Goal: Task Accomplishment & Management: Manage account settings

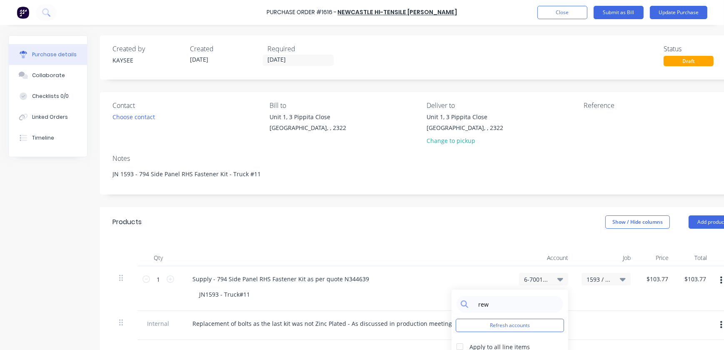
scroll to position [113, 28]
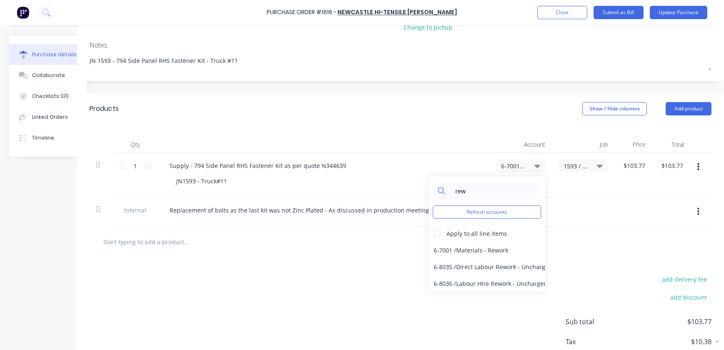
click at [490, 137] on div "Account" at bounding box center [521, 144] width 63 height 17
click at [417, 127] on div "Qty Account Job Price Total 1 1 Supply - 794 Side Panel RHS Fastener Kit as per…" at bounding box center [400, 175] width 647 height 103
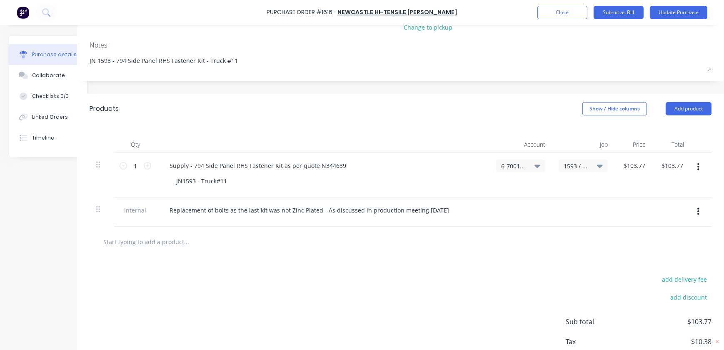
type textarea "x"
click at [247, 272] on div "add delivery fee add discount Sub total $103.77 Tax $10.38 Total $114.15" at bounding box center [400, 325] width 647 height 137
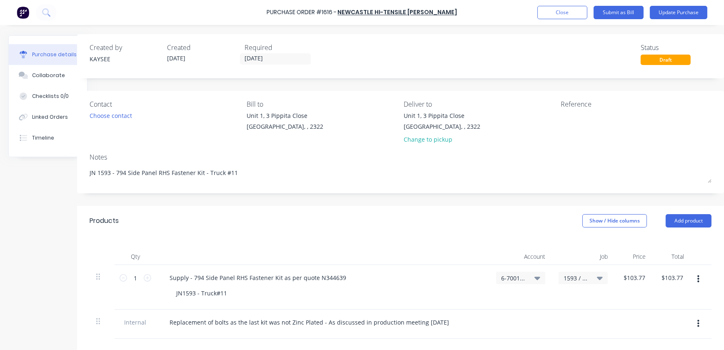
scroll to position [0, 28]
click at [671, 12] on button "Update Purchase" at bounding box center [679, 12] width 58 height 13
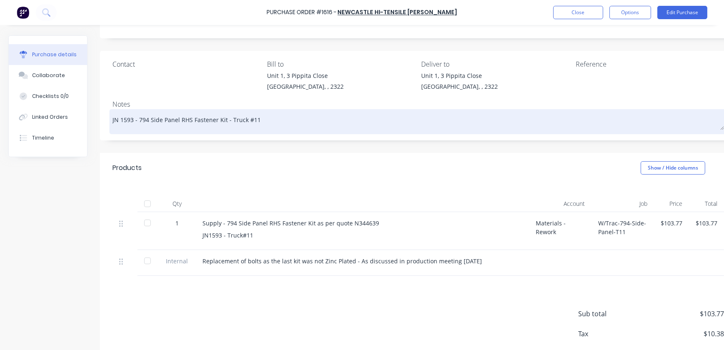
scroll to position [0, 0]
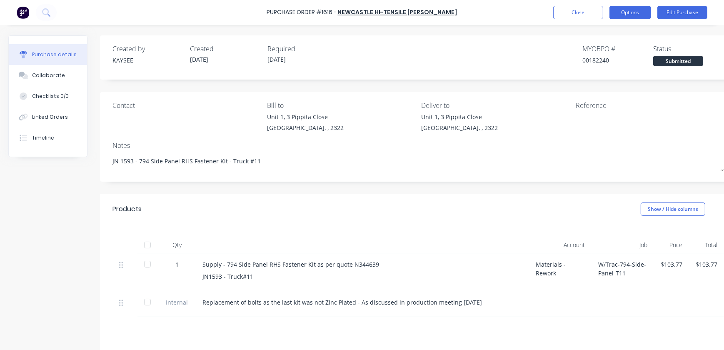
click at [636, 13] on button "Options" at bounding box center [631, 12] width 42 height 13
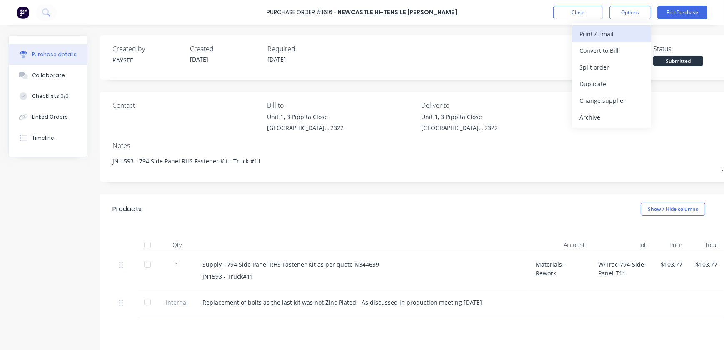
click at [606, 33] on div "Print / Email" at bounding box center [612, 34] width 64 height 12
click at [594, 53] on div "With pricing" at bounding box center [612, 51] width 64 height 12
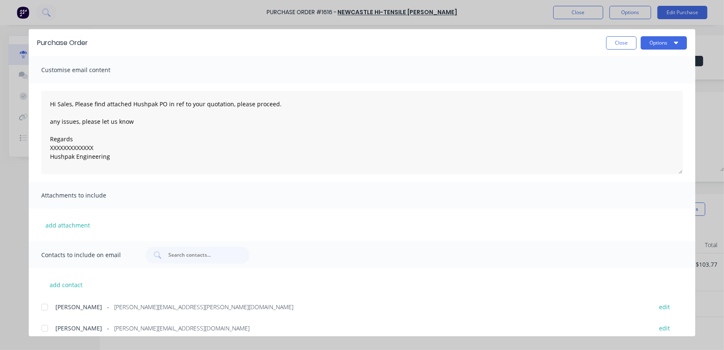
scroll to position [38, 0]
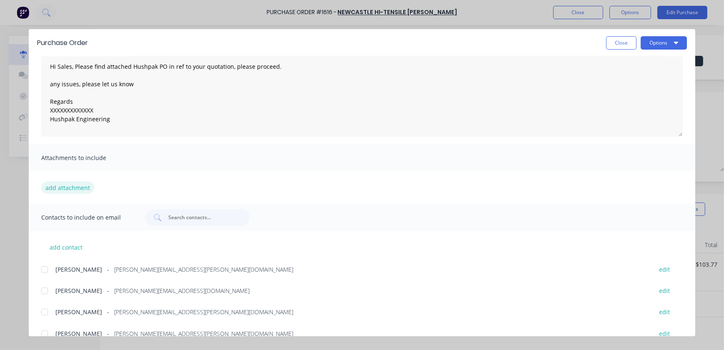
click at [60, 184] on button "add attachment" at bounding box center [67, 187] width 53 height 13
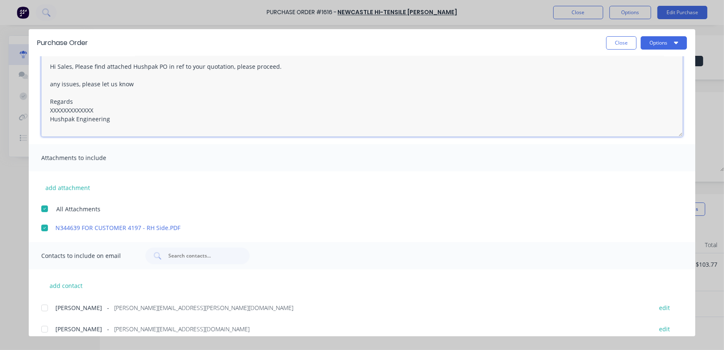
click at [165, 66] on textarea "Hi Sales, Please find attached Hushpak PO in ref to your quotation, please proc…" at bounding box center [362, 94] width 642 height 83
click at [165, 69] on textarea "Hi Sales, Please find attached Hushpak PO1616 in ref to your quotation, please …" at bounding box center [362, 94] width 642 height 83
click at [246, 67] on textarea "Hi Sales, Please find attached Hushpak PO 1616 in ref to your quotation, please…" at bounding box center [362, 94] width 642 height 83
click at [244, 68] on textarea "Hi Sales, Please find attached Hushpak PO 1616 in ref to your quotation, please…" at bounding box center [362, 94] width 642 height 83
drag, startPoint x: 93, startPoint y: 108, endPoint x: 42, endPoint y: 99, distance: 51.7
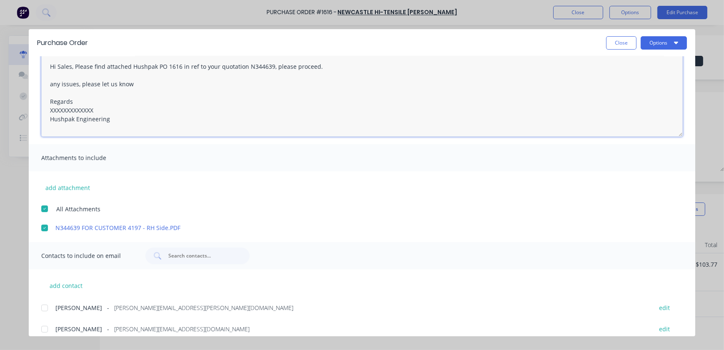
click at [42, 99] on textarea "Hi Sales, Please find attached Hushpak PO 1616 in ref to your quotation N344639…" at bounding box center [362, 94] width 642 height 83
drag, startPoint x: 95, startPoint y: 113, endPoint x: 34, endPoint y: 108, distance: 61.9
click at [34, 108] on div "Hi Sales, Please find attached Hushpak PO 1616 in ref to your quotation N344639…" at bounding box center [362, 95] width 667 height 98
drag, startPoint x: 73, startPoint y: 63, endPoint x: 82, endPoint y: 67, distance: 9.7
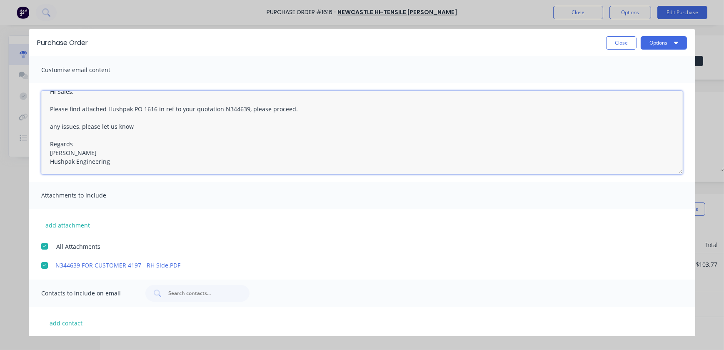
scroll to position [0, 0]
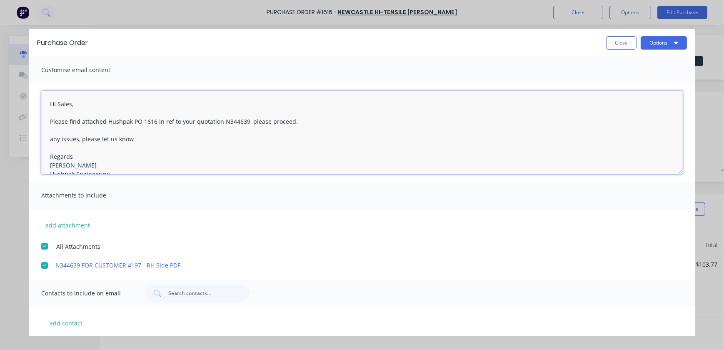
drag, startPoint x: 111, startPoint y: 166, endPoint x: 25, endPoint y: 80, distance: 121.4
click at [25, 80] on div "Purchase Order Close Options Customise email content Hi Sales, Please find atta…" at bounding box center [362, 175] width 724 height 350
type textarea "Hi Sales, Please find attached Hushpak PO 1616 in ref to your quotation N344639…"
click at [629, 47] on button "Close" at bounding box center [621, 42] width 30 height 13
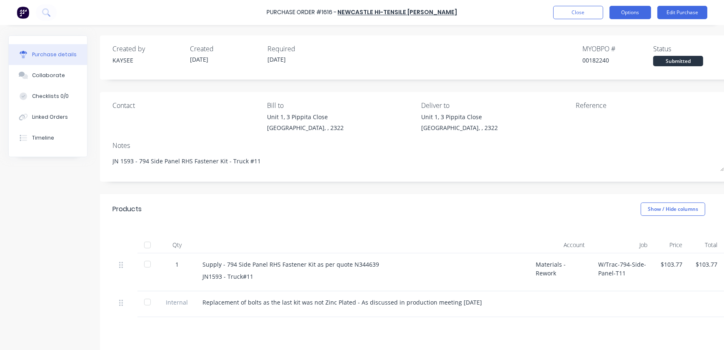
click at [636, 17] on button "Options" at bounding box center [631, 12] width 42 height 13
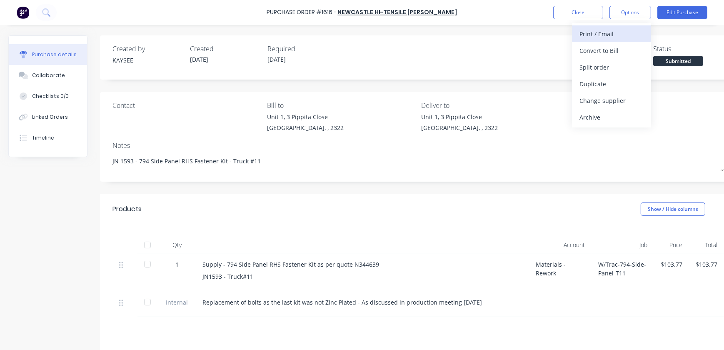
click at [598, 41] on button "Print / Email" at bounding box center [611, 33] width 79 height 17
click at [622, 54] on div "With pricing" at bounding box center [612, 51] width 64 height 12
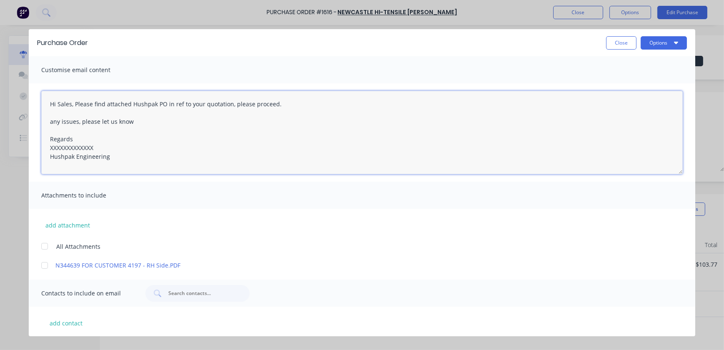
drag, startPoint x: 136, startPoint y: 154, endPoint x: 19, endPoint y: 95, distance: 130.7
click at [19, 95] on div "Purchase Order Close Options Customise email content Hi Sales, Please find atta…" at bounding box center [362, 175] width 724 height 350
paste textarea "Please find attached Hushpak PO 1616 in ref to your quotation N344639, please p…"
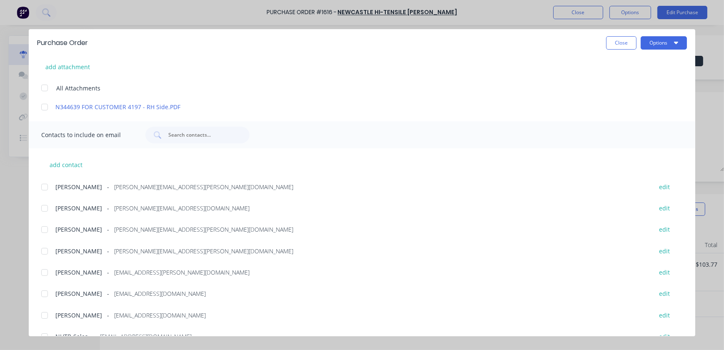
scroll to position [196, 0]
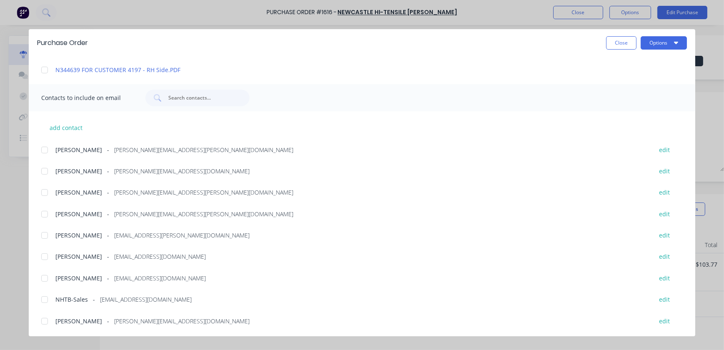
click at [49, 234] on div at bounding box center [44, 235] width 17 height 17
click at [40, 296] on div at bounding box center [44, 299] width 17 height 17
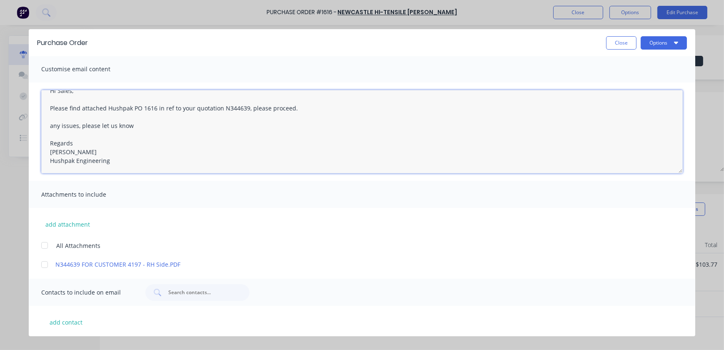
scroll to position [0, 0]
type textarea "Hi Sales, Please find attached Hushpak PO 1616 in ref to your quotation N344639…"
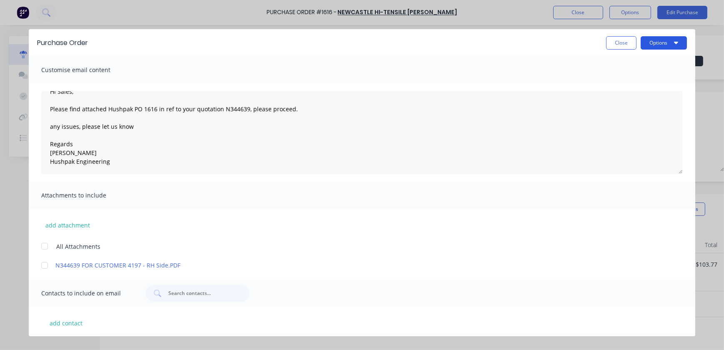
click at [669, 44] on button "Options" at bounding box center [664, 42] width 46 height 13
click at [634, 101] on div "Email" at bounding box center [648, 97] width 64 height 12
click at [622, 42] on button "Close" at bounding box center [621, 42] width 30 height 13
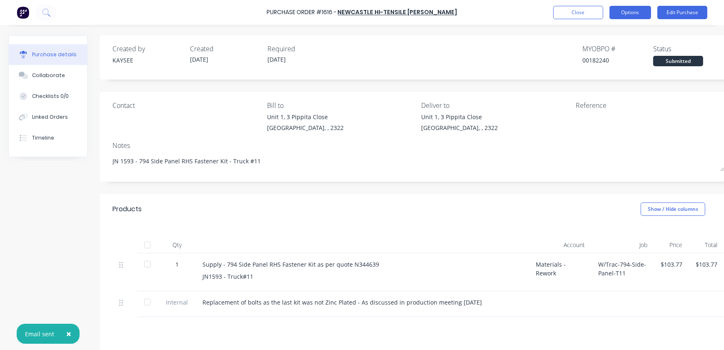
click at [640, 11] on button "Options" at bounding box center [631, 12] width 42 height 13
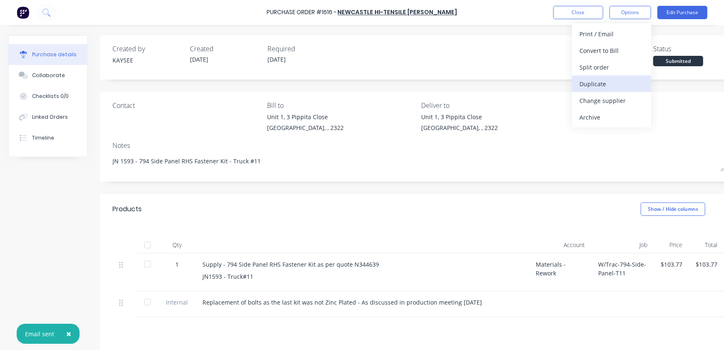
click at [605, 88] on div "Duplicate" at bounding box center [612, 84] width 64 height 12
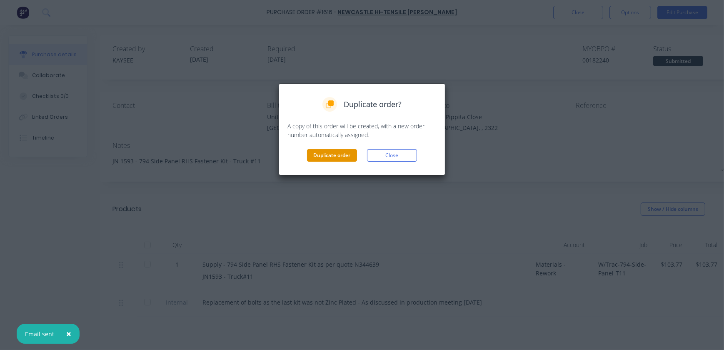
click at [333, 154] on button "Duplicate order" at bounding box center [332, 155] width 50 height 13
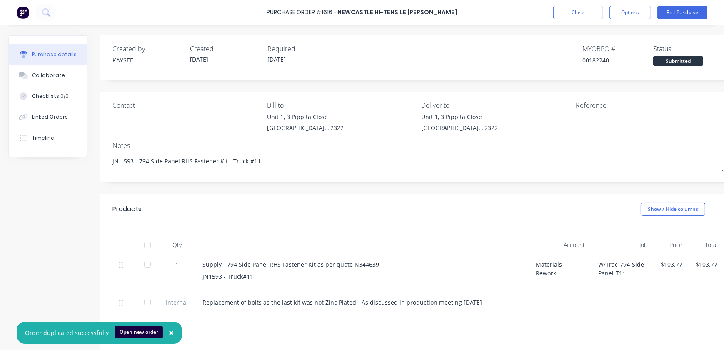
click at [139, 332] on button "Open new order" at bounding box center [139, 332] width 48 height 13
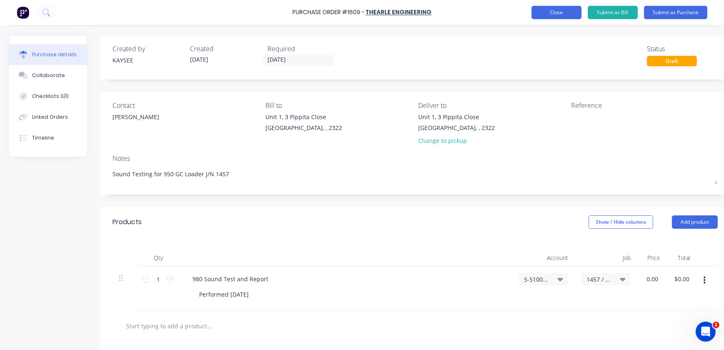
type input "$0.00"
click at [573, 12] on button "Close" at bounding box center [557, 12] width 50 height 13
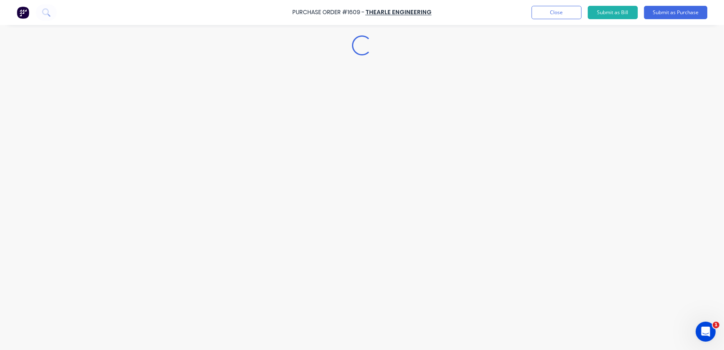
type textarea "x"
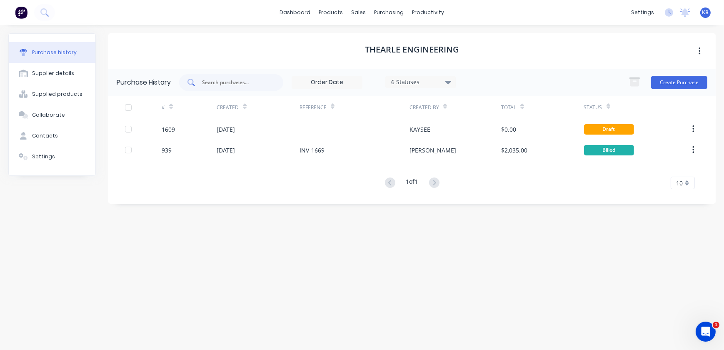
click at [205, 79] on input "text" at bounding box center [235, 82] width 69 height 8
click at [219, 79] on input "text" at bounding box center [235, 82] width 69 height 8
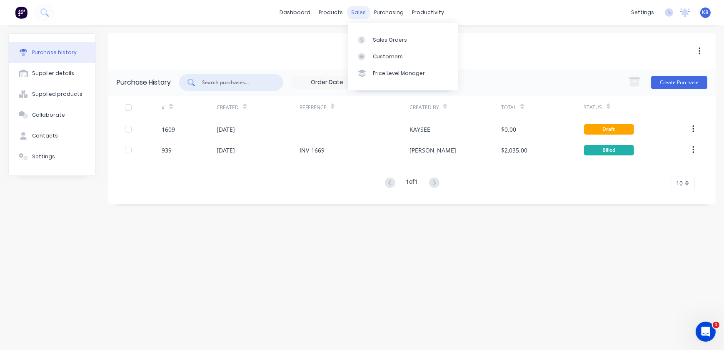
click at [362, 8] on div "sales" at bounding box center [359, 12] width 23 height 13
click at [393, 17] on div "purchasing" at bounding box center [390, 12] width 38 height 13
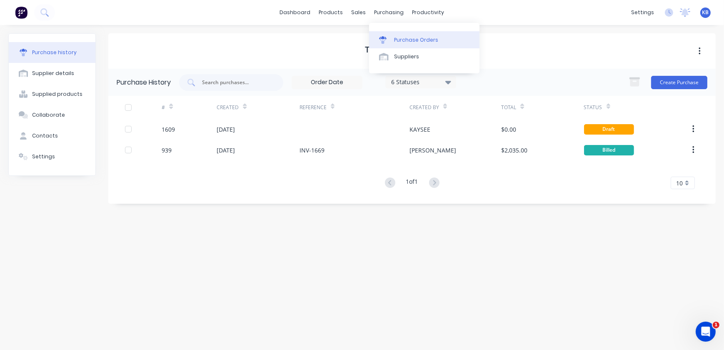
click at [394, 35] on link "Purchase Orders" at bounding box center [424, 39] width 110 height 17
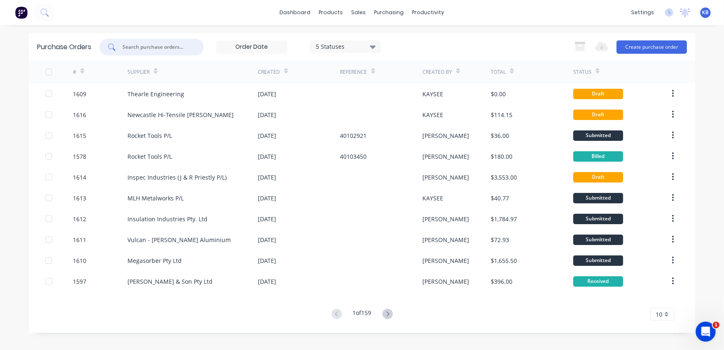
click at [163, 45] on input "text" at bounding box center [156, 47] width 69 height 8
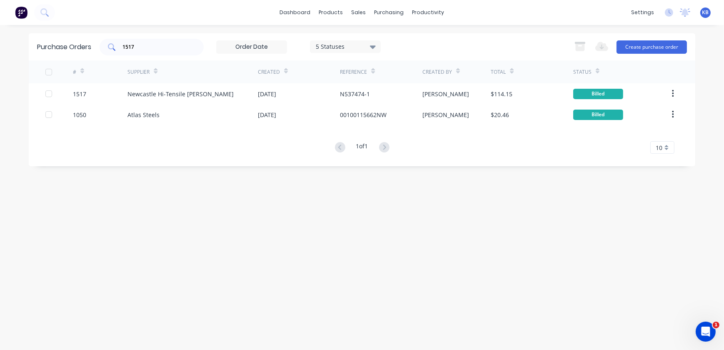
click at [159, 46] on input "1517" at bounding box center [156, 47] width 69 height 8
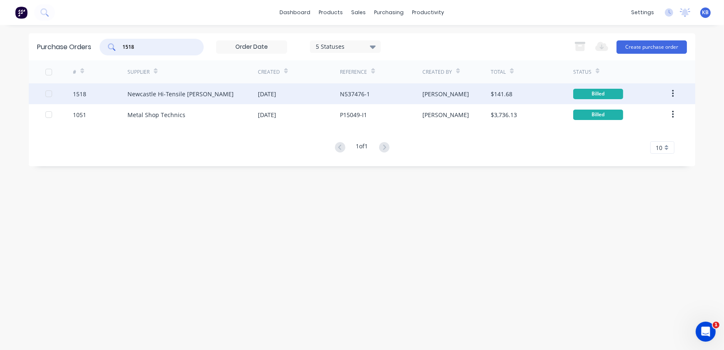
type input "1518"
click at [98, 95] on div "1518" at bounding box center [100, 93] width 55 height 21
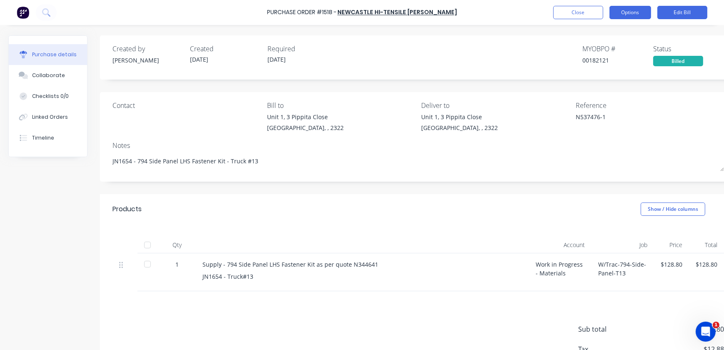
click at [635, 7] on button "Options" at bounding box center [631, 12] width 42 height 13
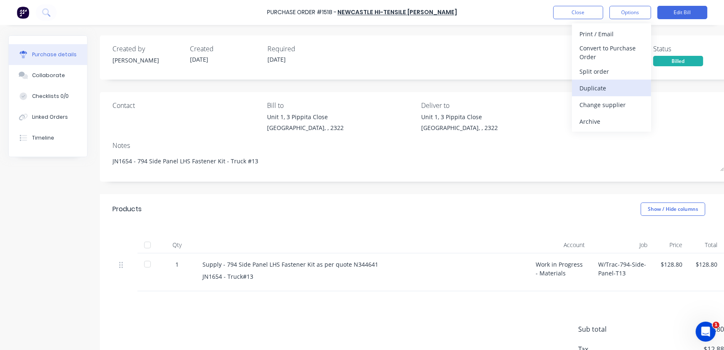
click at [587, 93] on div "Print / Email Convert to Purchase Order Split order Duplicate Change supplier A…" at bounding box center [611, 77] width 79 height 108
click at [585, 88] on div "Duplicate" at bounding box center [612, 88] width 64 height 12
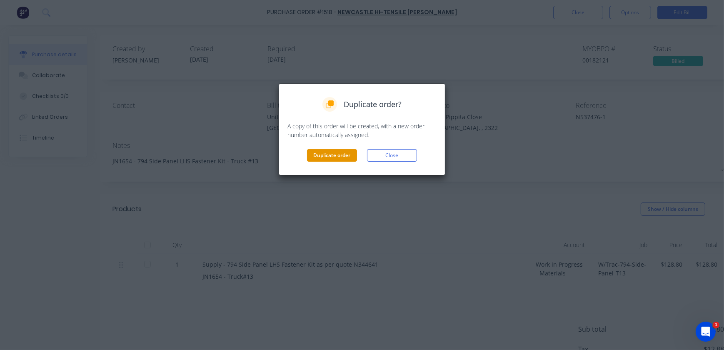
click at [331, 152] on button "Duplicate order" at bounding box center [332, 155] width 50 height 13
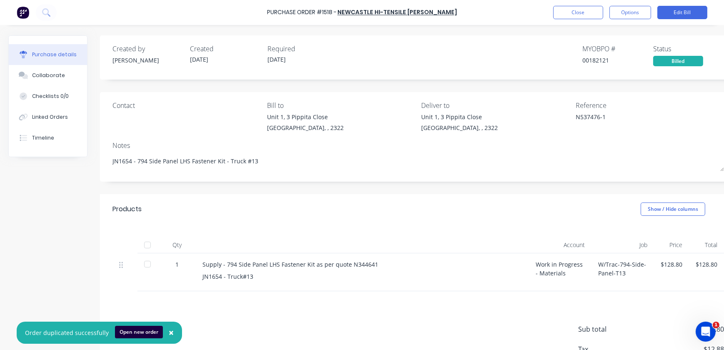
click at [275, 281] on div "JN1654 - Truck#13" at bounding box center [363, 276] width 320 height 9
click at [239, 315] on div "Sub total $128.80 Tax $12.88 Total $141.68" at bounding box center [418, 346] width 637 height 110
click at [667, 11] on button "Edit Bill" at bounding box center [683, 12] width 50 height 13
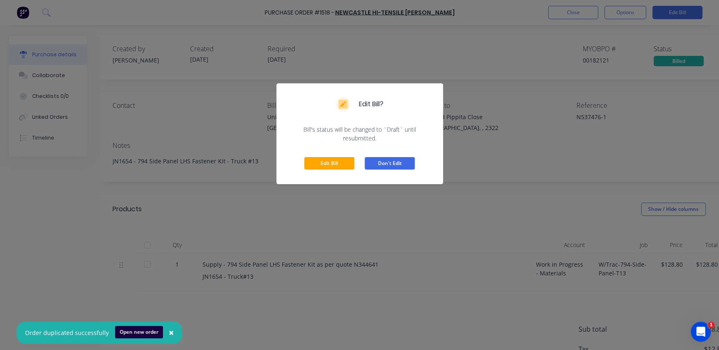
click at [403, 166] on button "Don't Edit" at bounding box center [390, 163] width 50 height 13
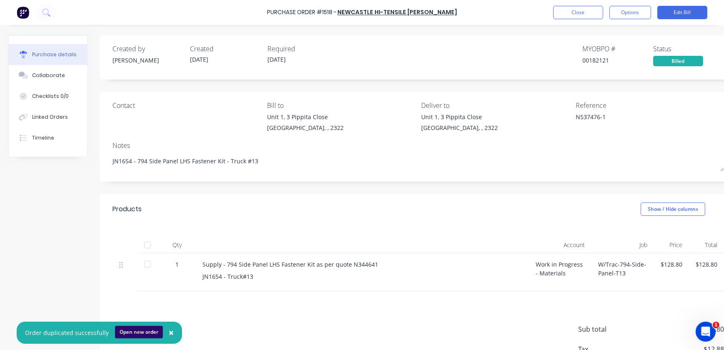
click at [129, 333] on button "Open new order" at bounding box center [139, 332] width 48 height 13
type textarea "x"
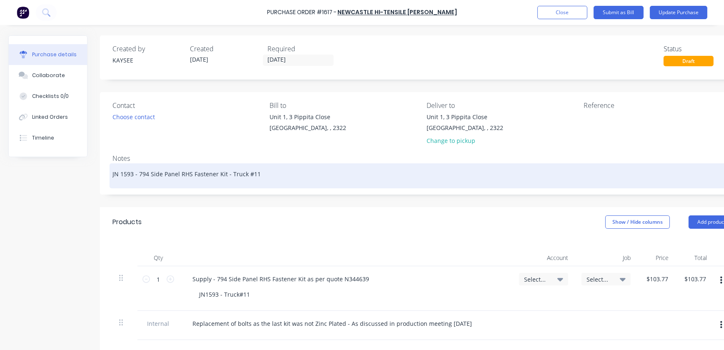
type textarea "x"
click at [255, 173] on textarea "JN 1593 - 794 Side Panel RHS Fastener Kit - Truck #11" at bounding box center [424, 174] width 622 height 19
type textarea "JN 1593 - 794 Side Panel RHS Fastener Kit - Truck #1"
type textarea "x"
type textarea "JN 1593 - 794 Side Panel RHS Fastener Kit - Truck #12"
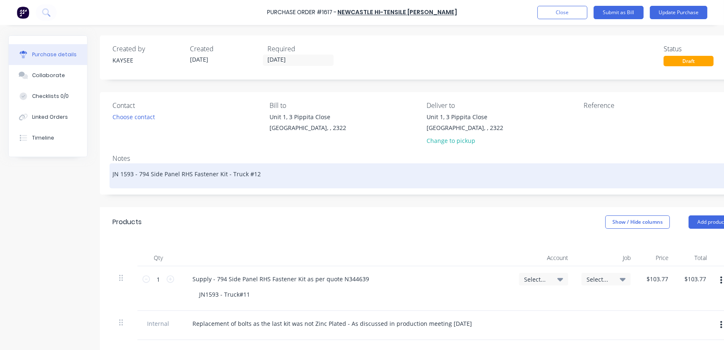
type textarea "x"
click at [133, 174] on textarea "JN 1593 - 794 Side Panel RHS Fastener Kit - Truck #12" at bounding box center [424, 174] width 622 height 19
type textarea "JN 159 - 794 Side Panel RHS Fastener Kit - Truck #12"
type textarea "x"
type textarea "JN 15 - 794 Side Panel RHS Fastener Kit - Truck #12"
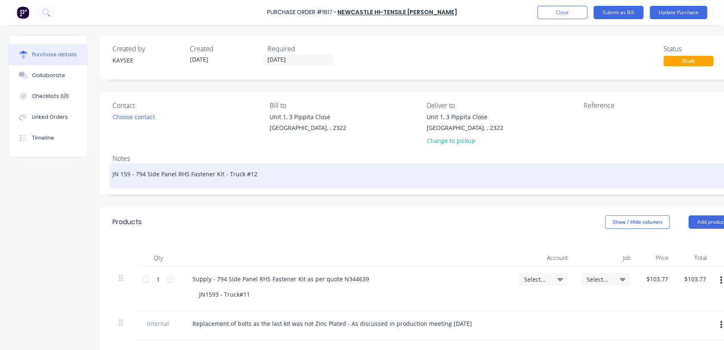
type textarea "x"
type textarea "JN 1 - 794 Side Panel RHS Fastener Kit - Truck #12"
type textarea "x"
type textarea "JN 11 - 794 Side Panel RHS Fastener Kit - Truck #12"
type textarea "x"
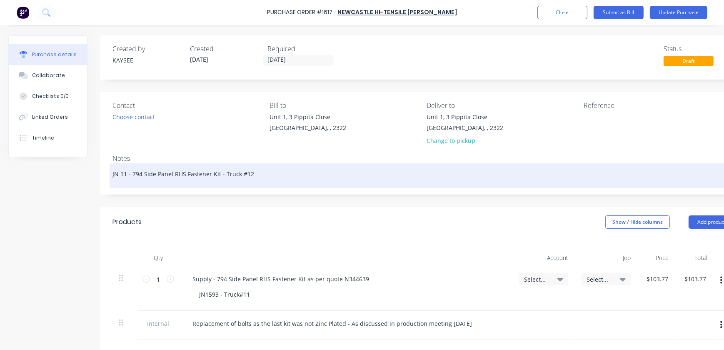
type textarea "JN 116 - 794 Side Panel RHS Fastener Kit - Truck #12"
type textarea "x"
type textarea "JN 11 - 794 Side Panel RHS Fastener Kit - Truck #12"
type textarea "x"
type textarea "JN 1 - 794 Side Panel RHS Fastener Kit - Truck #12"
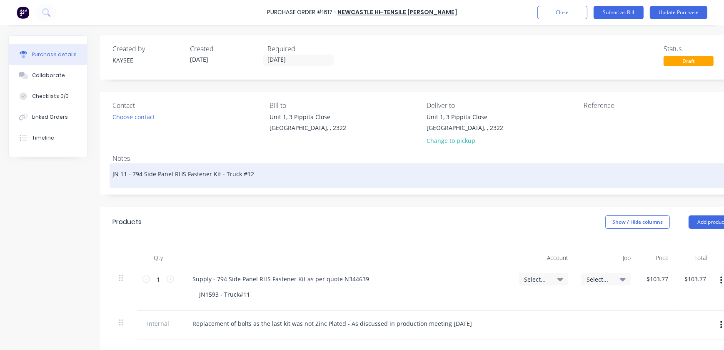
type textarea "x"
type textarea "JN 16 - 794 Side Panel RHS Fastener Kit - Truck #12"
type textarea "x"
type textarea "JN 163 - 794 Side Panel RHS Fastener Kit - Truck #12"
type textarea "x"
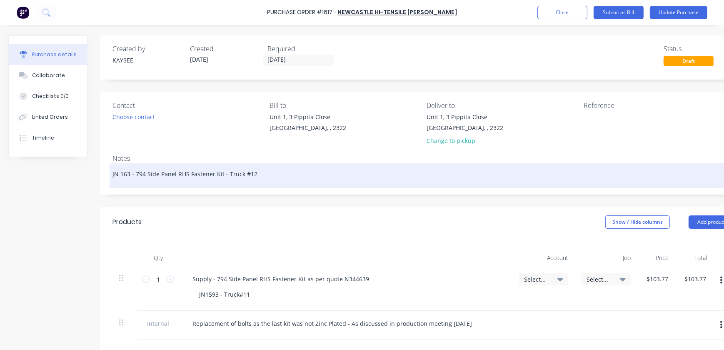
type textarea "JN 1634 - 794 Side Panel RHS Fastener Kit - Truck #12"
type textarea "x"
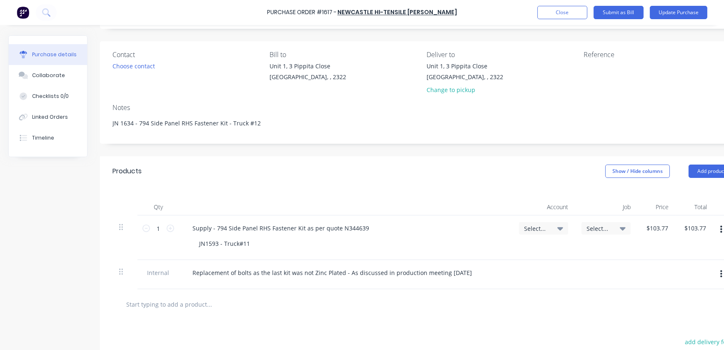
scroll to position [38, 0]
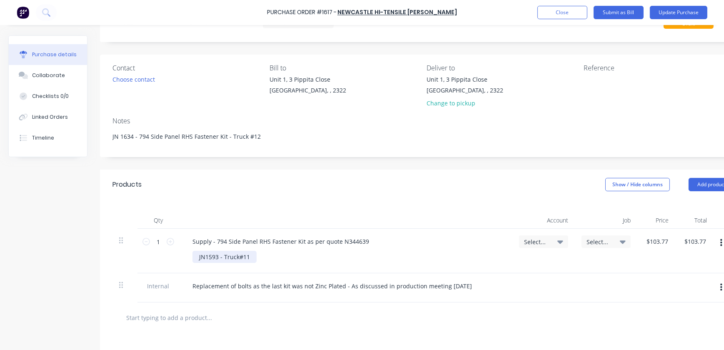
type textarea "JN 1634 - 794 Side Panel RHS Fastener Kit - Truck #12"
type textarea "x"
click at [217, 256] on div "JN1593 - Truck#11" at bounding box center [225, 257] width 64 height 12
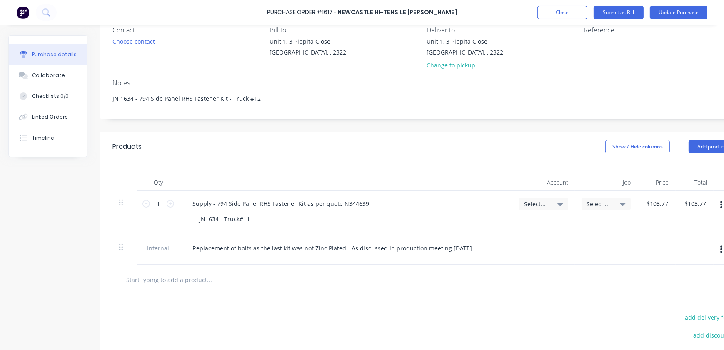
click at [560, 206] on icon at bounding box center [561, 203] width 6 height 9
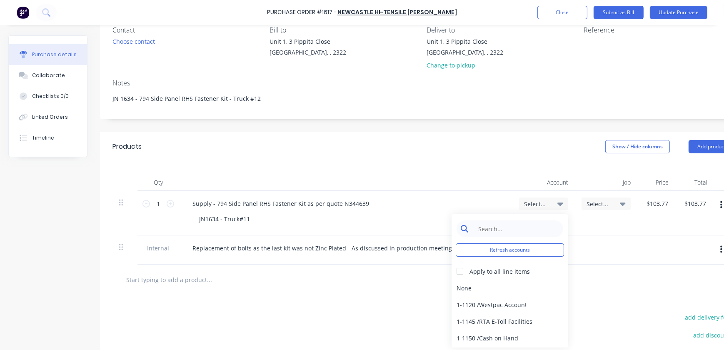
type textarea "x"
click at [539, 232] on input at bounding box center [516, 228] width 85 height 17
type input "rewor"
click at [489, 291] on div "6-7001 / Materials - Rework" at bounding box center [510, 288] width 117 height 17
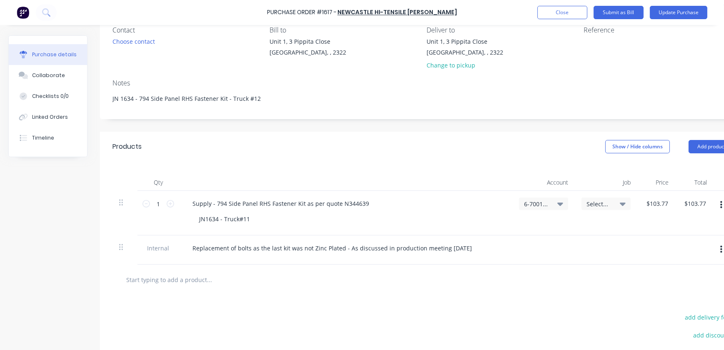
click at [589, 198] on div "Select..." at bounding box center [606, 204] width 49 height 13
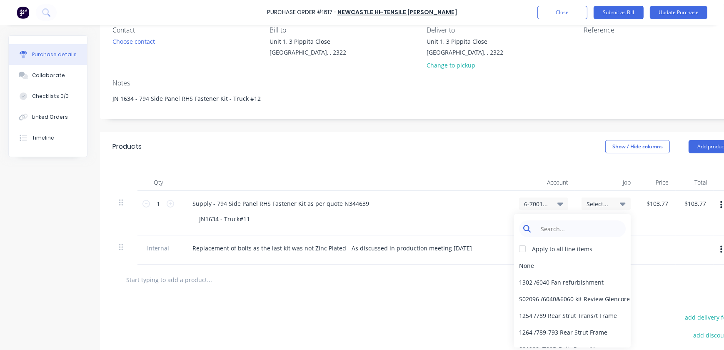
type textarea "x"
click at [595, 224] on input at bounding box center [578, 228] width 85 height 17
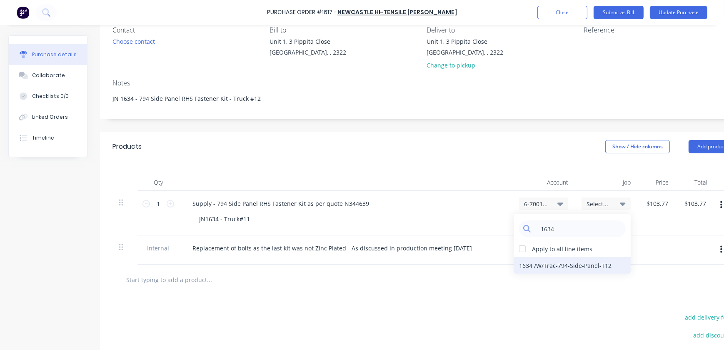
type input "1634"
click at [569, 267] on div "1634 / W/Trac-794-Side-Panel-T12" at bounding box center [572, 265] width 117 height 17
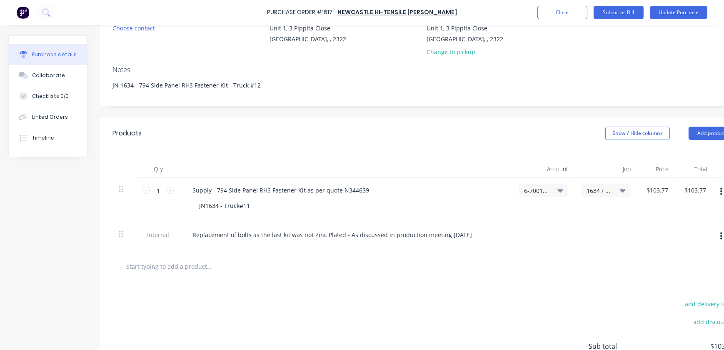
scroll to position [0, 0]
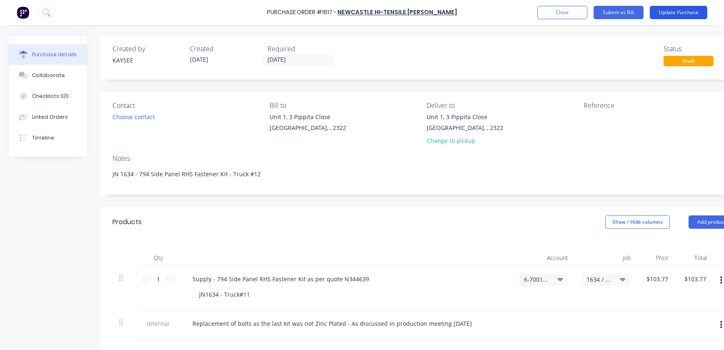
click at [669, 13] on button "Update Purchase" at bounding box center [679, 12] width 58 height 13
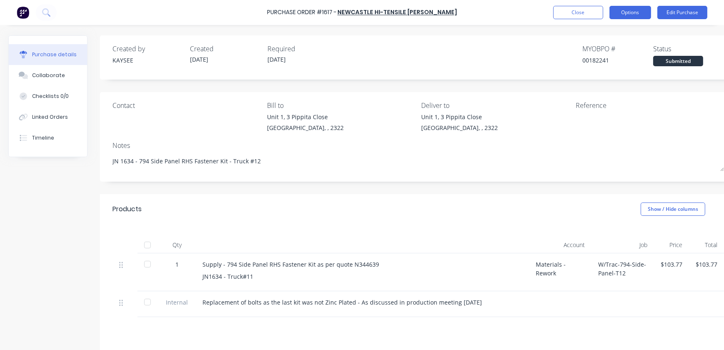
click at [632, 8] on button "Options" at bounding box center [631, 12] width 42 height 13
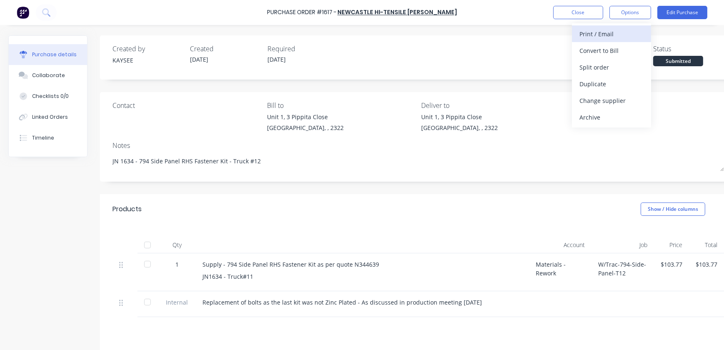
click at [599, 33] on div "Print / Email" at bounding box center [612, 34] width 64 height 12
click at [595, 58] on button "With pricing" at bounding box center [611, 50] width 79 height 17
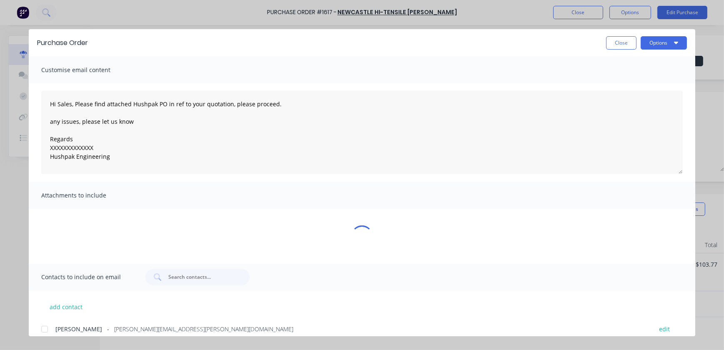
type textarea "x"
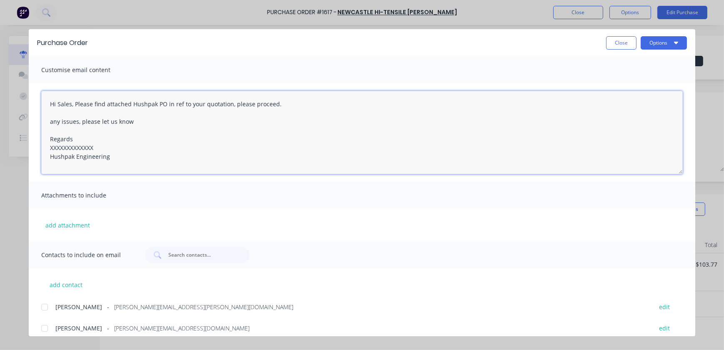
drag, startPoint x: 85, startPoint y: 149, endPoint x: 36, endPoint y: 98, distance: 71.0
click at [36, 98] on div "Hi Sales, Please find attached Hushpak PO in ref to your quotation, please proc…" at bounding box center [362, 132] width 667 height 98
paste textarea "Please find attached Hushpak PO 1616 in ref to your quotation N344639, please p…"
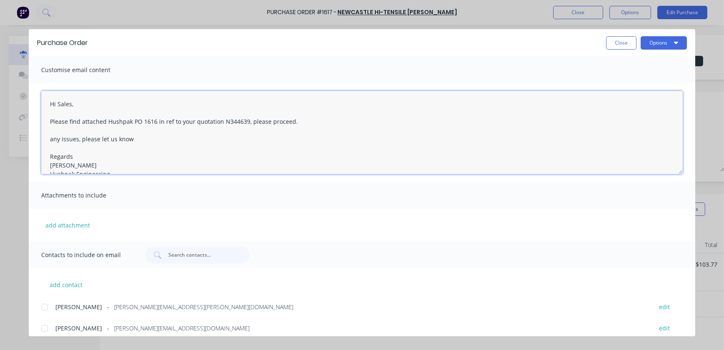
scroll to position [4, 0]
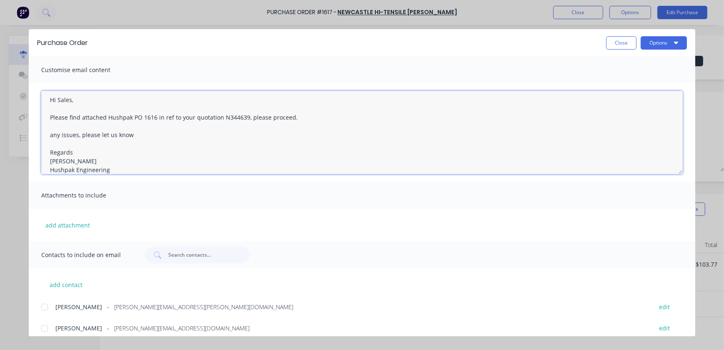
click at [153, 113] on textarea "Hi Sales, Please find attached Hushpak PO 1616 in ref to your quotation N344639…" at bounding box center [362, 132] width 642 height 83
click at [52, 134] on textarea "Hi Sales, Please find attached Hushpak PO 1617 in ref to your quotation N344639…" at bounding box center [362, 132] width 642 height 83
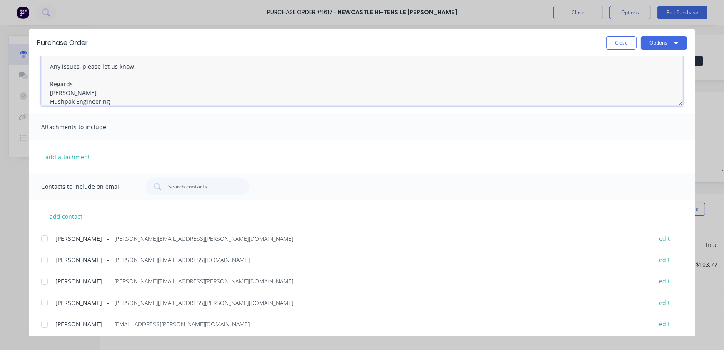
scroll to position [113, 0]
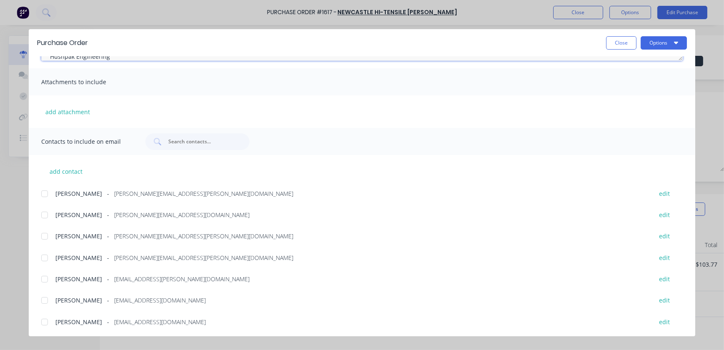
click at [45, 280] on div at bounding box center [44, 279] width 17 height 17
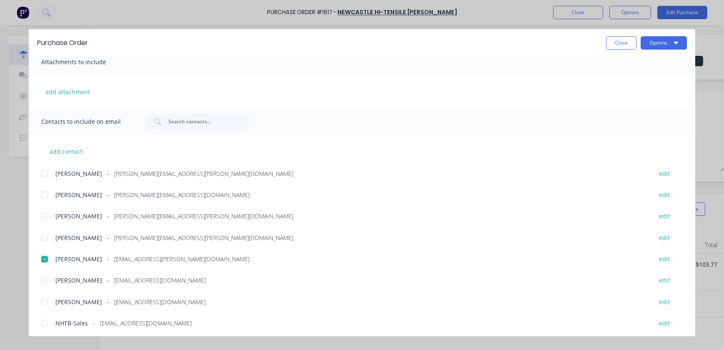
scroll to position [151, 0]
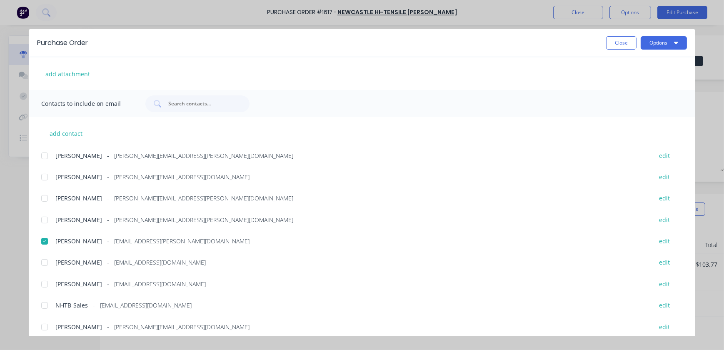
click at [40, 304] on div at bounding box center [44, 305] width 17 height 17
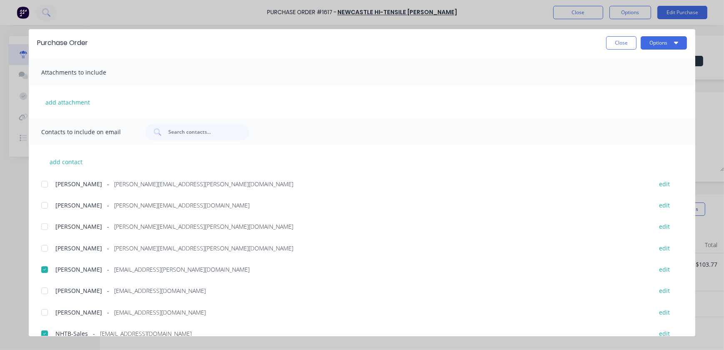
scroll to position [75, 0]
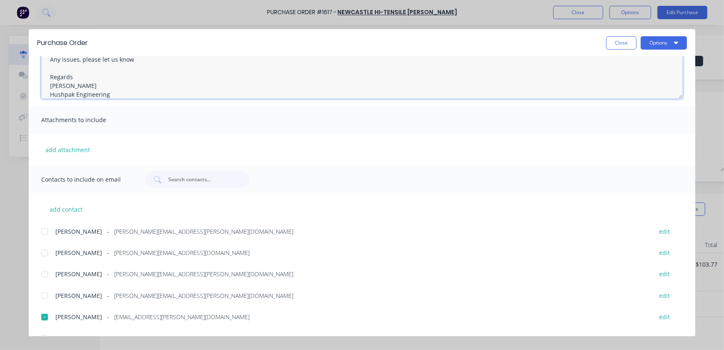
type textarea "Hi Sales, Please find attached Hushpak PO 1617 in ref to your quotation N344639…"
click at [68, 155] on div "add attachment" at bounding box center [362, 149] width 667 height 33
click at [68, 151] on button "add attachment" at bounding box center [67, 149] width 53 height 13
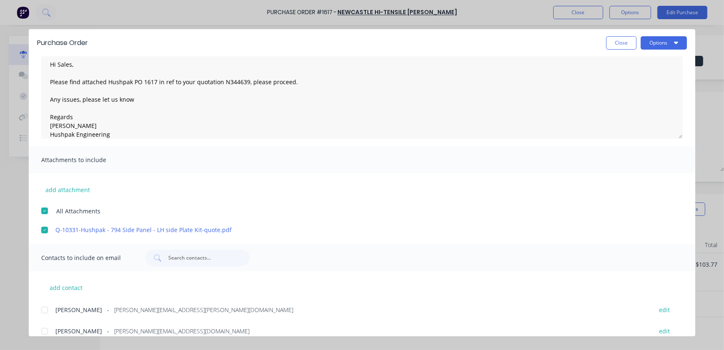
scroll to position [0, 0]
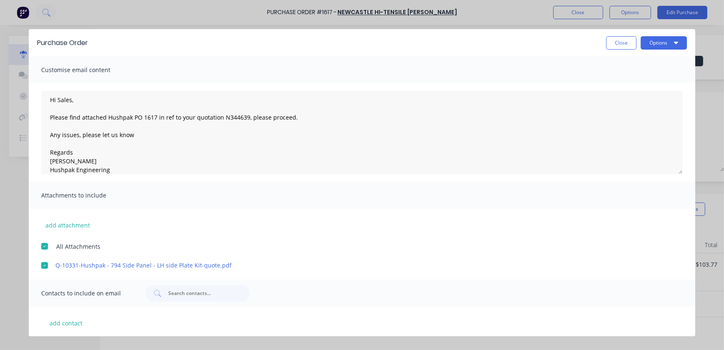
drag, startPoint x: 203, startPoint y: 265, endPoint x: 42, endPoint y: 266, distance: 161.7
click at [42, 266] on div at bounding box center [44, 265] width 17 height 17
drag, startPoint x: 79, startPoint y: 267, endPoint x: 57, endPoint y: 226, distance: 46.2
click at [57, 226] on button "add attachment" at bounding box center [67, 225] width 53 height 13
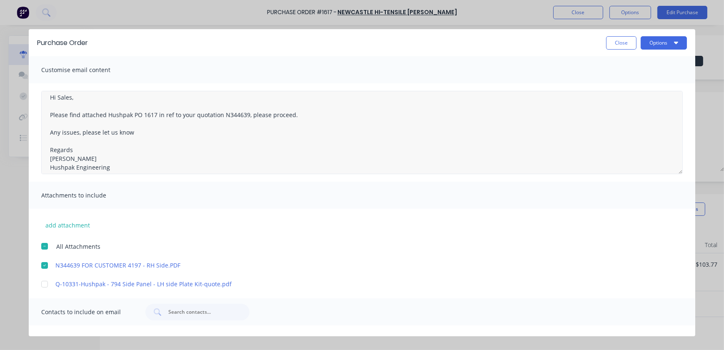
scroll to position [13, 0]
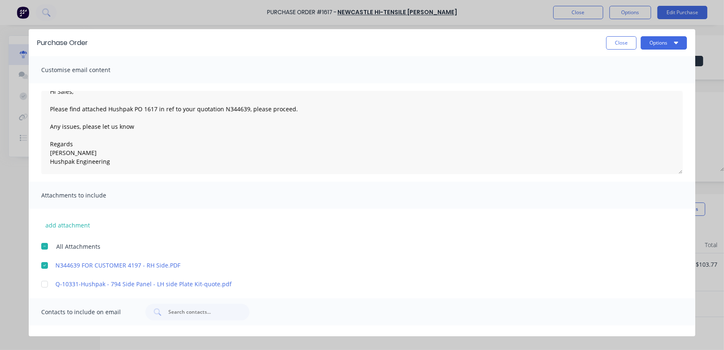
click at [44, 246] on div at bounding box center [44, 246] width 17 height 17
click at [43, 268] on div at bounding box center [44, 265] width 17 height 17
drag, startPoint x: 105, startPoint y: 286, endPoint x: 43, endPoint y: 284, distance: 62.2
click at [43, 284] on div at bounding box center [44, 284] width 17 height 17
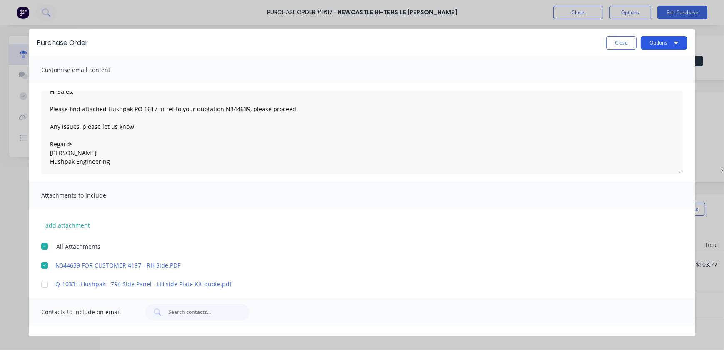
click at [666, 38] on button "Options" at bounding box center [664, 42] width 46 height 13
click at [628, 105] on button "Email" at bounding box center [647, 97] width 79 height 17
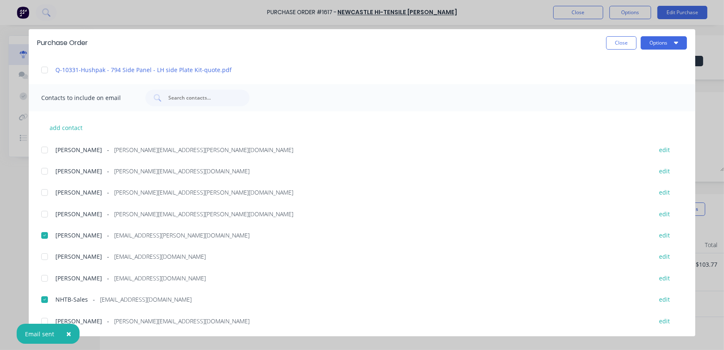
scroll to position [0, 0]
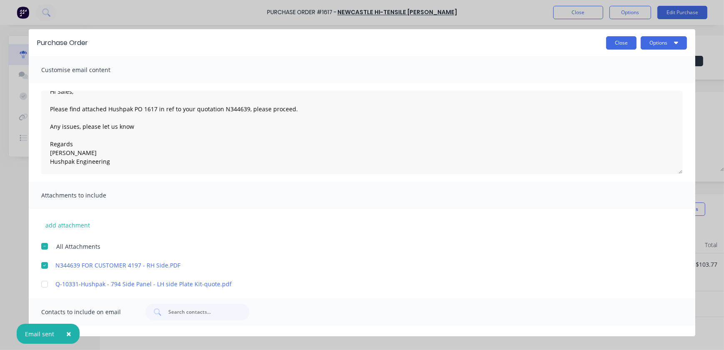
click at [624, 40] on button "Close" at bounding box center [621, 42] width 30 height 13
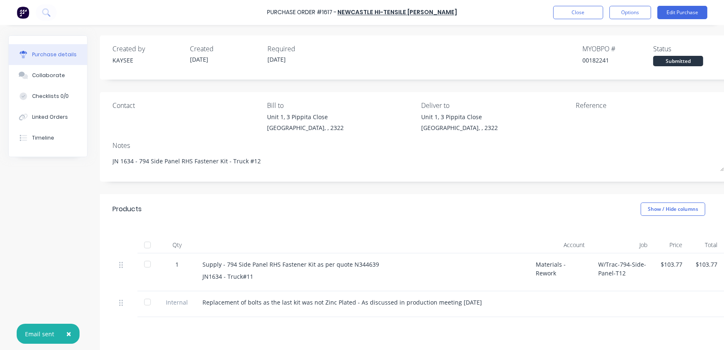
click at [299, 277] on div "JN1634 - Truck#11" at bounding box center [363, 276] width 320 height 9
click at [253, 283] on div "Supply - 794 Side Panel RHS Fastener Kit as per quote N344639 JN1634 - Truck#11" at bounding box center [362, 272] width 333 height 38
click at [256, 278] on div "JN1634 - Truck#11" at bounding box center [363, 276] width 320 height 9
click at [251, 276] on div "JN1634 - Truck#11" at bounding box center [363, 276] width 320 height 9
click at [680, 3] on div "Purchase Order #1617 - Newcastle Hi-Tensile Bolt Coy Close Options Edit Purchase" at bounding box center [362, 12] width 724 height 25
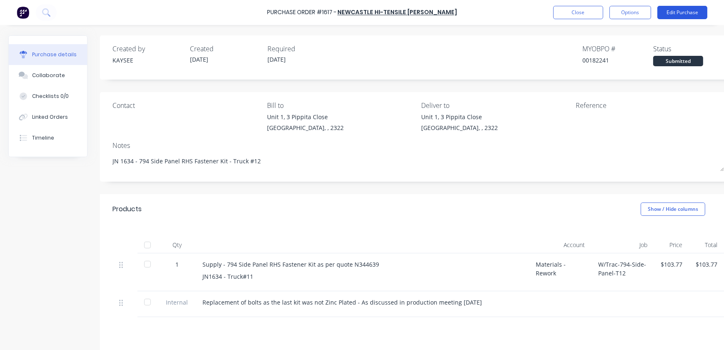
click at [680, 8] on button "Edit Purchase" at bounding box center [683, 12] width 50 height 13
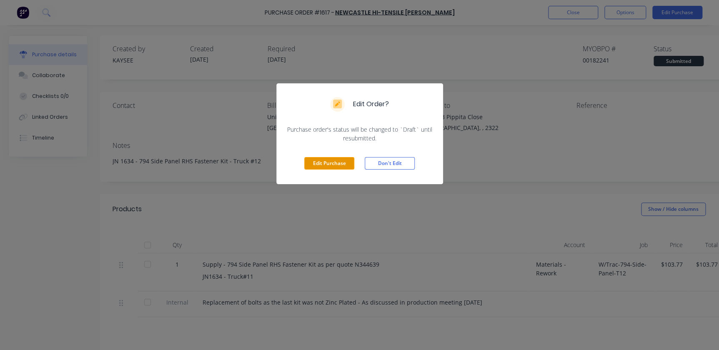
click at [323, 166] on button "Edit Purchase" at bounding box center [329, 163] width 50 height 13
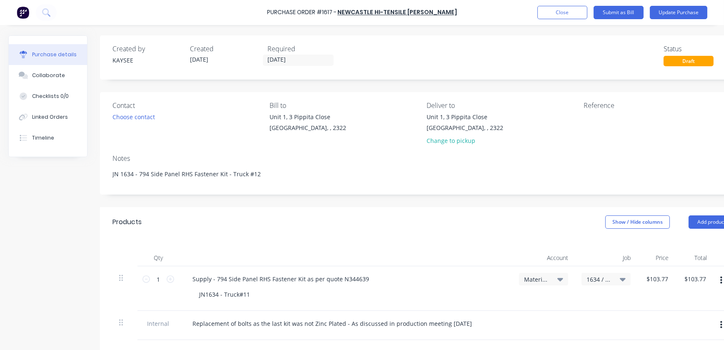
click at [256, 294] on div "JN1634 - Truck#11" at bounding box center [349, 294] width 313 height 12
click at [246, 293] on div "JN1634 - Truck#11" at bounding box center [225, 294] width 64 height 12
type textarea "x"
click at [250, 293] on div "JN1634 - Truck#11" at bounding box center [225, 294] width 64 height 12
click at [667, 15] on button "Update Purchase" at bounding box center [679, 12] width 58 height 13
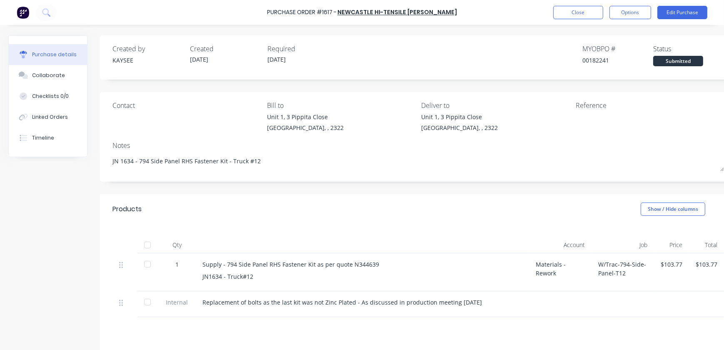
click at [618, 4] on div "Purchase Order #1617 - Newcastle Hi-Tensile Bolt Coy Close Options Edit Purchase" at bounding box center [362, 12] width 724 height 25
click at [621, 10] on button "Options" at bounding box center [631, 12] width 42 height 13
click at [599, 39] on div "Print / Email" at bounding box center [612, 34] width 64 height 12
click at [590, 53] on div "With pricing" at bounding box center [612, 51] width 64 height 12
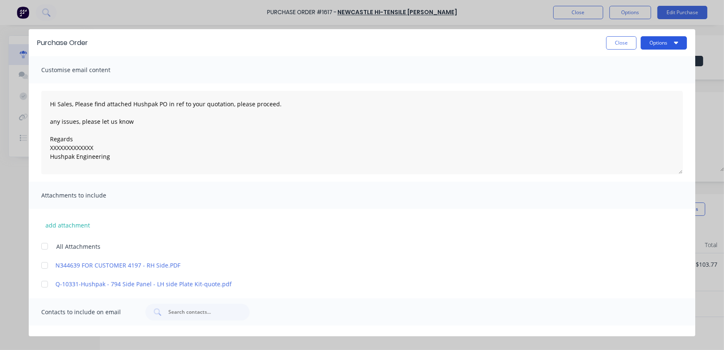
click at [658, 40] on button "Options" at bounding box center [664, 42] width 46 height 13
click at [625, 85] on div "Print" at bounding box center [648, 81] width 64 height 12
drag, startPoint x: 605, startPoint y: 51, endPoint x: 611, endPoint y: 47, distance: 7.4
click at [611, 47] on div "Purchase Order Close Options" at bounding box center [362, 42] width 667 height 27
click at [611, 47] on button "Close" at bounding box center [621, 42] width 30 height 13
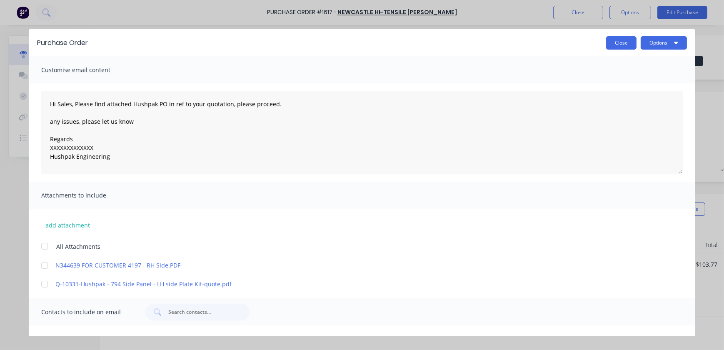
type textarea "x"
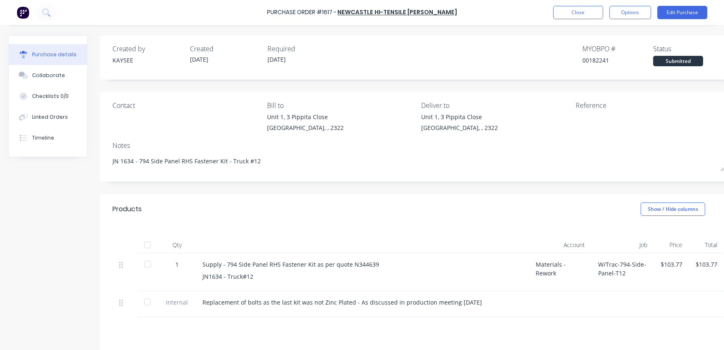
drag, startPoint x: 565, startPoint y: 11, endPoint x: 163, endPoint y: -40, distance: 405.4
click at [163, 0] on html "Purchase Order #1617 - Newcastle Hi-Tensile Bolt Coy Close Options Edit Purchas…" at bounding box center [362, 175] width 724 height 350
drag, startPoint x: 494, startPoint y: 299, endPoint x: 489, endPoint y: 301, distance: 4.7
click at [491, 300] on div "Replacement of bolts as the last kit was not Zinc Plated - As discussed in prod…" at bounding box center [363, 302] width 320 height 9
drag, startPoint x: 486, startPoint y: 302, endPoint x: 197, endPoint y: 304, distance: 289.3
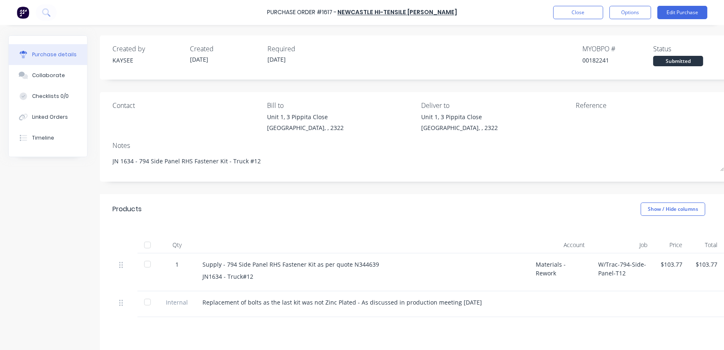
click at [197, 304] on div "Replacement of bolts as the last kit was not Zinc Plated - As discussed in prod…" at bounding box center [362, 304] width 333 height 26
copy div "Replacement of bolts as the last kit was not Zinc Plated - As discussed in prod…"
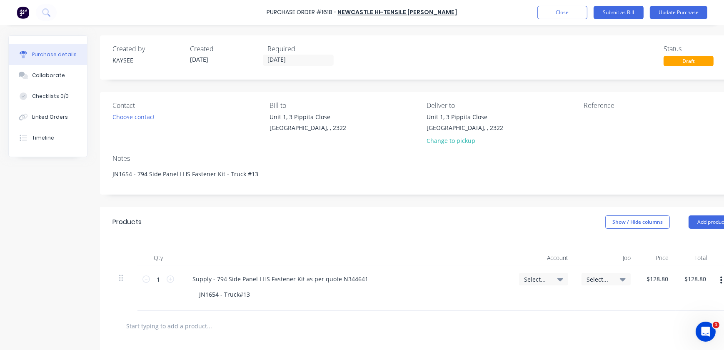
type textarea "x"
click at [170, 326] on input "text" at bounding box center [209, 326] width 167 height 17
paste input "Replacement of bolts as the last kit was not Zinc Plated - As discussed in prod…"
type input "Replacement of bolts as the last kit was not Zinc Plated - As discussed in prod…"
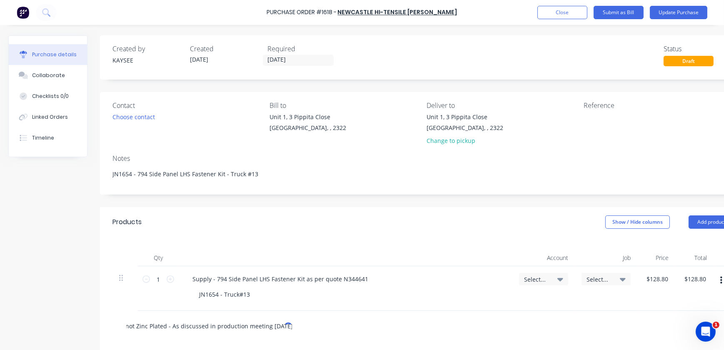
type textarea "x"
type input "Replacement of bolts as the last kit was not Zinc Plated - As discussed in prod…"
drag, startPoint x: 304, startPoint y: 329, endPoint x: 78, endPoint y: 324, distance: 226.4
click at [78, 324] on div "Created by KAYSEE Created 29/09/25 Required 29/09/25 Status Draft Contact Choos…" at bounding box center [377, 256] width 739 height 443
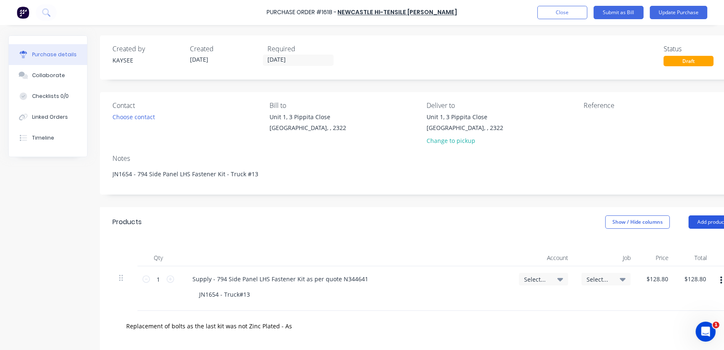
click at [708, 221] on button "Add product" at bounding box center [712, 221] width 46 height 13
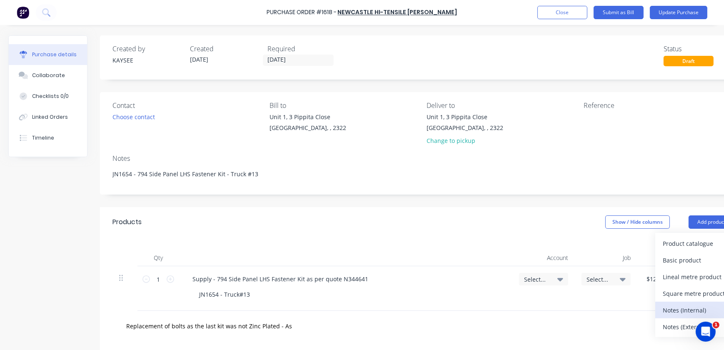
click at [672, 311] on div "Notes (Internal)" at bounding box center [695, 310] width 64 height 12
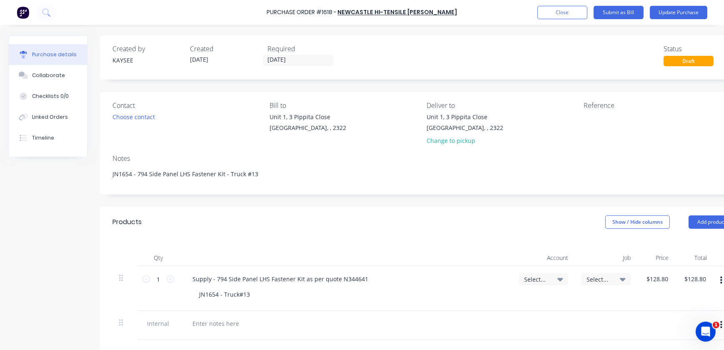
scroll to position [113, 0]
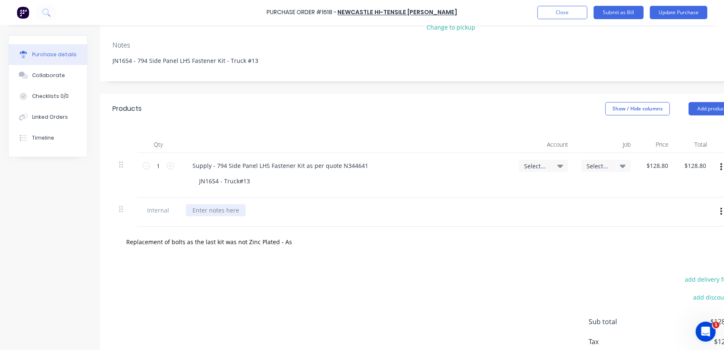
type textarea "x"
click at [215, 210] on div at bounding box center [216, 210] width 60 height 12
paste div
click at [338, 251] on div "Replacement of bolts as the last kit was not Zinc Plated - As discussed in prod…" at bounding box center [424, 242] width 622 height 30
click at [314, 243] on div "Replacement of bolts as the last kit was not Zinc Plated - As discussed in prod…" at bounding box center [244, 241] width 250 height 17
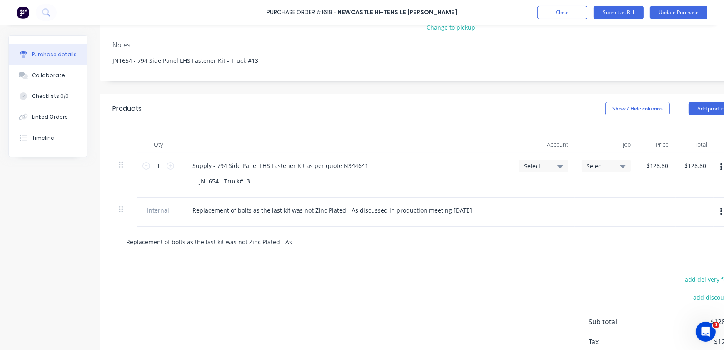
type textarea "x"
click at [266, 236] on input "Replacement of bolts as the last kit was not Zinc Plated - As discussed in prod…" at bounding box center [209, 241] width 167 height 17
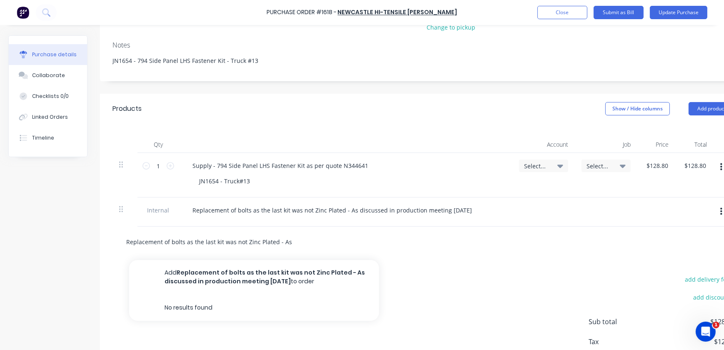
drag, startPoint x: 145, startPoint y: 238, endPoint x: 292, endPoint y: 230, distance: 147.3
click at [298, 250] on div "Replacement of bolts as the last kit was not Zinc Plated - As discussed in prod…" at bounding box center [424, 242] width 622 height 30
type input "Replac in production meeting 29/9/2025"
type textarea "x"
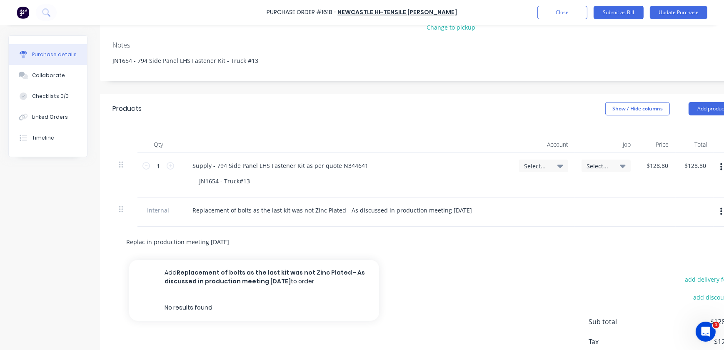
scroll to position [0, 0]
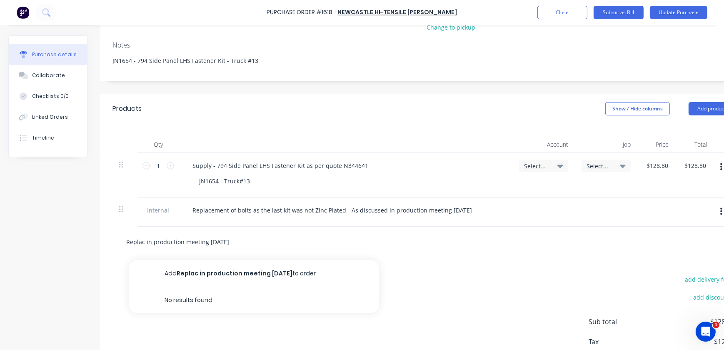
type input "Repla in production meeting 29/9/2025"
type textarea "x"
type input "Repl in production meeting 29/9/2025"
type textarea "x"
type input "Rep in production meeting 29/9/2025"
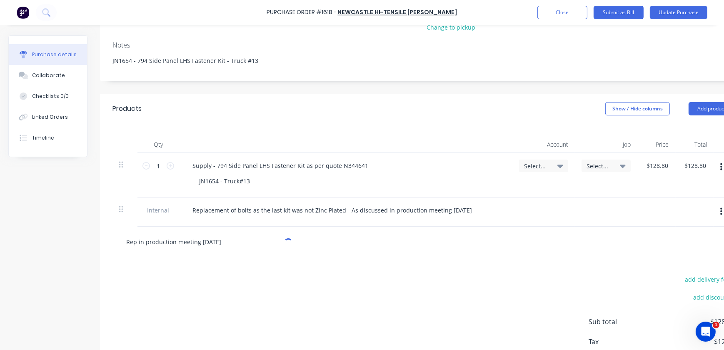
drag, startPoint x: 272, startPoint y: 239, endPoint x: 256, endPoint y: 240, distance: 15.5
click at [271, 240] on input "Rep in production meeting 29/9/2025" at bounding box center [209, 241] width 167 height 17
type textarea "x"
drag, startPoint x: 255, startPoint y: 240, endPoint x: 0, endPoint y: 216, distance: 256.2
click at [0, 229] on html "Purchase Order #1618 - Newcastle Hi-Tensile Bolt Coy Add product Close Submit a…" at bounding box center [362, 175] width 724 height 350
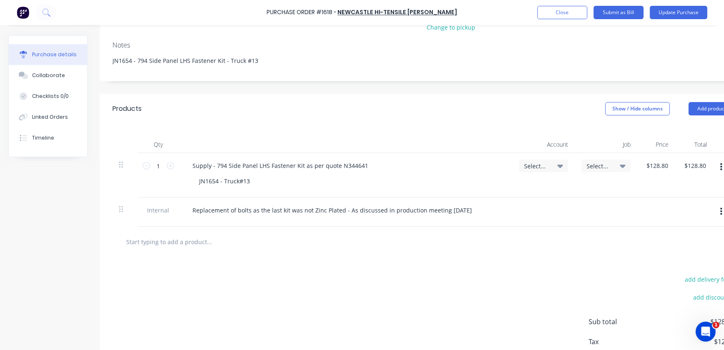
type textarea "x"
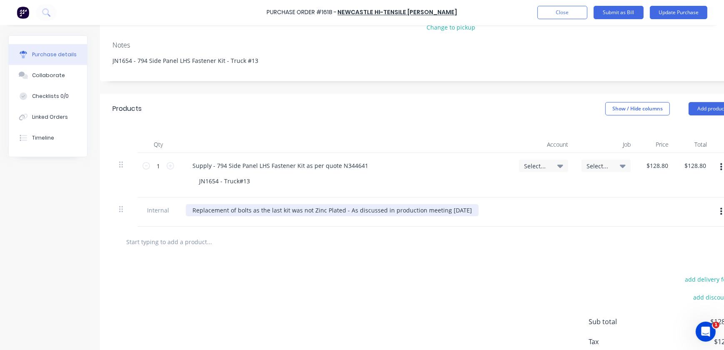
click at [242, 205] on div "Replacement of bolts as the last kit was not Zinc Plated - As discussed in prod…" at bounding box center [332, 210] width 293 height 12
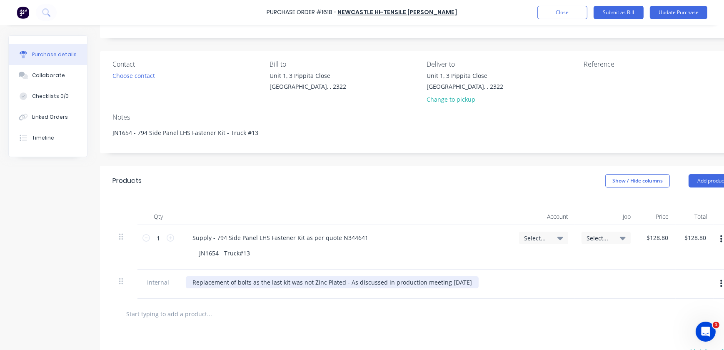
scroll to position [38, 0]
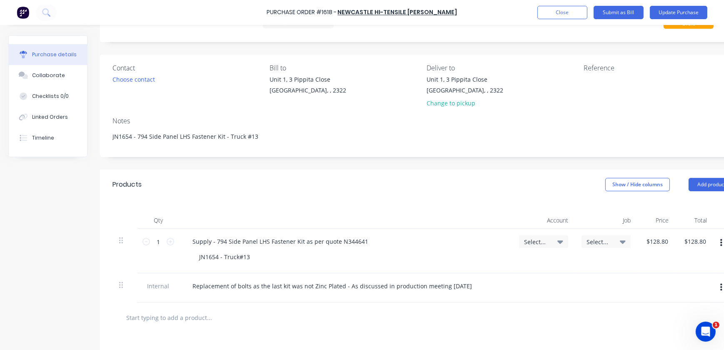
click at [551, 248] on div "Select..." at bounding box center [544, 251] width 63 height 45
click at [551, 243] on div "Select..." at bounding box center [543, 242] width 39 height 8
type textarea "x"
click at [534, 262] on input at bounding box center [516, 266] width 85 height 17
type input "w"
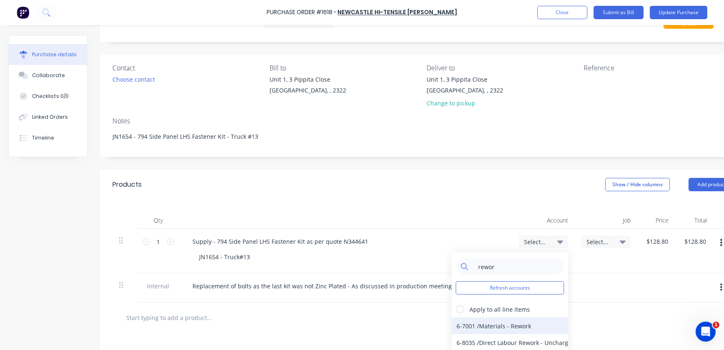
type input "rewor"
click at [476, 321] on div "6-7001 / Materials - Rework" at bounding box center [510, 326] width 117 height 17
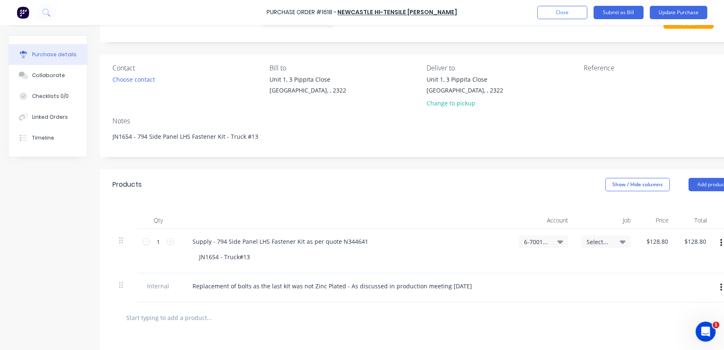
click at [611, 247] on div "Select..." at bounding box center [606, 242] width 49 height 13
type textarea "x"
click at [556, 266] on input at bounding box center [578, 266] width 85 height 17
type input "1593"
click at [562, 300] on div "1593 / W/Trac-794-Side-Panel-T11" at bounding box center [572, 303] width 117 height 17
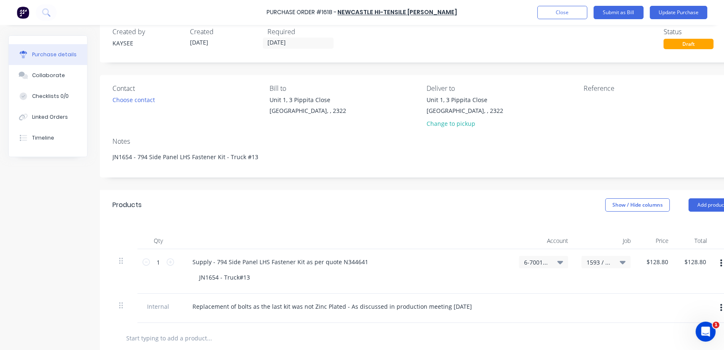
scroll to position [0, 0]
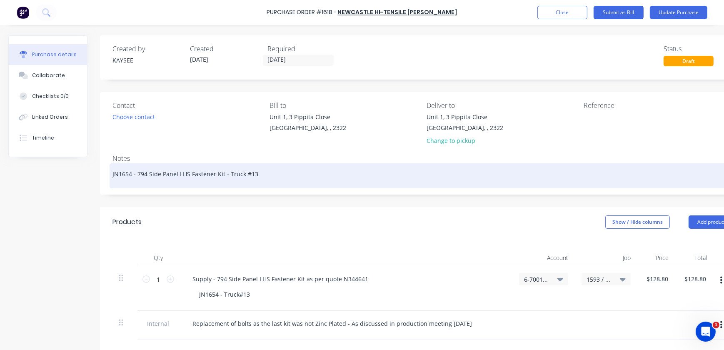
type textarea "x"
click at [261, 176] on textarea "JN1654 - 794 Side Panel LHS Fastener Kit - Truck #13" at bounding box center [424, 174] width 622 height 19
type textarea "JN1654 - 794 Side Panel LHS Fastener Kit - Truck #1"
type textarea "x"
type textarea "JN1654 - 794 Side Panel LHS Fastener Kit - Truck #11"
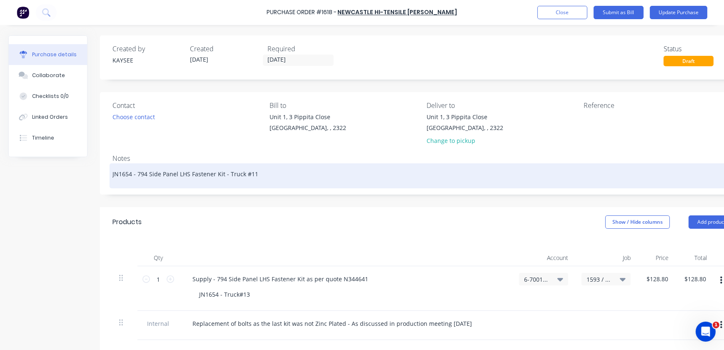
type textarea "x"
click at [133, 174] on textarea "JN1654 - 794 Side Panel LHS Fastener Kit - Truck #11" at bounding box center [424, 174] width 622 height 19
type textarea "JN1654- 794 Side Panel LHS Fastener Kit - Truck #11"
type textarea "x"
type textarea "JN165- 794 Side Panel LHS Fastener Kit - Truck #11"
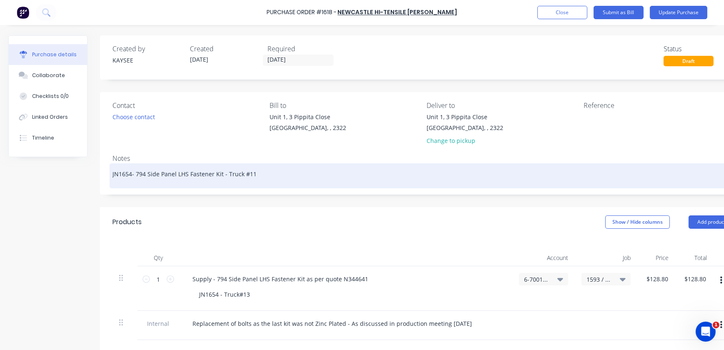
type textarea "x"
type textarea "JN16- 794 Side Panel LHS Fastener Kit - Truck #11"
type textarea "x"
type textarea "JN1- 794 Side Panel LHS Fastener Kit - Truck #11"
type textarea "x"
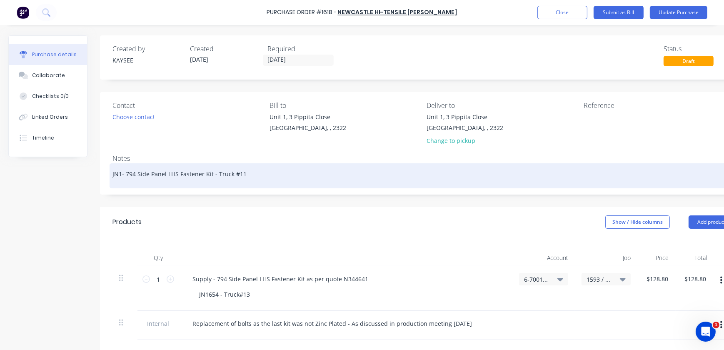
type textarea "JN15- 794 Side Panel LHS Fastener Kit - Truck #11"
type textarea "x"
type textarea "JN159- 794 Side Panel LHS Fastener Kit - Truck #11"
type textarea "x"
type textarea "JN1593- 794 Side Panel LHS Fastener Kit - Truck #11"
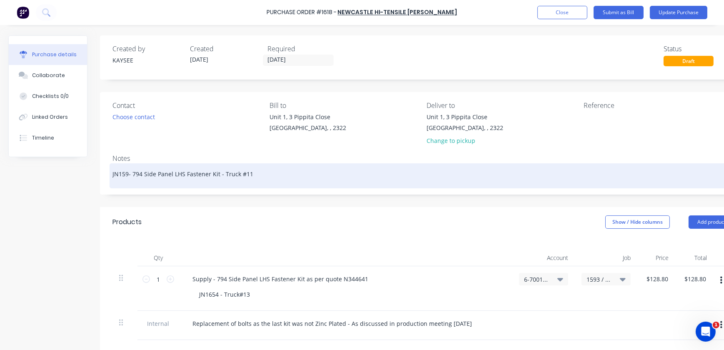
type textarea "x"
type textarea "JN1593 - 794 Side Panel LHS Fastener Kit - Truck #11"
type textarea "x"
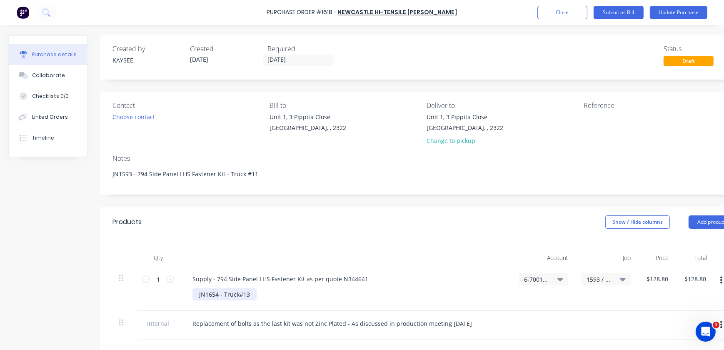
type textarea "JN1593 - 794 Side Panel LHS Fastener Kit - Truck #11"
type textarea "x"
click at [252, 295] on div "JN1654 - Truck#13" at bounding box center [225, 294] width 64 height 12
click at [218, 296] on div "JN1654 - Truck#11" at bounding box center [225, 294] width 64 height 12
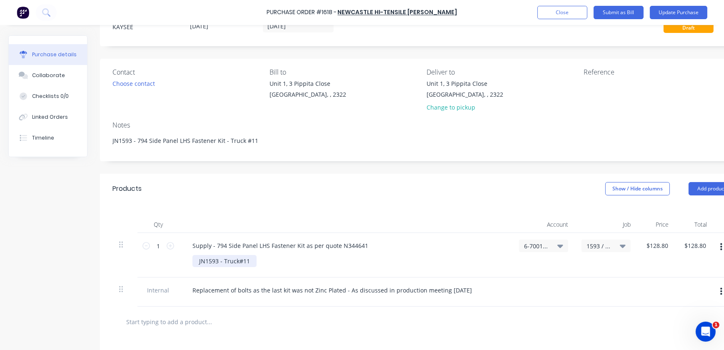
scroll to position [113, 0]
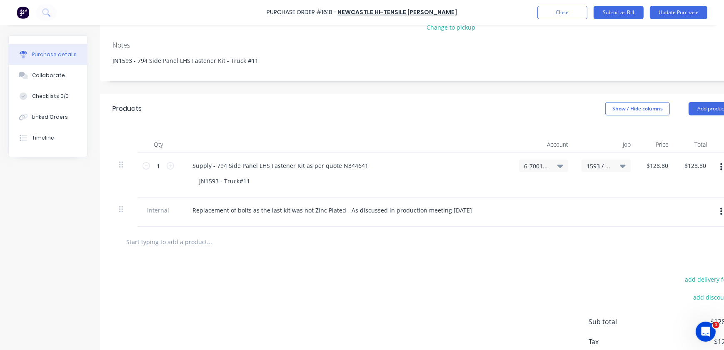
click at [269, 284] on div "add delivery fee add discount Sub total $128.80 Tax $12.88 Total $141.68" at bounding box center [423, 325] width 647 height 137
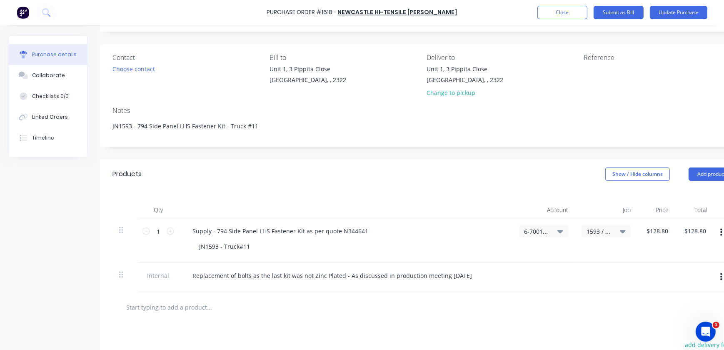
scroll to position [0, 0]
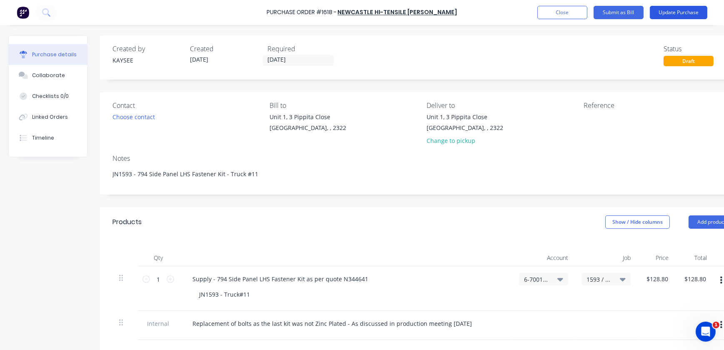
click at [669, 16] on button "Update Purchase" at bounding box center [679, 12] width 58 height 13
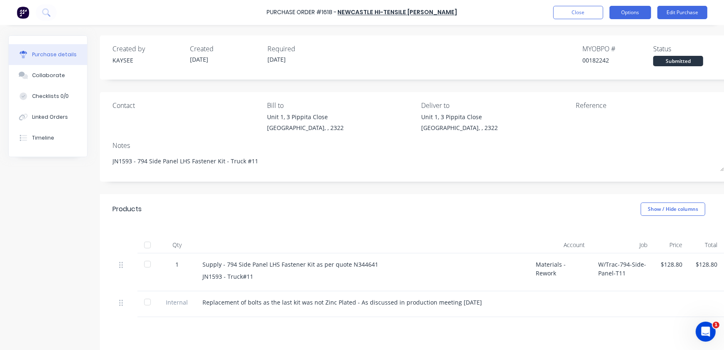
click at [628, 15] on button "Options" at bounding box center [631, 12] width 42 height 13
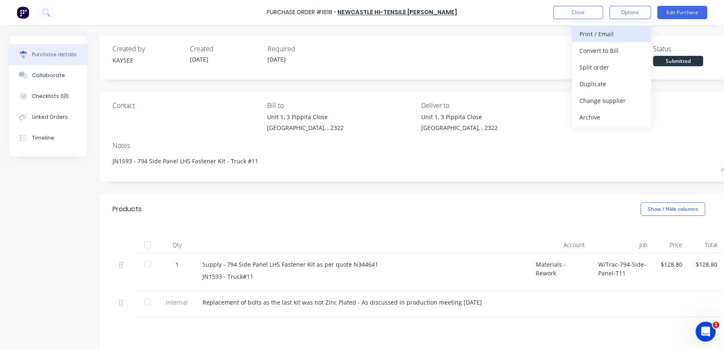
click at [596, 40] on button "Print / Email" at bounding box center [611, 33] width 79 height 17
click at [609, 55] on div "With pricing" at bounding box center [612, 51] width 64 height 12
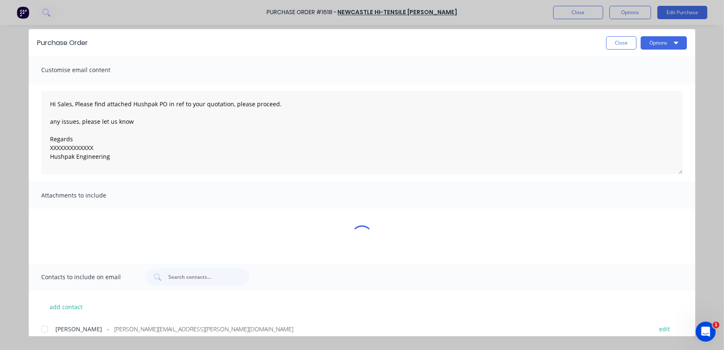
type textarea "x"
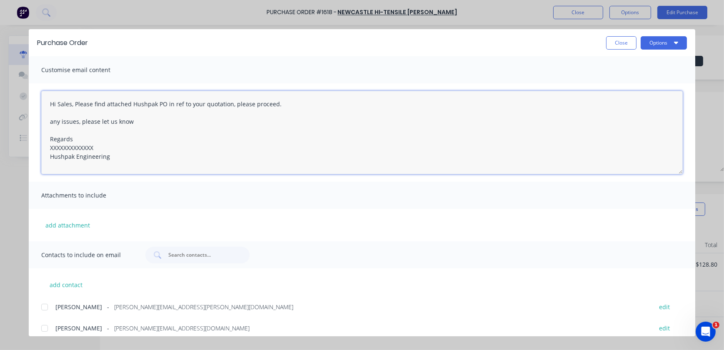
click at [113, 160] on textarea "Hi Sales, Please find attached Hushpak PO in ref to your quotation, please proc…" at bounding box center [362, 132] width 642 height 83
click at [73, 101] on textarea "Hi Sales, Please find attached Hushpak PO in ref to your quotation, please proc…" at bounding box center [362, 132] width 642 height 83
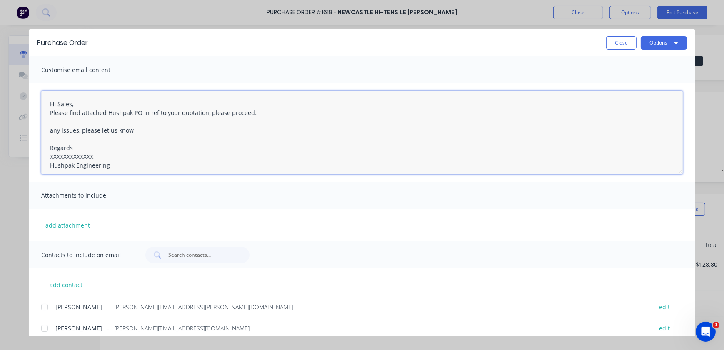
click at [140, 115] on textarea "Hi Sales, Please find attached Hushpak PO in ref to your quotation, please proc…" at bounding box center [362, 132] width 642 height 83
click at [221, 114] on textarea "Hi Sales, Please find attached Hushpak PO 1618 in ref to your quotation, please…" at bounding box center [362, 132] width 642 height 83
click at [220, 115] on textarea "Hi Sales, Please find attached Hushpak PO 1618 in ref to your quotation, please…" at bounding box center [362, 132] width 642 height 83
click at [54, 131] on textarea "Hi Sales, Please find attached Hushpak PO 1618 in ref to your quotation N343195…" at bounding box center [362, 132] width 642 height 83
click at [66, 123] on textarea "Hi Sales, Please find attached Hushpak PO 1618 in ref to your quotation N343195…" at bounding box center [362, 132] width 642 height 83
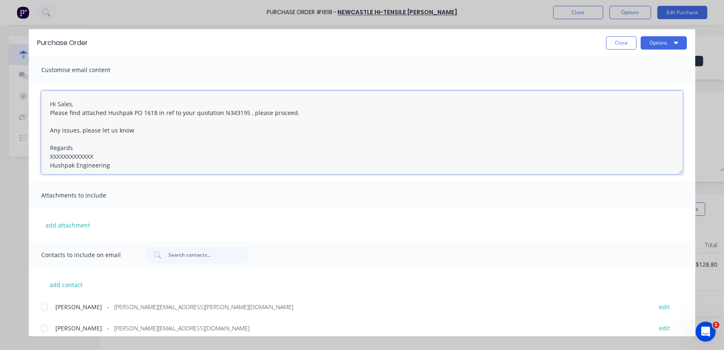
click at [84, 102] on textarea "Hi Sales, Please find attached Hushpak PO 1618 in ref to your quotation N343195…" at bounding box center [362, 132] width 642 height 83
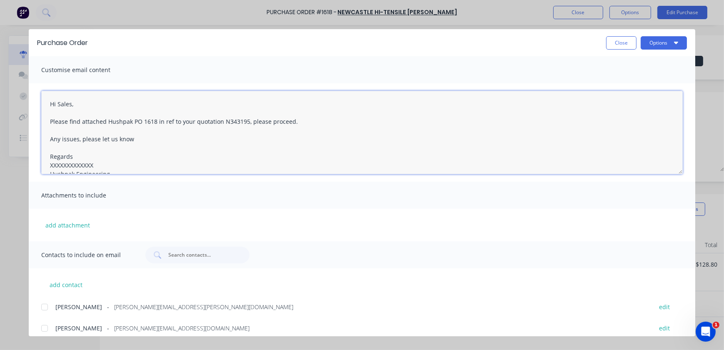
drag, startPoint x: 220, startPoint y: 161, endPoint x: 183, endPoint y: 212, distance: 63.5
click at [220, 161] on textarea "Hi Sales, Please find attached Hushpak PO 1618 in ref to your quotation N343195…" at bounding box center [362, 132] width 642 height 83
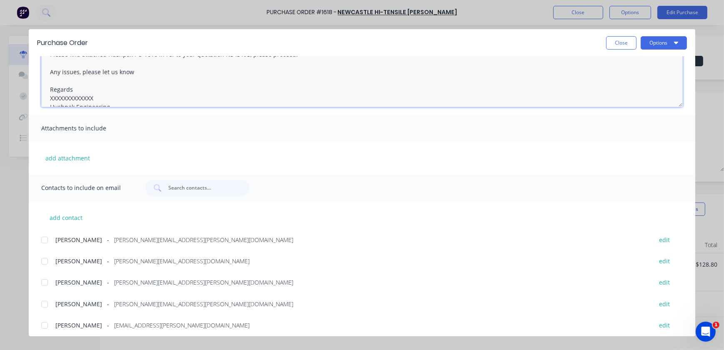
scroll to position [113, 0]
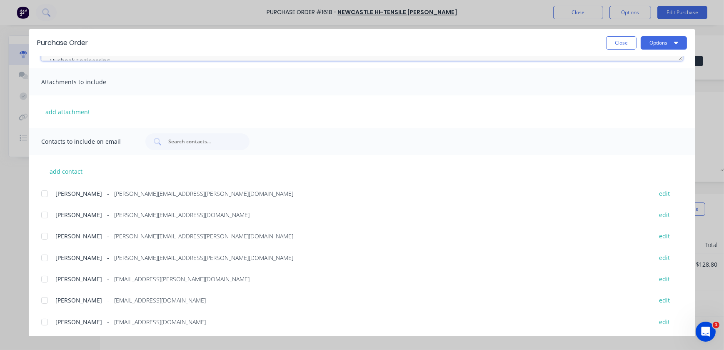
type textarea "Hi Sales, Please find attached Hushpak PO 1618 in ref to your quotation N343195…"
drag, startPoint x: 60, startPoint y: 102, endPoint x: 60, endPoint y: 118, distance: 15.9
click at [60, 103] on div "add attachment" at bounding box center [362, 111] width 667 height 33
click at [60, 118] on div "add attachment" at bounding box center [362, 111] width 667 height 33
click at [65, 113] on button "add attachment" at bounding box center [67, 111] width 53 height 13
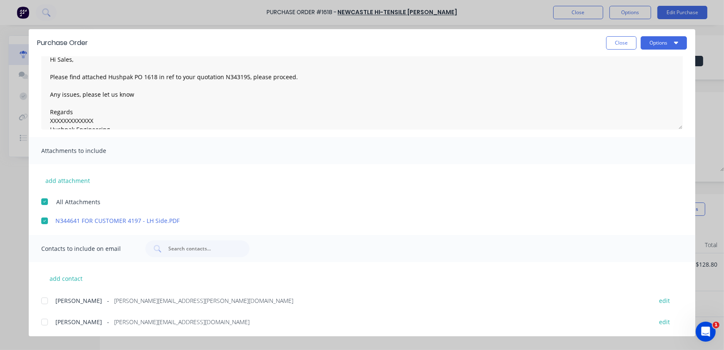
scroll to position [196, 0]
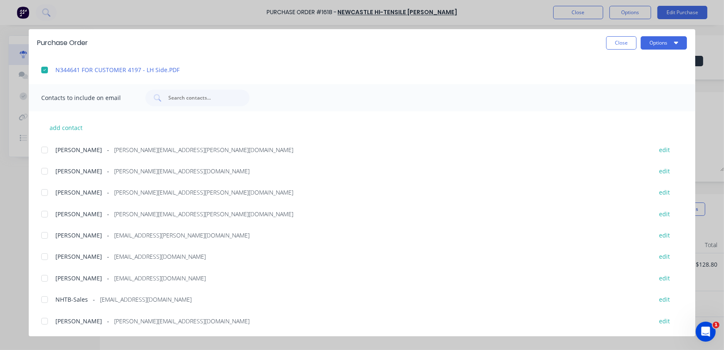
click at [42, 235] on div at bounding box center [44, 235] width 17 height 17
click at [48, 298] on div at bounding box center [44, 299] width 17 height 17
click at [666, 40] on button "Options" at bounding box center [664, 42] width 46 height 13
click at [637, 91] on div "Email" at bounding box center [648, 97] width 64 height 12
click at [613, 41] on button "Close" at bounding box center [621, 42] width 30 height 13
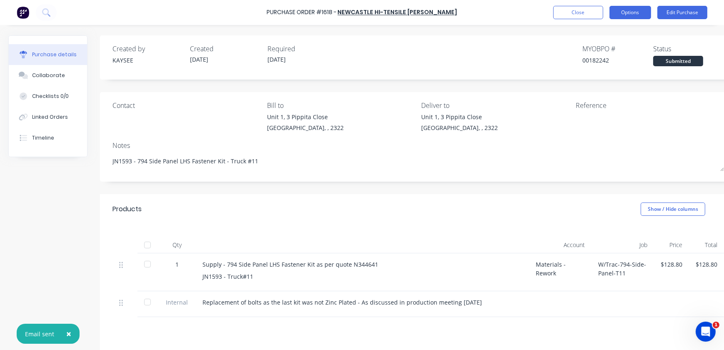
click at [619, 13] on button "Options" at bounding box center [631, 12] width 42 height 13
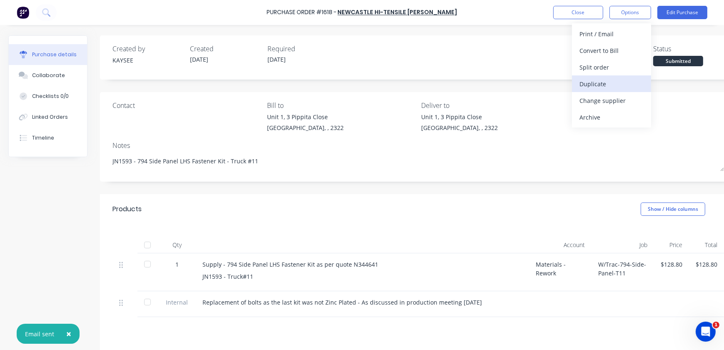
click at [622, 80] on div "Duplicate" at bounding box center [612, 84] width 64 height 12
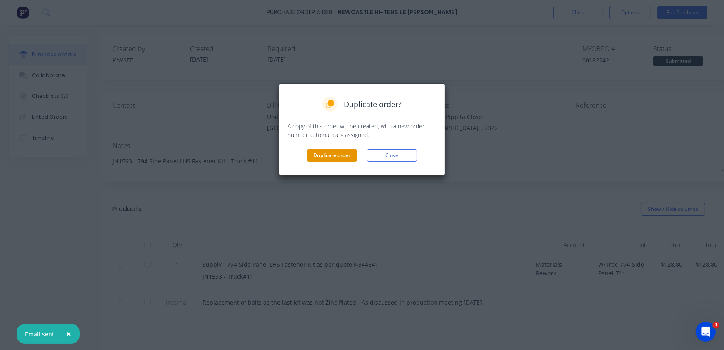
click at [341, 156] on button "Duplicate order" at bounding box center [332, 155] width 50 height 13
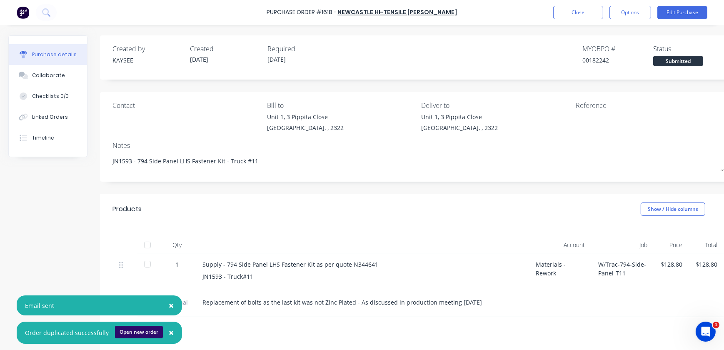
click at [129, 331] on button "Open new order" at bounding box center [139, 332] width 48 height 13
type textarea "x"
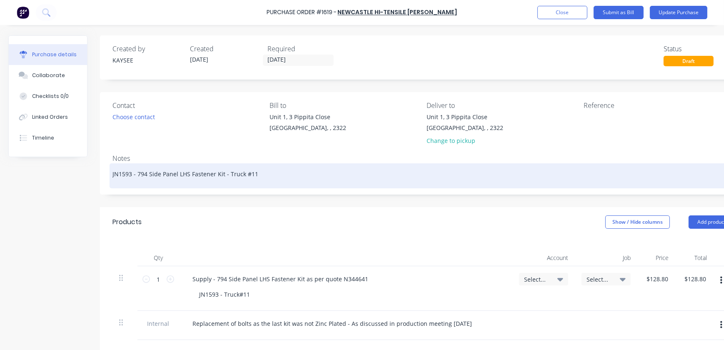
type textarea "x"
click at [263, 167] on textarea "JN1593 - 794 Side Panel LHS Fastener Kit - Truck #11" at bounding box center [424, 174] width 622 height 19
type textarea "JN1593 - 794 Side Panel LHS Fastener Kit - Truck #1"
type textarea "x"
type textarea "JN1593 - 794 Side Panel LHS Fastener Kit - Truck #12"
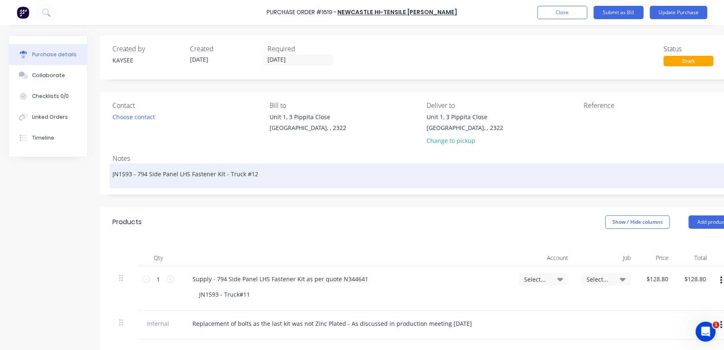
type textarea "x"
click at [128, 175] on textarea "JN1593 - 794 Side Panel LHS Fastener Kit - Truck #12" at bounding box center [424, 174] width 622 height 19
type textarea "JN159 - 794 Side Panel LHS Fastener Kit - Truck #12"
type textarea "x"
type textarea "JN15 - 794 Side Panel LHS Fastener Kit - Truck #12"
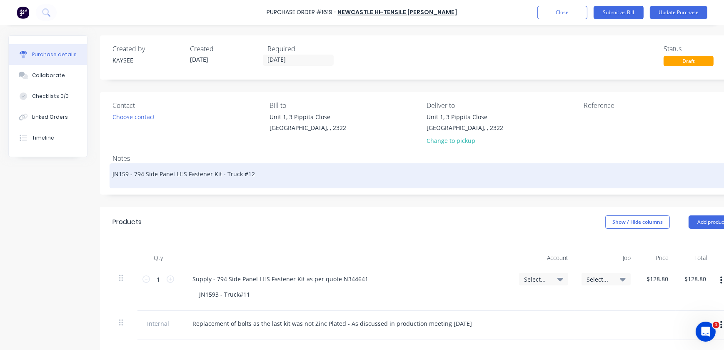
type textarea "x"
type textarea "JN1 - 794 Side Panel LHS Fastener Kit - Truck #12"
type textarea "x"
type textarea "JN16 - 794 Side Panel LHS Fastener Kit - Truck #12"
type textarea "x"
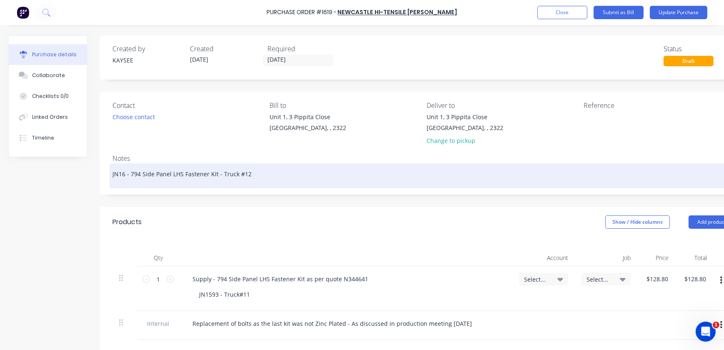
type textarea "JN163 - 794 Side Panel LHS Fastener Kit - Truck #12"
type textarea "x"
type textarea "JN1634 - 794 Side Panel LHS Fastener Kit - Truck #12"
type textarea "x"
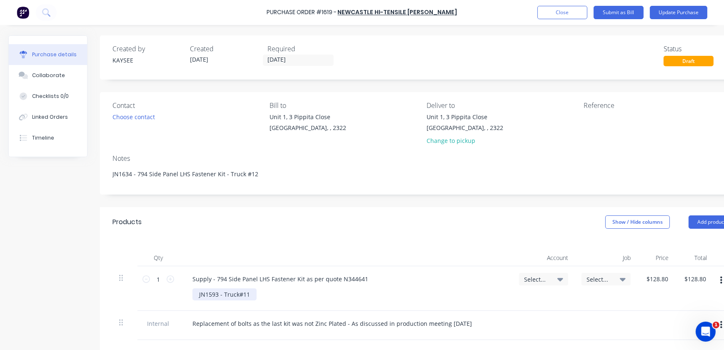
type textarea "JN1634 - 794 Side Panel LHS Fastener Kit - Truck #12"
type textarea "x"
click at [217, 296] on div "JN1593 - Truck#11" at bounding box center [225, 294] width 64 height 12
click at [250, 296] on div "JN1634 - Truck#11" at bounding box center [225, 294] width 64 height 12
click at [289, 269] on div "Supply - 794 Side Panel LHS Fastener Kit as per quote N344641 JN1634 - Truck#12" at bounding box center [345, 288] width 333 height 45
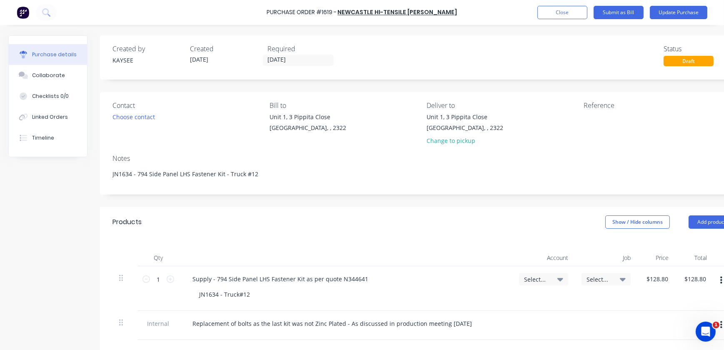
click at [673, 21] on div "Purchase Order #1619 - Newcastle Hi-Tensile Bolt Coy Add product Close Submit a…" at bounding box center [362, 12] width 724 height 25
click at [673, 20] on div "Purchase Order #1619 - Newcastle Hi-Tensile Bolt Coy Add product Close Submit a…" at bounding box center [362, 12] width 724 height 25
click at [652, 10] on button "Update Purchase" at bounding box center [679, 12] width 58 height 13
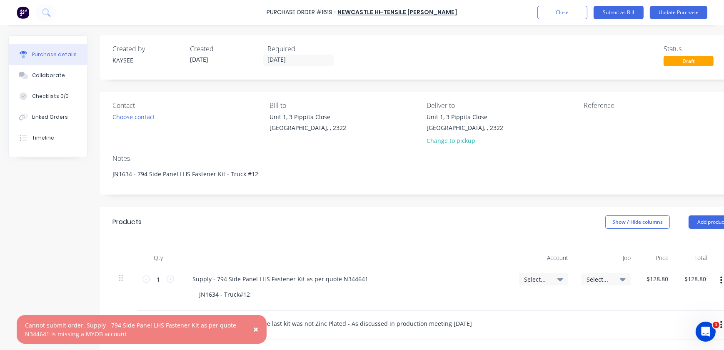
click at [510, 271] on div "Supply - 794 Side Panel LHS Fastener Kit as per quote N344641 JN1634 - Truck#12" at bounding box center [345, 288] width 333 height 45
click at [524, 276] on div "Select..." at bounding box center [543, 279] width 49 height 13
type textarea "x"
click at [519, 300] on input at bounding box center [516, 304] width 85 height 17
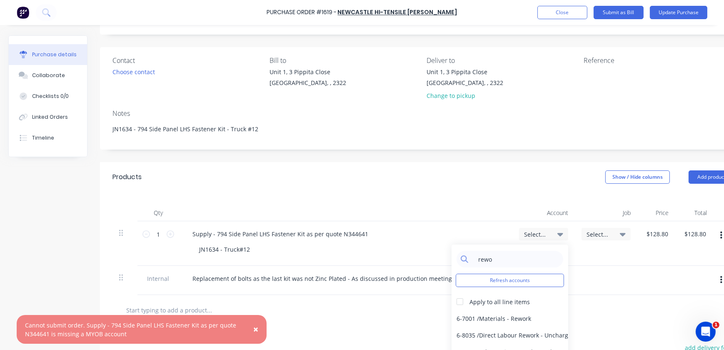
scroll to position [113, 0]
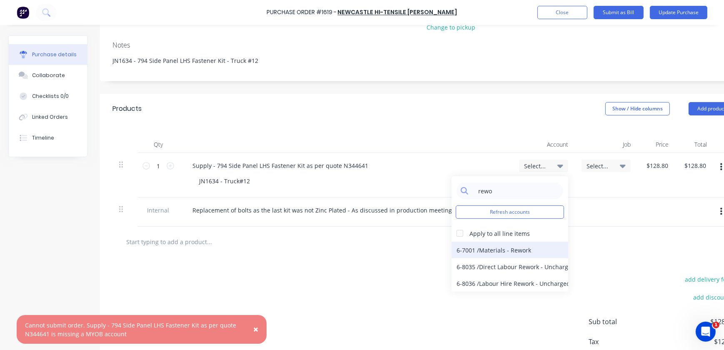
type input "rewo"
click at [462, 246] on div "6-7001 / Materials - Rework" at bounding box center [510, 250] width 117 height 17
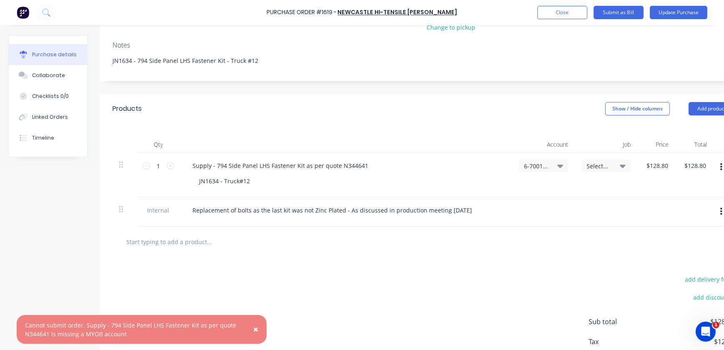
drag, startPoint x: 636, startPoint y: 145, endPoint x: 630, endPoint y: 154, distance: 11.1
click at [631, 153] on div "Qty Account Job Price Total 1 1 Supply - 794 Side Panel LHS Fastener Kit as per…" at bounding box center [423, 175] width 647 height 103
click at [627, 157] on div "Select..." at bounding box center [606, 175] width 63 height 45
click at [623, 163] on icon at bounding box center [623, 165] width 6 height 9
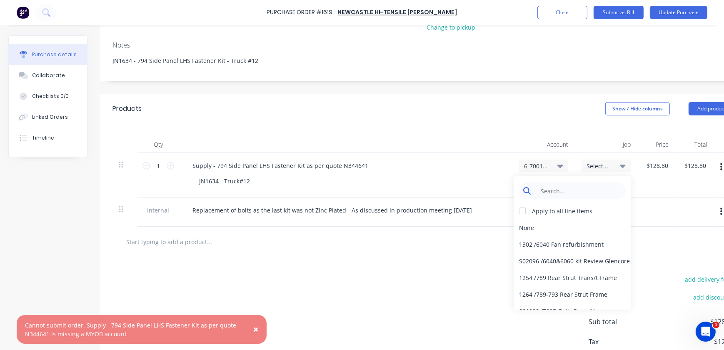
type textarea "x"
click at [584, 195] on input at bounding box center [578, 191] width 85 height 17
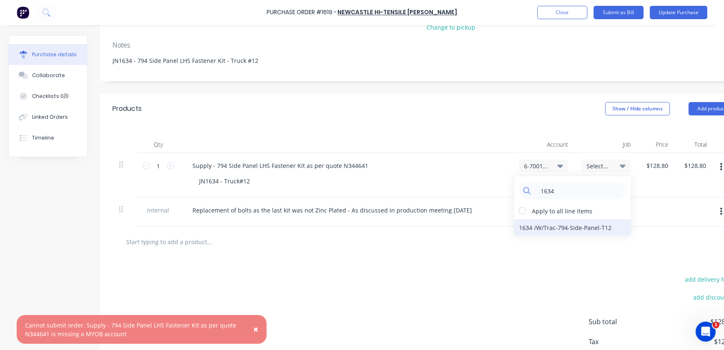
type input "1634"
click at [557, 233] on div "1634 / W/Trac-794-Side-Panel-T12" at bounding box center [572, 227] width 117 height 17
click at [579, 280] on div "add delivery fee add discount Sub total $128.80 Tax $12.88 Total $141.68" at bounding box center [423, 325] width 647 height 137
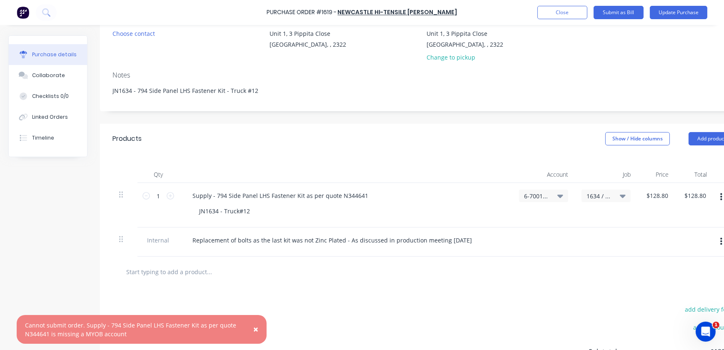
scroll to position [0, 0]
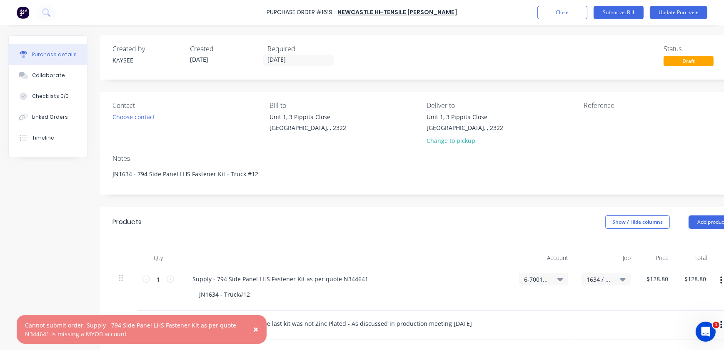
click at [671, 21] on div "Purchase Order #1619 - Newcastle Hi-Tensile Bolt Coy Add product Close Submit a…" at bounding box center [362, 12] width 724 height 25
click at [671, 15] on button "Update Purchase" at bounding box center [679, 12] width 58 height 13
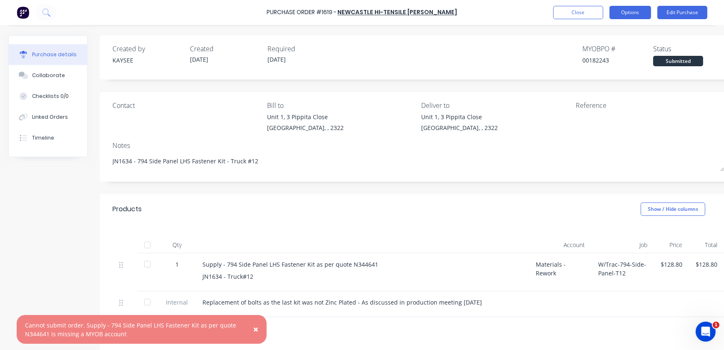
click at [626, 10] on button "Options" at bounding box center [631, 12] width 42 height 13
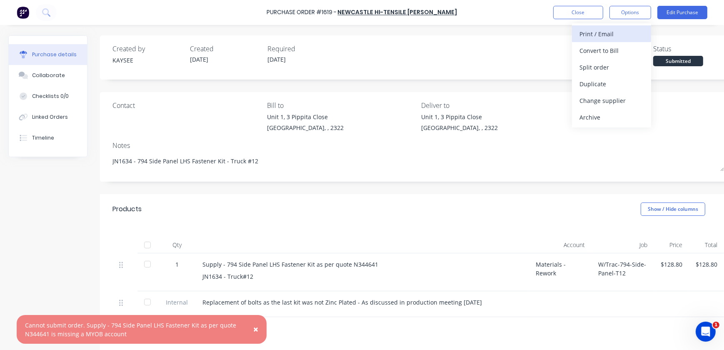
click at [604, 35] on div "Print / Email" at bounding box center [612, 34] width 64 height 12
click at [608, 53] on div "With pricing" at bounding box center [612, 51] width 64 height 12
type textarea "x"
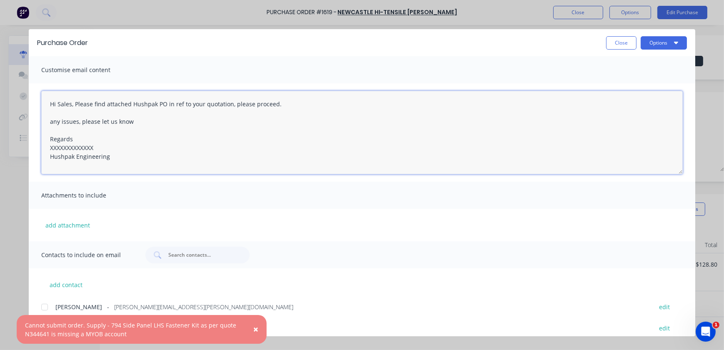
click at [75, 103] on textarea "Hi Sales, Please find attached Hushpak PO in ref to your quotation, please proc…" at bounding box center [362, 132] width 642 height 83
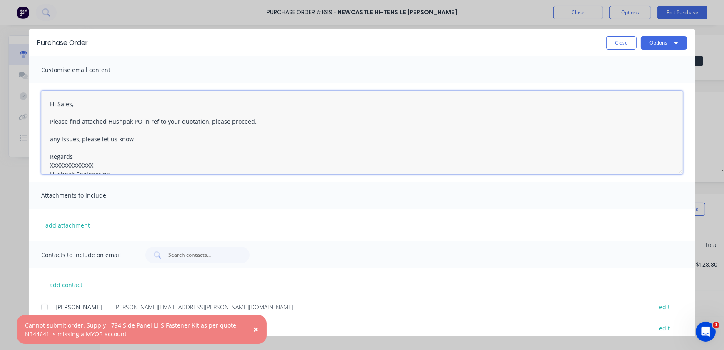
click at [139, 122] on textarea "Hi Sales, Please find attached Hushpak PO in ref to your quotation, please proc…" at bounding box center [362, 132] width 642 height 83
drag, startPoint x: 219, startPoint y: 121, endPoint x: 213, endPoint y: 123, distance: 6.7
click at [220, 121] on textarea "Hi Sales, Please find attached Hushpak PO 1619 in ref to your quotation, please…" at bounding box center [362, 132] width 642 height 83
click at [218, 123] on textarea "Hi Sales, Please find attached Hushpak PO 1619 in ref to your quotation, please…" at bounding box center [362, 132] width 642 height 83
click at [226, 124] on textarea "Hi Sales, Please find attached Hushpak PO 1619 in ref to your quotation B343195…" at bounding box center [362, 132] width 642 height 83
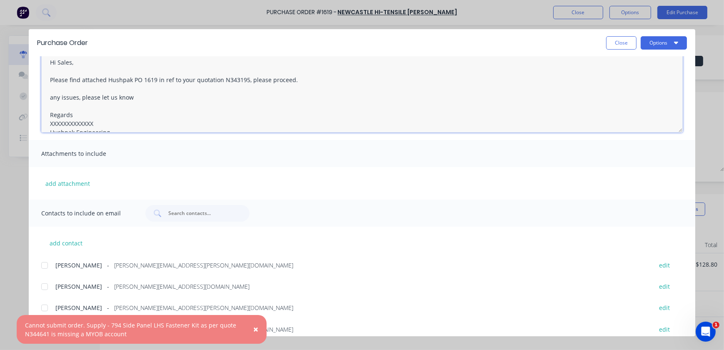
scroll to position [75, 0]
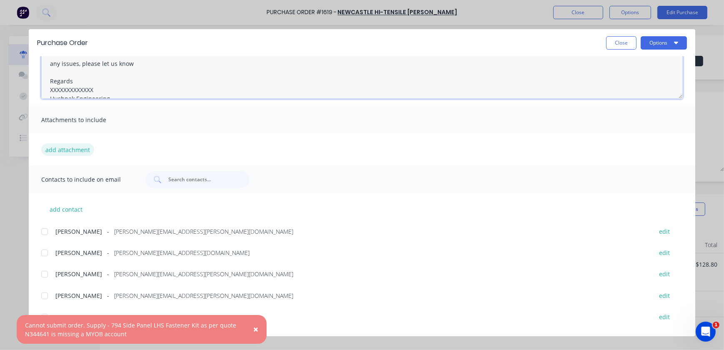
type textarea "Hi Sales, Please find attached Hushpak PO 1619 in ref to your quotation N343195…"
click at [68, 148] on button "add attachment" at bounding box center [67, 149] width 53 height 13
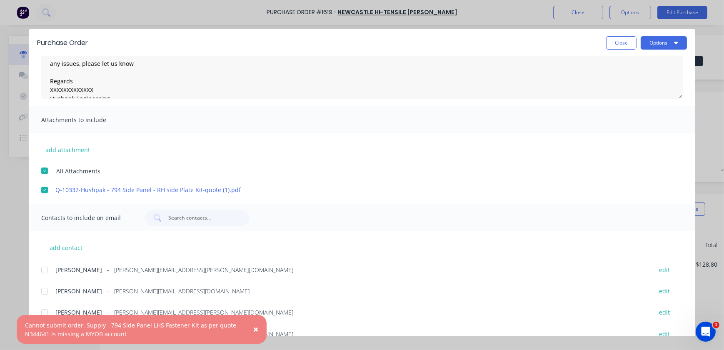
scroll to position [13, 0]
drag, startPoint x: 365, startPoint y: 85, endPoint x: 400, endPoint y: 130, distance: 56.4
click at [724, 111] on html "× Cannot submit order. Supply - 794 Side Panel LHS Fastener Kit as per quote N3…" at bounding box center [362, 175] width 724 height 350
click at [238, 186] on link "Q-10332-Hushpak - 794 Side Panel - RH side Plate Kit-quote (1).pdf" at bounding box center [349, 189] width 589 height 9
drag, startPoint x: 225, startPoint y: 190, endPoint x: 48, endPoint y: 190, distance: 178.0
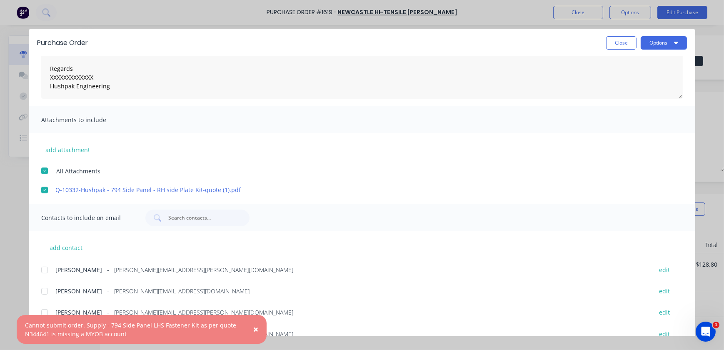
click at [48, 190] on div at bounding box center [44, 190] width 17 height 17
click at [66, 171] on span "All Attachments" at bounding box center [78, 171] width 44 height 9
click at [68, 157] on div "add attachment All Attachments Q-10332-Hushpak - 794 Side Panel - RH side Plate…" at bounding box center [362, 163] width 667 height 61
click at [73, 148] on button "add attachment" at bounding box center [67, 149] width 53 height 13
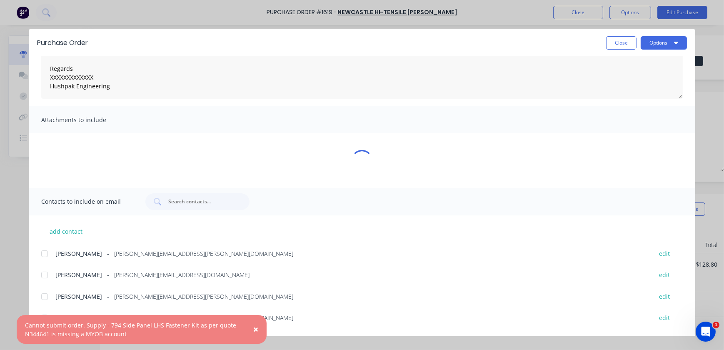
type textarea "x"
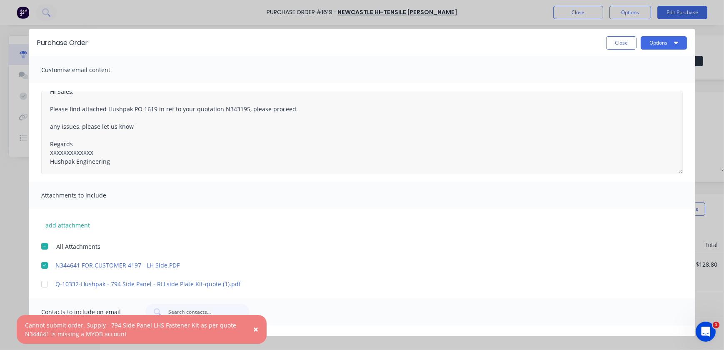
scroll to position [0, 0]
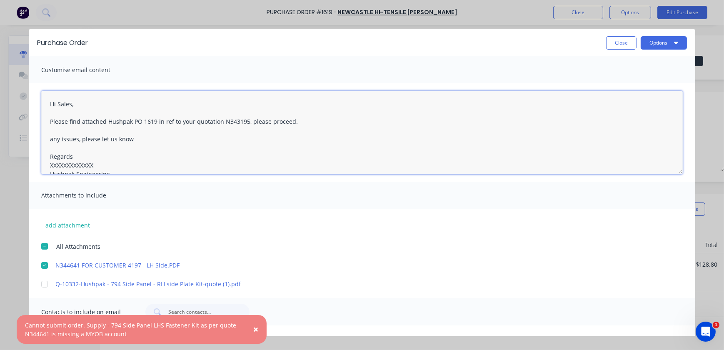
drag, startPoint x: 130, startPoint y: 121, endPoint x: 139, endPoint y: 124, distance: 9.2
click at [243, 121] on textarea "Hi Sales, Please find attached Hushpak PO 1619 in ref to your quotation N343195…" at bounding box center [362, 132] width 642 height 83
click at [303, 155] on textarea "Hi Sales, Please find attached Hushpak PO 1619 in ref to your quotation N344641…" at bounding box center [362, 132] width 642 height 83
click at [53, 142] on textarea "Hi Sales, Please find attached Hushpak PO 1619 in ref to your quotation N344641…" at bounding box center [362, 132] width 642 height 83
click at [117, 158] on textarea "Hi Sales, Please find attached Hushpak PO 1619 in ref to your quotation N344641…" at bounding box center [362, 132] width 642 height 83
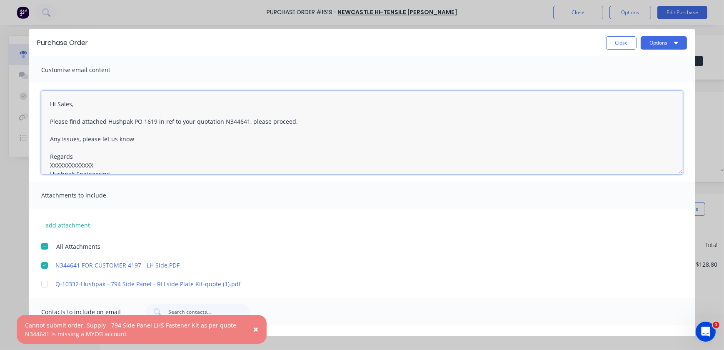
drag, startPoint x: 118, startPoint y: 125, endPoint x: 182, endPoint y: 138, distance: 65.9
click at [282, 158] on textarea "Hi Sales, Please find attached Hushpak PO 1619 in ref to your quotation N344641…" at bounding box center [362, 132] width 642 height 83
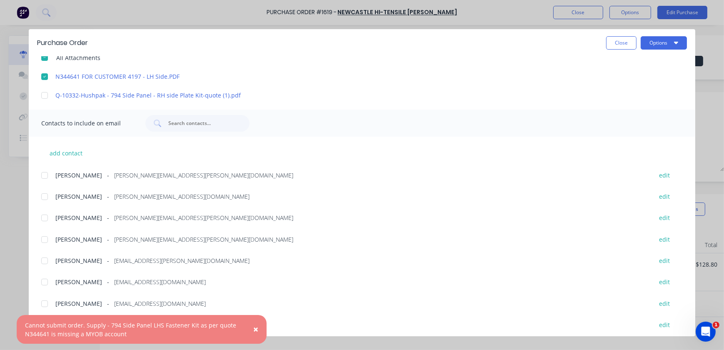
scroll to position [189, 0]
click at [48, 259] on div at bounding box center [44, 260] width 17 height 17
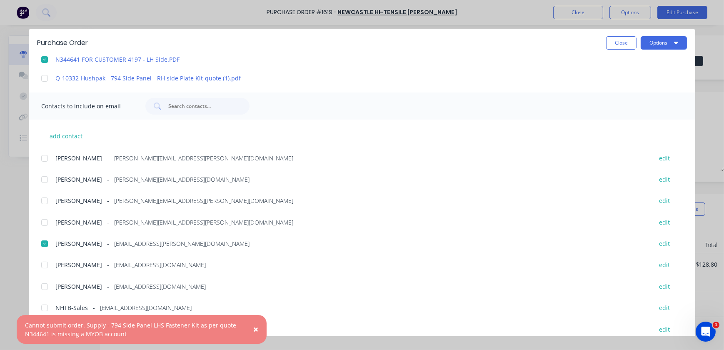
scroll to position [214, 0]
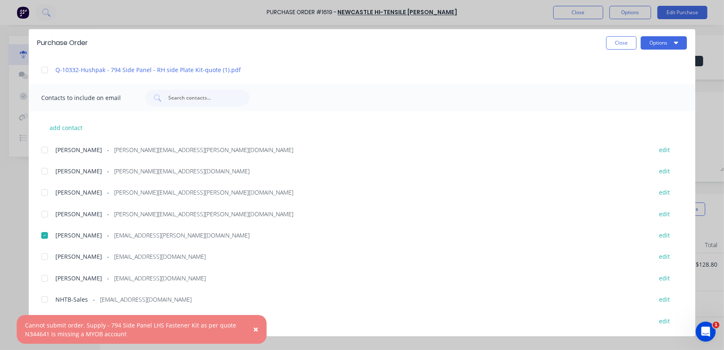
click at [50, 298] on div at bounding box center [44, 299] width 17 height 17
type textarea "Hi Sales, Please find attached Hushpak PO 1619 in ref to your quotation N344641…"
click at [656, 47] on button "Options" at bounding box center [664, 42] width 46 height 13
click at [641, 95] on div "Email" at bounding box center [648, 97] width 64 height 12
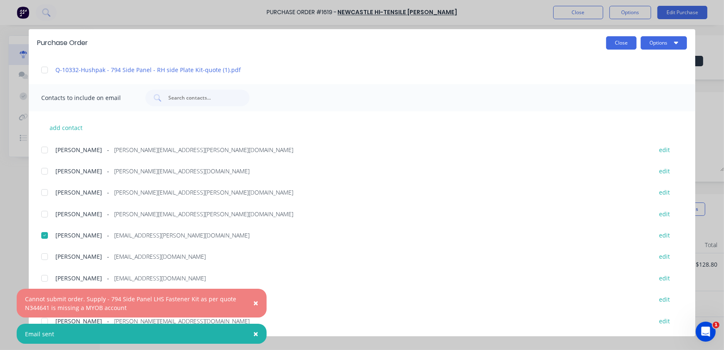
click at [622, 45] on button "Close" at bounding box center [621, 42] width 30 height 13
type textarea "x"
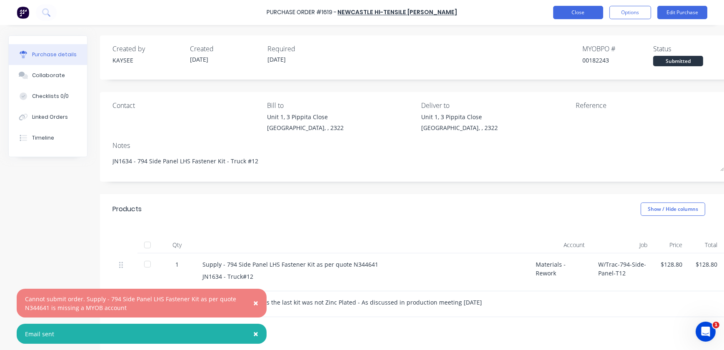
click at [584, 9] on button "Close" at bounding box center [579, 12] width 50 height 13
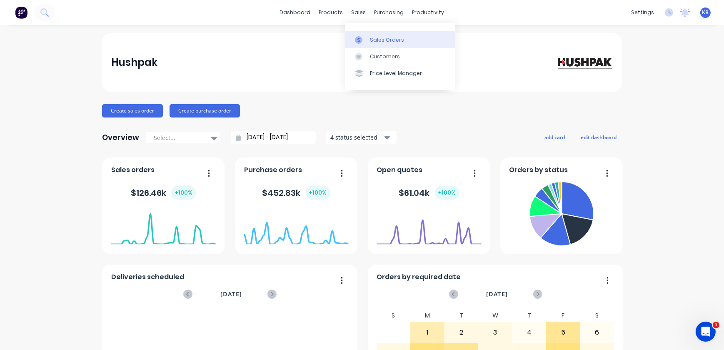
click at [357, 35] on link "Sales Orders" at bounding box center [400, 39] width 110 height 17
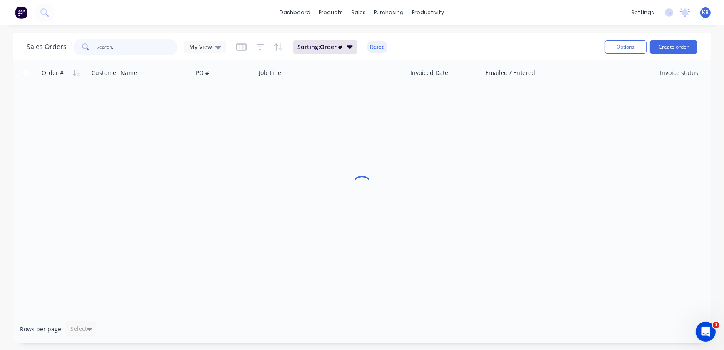
click at [147, 50] on input "text" at bounding box center [137, 47] width 81 height 17
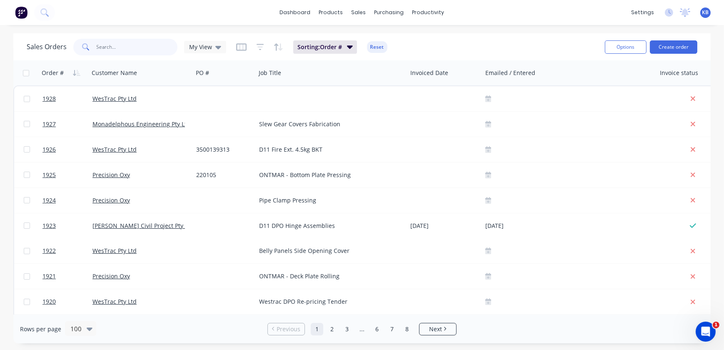
click at [104, 47] on input "text" at bounding box center [137, 47] width 81 height 17
type input "1824"
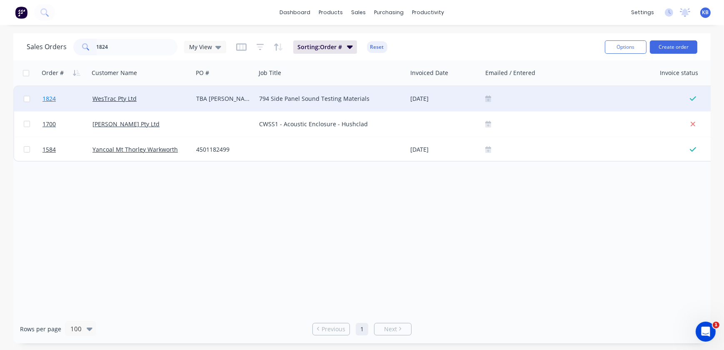
click at [55, 104] on link "1824" at bounding box center [68, 98] width 50 height 25
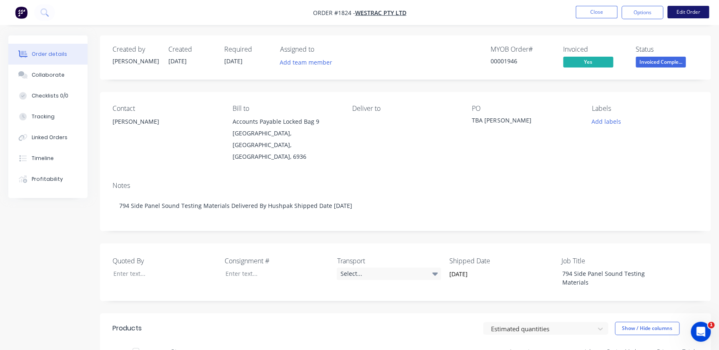
click at [681, 16] on button "Edit Order" at bounding box center [688, 12] width 42 height 13
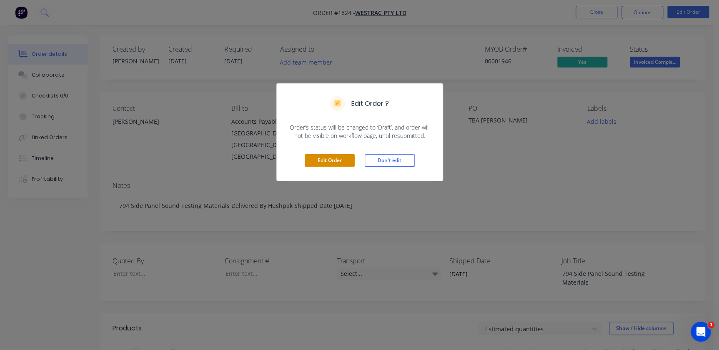
click at [333, 164] on button "Edit Order" at bounding box center [330, 160] width 50 height 13
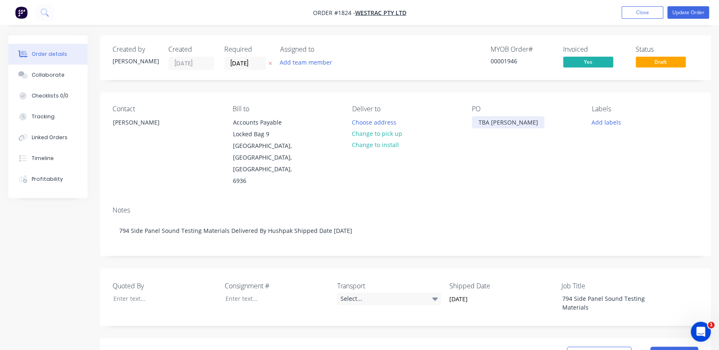
click at [517, 117] on div "TBA [PERSON_NAME]" at bounding box center [508, 122] width 73 height 12
drag, startPoint x: 526, startPoint y: 121, endPoint x: 403, endPoint y: 124, distance: 122.6
click at [410, 122] on div "Contact Wayne Porter Bill to Accounts Payable Locked Bag 9 MIDLAND, Western Aus…" at bounding box center [405, 146] width 611 height 107
click at [486, 127] on div "T4500845759" at bounding box center [497, 122] width 50 height 12
click at [482, 124] on div "T4500845759" at bounding box center [497, 122] width 50 height 12
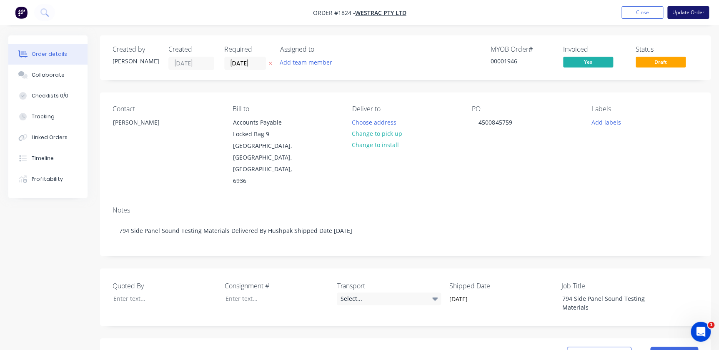
click at [689, 12] on button "Update Order" at bounding box center [688, 12] width 42 height 13
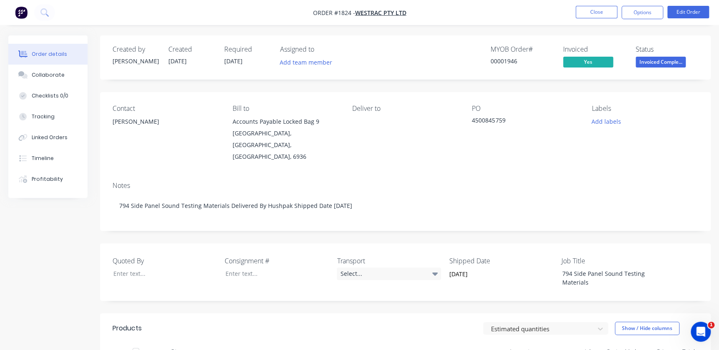
click at [583, 20] on nav "Order #1824 - WesTrac Pty Ltd Close Options Edit Order" at bounding box center [359, 12] width 719 height 25
click at [593, 18] on button "Close" at bounding box center [597, 12] width 42 height 13
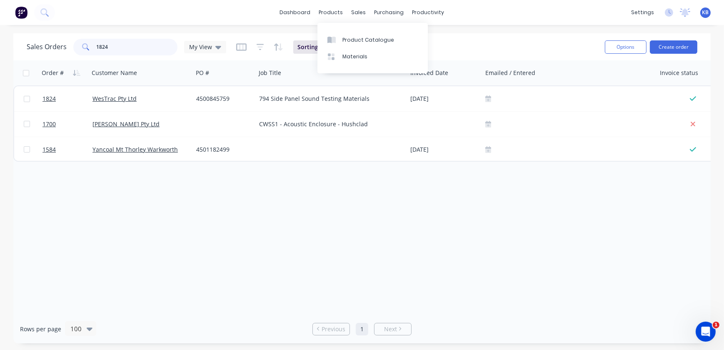
drag, startPoint x: 133, startPoint y: 45, endPoint x: 65, endPoint y: 40, distance: 69.0
click at [67, 40] on div "Sales Orders 1824 My View" at bounding box center [127, 47] width 200 height 17
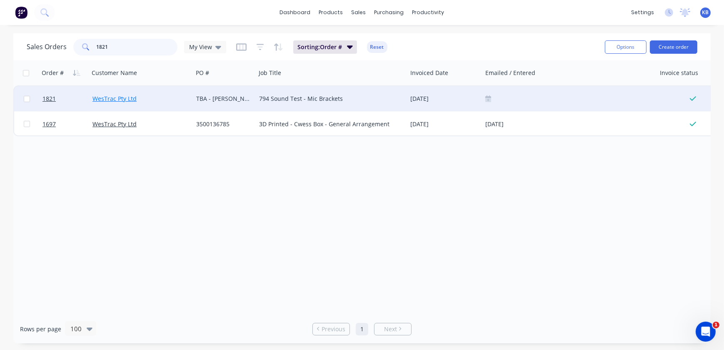
type input "1821"
click at [128, 99] on link "WesTrac Pty Ltd" at bounding box center [115, 99] width 44 height 8
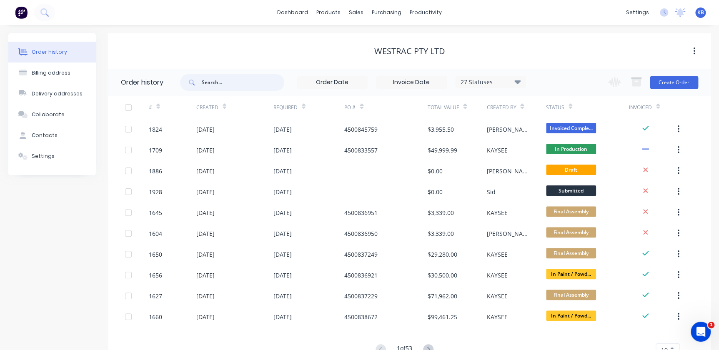
click at [204, 90] on input "text" at bounding box center [243, 82] width 83 height 17
type input "1821"
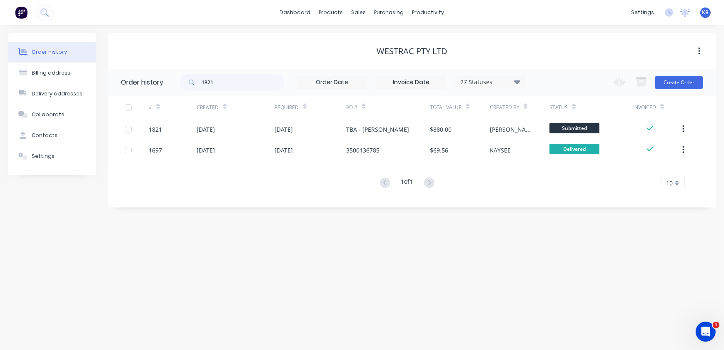
click at [160, 130] on div "1821" at bounding box center [155, 129] width 13 height 9
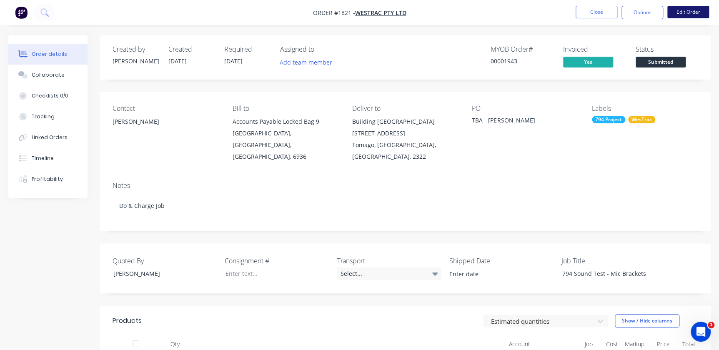
click at [682, 17] on button "Edit Order" at bounding box center [688, 12] width 42 height 13
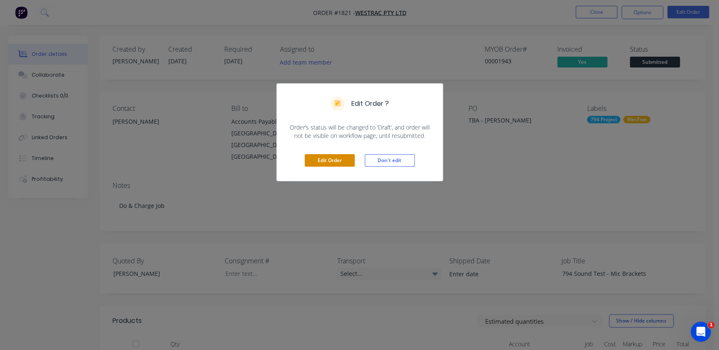
click at [320, 159] on button "Edit Order" at bounding box center [330, 160] width 50 height 13
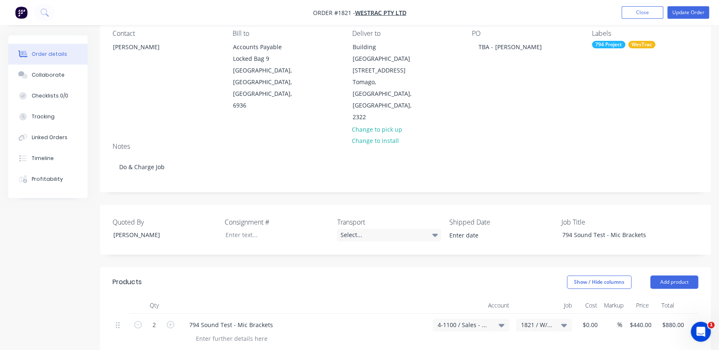
scroll to position [38, 0]
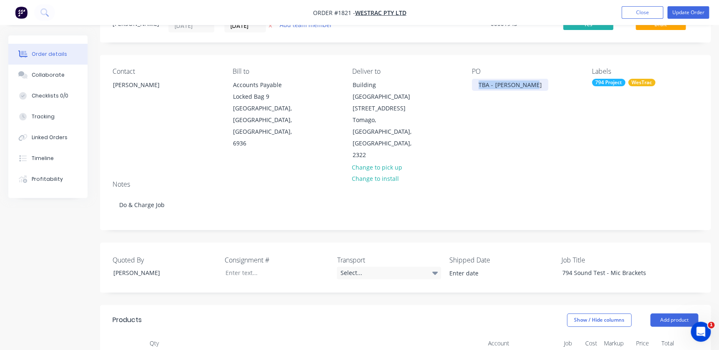
drag, startPoint x: 475, startPoint y: 83, endPoint x: 541, endPoint y: 80, distance: 66.4
click at [541, 80] on div "PO TBA - Wayne Porter" at bounding box center [525, 115] width 106 height 94
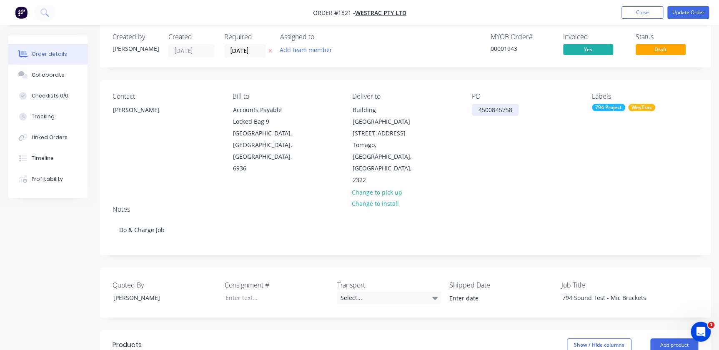
scroll to position [0, 0]
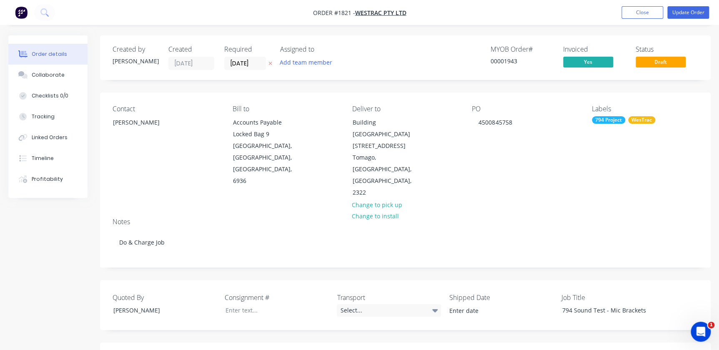
click at [660, 70] on div "Status Draft" at bounding box center [667, 57] width 63 height 25
drag, startPoint x: 685, startPoint y: 1, endPoint x: 675, endPoint y: 11, distance: 14.4
click at [686, 2] on nav "Order #1821 - WesTrac Pty Ltd Add product Close Update Order" at bounding box center [359, 12] width 719 height 25
click at [675, 11] on button "Update Order" at bounding box center [688, 12] width 42 height 13
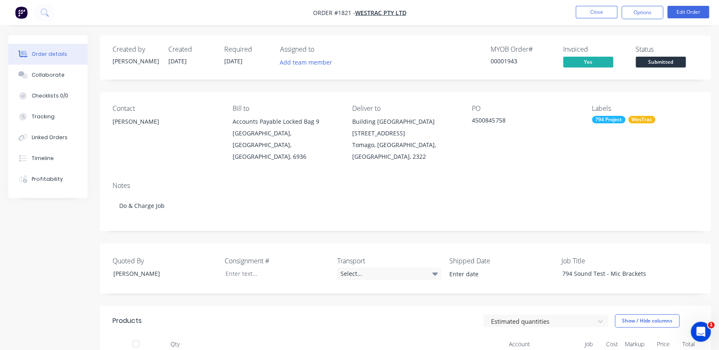
click at [668, 66] on span "Submitted" at bounding box center [661, 62] width 50 height 10
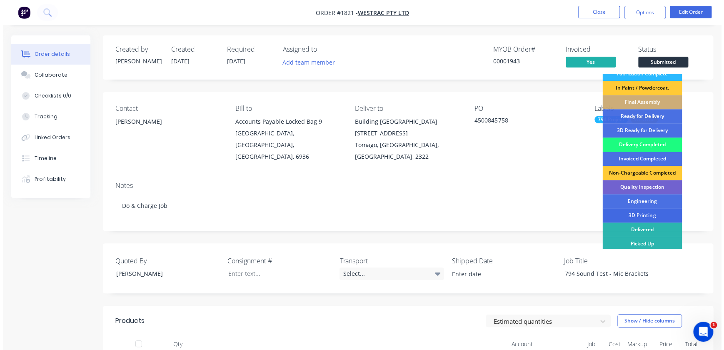
scroll to position [122, 0]
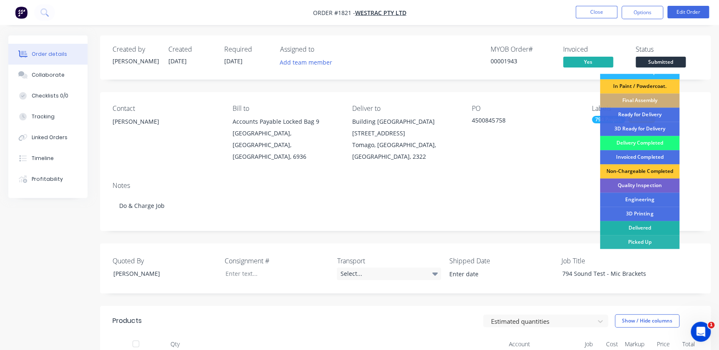
click at [639, 224] on div "Delivered" at bounding box center [640, 228] width 80 height 14
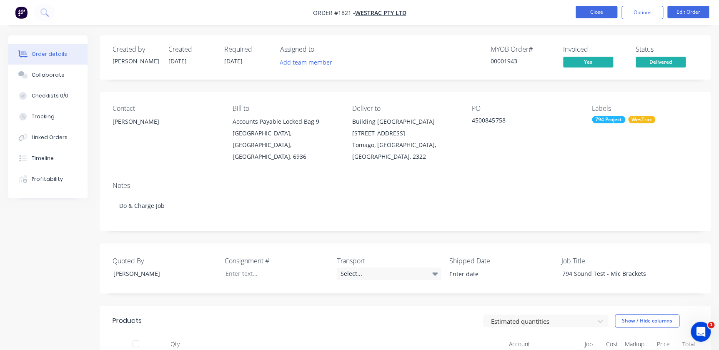
click at [594, 9] on button "Close" at bounding box center [597, 12] width 42 height 13
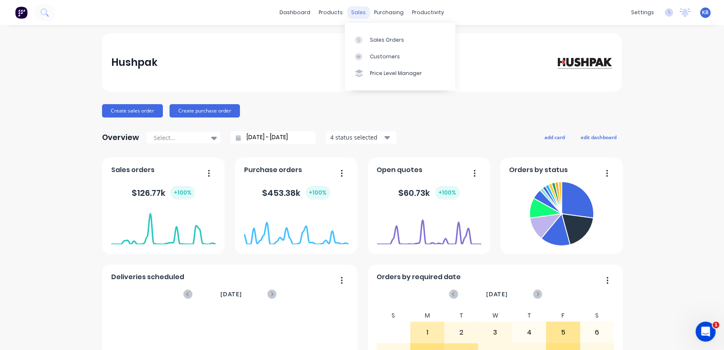
click at [356, 9] on div "sales" at bounding box center [359, 12] width 23 height 13
click at [392, 38] on div "Purchase Orders" at bounding box center [413, 40] width 44 height 8
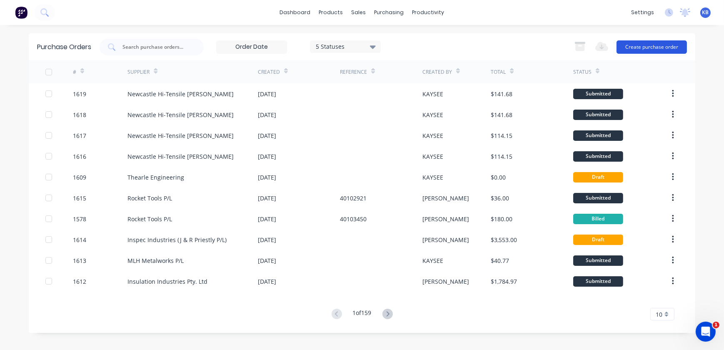
click at [669, 45] on button "Create purchase order" at bounding box center [652, 46] width 70 height 13
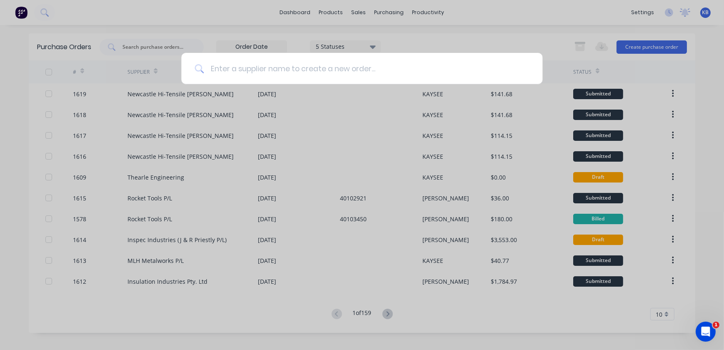
click at [213, 68] on input at bounding box center [367, 68] width 326 height 31
type input "Westrac"
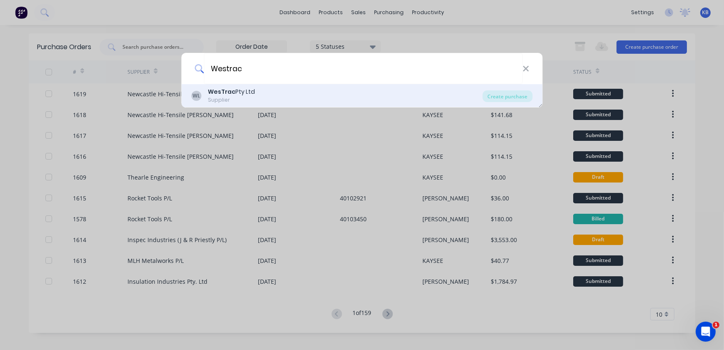
click at [237, 97] on div "Supplier" at bounding box center [231, 100] width 47 height 8
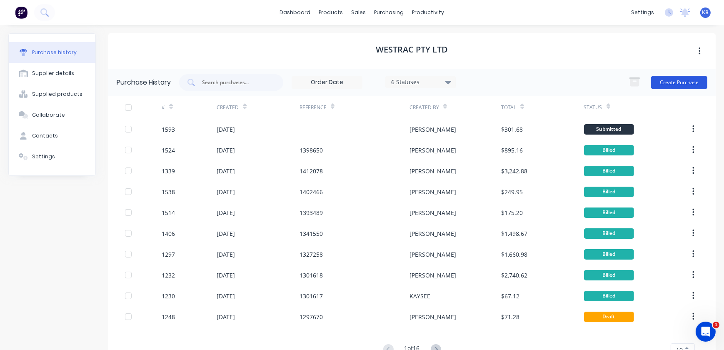
click at [668, 83] on button "Create Purchase" at bounding box center [679, 82] width 56 height 13
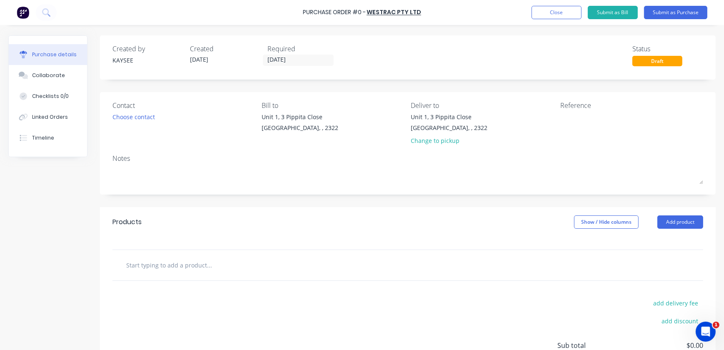
click at [151, 124] on div "Contact Choose contact" at bounding box center [184, 124] width 143 height 49
click at [143, 117] on div "Choose contact" at bounding box center [134, 117] width 43 height 9
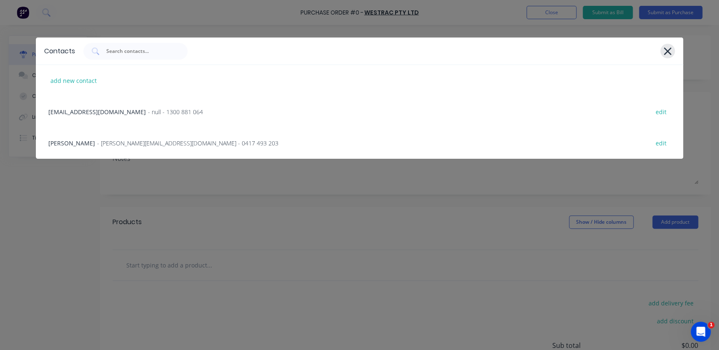
click at [669, 55] on icon at bounding box center [667, 51] width 9 height 12
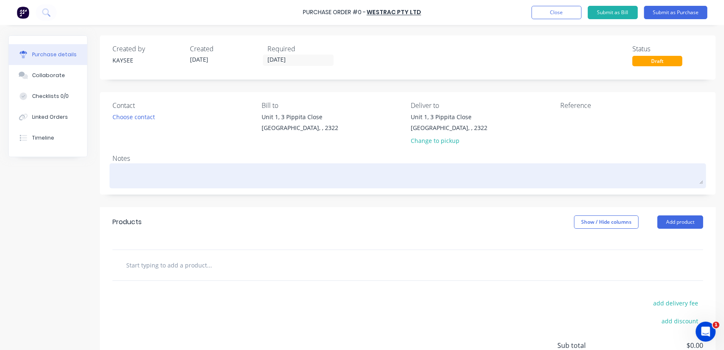
click at [133, 175] on textarea at bounding box center [408, 174] width 591 height 19
type textarea "x"
type textarea "[PERSON_NAME]"
type textarea "x"
type textarea "J./"
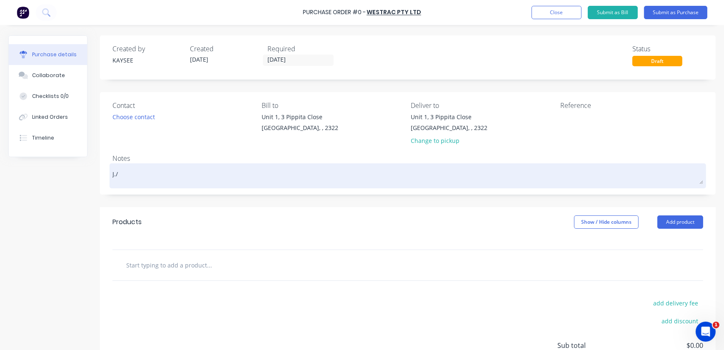
type textarea "x"
type textarea "[PERSON_NAME]"
type textarea "x"
type textarea "J"
type textarea "x"
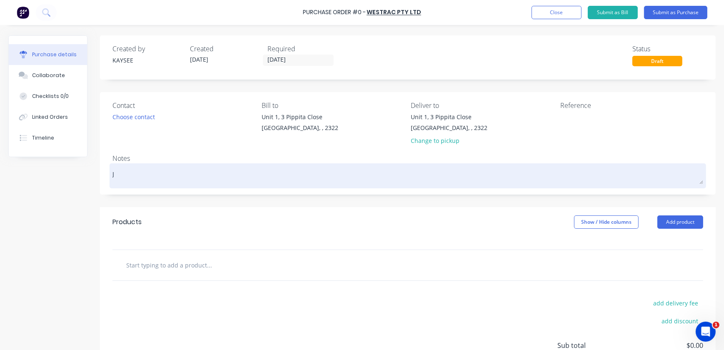
type textarea "J/"
type textarea "x"
type textarea "J/N"
type textarea "x"
type textarea "J/N"
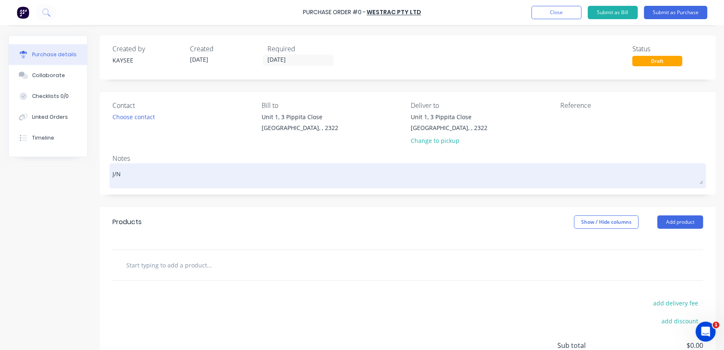
type textarea "x"
type textarea "J/N 1"
type textarea "x"
type textarea "J/N 16"
type textarea "x"
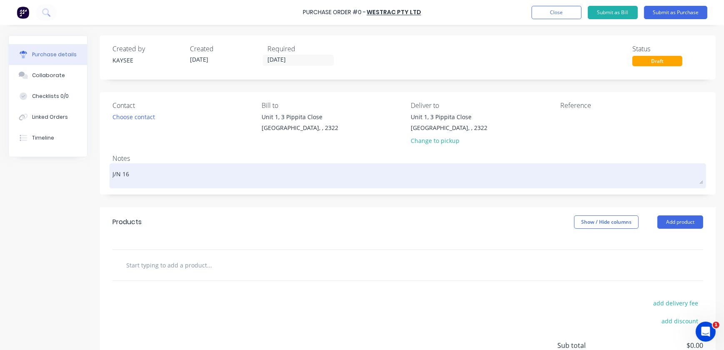
type textarea "J/N 162"
type textarea "x"
type textarea "J/N 1627"
type textarea "x"
type textarea "J/N 1627"
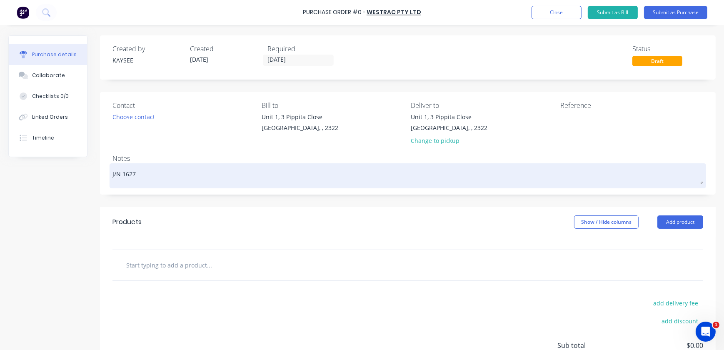
type textarea "x"
type textarea "J/N 1627 -"
type textarea "x"
type textarea "J/N 1627 - R"
type textarea "x"
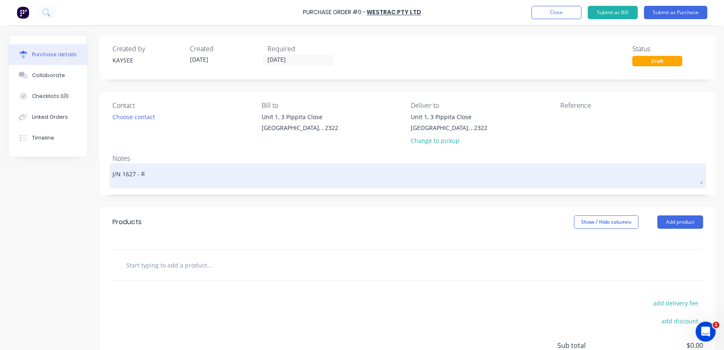
type textarea "J/N 1627 - Ra"
type textarea "x"
type textarea "J/N 1627 - Rad"
type textarea "x"
type textarea "J/N 1627 - Rad"
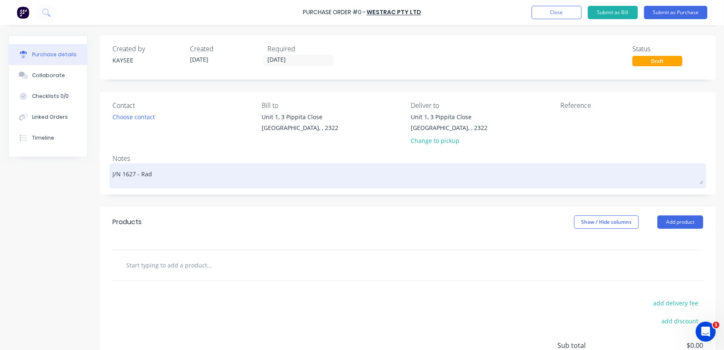
type textarea "x"
type textarea "J/N 1627 - Rad l"
type textarea "x"
type textarea "J/N 1627 - Rad lo"
type textarea "x"
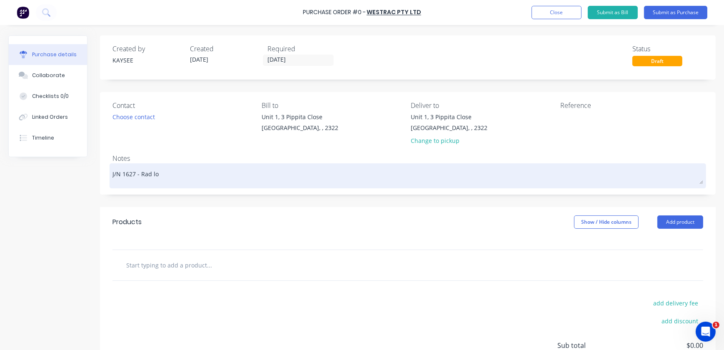
type textarea "J/N 1627 - Rad [PERSON_NAME]"
type textarea "x"
type textarea "J/N 1627 - Rad lour"
type textarea "x"
type textarea "J/N 1627 - Rad lourv"
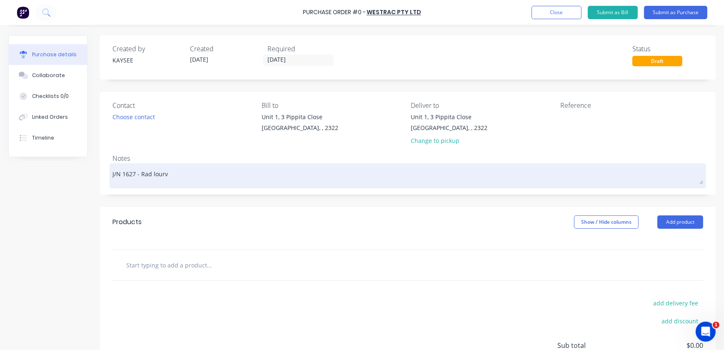
type textarea "x"
type textarea "J/N 1627 - Rad lourve"
type textarea "x"
type textarea "J/N 1627 - Rad lourve"
type textarea "x"
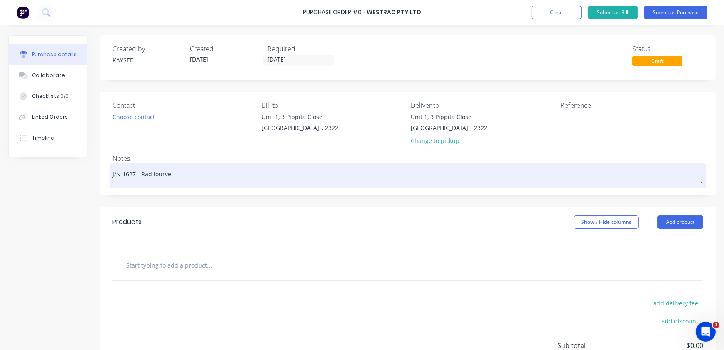
type textarea "J/N 1627 - Rad ourve"
type textarea "x"
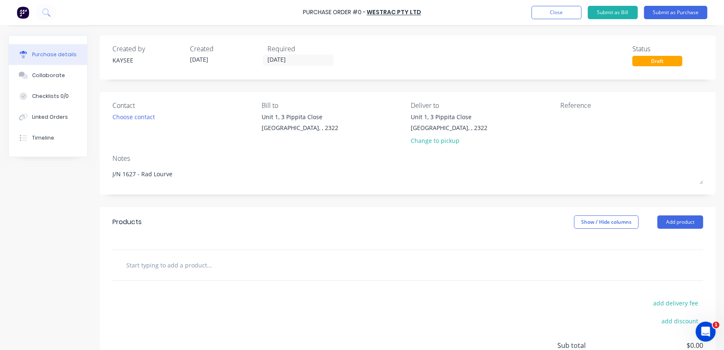
type textarea "J/N 1627 - Rad Lourve"
type textarea "x"
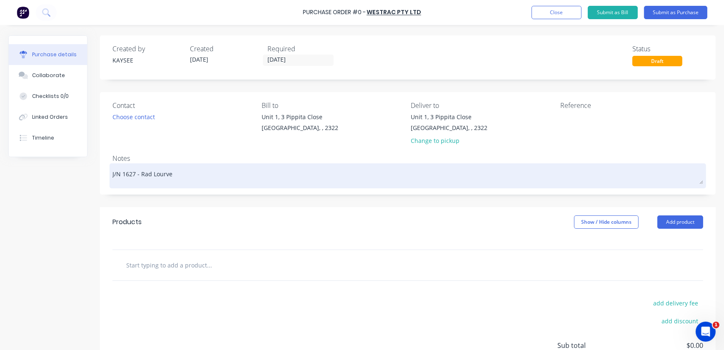
click at [181, 174] on textarea "J/N 1627 - Rad Lourve" at bounding box center [408, 174] width 591 height 19
type textarea "J/N 1627 - Rad Lourve Mnt Kit"
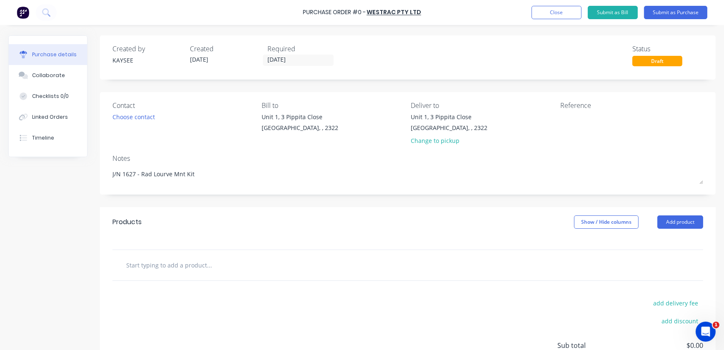
click at [171, 276] on div at bounding box center [408, 265] width 591 height 30
click at [170, 271] on input "text" at bounding box center [209, 265] width 167 height 17
type input "4S-8033 104.00 Long Clevis Pin"
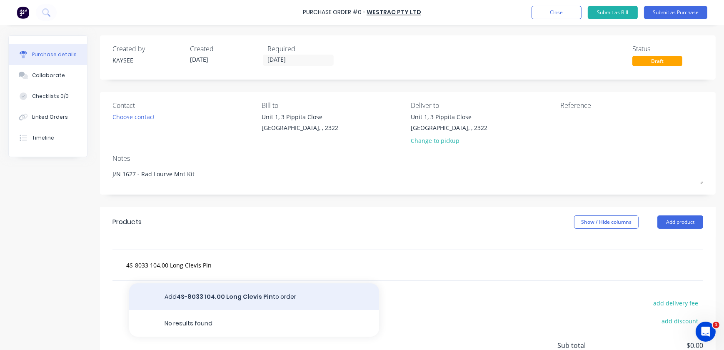
click at [251, 288] on button "Add 4S-8033 104.00 Long Clevis Pin to order" at bounding box center [254, 296] width 250 height 27
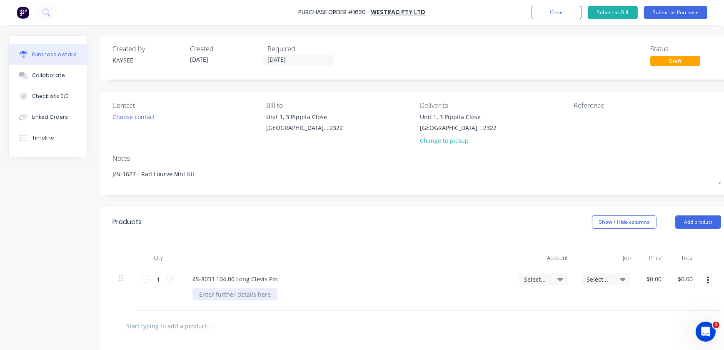
click at [247, 290] on div at bounding box center [235, 294] width 85 height 12
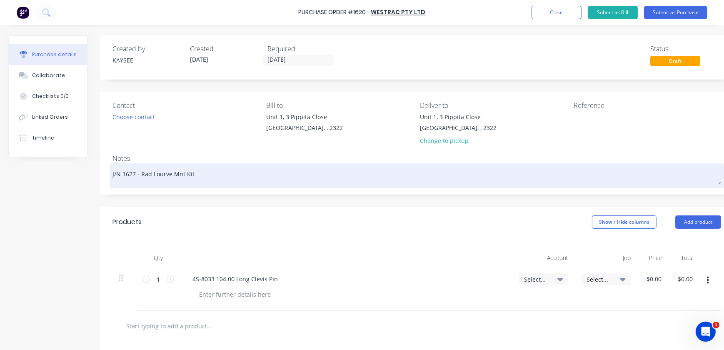
click at [198, 178] on textarea "J/N 1627 - Rad Lourve Mnt Kit" at bounding box center [417, 174] width 609 height 19
click at [254, 171] on textarea "J/N 1627 - Rad Lourve Mnt Kit -" at bounding box center [417, 174] width 609 height 19
paste textarea "62C135210"
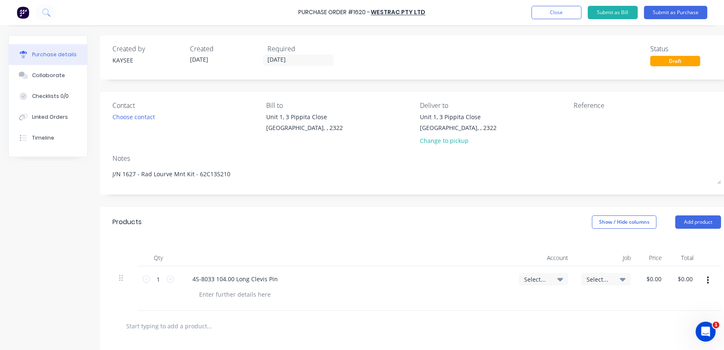
type textarea "J/N 1627 - Rad Lourve Mnt Kit - 62C135210"
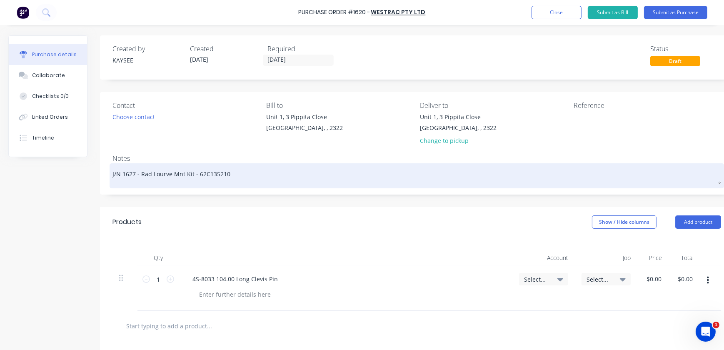
click at [220, 175] on textarea "J/N 1627 - Rad Lourve Mnt Kit - 62C135210" at bounding box center [417, 174] width 609 height 19
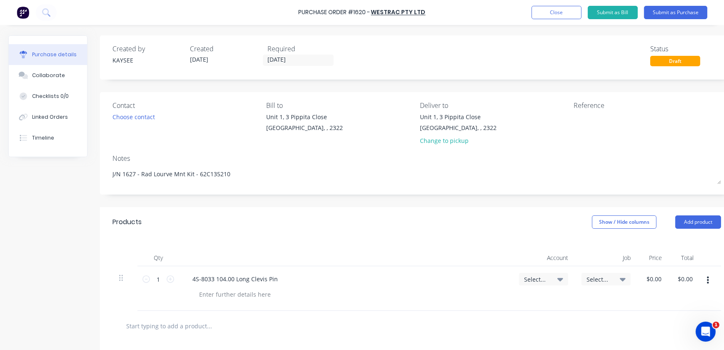
click at [302, 224] on div "Products Show / Hide columns Add product" at bounding box center [417, 222] width 634 height 30
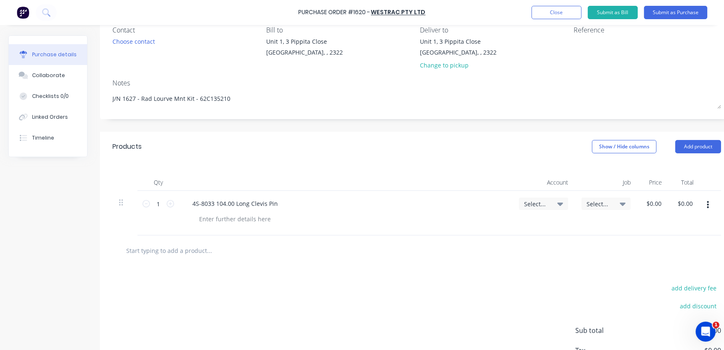
drag, startPoint x: 188, startPoint y: 267, endPoint x: 196, endPoint y: 258, distance: 11.5
click at [189, 266] on div "add delivery fee add discount Sub total $0.00 Tax $0.00 Total $0.00" at bounding box center [417, 334] width 634 height 137
click at [198, 254] on input "text" at bounding box center [209, 250] width 167 height 17
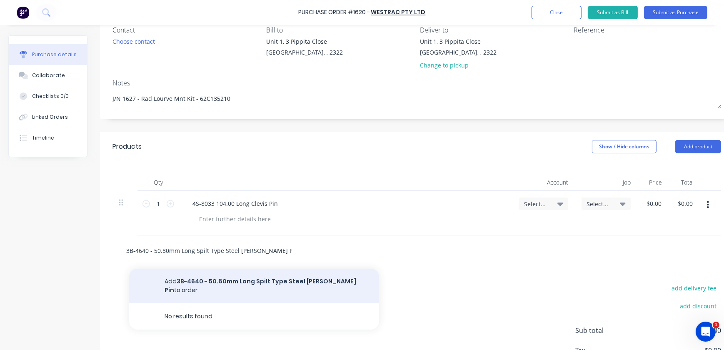
type input "3B-4640 - 50.80mm Long Spilt Type Steel [PERSON_NAME] Pin"
click at [185, 278] on button "Add 3B-4640 - 50.80mm Long Spilt Type Steel Cotter Pin to order" at bounding box center [254, 286] width 250 height 34
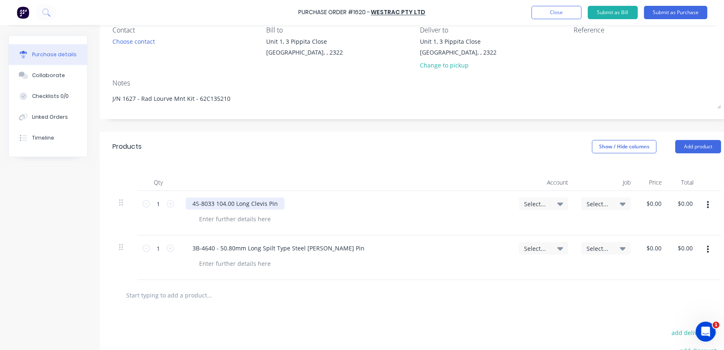
click at [217, 207] on div "4S-8033 104.00 Long Clevis Pin" at bounding box center [235, 204] width 99 height 12
click at [557, 205] on div "Select..." at bounding box center [543, 204] width 39 height 8
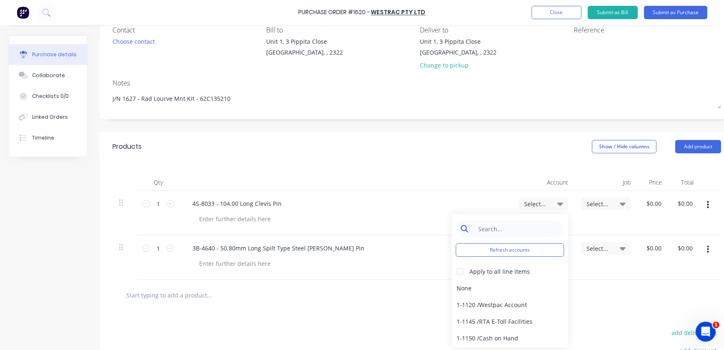
click at [536, 229] on input at bounding box center [516, 228] width 85 height 17
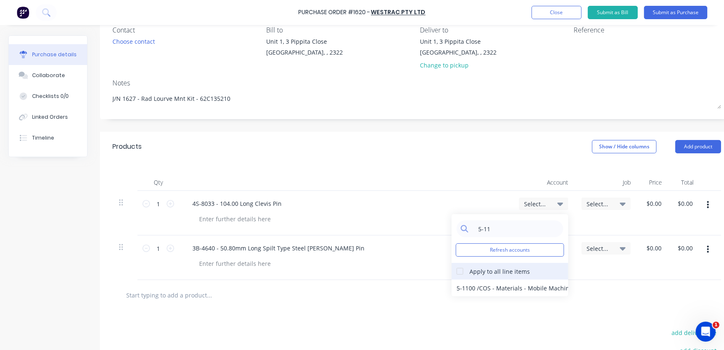
type input "5-11"
click at [467, 273] on div at bounding box center [460, 271] width 17 height 17
click at [471, 288] on div "5-1100 / COS - Materials - Mobile Machines Sound" at bounding box center [510, 288] width 117 height 17
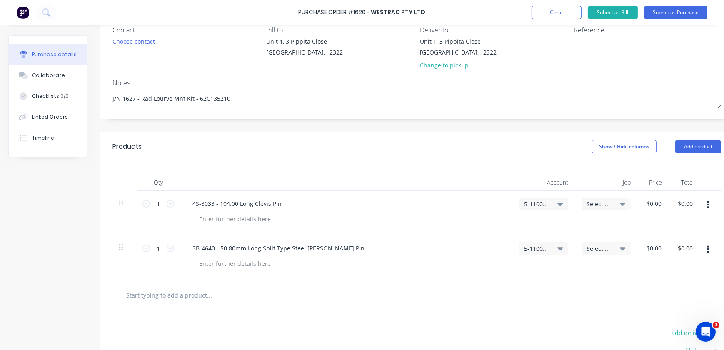
click at [590, 206] on span "Select..." at bounding box center [599, 204] width 25 height 9
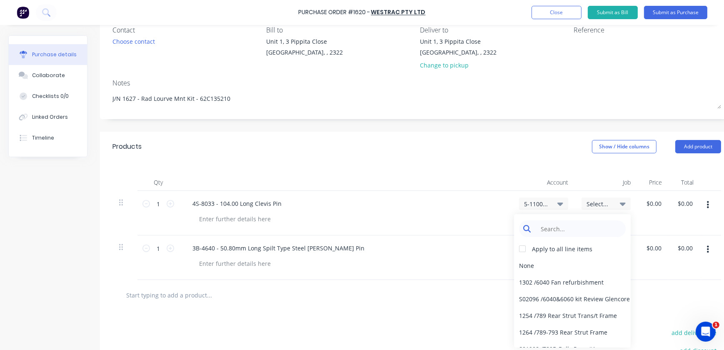
click at [585, 232] on input at bounding box center [578, 228] width 85 height 17
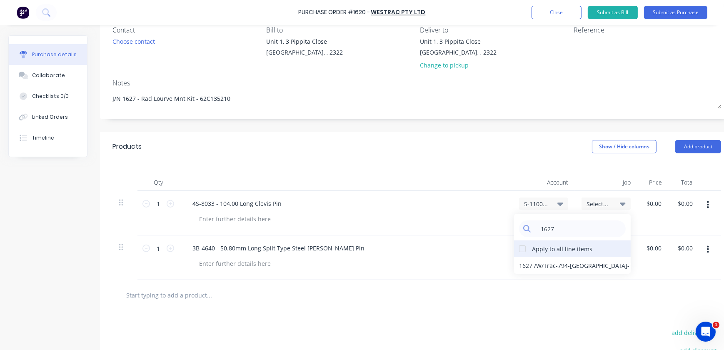
type input "1627"
drag, startPoint x: 524, startPoint y: 245, endPoint x: 525, endPoint y: 260, distance: 15.5
click at [524, 246] on div at bounding box center [522, 249] width 17 height 17
click at [526, 263] on div "1627 / W/Trac-794-Louvre-T12" at bounding box center [572, 265] width 117 height 17
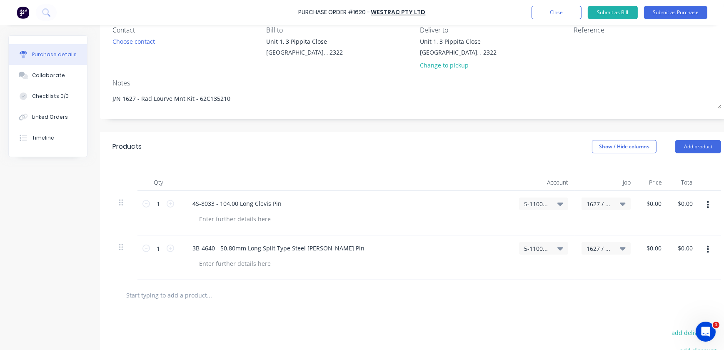
click at [589, 283] on div at bounding box center [417, 295] width 609 height 30
click at [657, 201] on input "0.00" at bounding box center [653, 204] width 19 height 12
type input "$0.00"
type input "0.00"
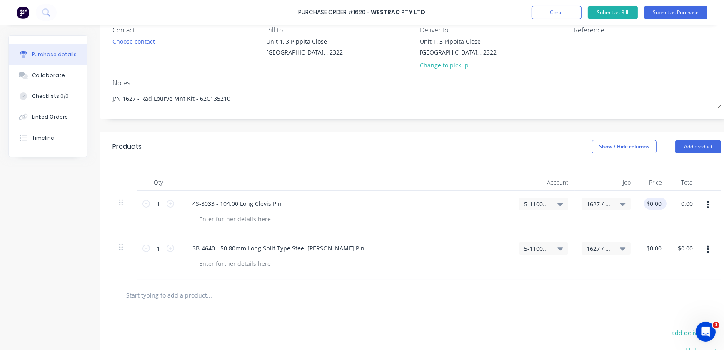
type input "$0.00"
drag, startPoint x: 662, startPoint y: 202, endPoint x: 615, endPoint y: 198, distance: 47.3
click at [623, 202] on div "1 1 4S-8033 - 104.00 Long Clevis Pin 5-1100 / COS - Materials - Mobile Machines…" at bounding box center [417, 213] width 609 height 45
type input "$57.82"
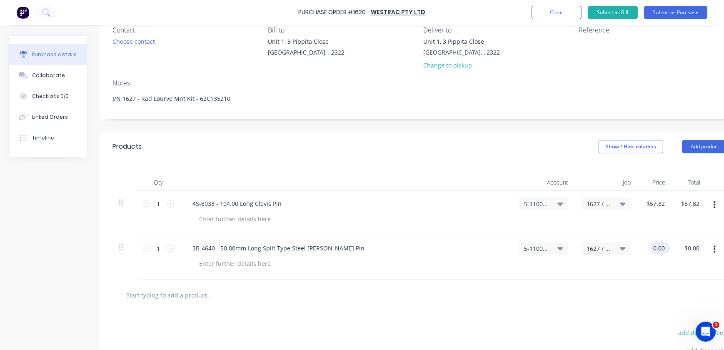
click at [653, 242] on div "0.00 0.00" at bounding box center [659, 248] width 16 height 12
drag, startPoint x: 667, startPoint y: 249, endPoint x: 617, endPoint y: 249, distance: 50.0
click at [617, 249] on div "1 1 3B-4640 - 50.80mm Long Spilt Type Steel Cotter Pin 5-1100 / COS - Materials…" at bounding box center [421, 258] width 616 height 45
type input "0"
type input "$1.17"
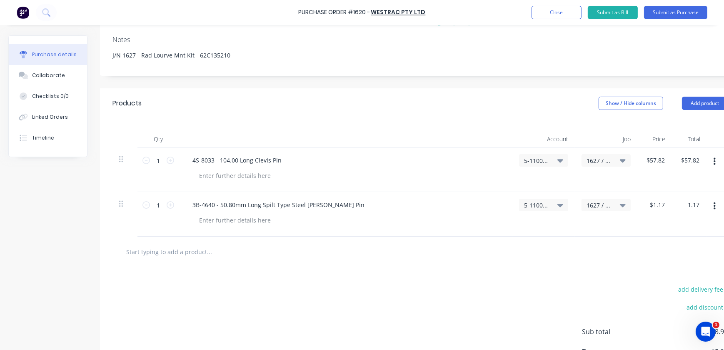
scroll to position [187, 0]
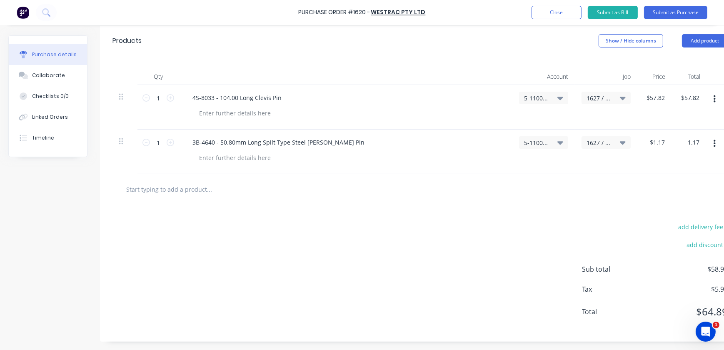
type input "$1.17"
click at [176, 94] on div "1 1" at bounding box center [159, 107] width 42 height 45
click at [174, 95] on div "1 1" at bounding box center [159, 107] width 42 height 45
click at [173, 94] on icon at bounding box center [171, 98] width 8 height 8
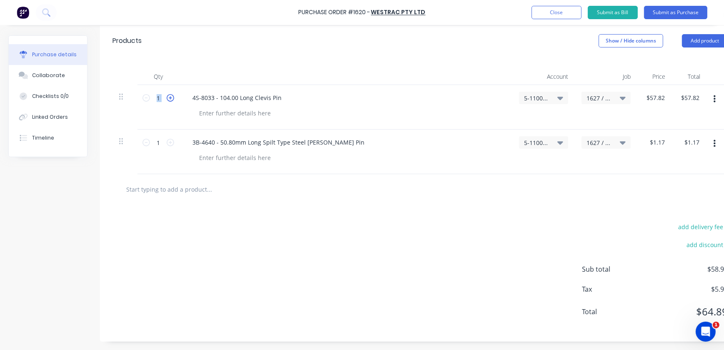
type input "2"
type input "$115.64"
click at [173, 94] on icon at bounding box center [171, 98] width 8 height 8
type input "3"
type input "$173.46"
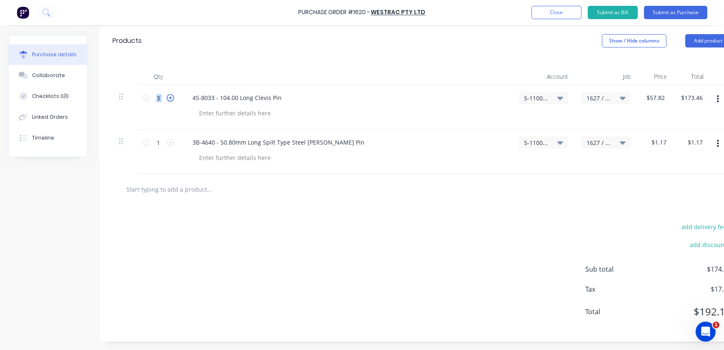
click at [173, 94] on icon at bounding box center [171, 98] width 8 height 8
type input "4"
type input "$231.28"
click at [173, 139] on icon at bounding box center [171, 143] width 8 height 8
type input "2"
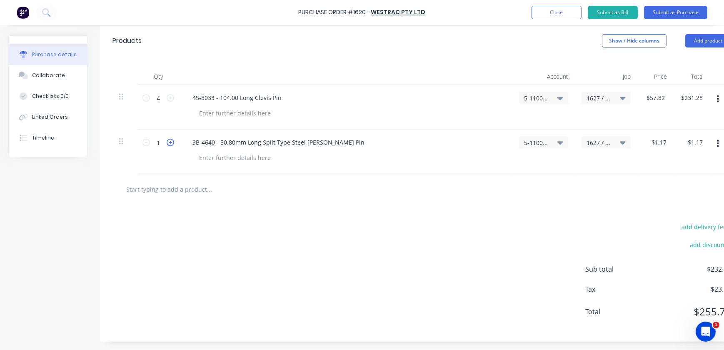
type input "$2.34"
click at [172, 139] on icon at bounding box center [171, 143] width 8 height 8
type input "3"
type input "$3.51"
click at [172, 139] on icon at bounding box center [171, 143] width 8 height 8
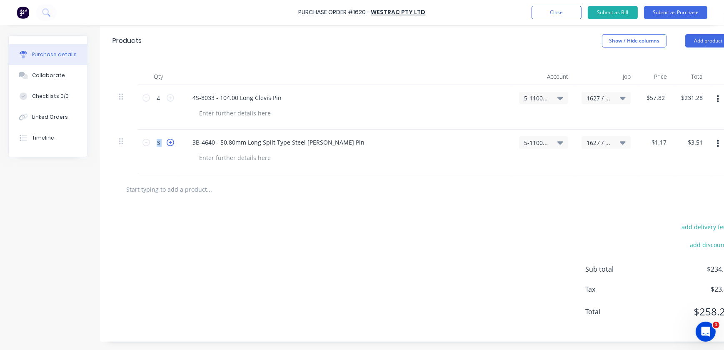
type input "4"
type input "$4.68"
click at [246, 186] on input "text" at bounding box center [209, 189] width 167 height 17
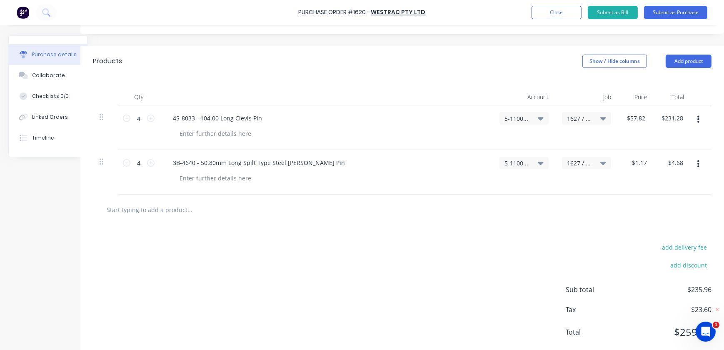
scroll to position [187, 25]
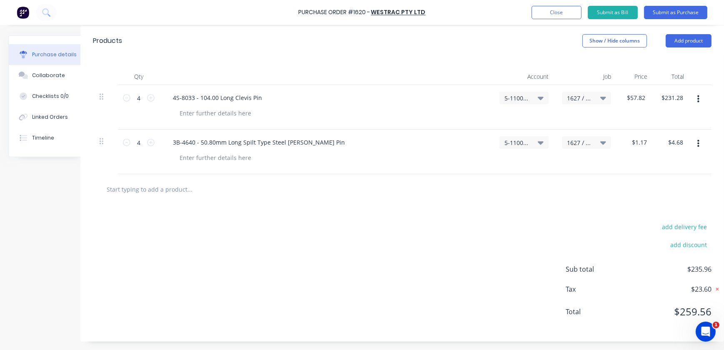
click at [714, 285] on icon at bounding box center [718, 289] width 8 height 8
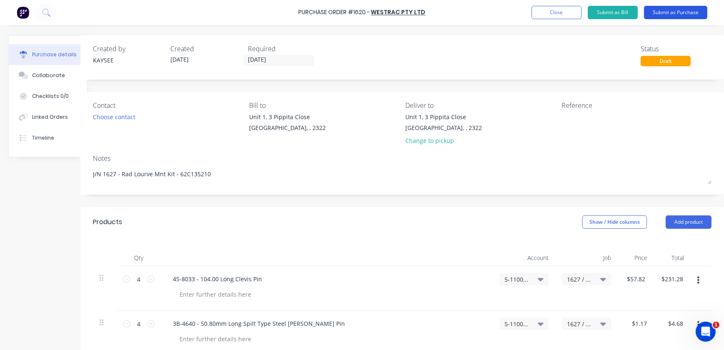
click at [670, 18] on button "Submit as Purchase" at bounding box center [675, 12] width 63 height 13
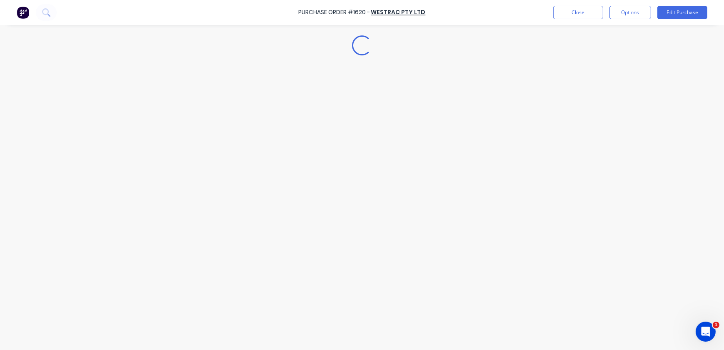
scroll to position [0, 0]
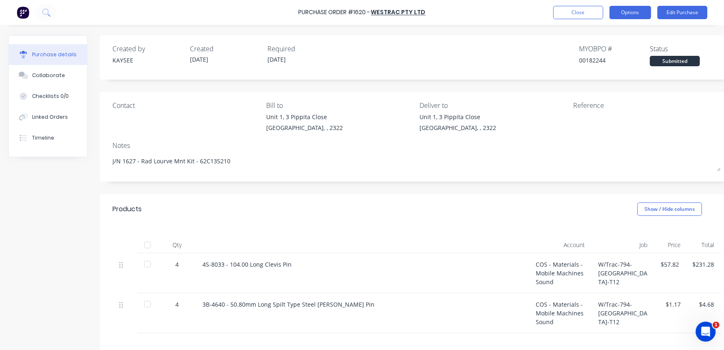
click at [625, 10] on button "Options" at bounding box center [631, 12] width 42 height 13
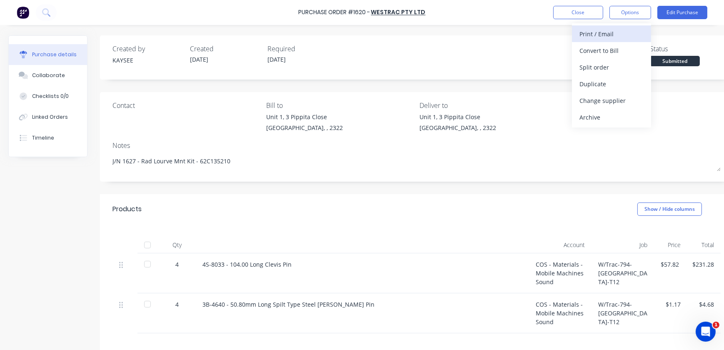
click at [606, 33] on div "Print / Email" at bounding box center [612, 34] width 64 height 12
click at [605, 45] on div "With pricing" at bounding box center [612, 51] width 64 height 12
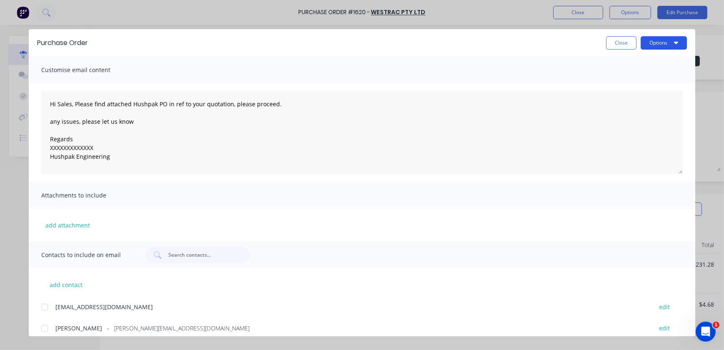
click at [651, 42] on button "Options" at bounding box center [664, 42] width 46 height 13
click at [624, 83] on div "Print" at bounding box center [648, 81] width 64 height 12
click at [611, 40] on button "Close" at bounding box center [621, 42] width 30 height 13
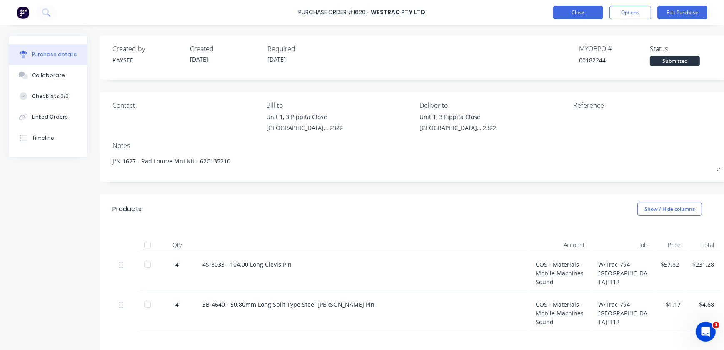
click at [591, 12] on button "Close" at bounding box center [579, 12] width 50 height 13
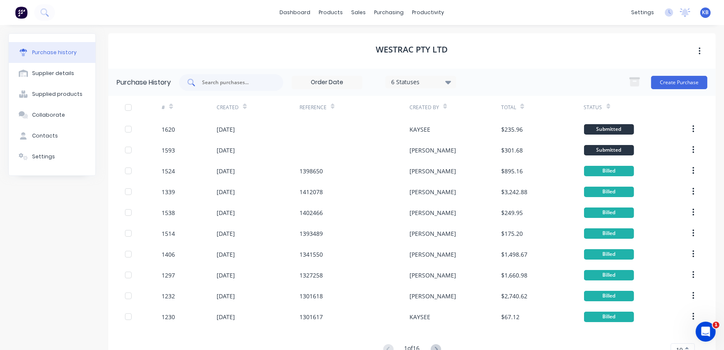
click at [228, 77] on div at bounding box center [231, 82] width 104 height 17
click at [341, 20] on div "dashboard products sales purchasing productivity dashboard products Product Cat…" at bounding box center [362, 12] width 724 height 25
click at [358, 15] on div "sales" at bounding box center [359, 12] width 23 height 13
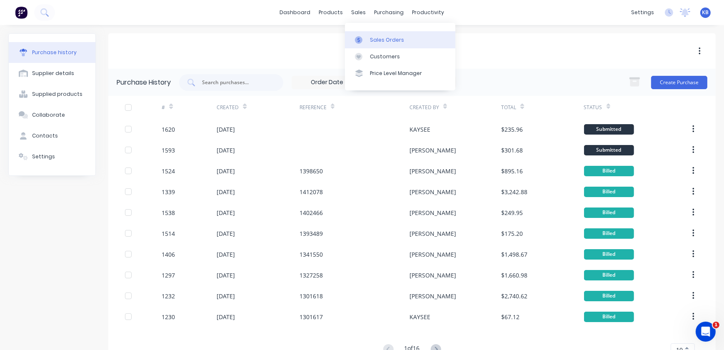
click at [363, 45] on link "Sales Orders" at bounding box center [400, 39] width 110 height 17
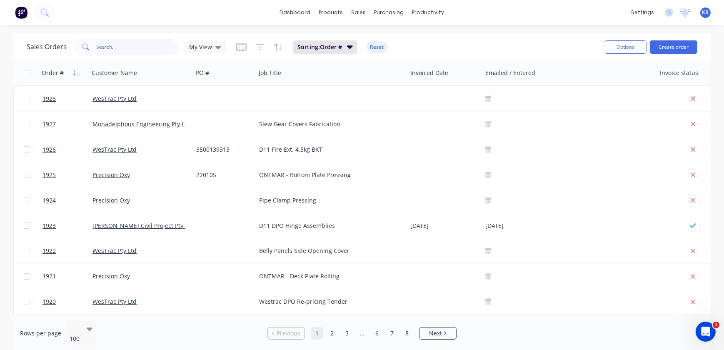
click at [162, 45] on input "text" at bounding box center [137, 47] width 81 height 17
type input "1786"
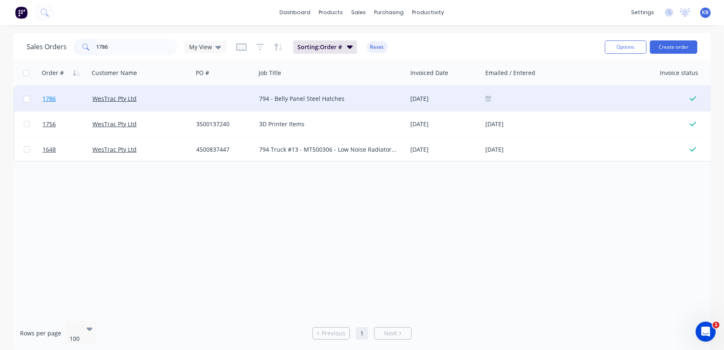
click at [50, 105] on link "1786" at bounding box center [68, 98] width 50 height 25
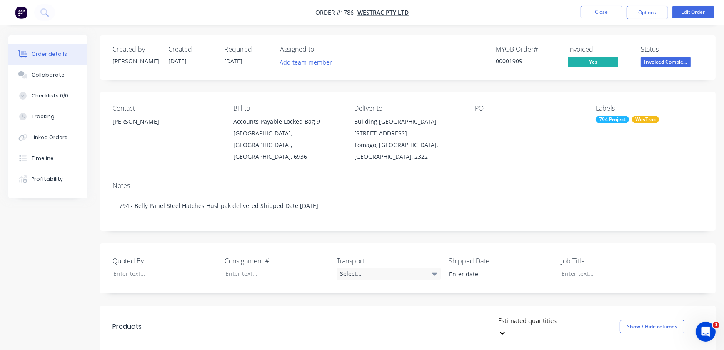
type input "26/08/2025"
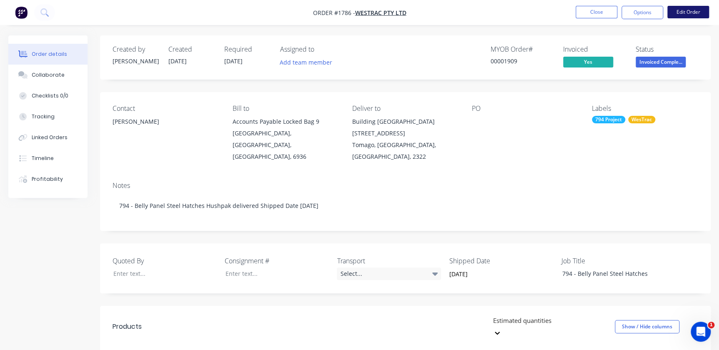
click at [680, 10] on button "Edit Order" at bounding box center [688, 12] width 42 height 13
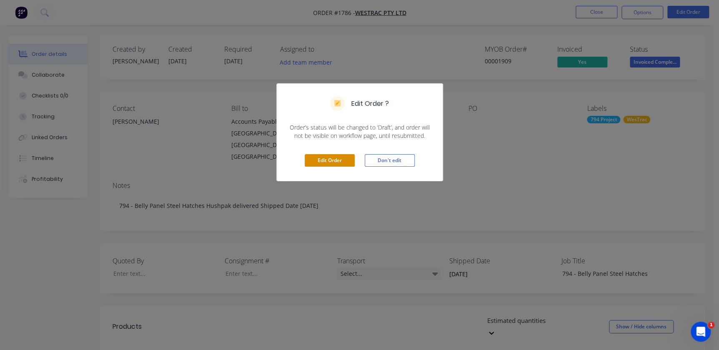
click at [337, 155] on button "Edit Order" at bounding box center [330, 160] width 50 height 13
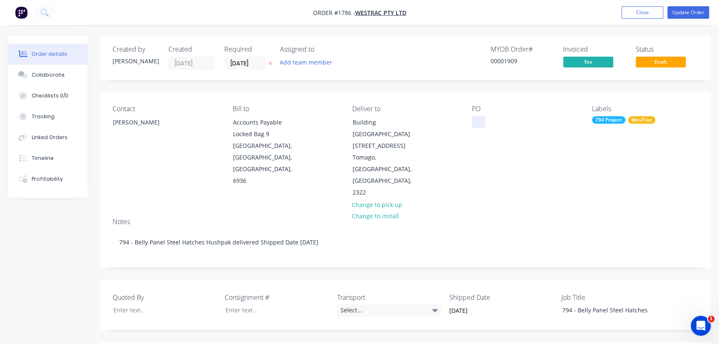
click at [479, 120] on div at bounding box center [478, 122] width 13 height 12
click at [529, 159] on div "PO 450084757" at bounding box center [525, 152] width 106 height 94
drag, startPoint x: 682, startPoint y: 8, endPoint x: 504, endPoint y: 128, distance: 214.7
click at [524, 149] on div "Order #1786 - WesTrac Pty Ltd Add product Close Update Order Order details Coll…" at bounding box center [359, 333] width 719 height 667
click at [499, 123] on div "450084757" at bounding box center [493, 122] width 43 height 12
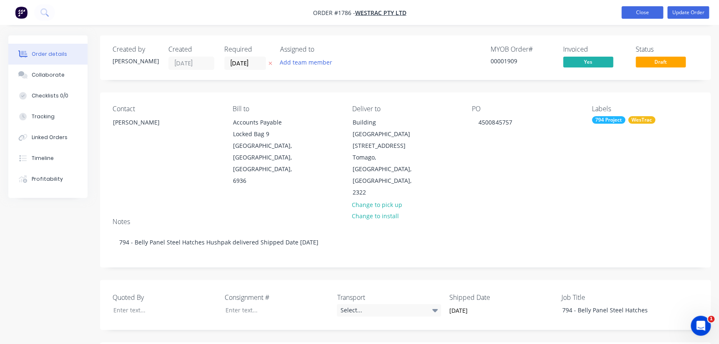
drag, startPoint x: 636, startPoint y: 3, endPoint x: 636, endPoint y: 10, distance: 6.7
click at [636, 8] on nav "Order #1786 - WesTrac Pty Ltd Add product Close Update Order" at bounding box center [359, 12] width 719 height 25
click at [691, 11] on button "Update Order" at bounding box center [688, 12] width 42 height 13
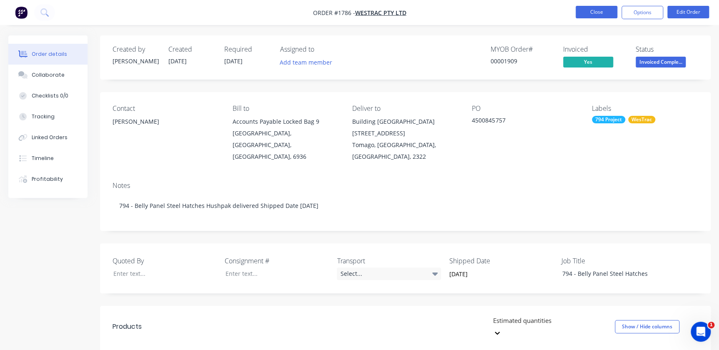
click at [602, 17] on button "Close" at bounding box center [597, 12] width 42 height 13
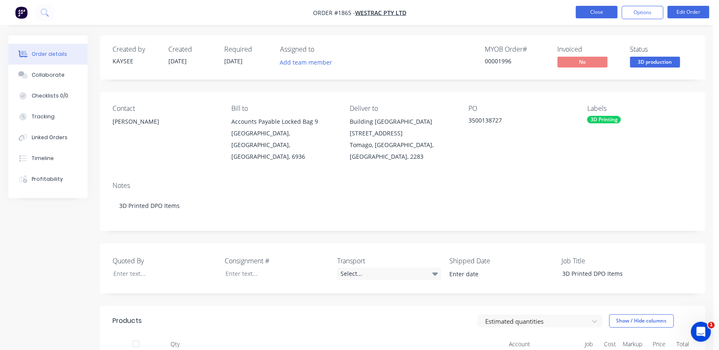
click at [602, 19] on nav "Order #1865 - WesTrac Pty Ltd Close Options Edit Order" at bounding box center [359, 12] width 719 height 25
click at [604, 15] on button "Close" at bounding box center [597, 12] width 42 height 13
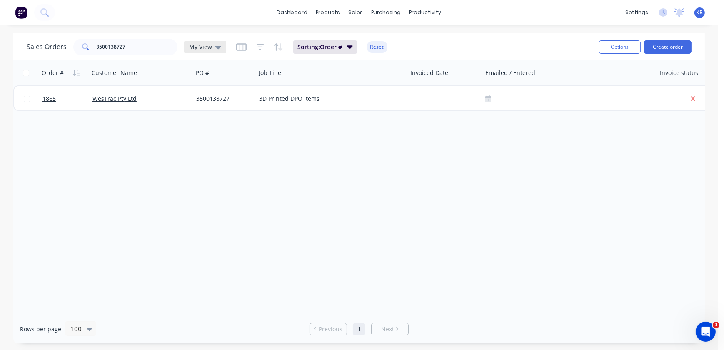
click at [206, 45] on span "My View" at bounding box center [200, 47] width 23 height 9
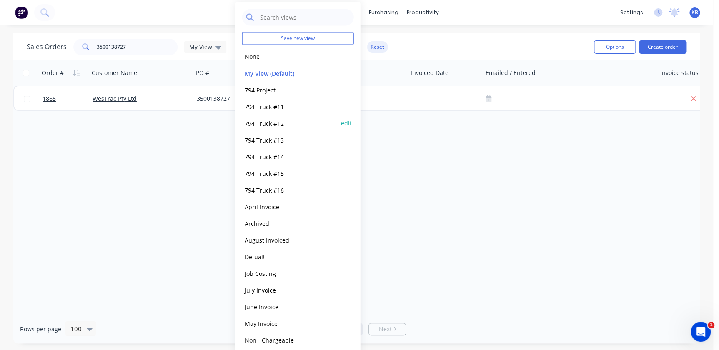
click at [275, 124] on button "794 Truck #12" at bounding box center [289, 123] width 95 height 10
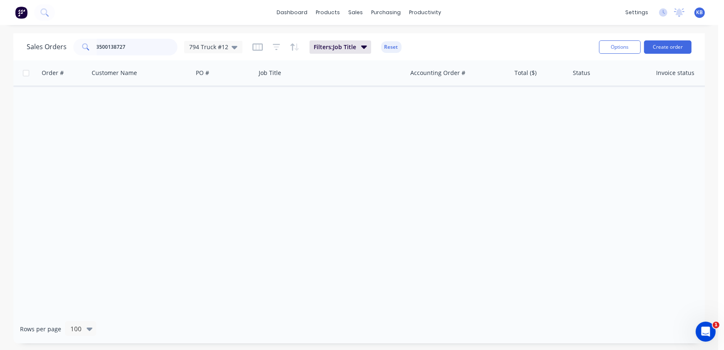
click at [104, 45] on input "3500138727" at bounding box center [137, 47] width 81 height 17
drag, startPoint x: 129, startPoint y: 45, endPoint x: 71, endPoint y: 43, distance: 58.4
click at [83, 43] on div "3500138727" at bounding box center [125, 47] width 104 height 17
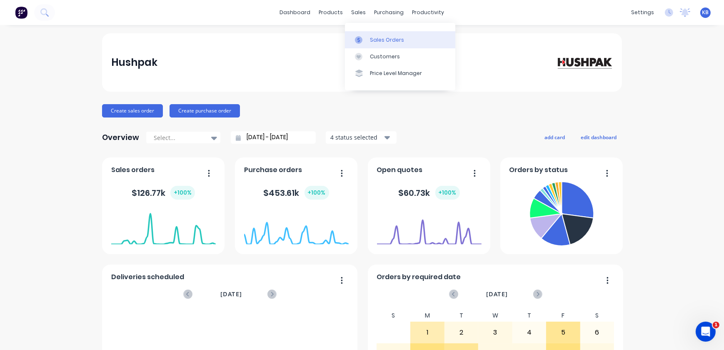
click at [368, 32] on link "Sales Orders" at bounding box center [400, 39] width 110 height 17
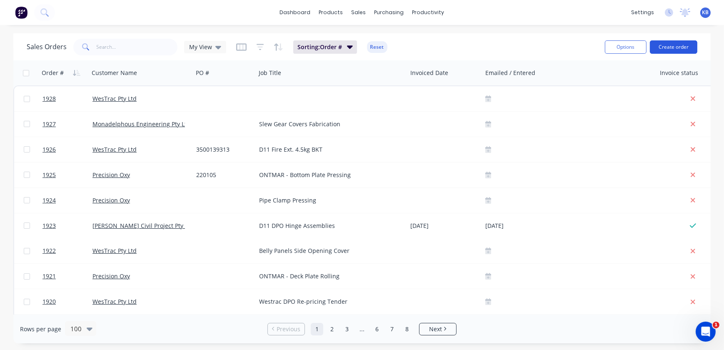
click at [668, 50] on button "Create order" at bounding box center [674, 46] width 48 height 13
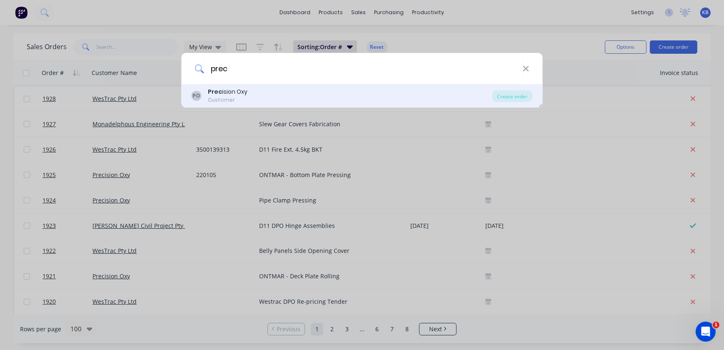
type input "prec"
click at [232, 92] on div "Prec ision Oxy" at bounding box center [228, 92] width 40 height 9
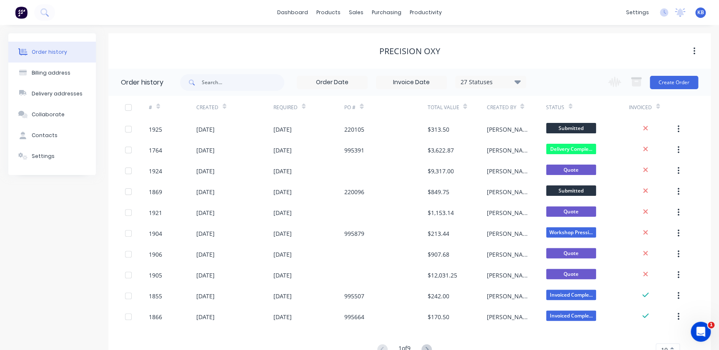
click at [695, 75] on div "Change order status Submitted Scheduled Material Ordered Material Arrived In Pr…" at bounding box center [650, 82] width 95 height 27
click at [691, 77] on button "Create Order" at bounding box center [674, 82] width 48 height 13
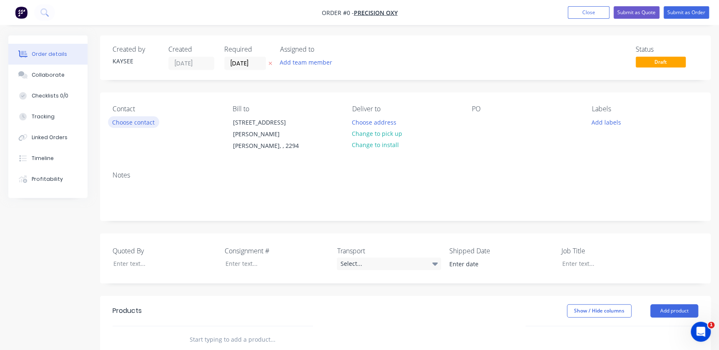
click at [138, 121] on button "Choose contact" at bounding box center [133, 121] width 51 height 11
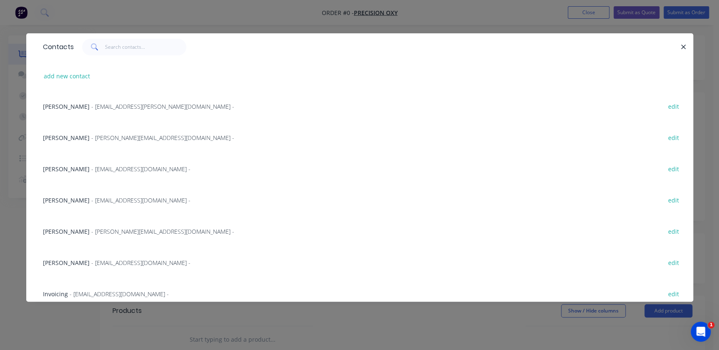
scroll to position [113, 0]
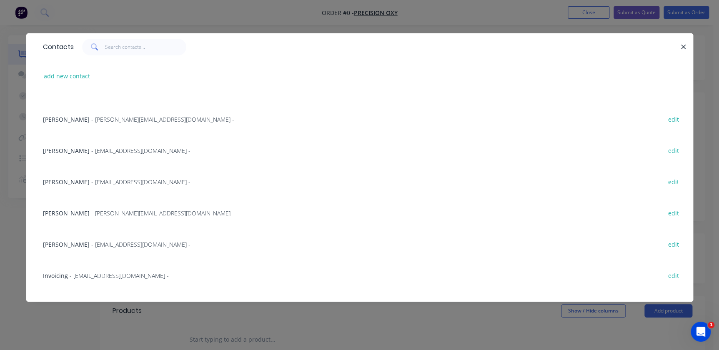
click at [77, 187] on div "Robert Frendo - [EMAIL_ADDRESS][DOMAIN_NAME] - edit" at bounding box center [360, 181] width 642 height 31
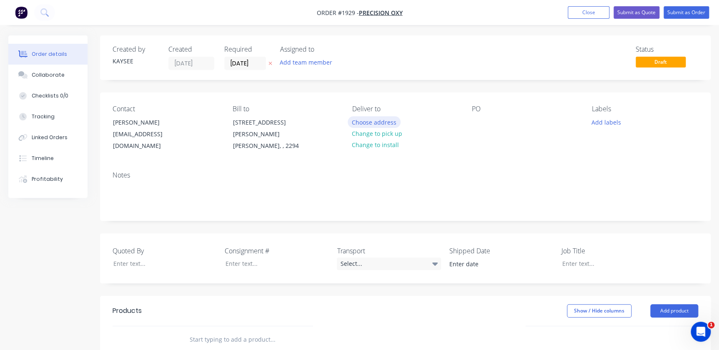
click at [383, 124] on button "Choose address" at bounding box center [374, 121] width 53 height 11
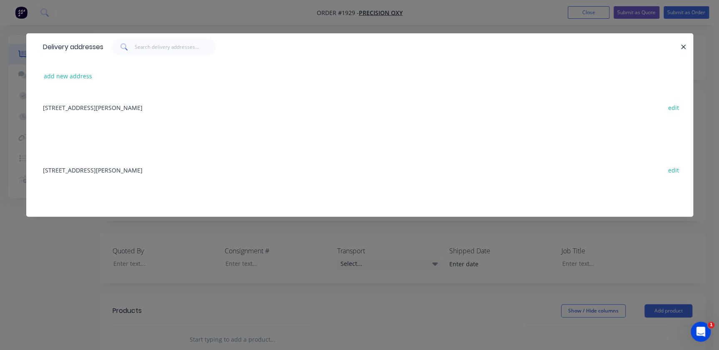
click at [689, 43] on div "Delivery addresses" at bounding box center [359, 46] width 667 height 27
click at [684, 46] on icon "button" at bounding box center [683, 47] width 5 height 8
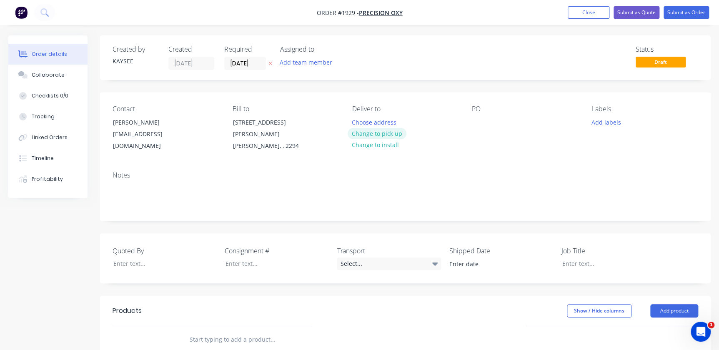
click at [373, 136] on button "Change to pick up" at bounding box center [377, 133] width 59 height 11
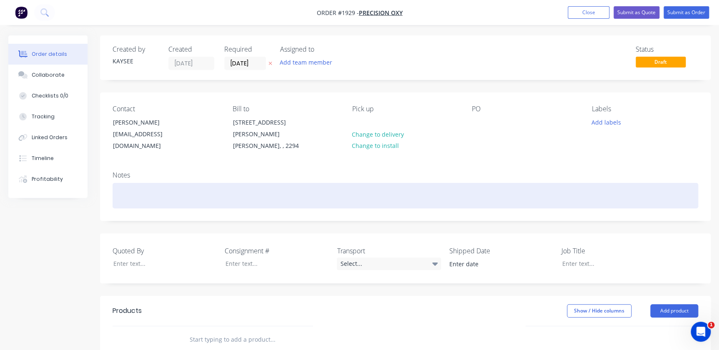
drag, startPoint x: 171, startPoint y: 193, endPoint x: 165, endPoint y: 193, distance: 6.3
click at [170, 193] on div at bounding box center [406, 195] width 586 height 25
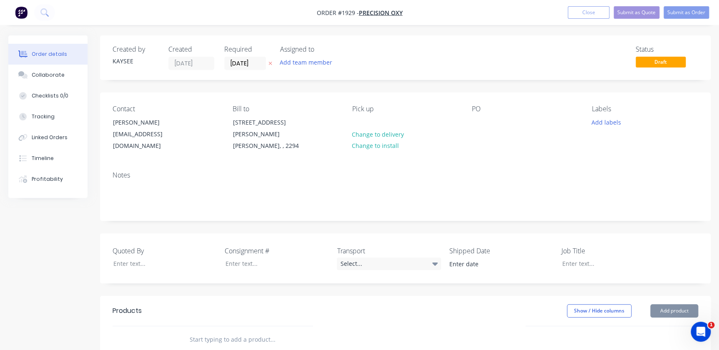
click at [130, 210] on div "Notes" at bounding box center [405, 193] width 611 height 56
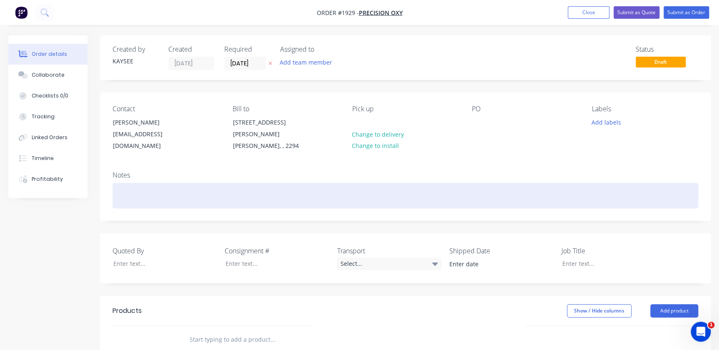
click at [131, 194] on div at bounding box center [406, 195] width 586 height 25
drag, startPoint x: 141, startPoint y: 190, endPoint x: 88, endPoint y: 179, distance: 54.5
click at [88, 179] on div "Order details Collaborate Checklists 0/0 Tracking Linked Orders Timeline Profit…" at bounding box center [359, 300] width 719 height 531
copy div "Pressing"
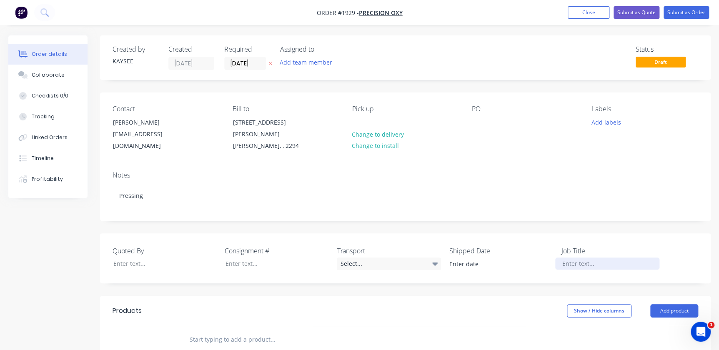
click at [569, 258] on div at bounding box center [607, 264] width 104 height 12
paste div
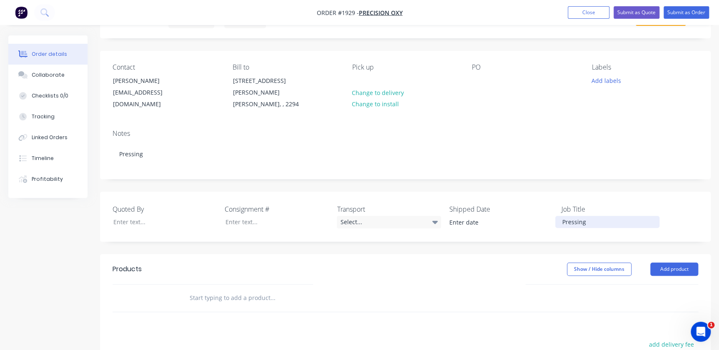
scroll to position [75, 0]
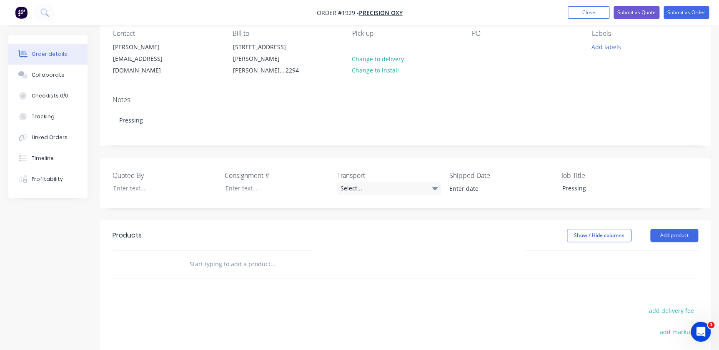
click at [173, 251] on div at bounding box center [154, 264] width 50 height 27
click at [204, 256] on input "text" at bounding box center [272, 264] width 167 height 17
type input "P"
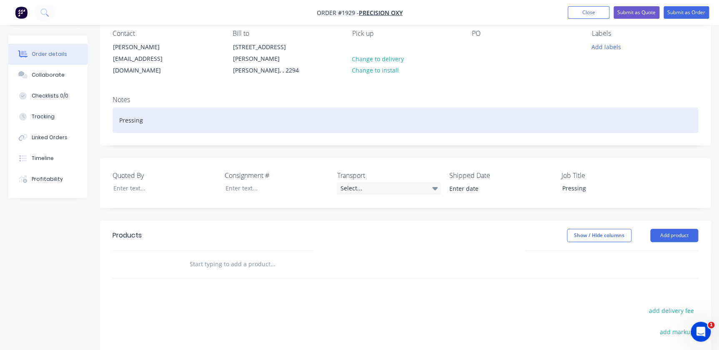
click at [115, 109] on div "Pressing" at bounding box center [406, 120] width 586 height 25
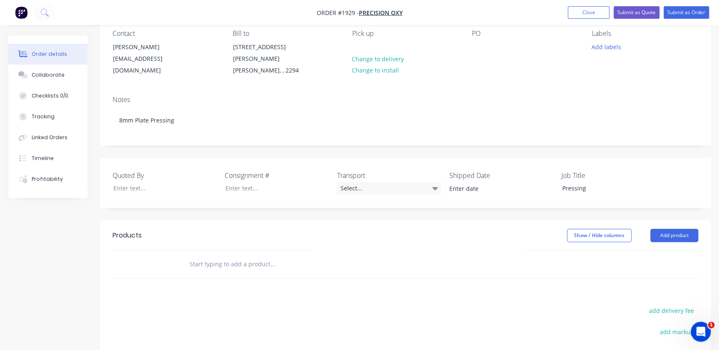
click at [230, 256] on input "text" at bounding box center [272, 264] width 167 height 17
click at [232, 256] on input "text" at bounding box center [272, 264] width 167 height 17
click at [220, 256] on input "text" at bounding box center [272, 264] width 167 height 17
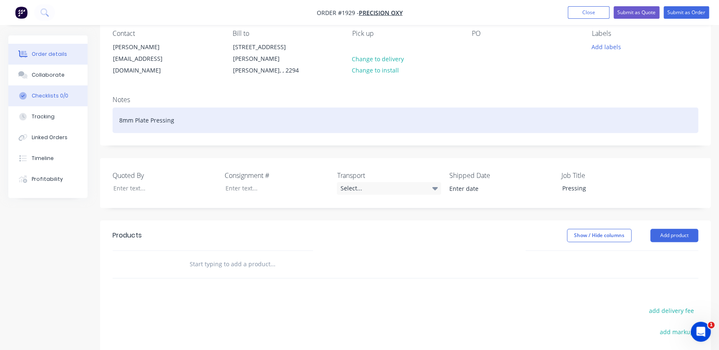
drag, startPoint x: 176, startPoint y: 105, endPoint x: 83, endPoint y: 104, distance: 93.0
click at [83, 104] on div "Order details Collaborate Checklists 0/0 Tracking Linked Orders Timeline Profit…" at bounding box center [359, 225] width 719 height 531
copy div "8mm Plate Pressing"
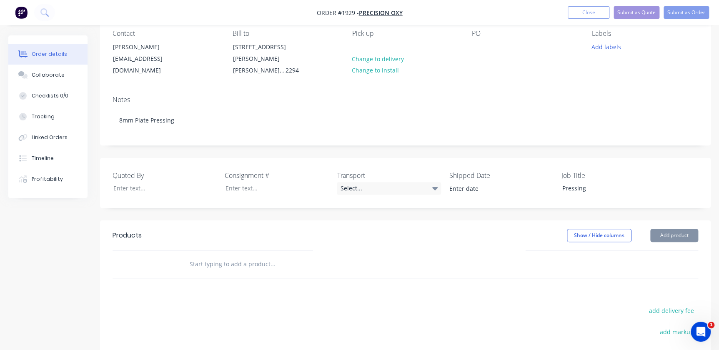
click at [270, 256] on input "text" at bounding box center [272, 264] width 167 height 17
paste input "8mm Plate Pressing"
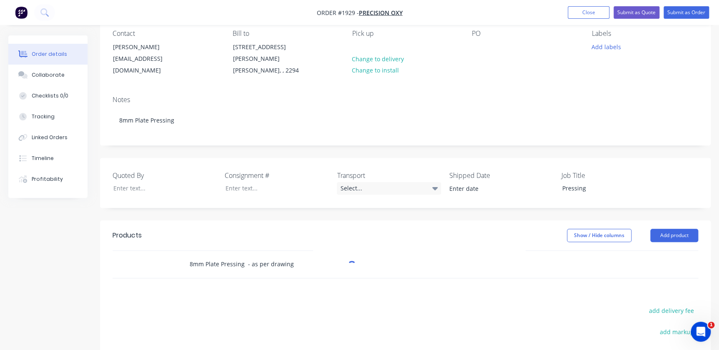
click at [253, 258] on input "8mm Plate Pressing - as per drawing" at bounding box center [272, 264] width 167 height 17
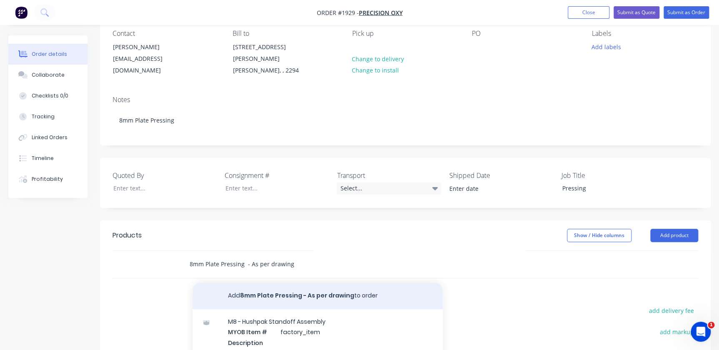
type input "8mm Plate Pressing - As per drawing"
click at [350, 286] on button "Add 8mm Plate Pressing - As per drawing to order" at bounding box center [318, 296] width 250 height 27
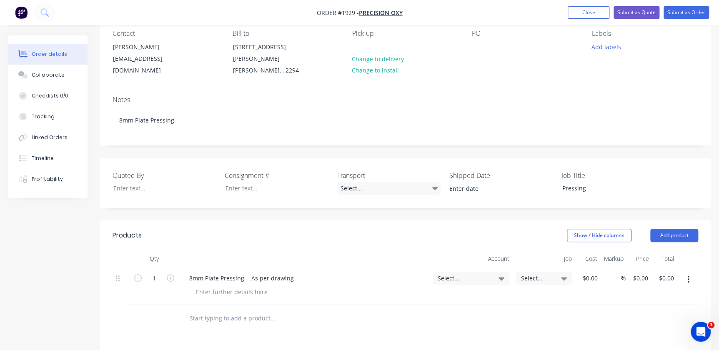
click at [363, 310] on div at bounding box center [308, 318] width 250 height 17
click at [225, 288] on div "8mm Plate Pressing - As per drawing" at bounding box center [304, 286] width 250 height 38
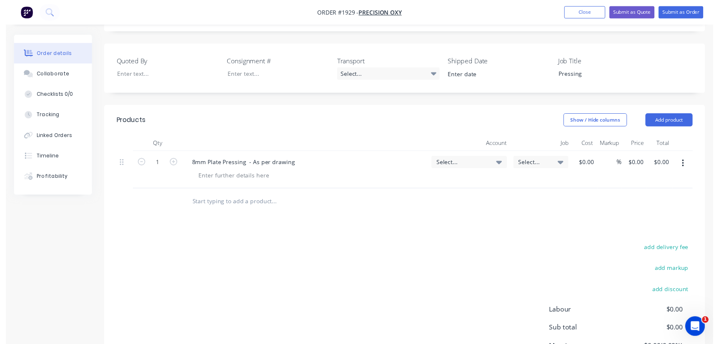
scroll to position [189, 0]
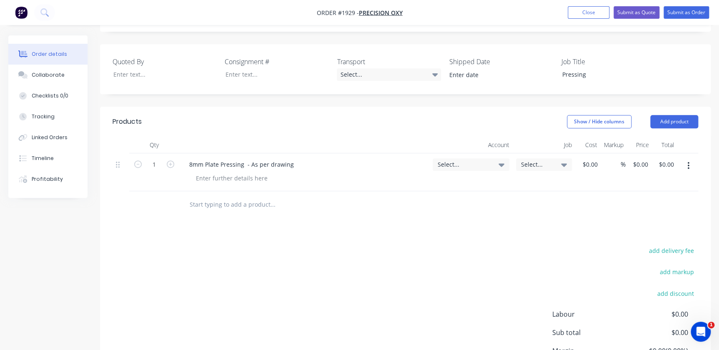
click at [233, 196] on input "text" at bounding box center [272, 204] width 167 height 17
click at [678, 115] on button "Add product" at bounding box center [674, 121] width 48 height 13
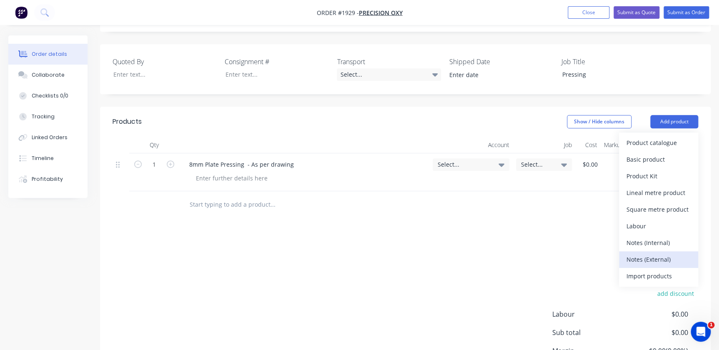
click at [639, 253] on div "Notes (External)" at bounding box center [658, 259] width 64 height 12
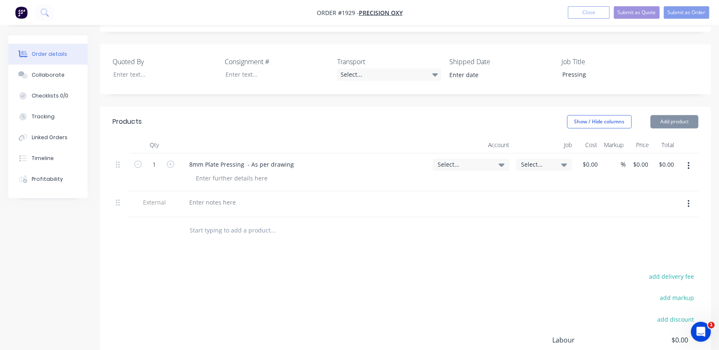
click at [200, 223] on input "text" at bounding box center [272, 230] width 167 height 17
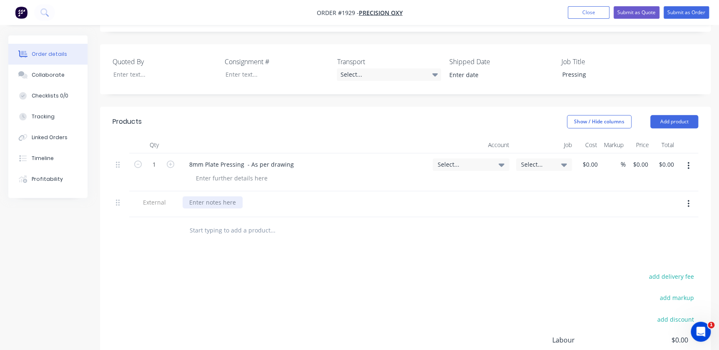
click at [200, 198] on div at bounding box center [213, 202] width 60 height 12
paste div
click at [220, 172] on div at bounding box center [231, 178] width 85 height 12
click at [166, 159] on button "button" at bounding box center [170, 163] width 11 height 9
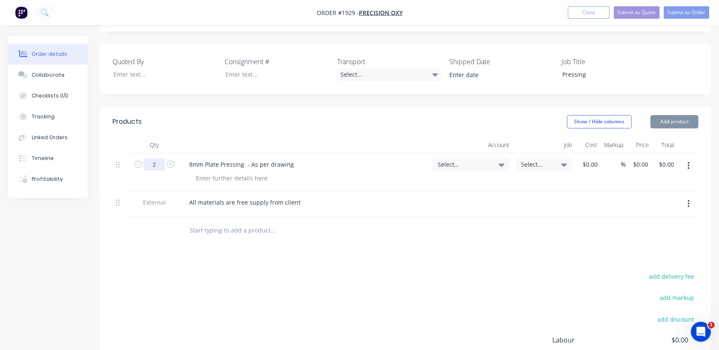
click at [163, 158] on input "2" at bounding box center [154, 164] width 22 height 13
type input "19"
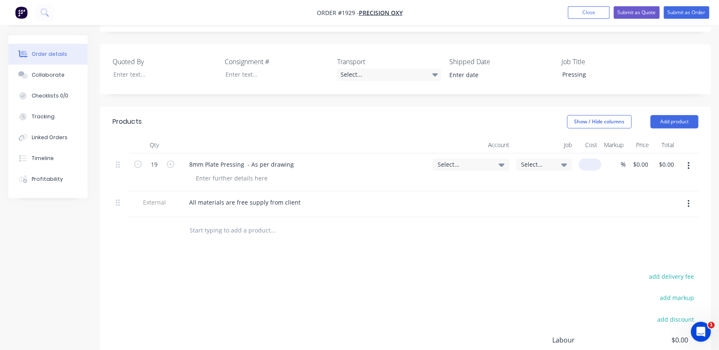
click at [595, 158] on input at bounding box center [591, 164] width 19 height 12
type input "$178.05"
type input "$3,382.95"
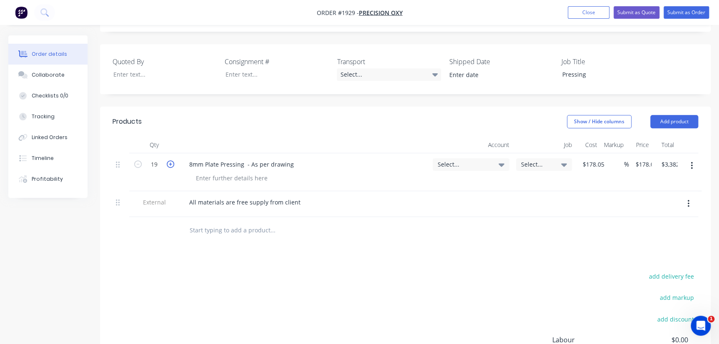
click at [168, 160] on icon "button" at bounding box center [171, 164] width 8 height 8
type input "20"
type input "$3,561.00"
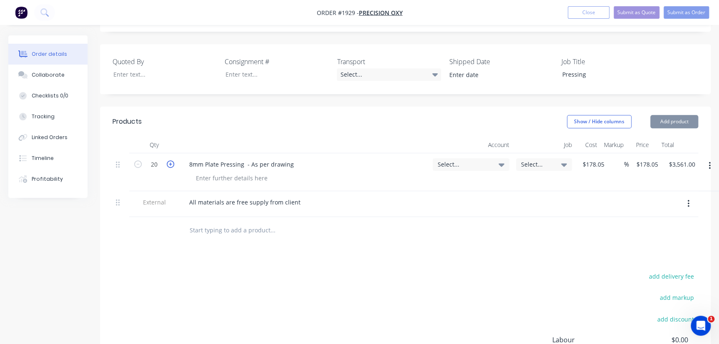
click at [168, 160] on icon "button" at bounding box center [171, 164] width 8 height 8
type input "21"
type input "$3,739.05"
click at [141, 160] on icon "button" at bounding box center [138, 164] width 8 height 8
type input "20"
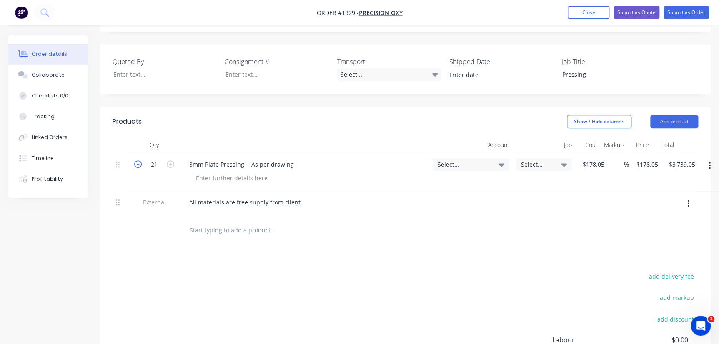
type input "$3,561.00"
click at [140, 160] on icon "button" at bounding box center [138, 164] width 8 height 8
type input "19"
type input "$3,382.95"
click at [421, 217] on div at bounding box center [329, 230] width 300 height 27
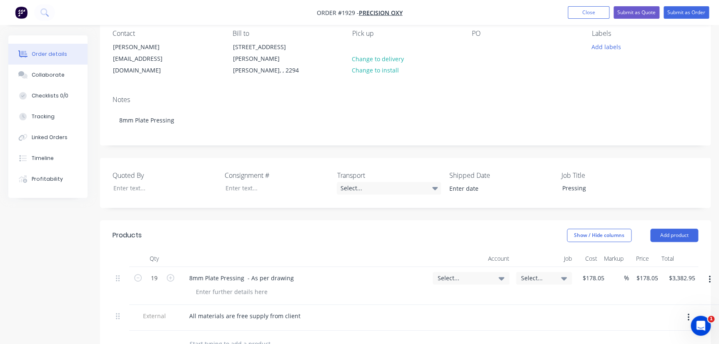
click at [479, 274] on span "Select..." at bounding box center [464, 278] width 53 height 9
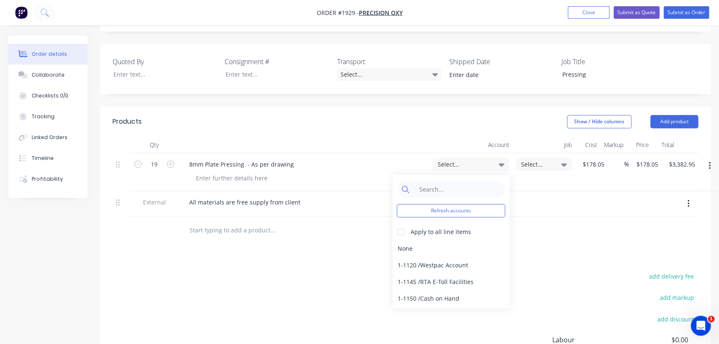
click at [441, 175] on div "Refresh accounts Apply to all line items None 1-1120 / Westpac Account 1-1145 /…" at bounding box center [451, 241] width 117 height 133
click at [439, 181] on input at bounding box center [457, 189] width 85 height 17
type input "4"
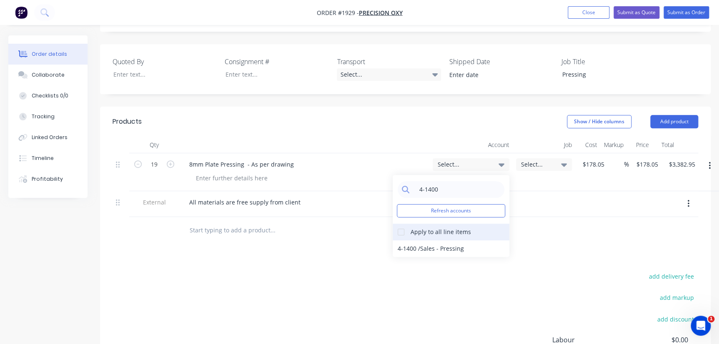
type input "4-1400"
click at [399, 225] on div at bounding box center [401, 232] width 17 height 17
click at [410, 241] on div "4-1400 / Sales - Pressing" at bounding box center [451, 249] width 117 height 17
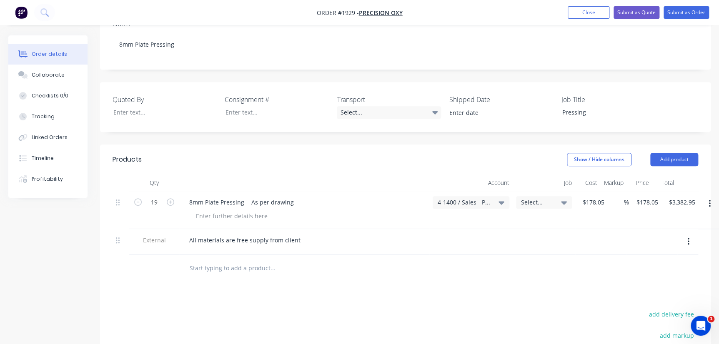
click at [265, 261] on input "text" at bounding box center [272, 268] width 167 height 17
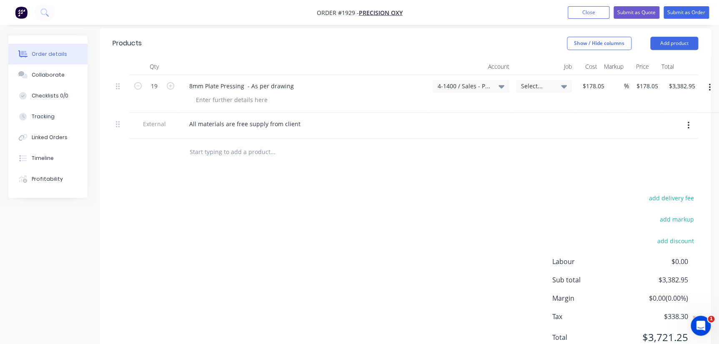
scroll to position [292, 0]
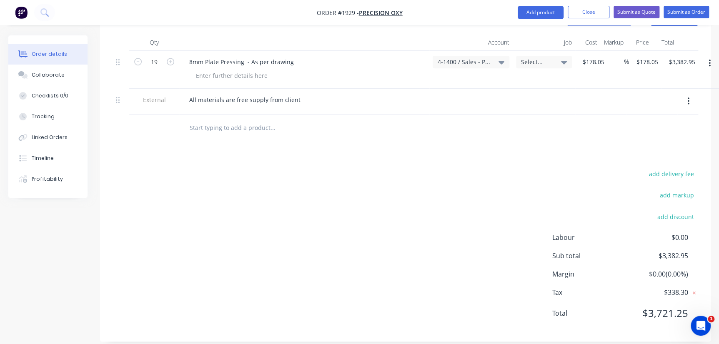
click at [248, 115] on div at bounding box center [329, 128] width 300 height 27
click at [260, 115] on div at bounding box center [329, 128] width 300 height 27
click at [216, 128] on div at bounding box center [329, 128] width 300 height 27
click at [225, 108] on div at bounding box center [304, 109] width 243 height 2
drag, startPoint x: 280, startPoint y: 90, endPoint x: 289, endPoint y: 90, distance: 9.6
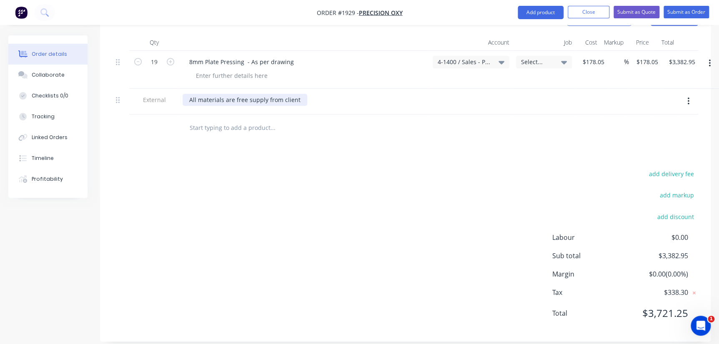
click at [281, 94] on div "All materials are free supply from client" at bounding box center [245, 100] width 125 height 12
click at [301, 94] on div "All materials are free supply from client" at bounding box center [245, 100] width 125 height 12
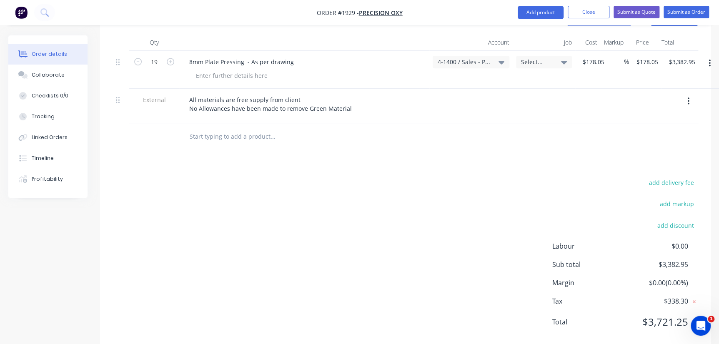
click at [253, 130] on input "text" at bounding box center [272, 136] width 167 height 17
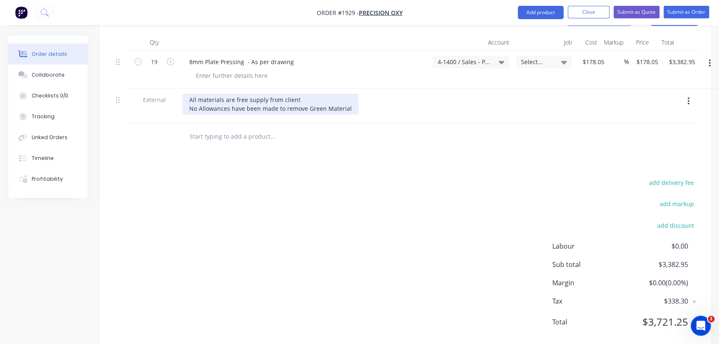
drag, startPoint x: 271, startPoint y: 103, endPoint x: 280, endPoint y: 103, distance: 8.8
click at [272, 103] on div "All materials are free supply from client No Allowances have been made to remov…" at bounding box center [271, 104] width 176 height 21
click at [325, 103] on div "All materials are free supply from client No Allowances have been made to remov…" at bounding box center [271, 104] width 176 height 21
click at [353, 98] on div "All materials are free supply from client No Allowances have been made to remov…" at bounding box center [271, 104] width 176 height 21
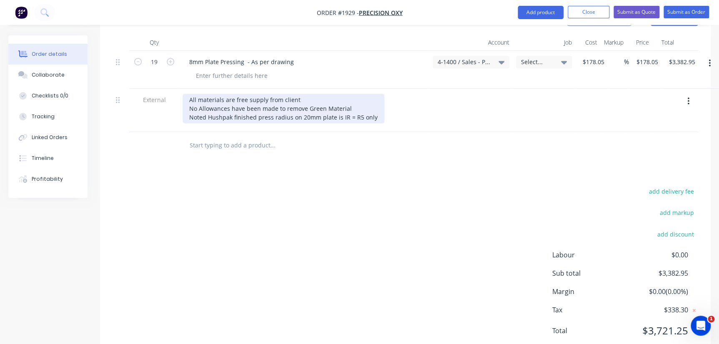
click at [192, 105] on div "All materials are free supply from client No Allowances have been made to remov…" at bounding box center [284, 109] width 202 height 30
click at [187, 106] on div "All materials are free supply from client No Allowances have been made to remov…" at bounding box center [284, 109] width 202 height 30
click at [188, 94] on div "All materials are free supply from client No Allowances have been made to remov…" at bounding box center [284, 109] width 202 height 30
click at [187, 100] on div "All materials are free supply from client No Allowances have been made to remov…" at bounding box center [284, 109] width 202 height 30
click at [296, 104] on div "All materials are free supply from client No Allowances have been made to remov…" at bounding box center [284, 109] width 202 height 30
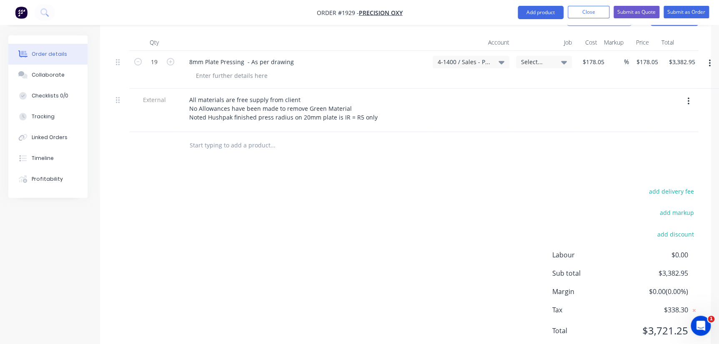
click at [325, 167] on div "Products Show / Hide columns Add product Qty Account Job Cost Markup Price Tota…" at bounding box center [405, 181] width 611 height 355
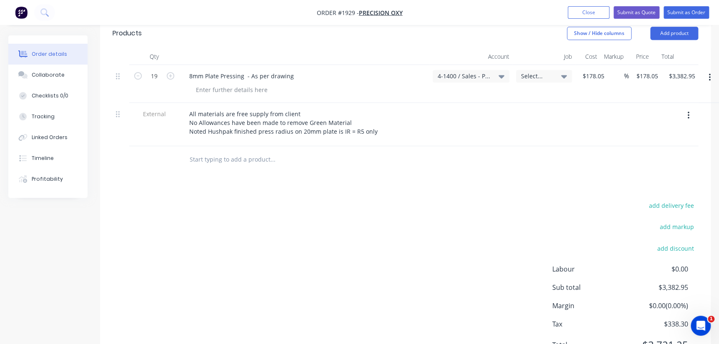
scroll to position [233, 0]
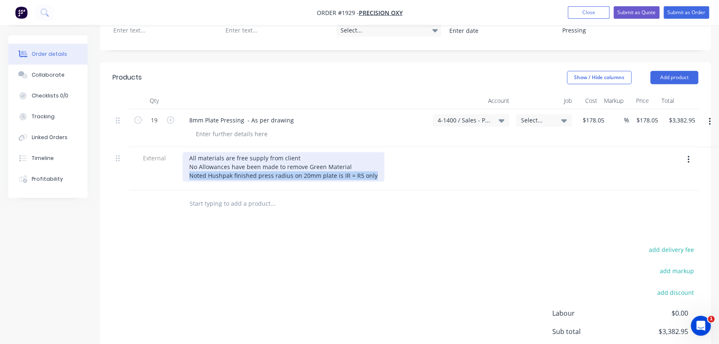
drag, startPoint x: 371, startPoint y: 165, endPoint x: 179, endPoint y: 162, distance: 192.2
click at [179, 162] on div "All materials are free supply from client No Allowances have been made to remov…" at bounding box center [304, 168] width 250 height 43
copy div "Noted Hushpak finished press radius on 20mm plate is IR = R5 only"
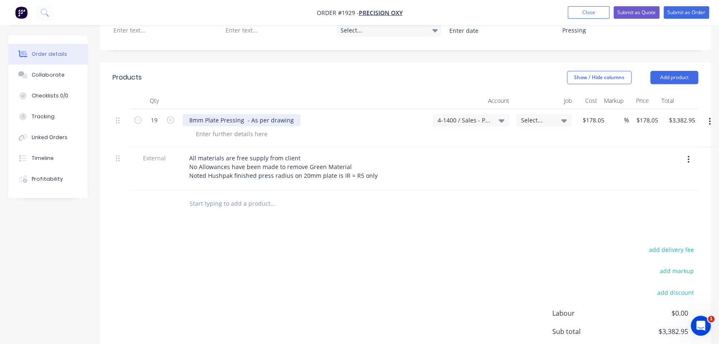
click at [197, 115] on div "8mm Plate Pressing - As per drawing" at bounding box center [242, 120] width 118 height 12
click at [203, 128] on div at bounding box center [231, 134] width 85 height 12
click at [233, 132] on div "8mm Plate Pressing - As per drawing" at bounding box center [304, 128] width 250 height 38
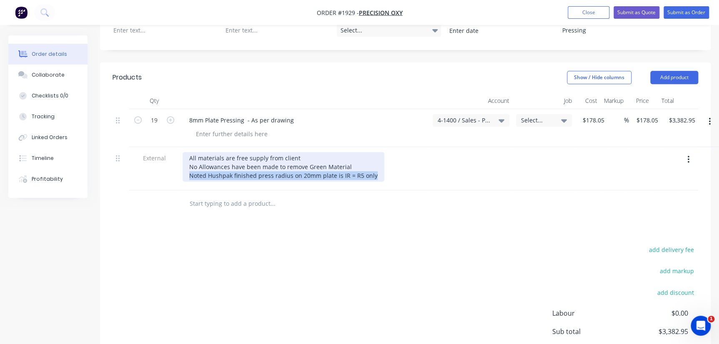
drag, startPoint x: 370, startPoint y: 167, endPoint x: 190, endPoint y: 166, distance: 180.1
click at [190, 166] on div "All materials are free supply from client No Allowances have been made to remov…" at bounding box center [284, 167] width 202 height 30
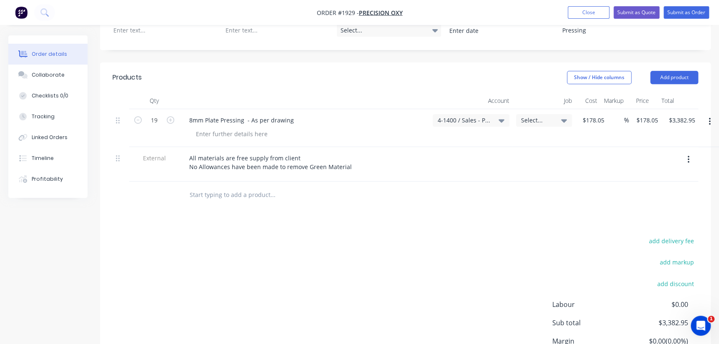
click at [355, 225] on div "Products Show / Hide columns Add product Qty Account Job Cost Markup Price Tota…" at bounding box center [405, 236] width 611 height 346
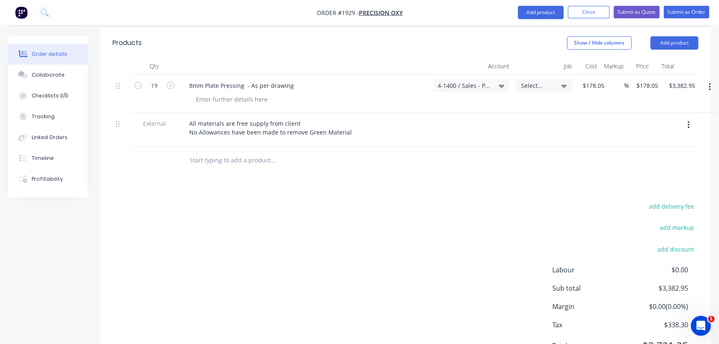
scroll to position [187, 0]
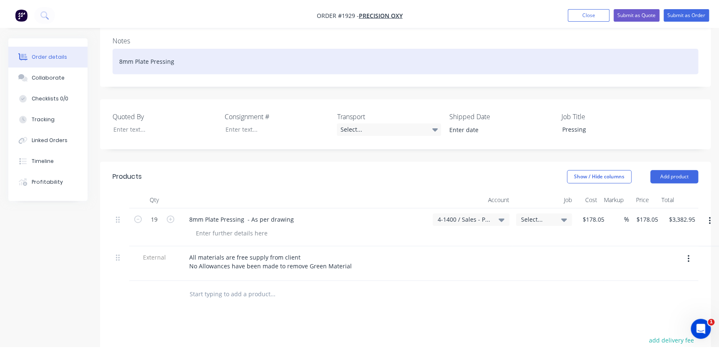
scroll to position [0, 0]
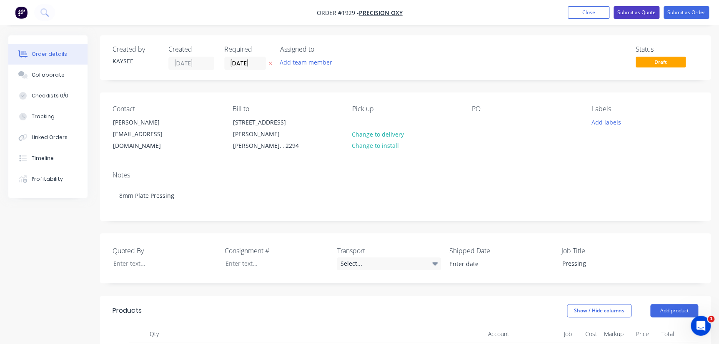
click at [652, 15] on button "Submit as Quote" at bounding box center [637, 12] width 46 height 13
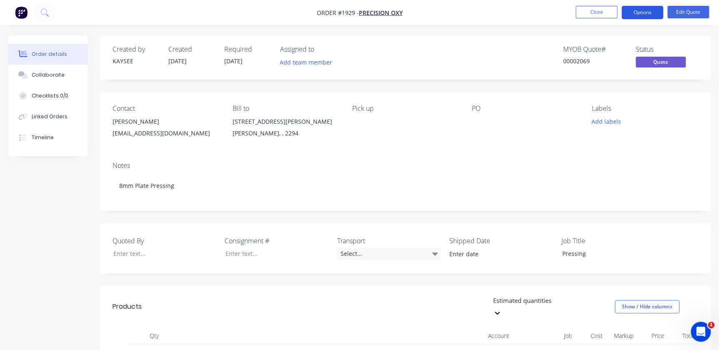
click at [649, 16] on button "Options" at bounding box center [642, 12] width 42 height 13
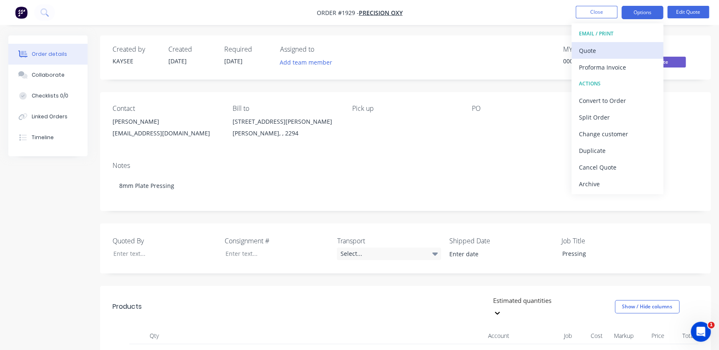
click at [618, 49] on div "Quote" at bounding box center [617, 51] width 77 height 12
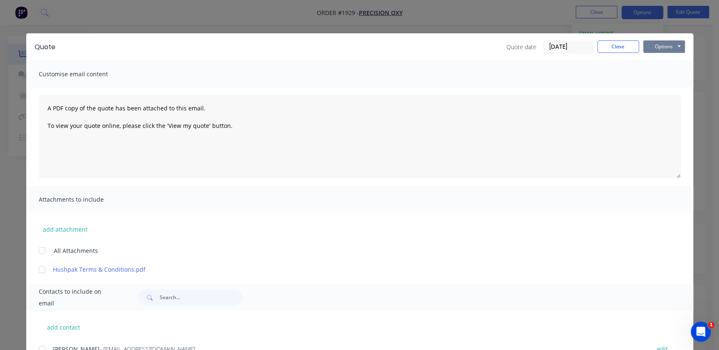
click at [651, 50] on button "Options" at bounding box center [664, 46] width 42 height 13
click at [651, 74] on button "Print" at bounding box center [669, 75] width 53 height 14
click at [611, 48] on button "Close" at bounding box center [618, 46] width 42 height 13
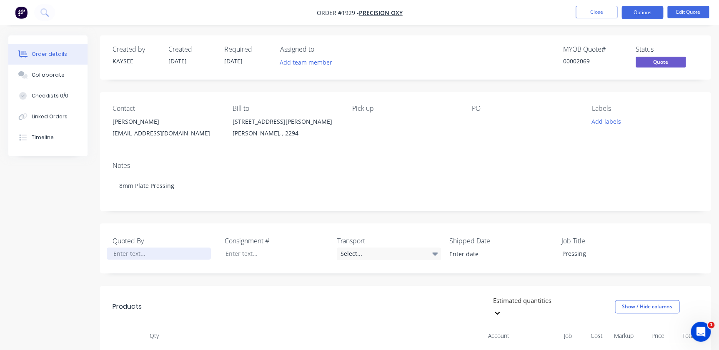
click at [117, 250] on div at bounding box center [159, 254] width 104 height 12
click at [170, 258] on div "Kaysee" at bounding box center [159, 254] width 104 height 12
drag, startPoint x: 679, startPoint y: 13, endPoint x: 642, endPoint y: 12, distance: 37.1
click at [647, 20] on nav "Order #1929 - Precision Oxy Close Options Edit Quote" at bounding box center [359, 12] width 719 height 25
click at [642, 12] on button "Options" at bounding box center [642, 12] width 42 height 13
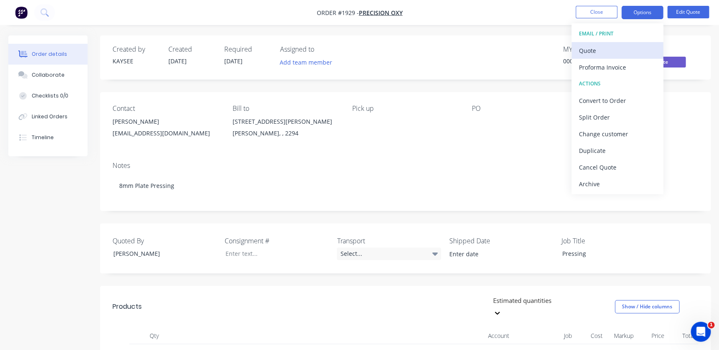
click at [607, 48] on div "Quote" at bounding box center [617, 51] width 77 height 12
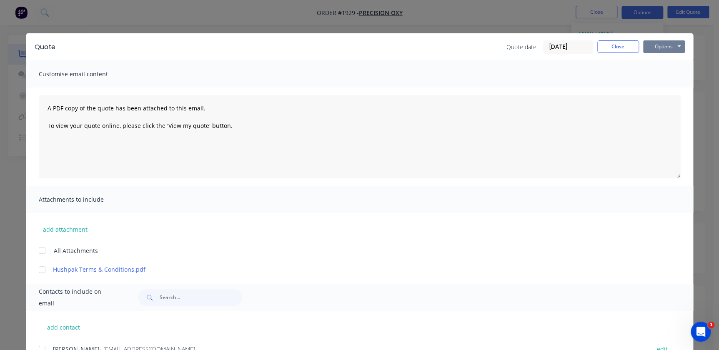
click at [651, 46] on button "Options" at bounding box center [664, 46] width 42 height 13
click at [664, 78] on button "Print" at bounding box center [669, 75] width 53 height 14
click at [615, 47] on button "Close" at bounding box center [618, 46] width 42 height 13
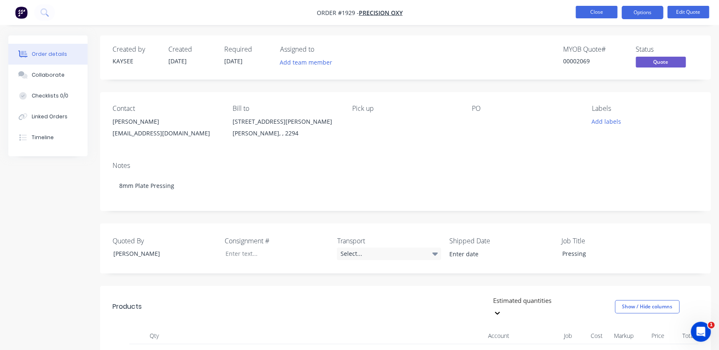
click at [595, 14] on button "Close" at bounding box center [597, 12] width 42 height 13
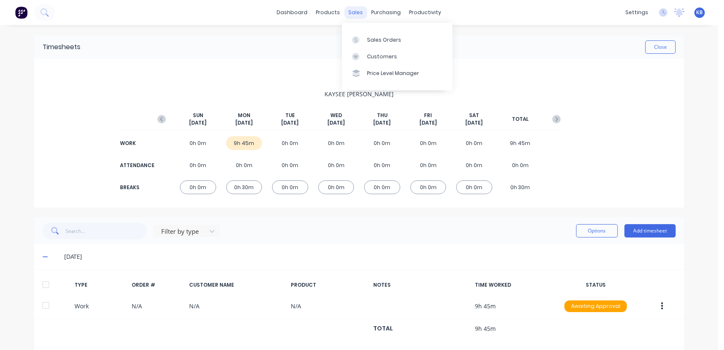
click at [348, 10] on div "sales" at bounding box center [356, 12] width 23 height 13
click at [378, 48] on link "Sales Orders" at bounding box center [397, 39] width 110 height 17
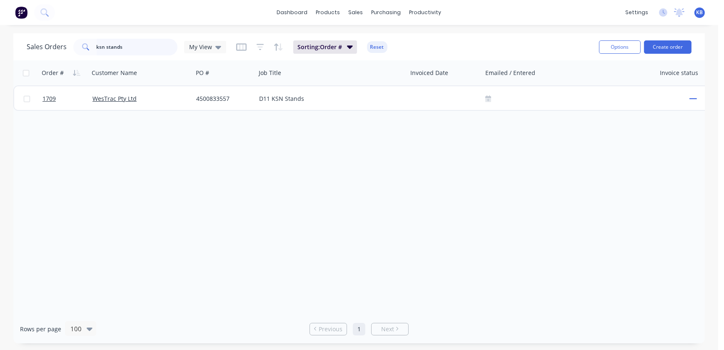
click at [100, 50] on input "ksn stands" at bounding box center [137, 47] width 81 height 17
drag, startPoint x: 91, startPoint y: 42, endPoint x: 13, endPoint y: 35, distance: 78.3
click at [25, 35] on div "Sales Orders ksn stands My View Sorting: Order # Reset Options Create order" at bounding box center [359, 46] width 692 height 27
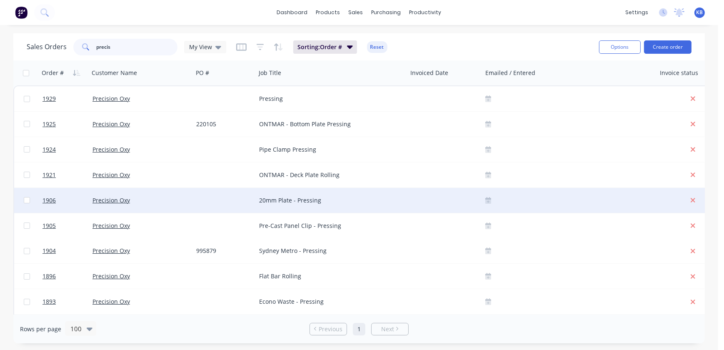
type input "precis"
click at [254, 204] on div at bounding box center [224, 200] width 63 height 25
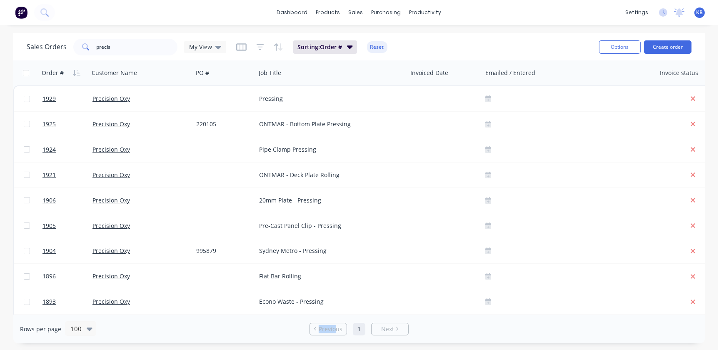
drag, startPoint x: 311, startPoint y: 316, endPoint x: 334, endPoint y: 314, distance: 23.8
click at [334, 315] on div "Rows per page 100 Previous 1 Next" at bounding box center [359, 329] width 692 height 29
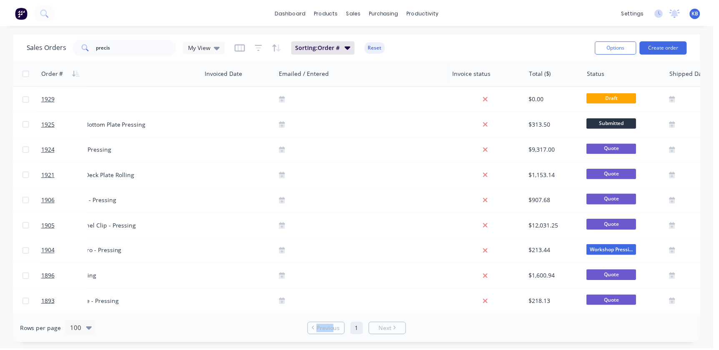
scroll to position [0, 205]
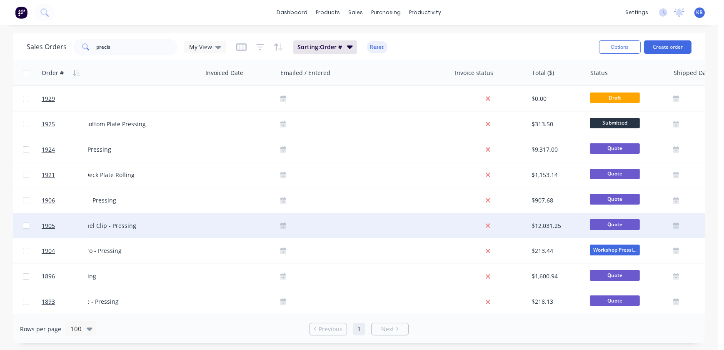
click at [107, 231] on div "Pre-Cast Panel Clip - Pressing" at bounding box center [126, 225] width 151 height 25
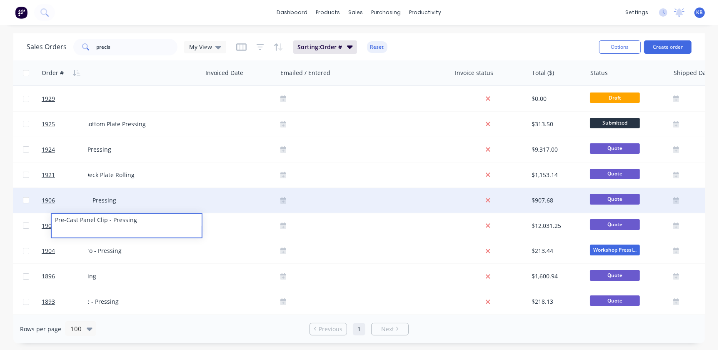
click at [120, 202] on div "20mm Plate - Pressing" at bounding box center [123, 200] width 138 height 8
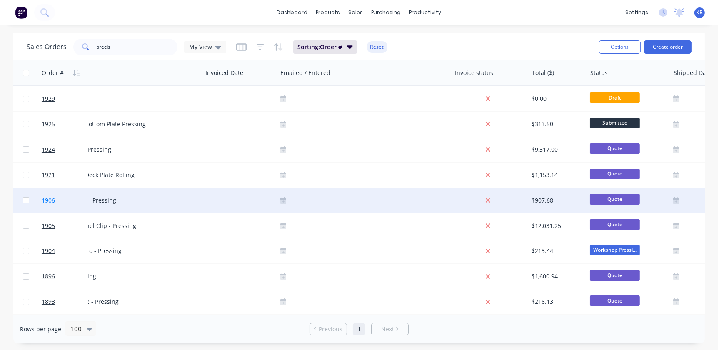
click at [69, 200] on link "1906" at bounding box center [67, 200] width 50 height 25
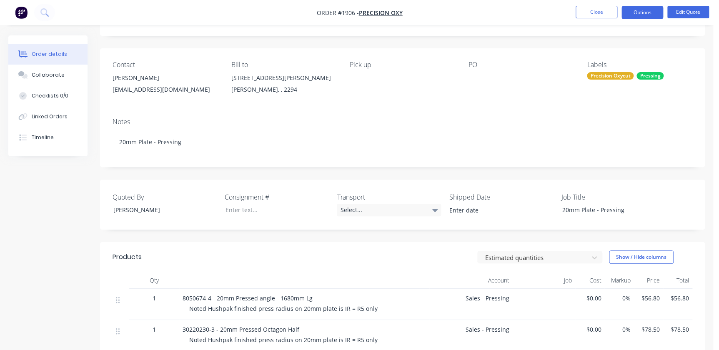
scroll to position [151, 0]
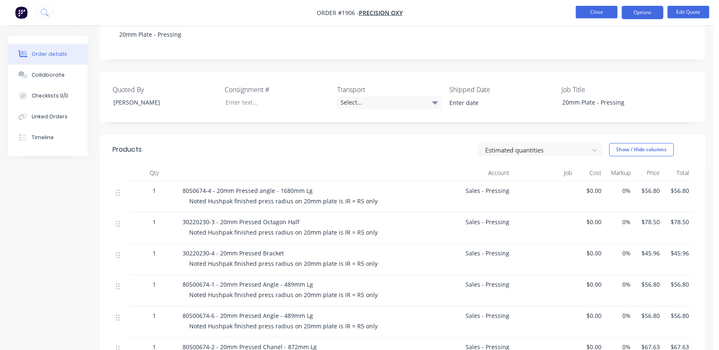
click at [608, 12] on button "Close" at bounding box center [597, 12] width 42 height 13
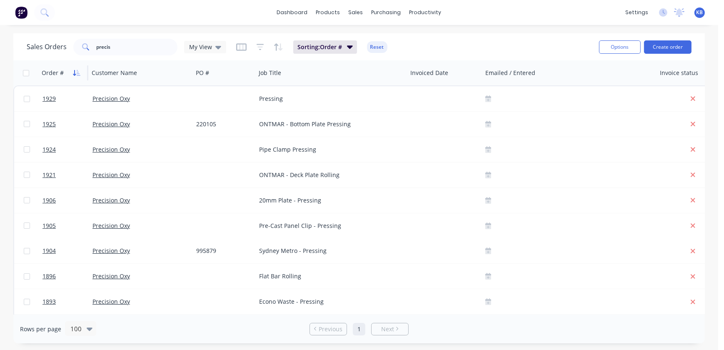
click at [77, 75] on icon "button" at bounding box center [79, 73] width 4 height 6
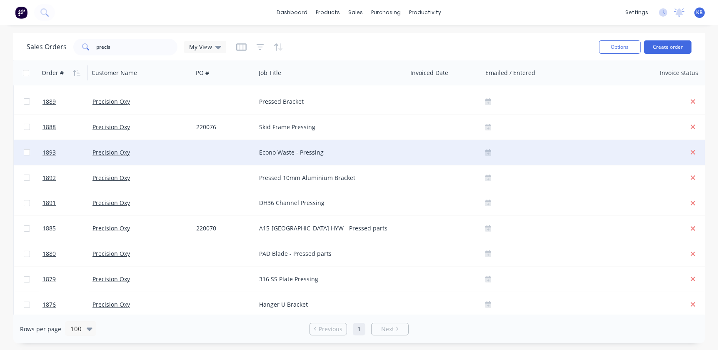
scroll to position [341, 0]
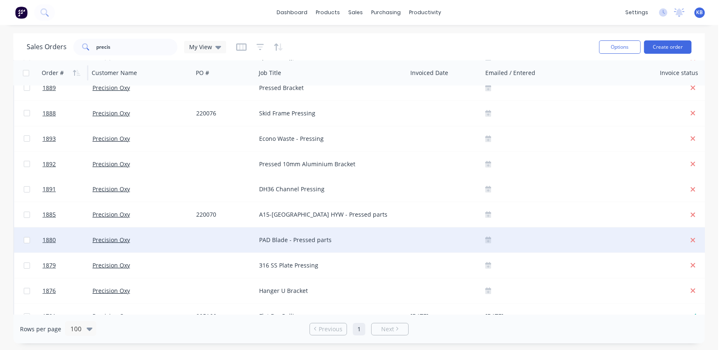
click at [298, 244] on div "PAD Blade - Pressed parts" at bounding box center [328, 240] width 138 height 8
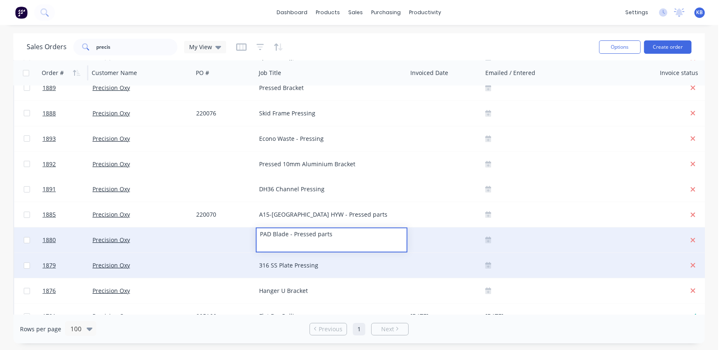
click at [283, 262] on div "316 SS Plate Pressing" at bounding box center [328, 265] width 138 height 8
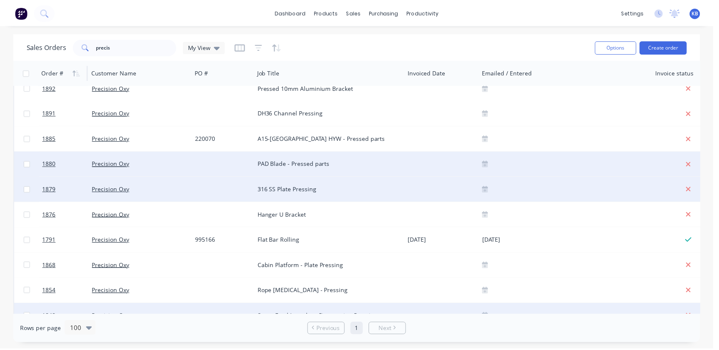
scroll to position [568, 0]
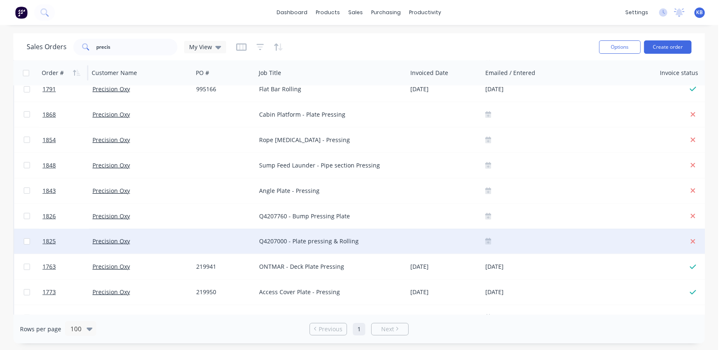
click at [304, 245] on div "Q4207000 - Plate pressing & Rolling" at bounding box center [328, 241] width 138 height 8
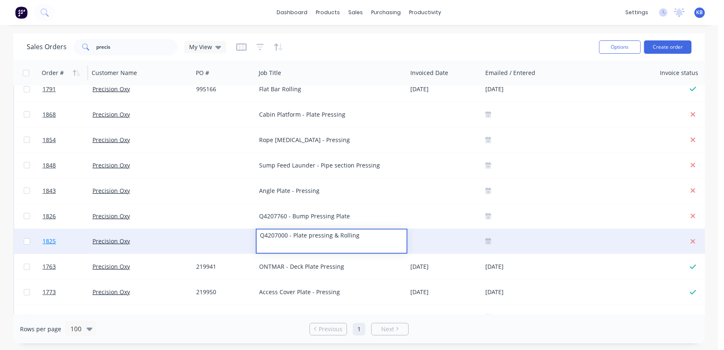
click at [43, 236] on link "1825" at bounding box center [68, 241] width 50 height 25
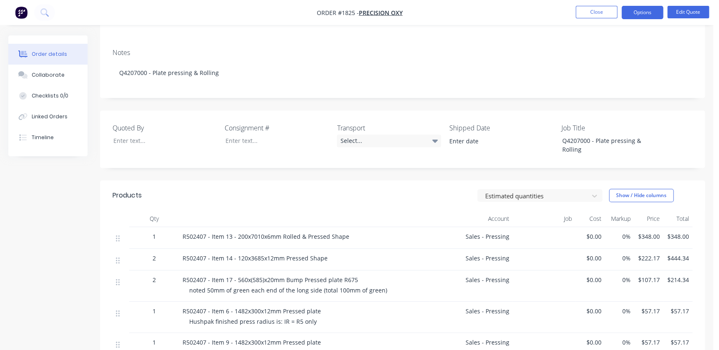
scroll to position [113, 0]
click at [609, 15] on button "Close" at bounding box center [597, 12] width 42 height 13
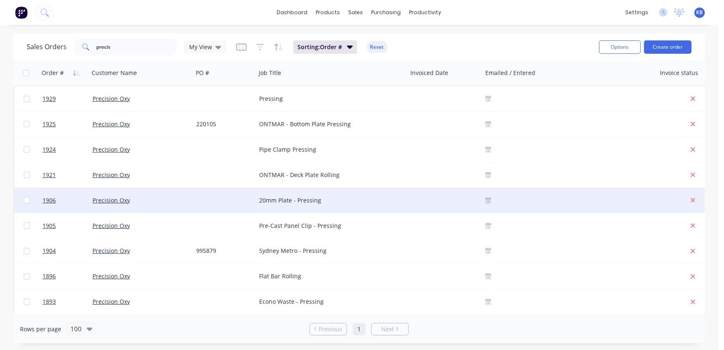
click at [297, 208] on div "20mm Plate - Pressing" at bounding box center [331, 200] width 151 height 25
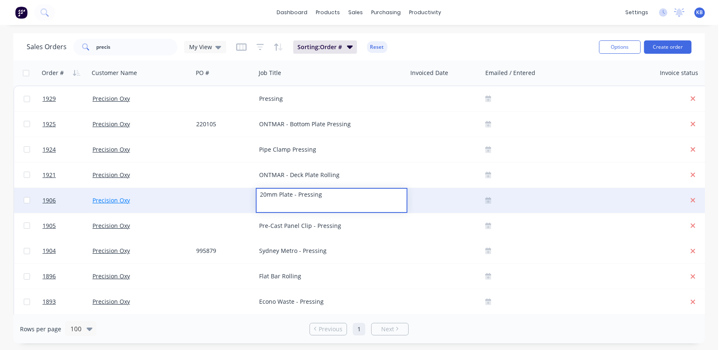
click at [106, 197] on link "Precision Oxy" at bounding box center [112, 200] width 38 height 8
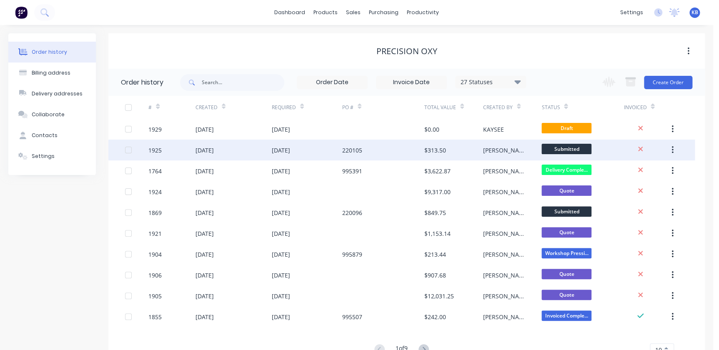
click at [231, 151] on div "[DATE]" at bounding box center [233, 150] width 76 height 21
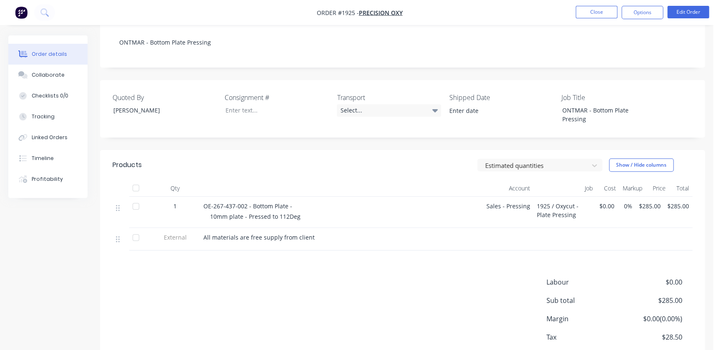
scroll to position [151, 0]
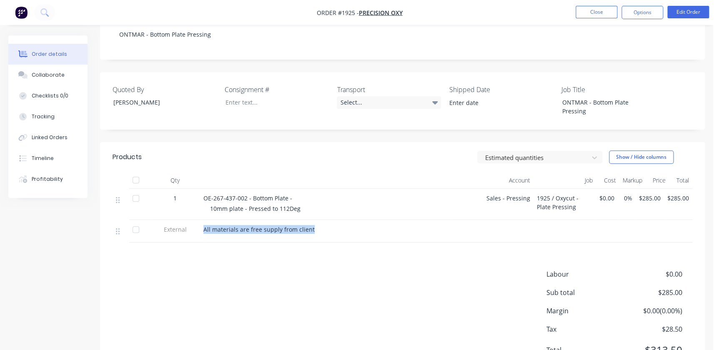
drag, startPoint x: 303, startPoint y: 221, endPoint x: 200, endPoint y: 223, distance: 102.1
click at [200, 223] on div "All materials are free supply from client" at bounding box center [325, 231] width 250 height 23
drag, startPoint x: 311, startPoint y: 202, endPoint x: 201, endPoint y: 202, distance: 110.0
click at [201, 202] on div "OE-267-437-002 - Bottom Plate - 10mm plate - Pressed to 112Deg" at bounding box center [325, 204] width 250 height 31
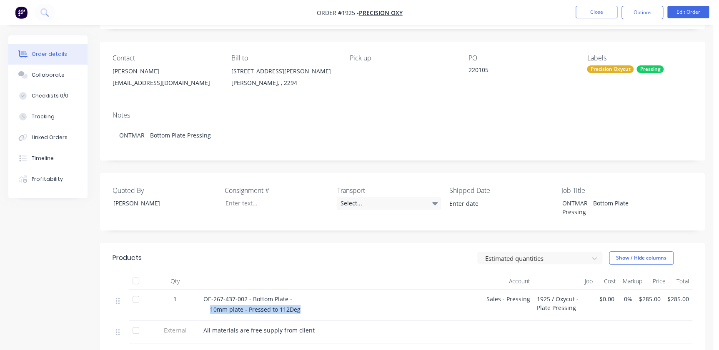
scroll to position [38, 0]
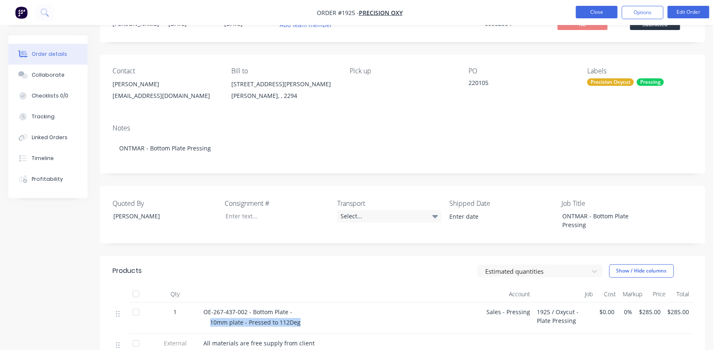
click at [582, 12] on button "Close" at bounding box center [597, 12] width 42 height 13
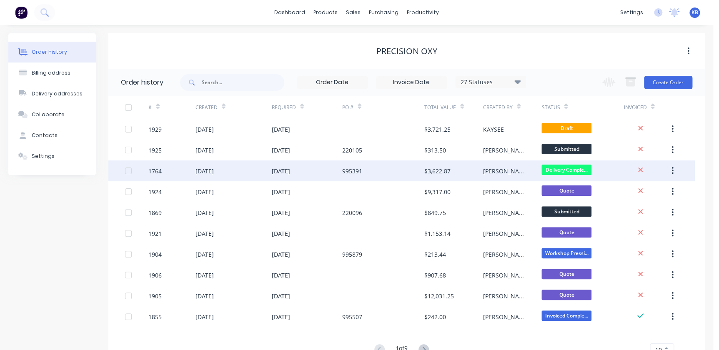
click at [164, 171] on div "1764" at bounding box center [171, 170] width 47 height 21
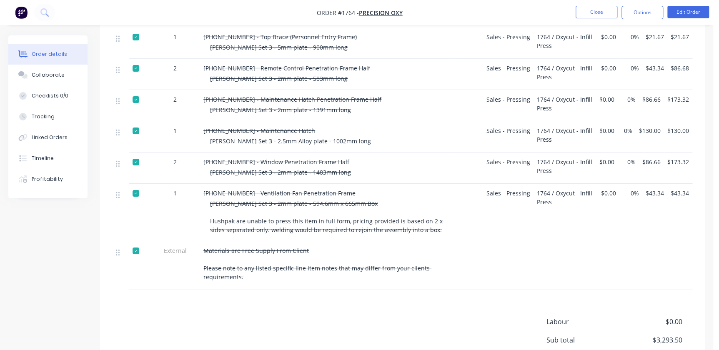
scroll to position [1488, 0]
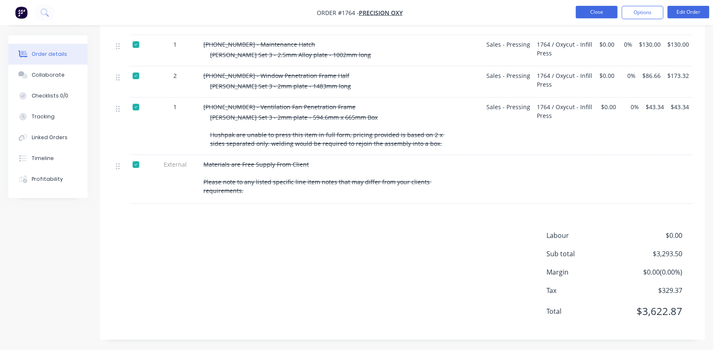
click at [605, 10] on button "Close" at bounding box center [597, 12] width 42 height 13
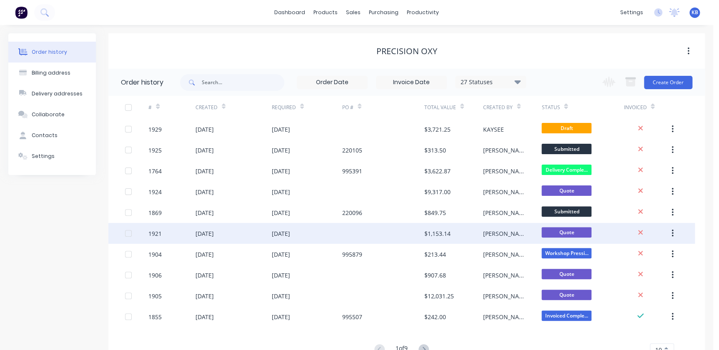
scroll to position [33, 0]
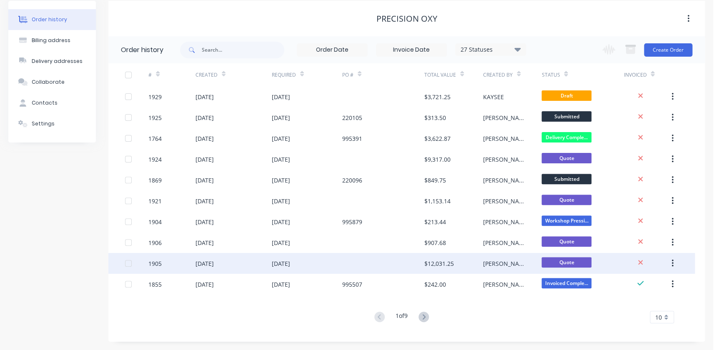
click at [229, 263] on div "[DATE]" at bounding box center [233, 263] width 76 height 21
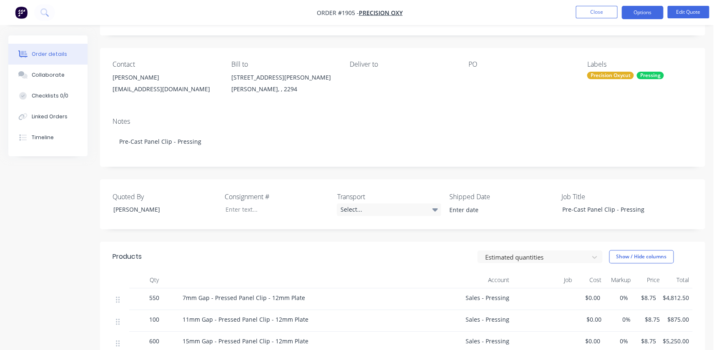
scroll to position [113, 0]
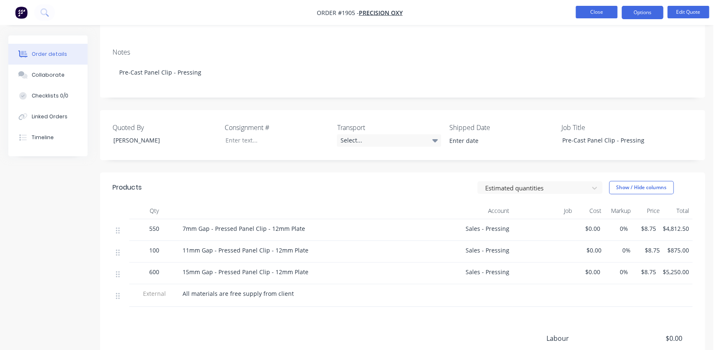
click at [594, 18] on button "Close" at bounding box center [597, 12] width 42 height 13
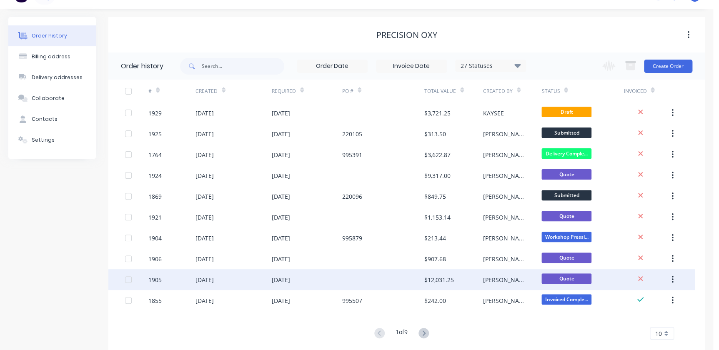
scroll to position [33, 0]
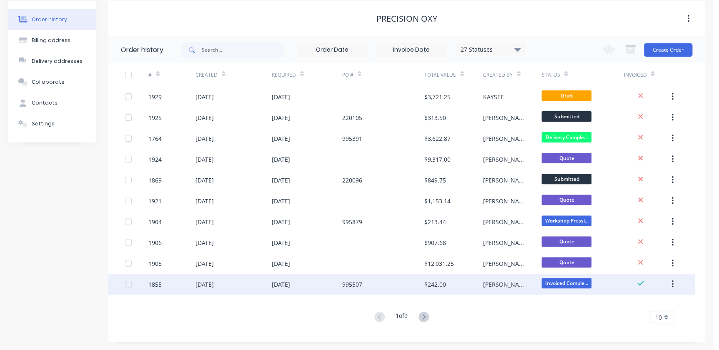
click at [258, 285] on div "08 Sep 2025" at bounding box center [233, 284] width 76 height 21
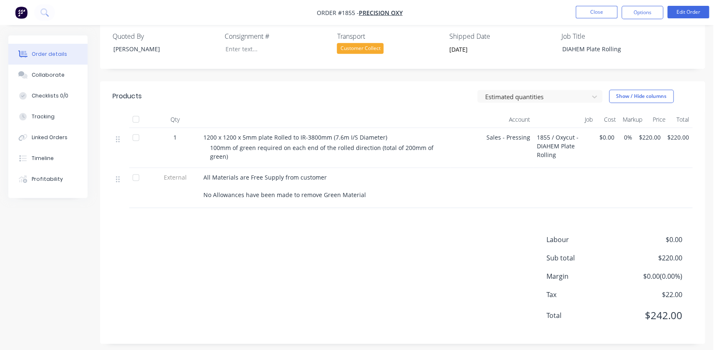
scroll to position [208, 0]
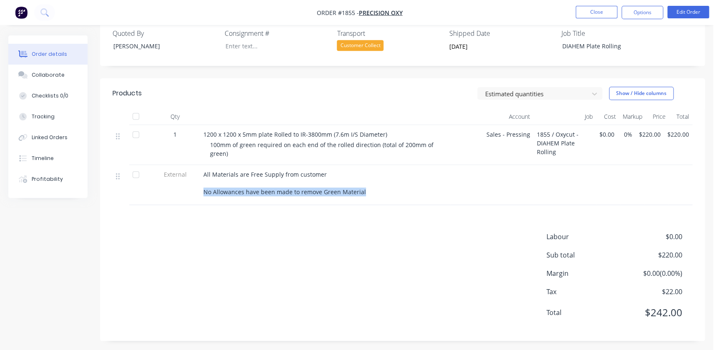
drag, startPoint x: 350, startPoint y: 189, endPoint x: 204, endPoint y: 185, distance: 145.9
click at [204, 185] on div "All Materials are Free Supply from customer No Allowances have been made to rem…" at bounding box center [324, 183] width 243 height 26
copy span "No Allowances have been made to remove Green Material"
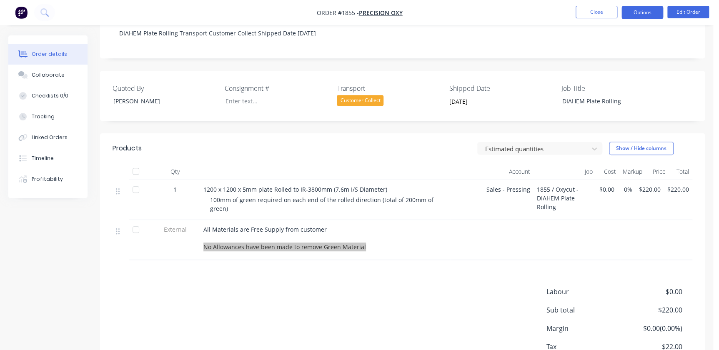
scroll to position [94, 0]
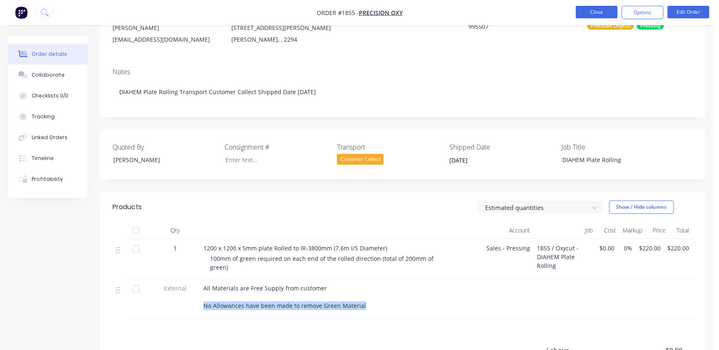
click at [605, 15] on button "Close" at bounding box center [597, 12] width 42 height 13
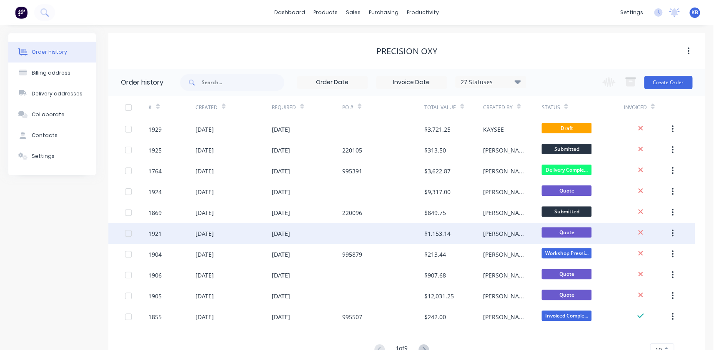
scroll to position [33, 0]
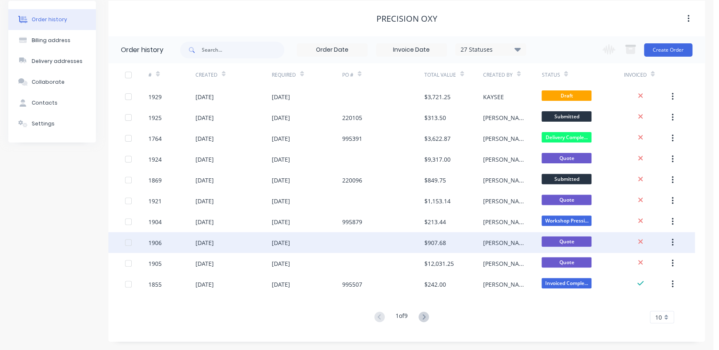
click at [270, 232] on div "[DATE]" at bounding box center [233, 242] width 76 height 21
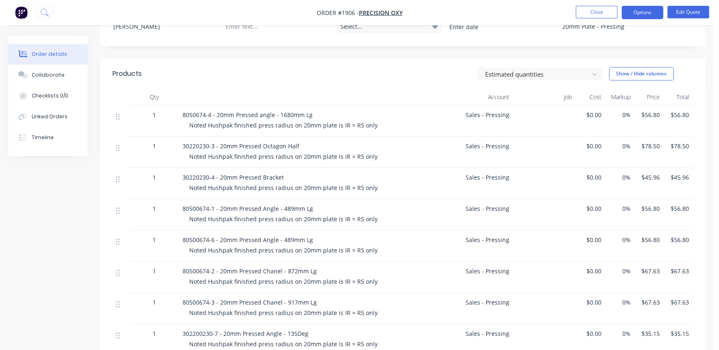
scroll to position [341, 0]
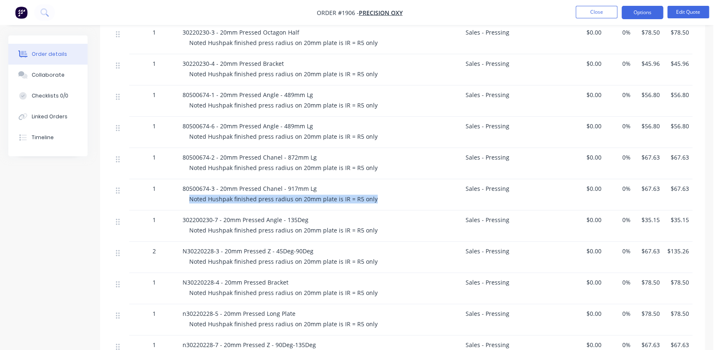
drag, startPoint x: 373, startPoint y: 198, endPoint x: 184, endPoint y: 198, distance: 189.2
click at [184, 198] on div "80500674-3 - 20mm Pressed Chanel - 917mm Lg Noted Hushpak finished press radius…" at bounding box center [304, 194] width 250 height 31
copy span "Noted Hushpak finished press radius on 20mm plate is IR = R5 only"
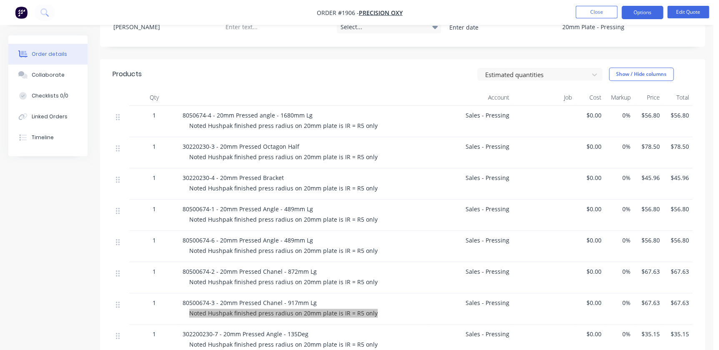
scroll to position [227, 0]
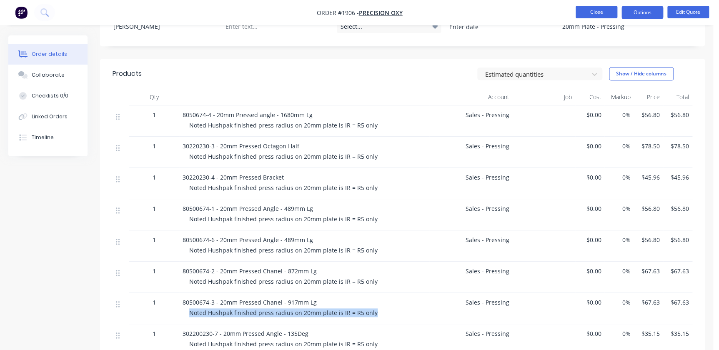
click at [598, 9] on button "Close" at bounding box center [597, 12] width 42 height 13
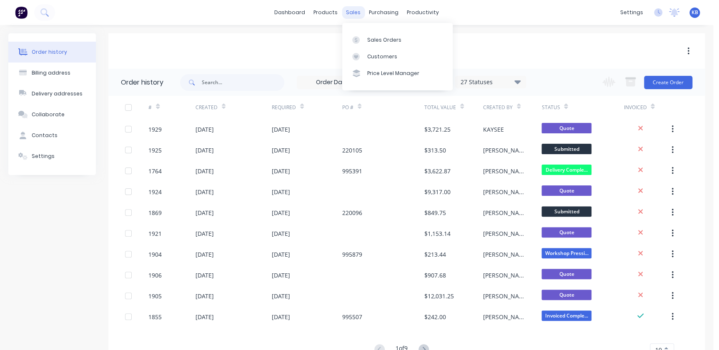
click at [352, 11] on div "sales" at bounding box center [353, 12] width 23 height 13
click at [362, 29] on div "Sales Orders Customers Price Level Manager" at bounding box center [397, 56] width 110 height 67
click at [366, 34] on link "Sales Orders" at bounding box center [397, 39] width 110 height 17
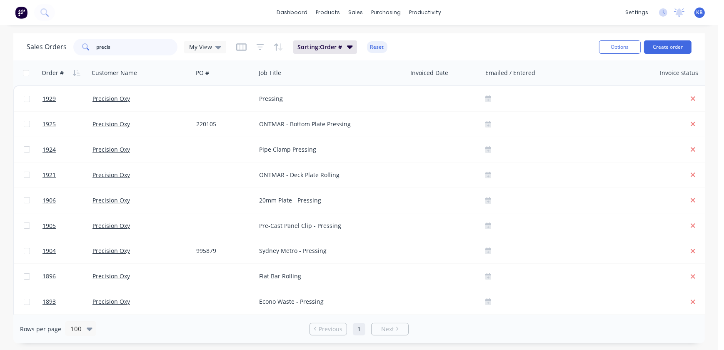
drag, startPoint x: 150, startPoint y: 49, endPoint x: 68, endPoint y: 45, distance: 82.2
click at [68, 45] on div "Sales Orders precis My View" at bounding box center [127, 47] width 200 height 17
paste input "116349-100"
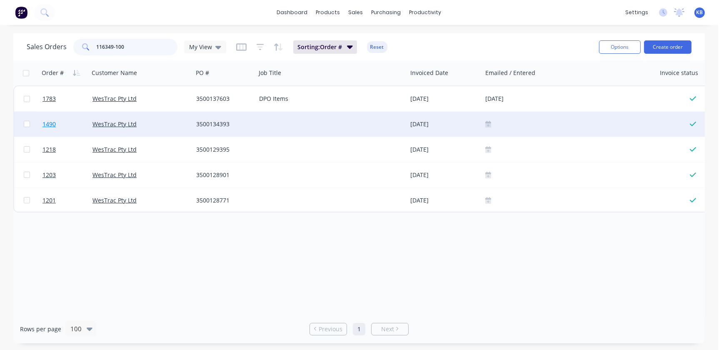
type input "116349-100"
click at [63, 123] on link "1490" at bounding box center [68, 124] width 50 height 25
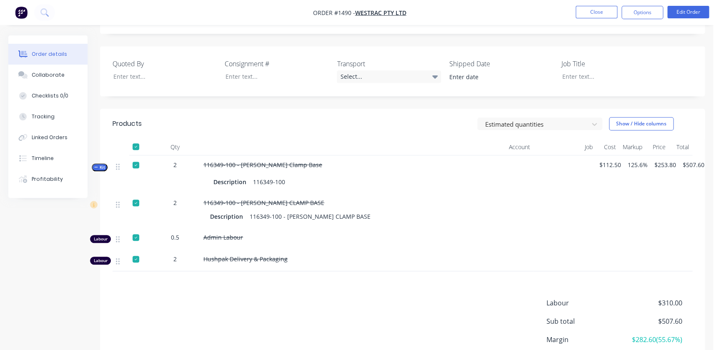
scroll to position [151, 0]
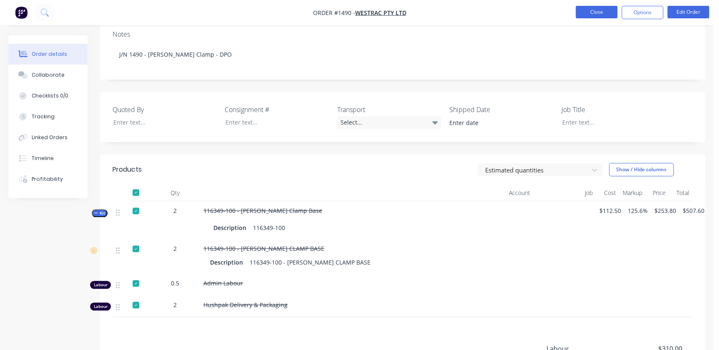
click at [597, 15] on button "Close" at bounding box center [597, 12] width 42 height 13
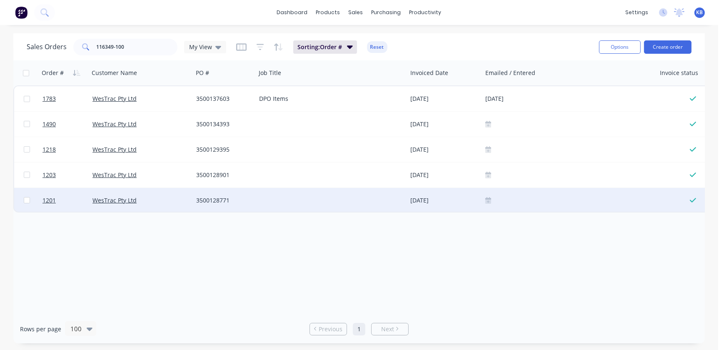
drag, startPoint x: 665, startPoint y: 51, endPoint x: 386, endPoint y: 195, distance: 314.3
click at [451, 230] on div "Sales Orders 116349-100 My View Sorting: Order # Reset Options Create order Ord…" at bounding box center [359, 188] width 692 height 310
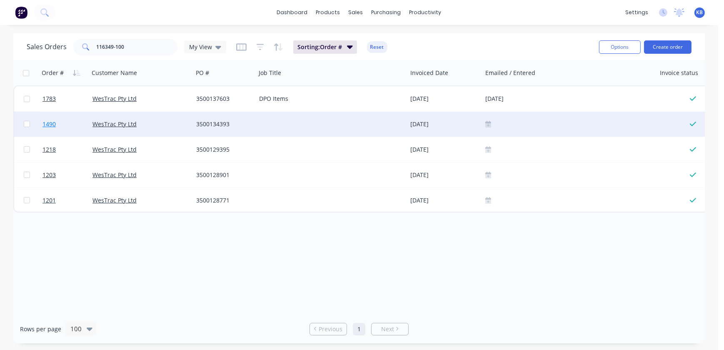
click at [53, 120] on link "1490" at bounding box center [68, 124] width 50 height 25
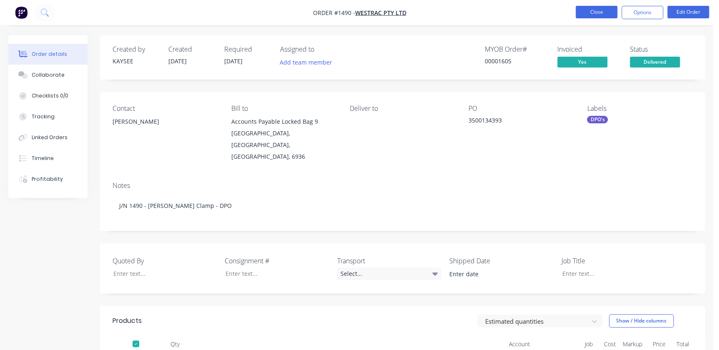
click at [584, 12] on button "Close" at bounding box center [597, 12] width 42 height 13
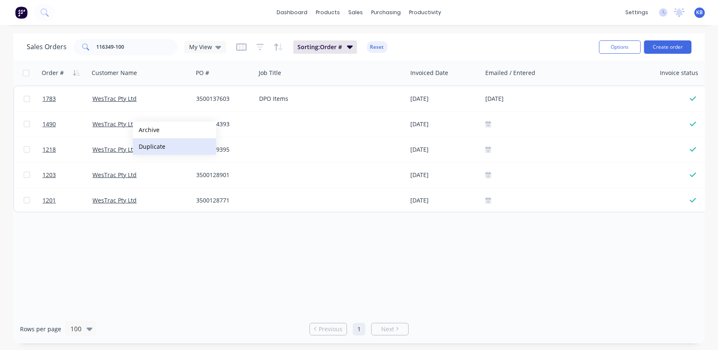
click at [180, 152] on button "Duplicate" at bounding box center [174, 146] width 83 height 17
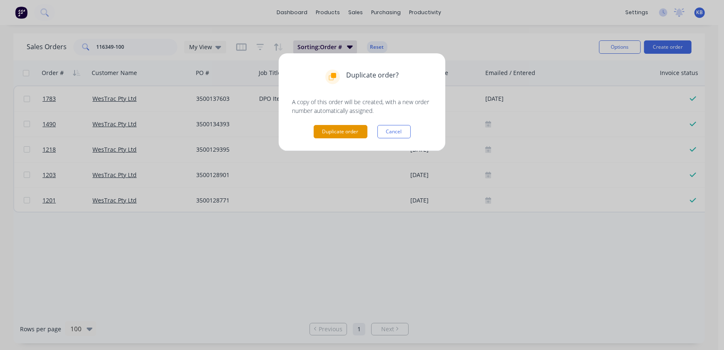
click at [346, 134] on button "Duplicate order" at bounding box center [341, 131] width 54 height 13
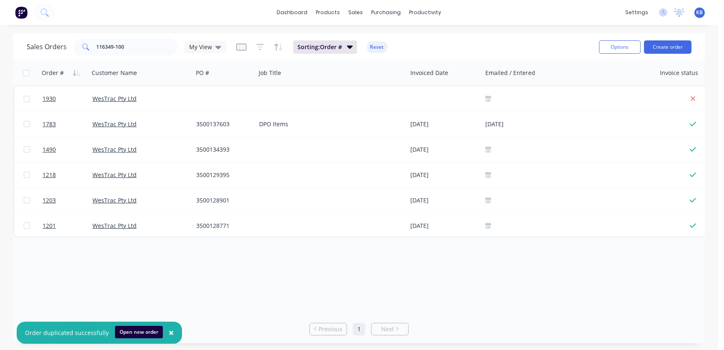
click at [150, 333] on button "Open new order" at bounding box center [139, 332] width 48 height 13
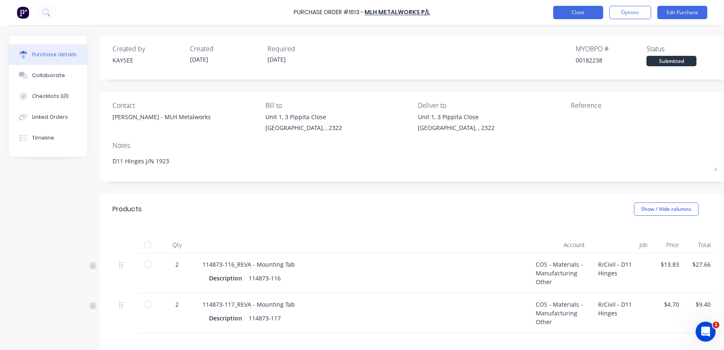
click at [575, 13] on button "Close" at bounding box center [579, 12] width 50 height 13
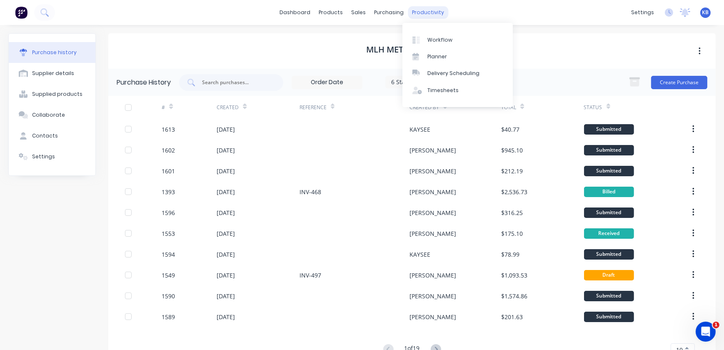
click at [428, 12] on div "productivity" at bounding box center [428, 12] width 40 height 13
click at [438, 31] on link "Workflow" at bounding box center [458, 39] width 110 height 17
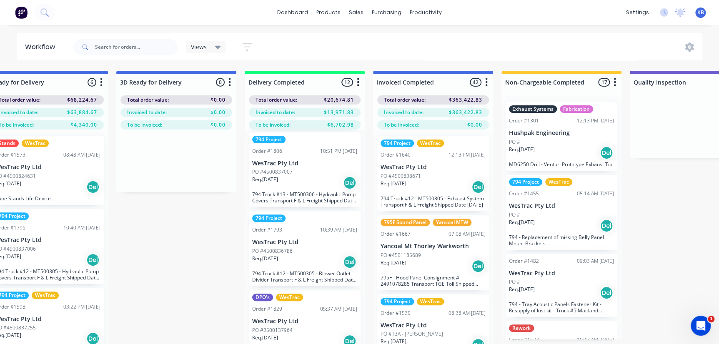
scroll to position [151, 0]
click at [288, 179] on div "Req. [DATE] Del" at bounding box center [304, 181] width 105 height 14
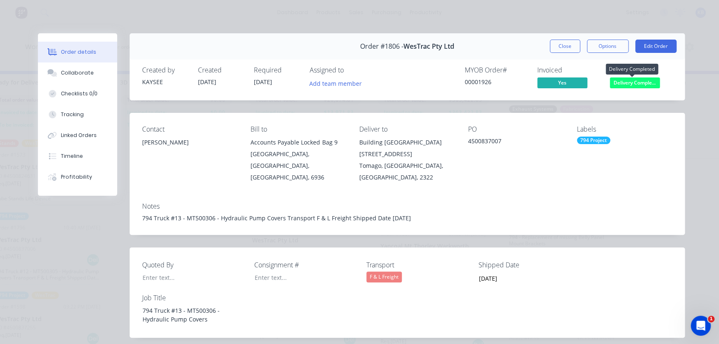
click at [623, 85] on span "Delivery Comple..." at bounding box center [635, 83] width 50 height 10
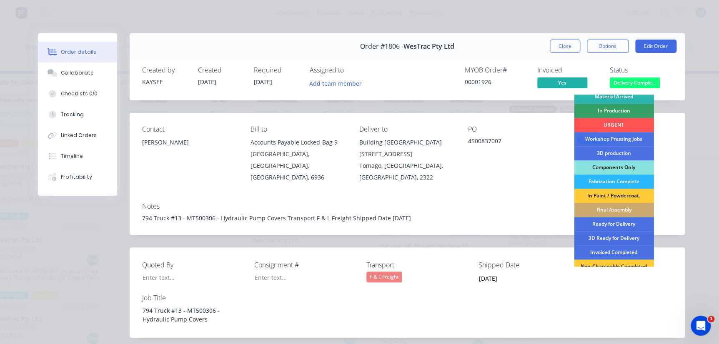
scroll to position [113, 0]
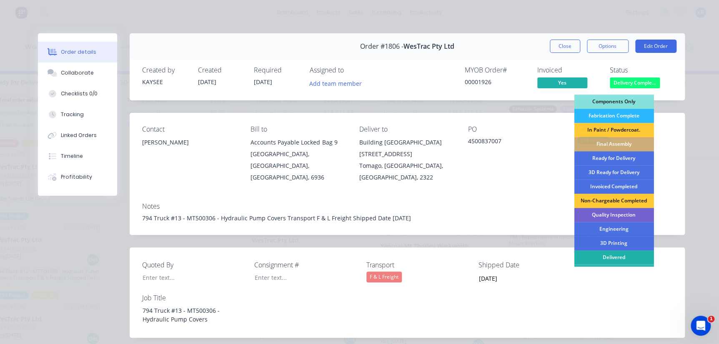
click at [608, 254] on div "Delivered" at bounding box center [614, 258] width 80 height 14
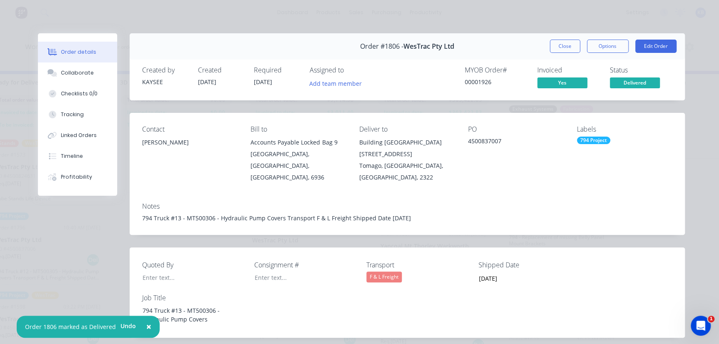
click at [561, 54] on div "Order #1806 - WesTrac Pty Ltd Close Options Edit Order" at bounding box center [407, 46] width 555 height 26
click at [617, 80] on span "Delivered" at bounding box center [635, 83] width 50 height 10
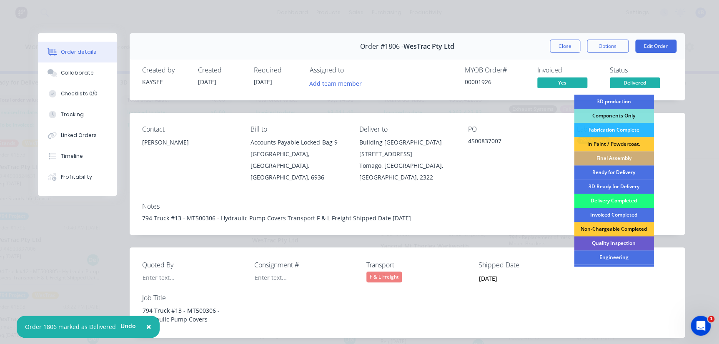
scroll to position [122, 0]
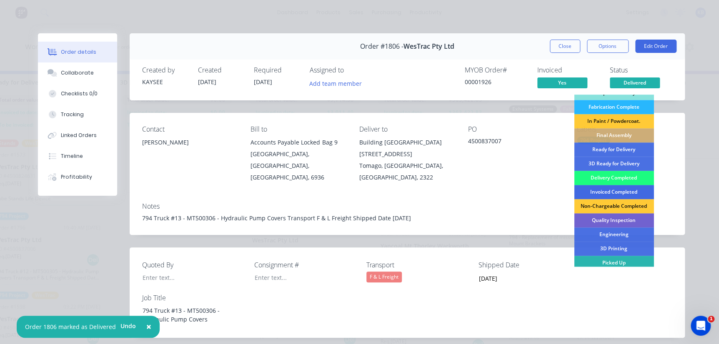
click at [609, 194] on div "Invoiced Completed" at bounding box center [614, 192] width 80 height 14
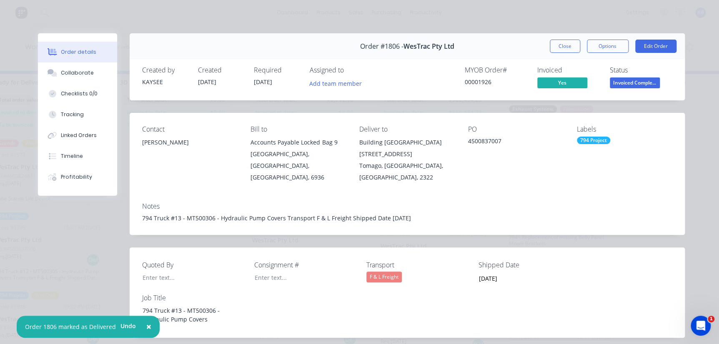
click at [572, 53] on div "Order #1806 - WesTrac Pty Ltd Close Options Edit Order" at bounding box center [407, 46] width 555 height 26
click at [568, 47] on button "Close" at bounding box center [565, 46] width 30 height 13
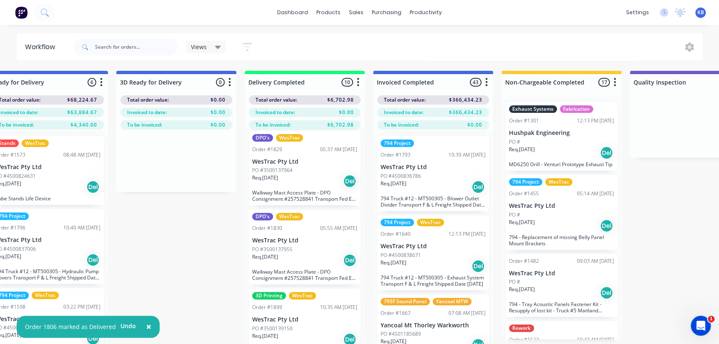
click at [288, 241] on p "WesTrac Pty Ltd" at bounding box center [304, 240] width 105 height 7
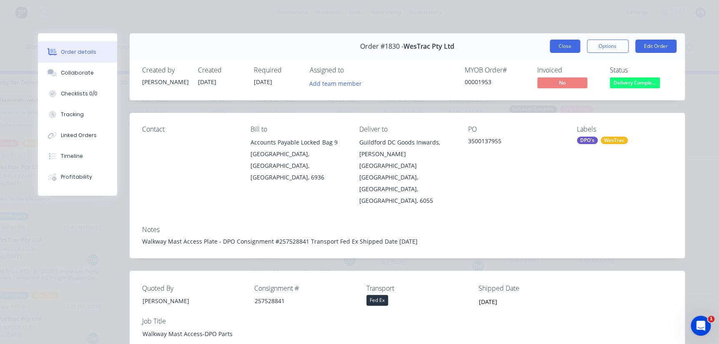
scroll to position [0, 0]
click at [571, 44] on button "Close" at bounding box center [565, 46] width 30 height 13
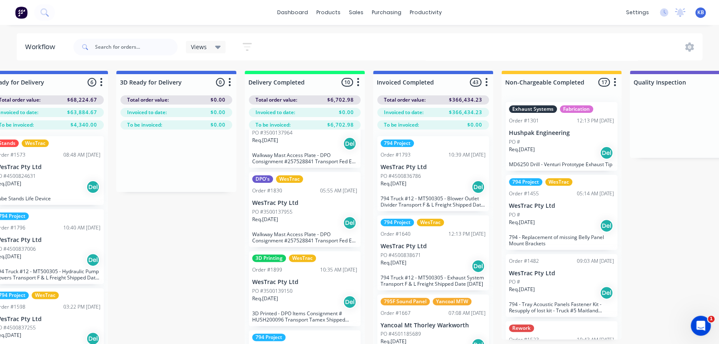
scroll to position [189, 0]
click at [300, 283] on p "WesTrac Pty Ltd" at bounding box center [304, 281] width 105 height 7
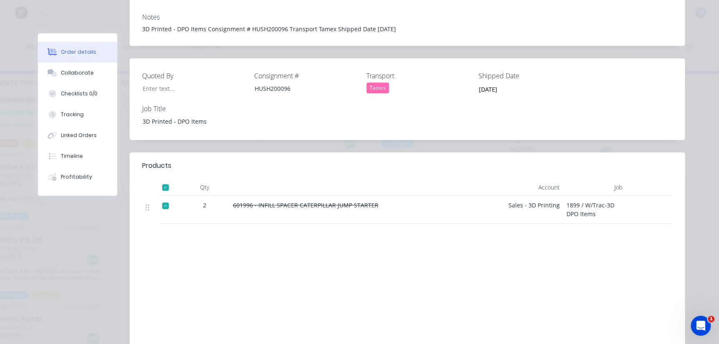
scroll to position [0, 0]
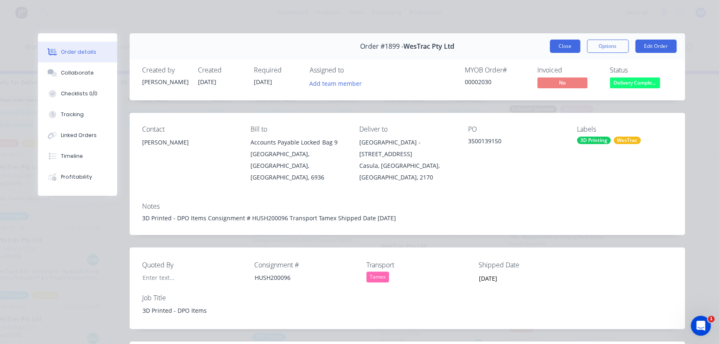
click at [569, 50] on button "Close" at bounding box center [565, 46] width 30 height 13
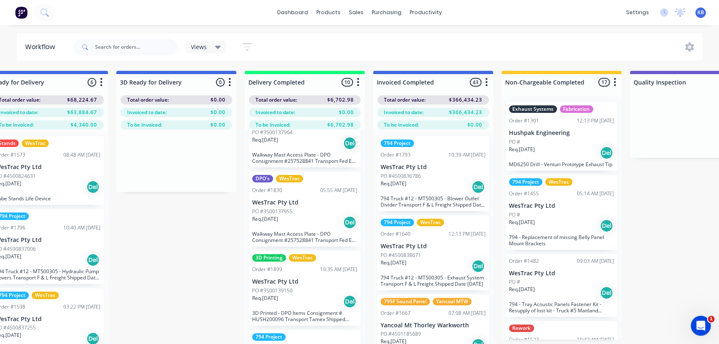
scroll to position [35, 1571]
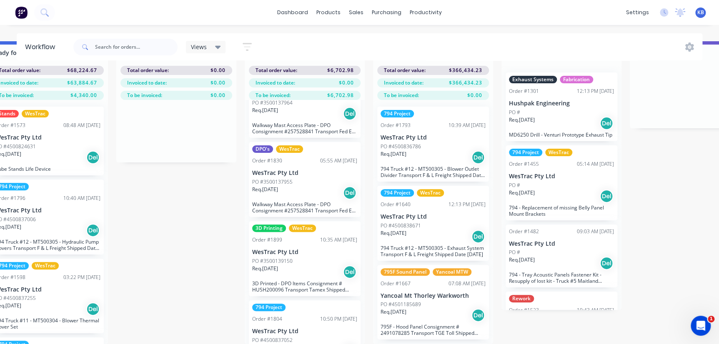
click at [303, 316] on div "Order #1804 10:50 PM [DATE]" at bounding box center [304, 320] width 105 height 8
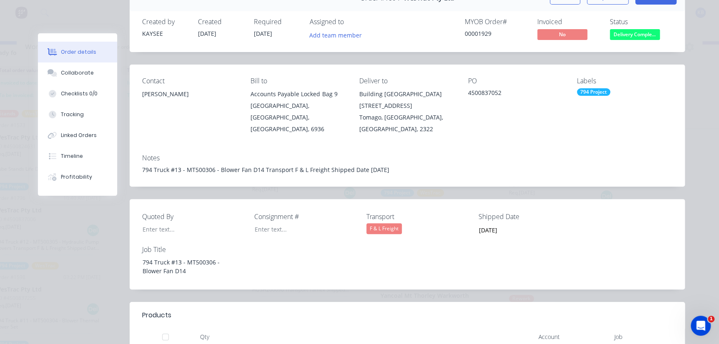
scroll to position [44, 0]
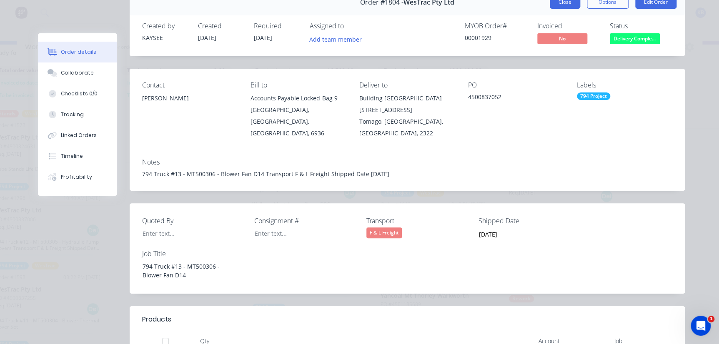
click at [563, 6] on button "Close" at bounding box center [565, 1] width 30 height 13
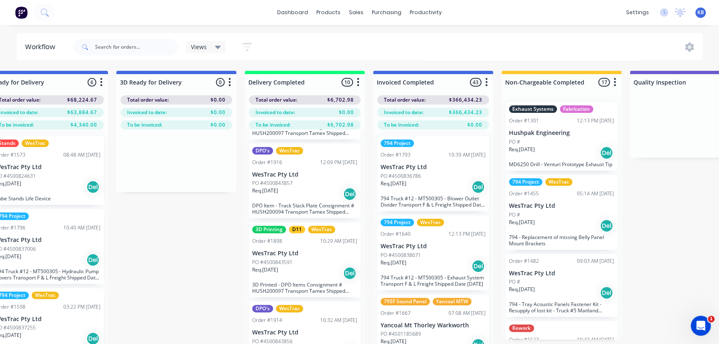
scroll to position [538, 0]
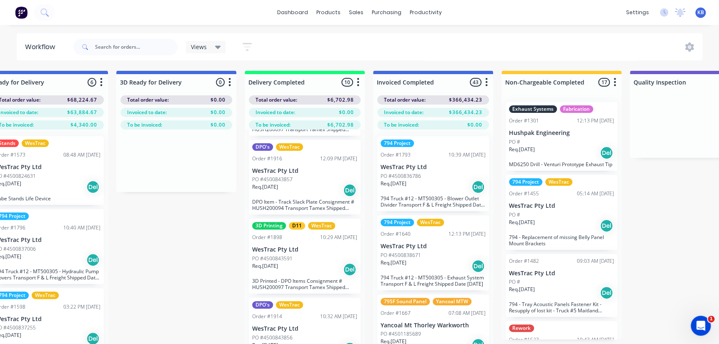
click at [302, 337] on div "PO #4500843856" at bounding box center [304, 338] width 105 height 8
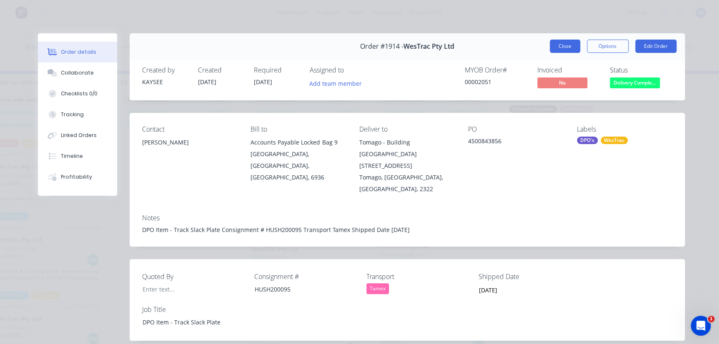
drag, startPoint x: 578, startPoint y: 46, endPoint x: 573, endPoint y: 48, distance: 5.8
click at [573, 48] on div "Close Options Edit Order" at bounding box center [613, 46] width 127 height 13
click at [570, 48] on button "Close" at bounding box center [565, 46] width 30 height 13
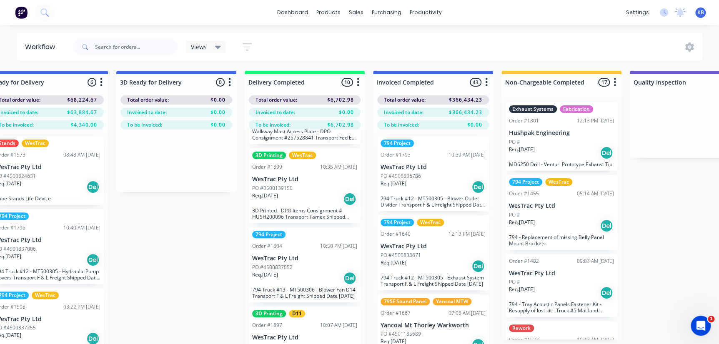
scroll to position [272, 0]
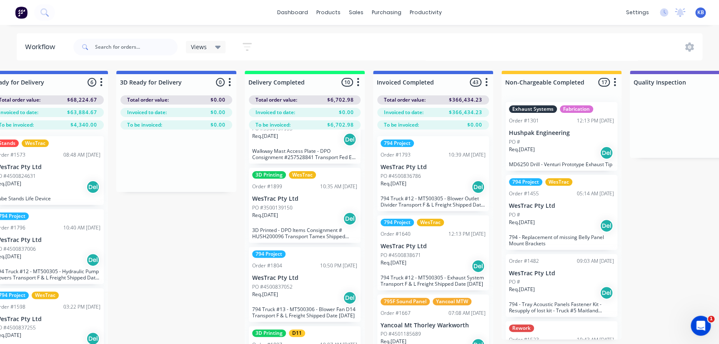
click at [298, 188] on div "Order #1899 10:35 AM [DATE]" at bounding box center [304, 187] width 105 height 8
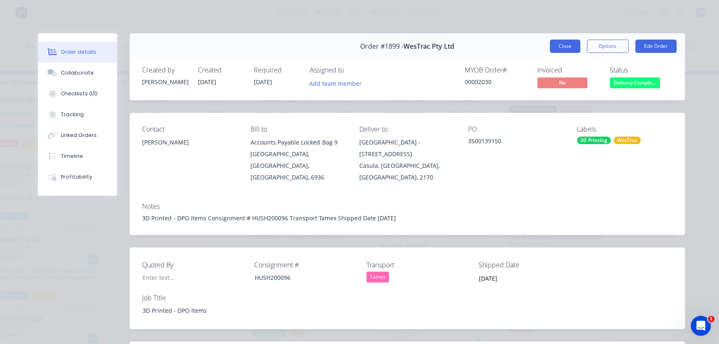
click at [567, 48] on button "Close" at bounding box center [565, 46] width 30 height 13
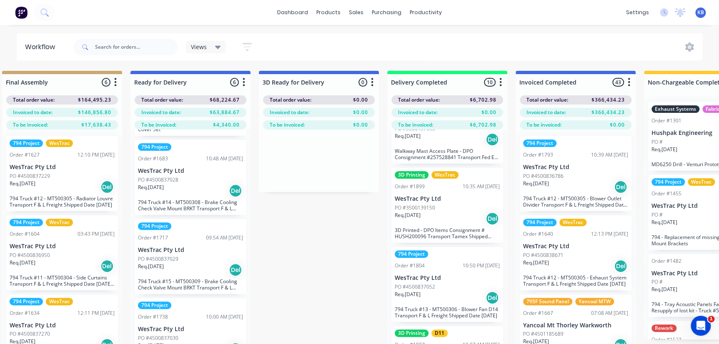
scroll to position [0, 1435]
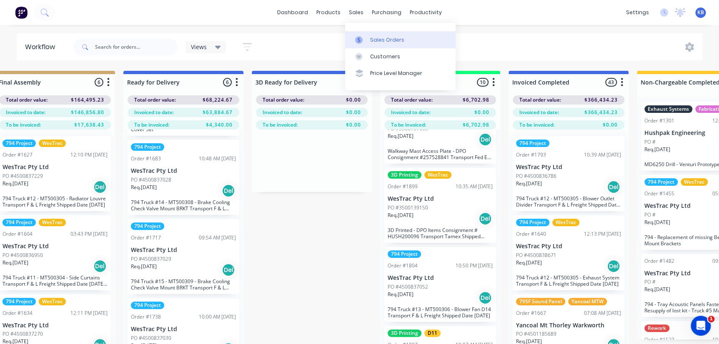
click at [366, 38] on div at bounding box center [361, 40] width 13 height 8
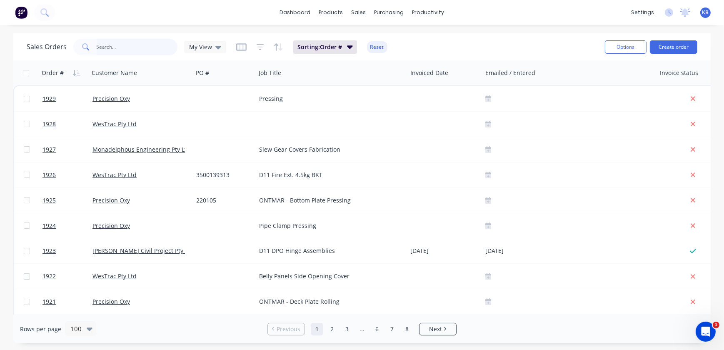
click at [146, 42] on input "text" at bounding box center [137, 47] width 81 height 17
paste input "J/N 1930 - [PERSON_NAME] Clamp - DPO"
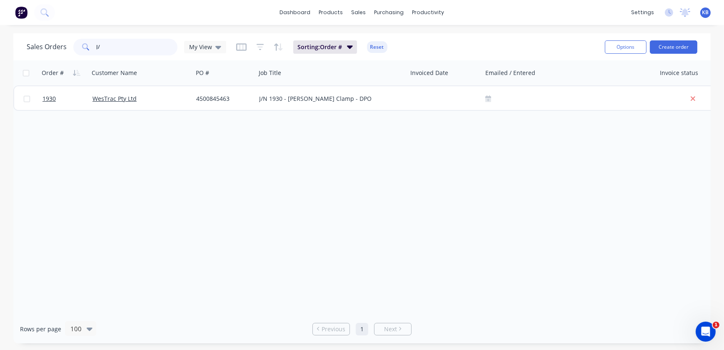
type input "J"
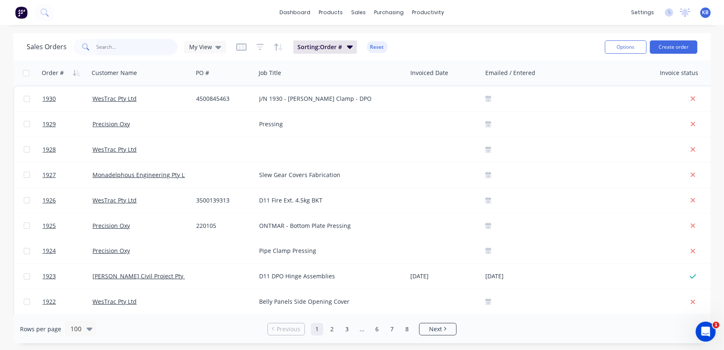
click at [106, 39] on input "text" at bounding box center [137, 47] width 81 height 17
paste input "116349-100"
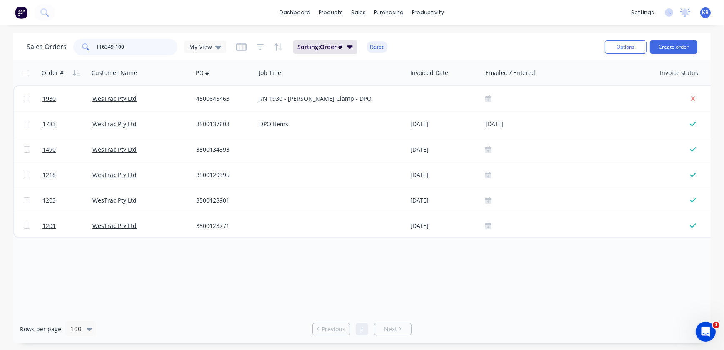
type input "116349-100"
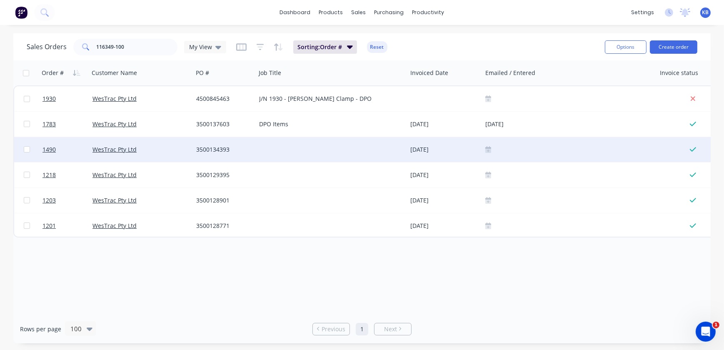
click at [243, 148] on div "3500134393" at bounding box center [222, 149] width 53 height 8
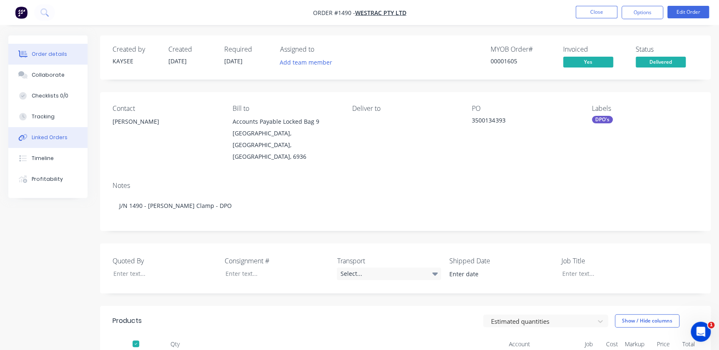
click at [52, 142] on button "Linked Orders" at bounding box center [47, 137] width 79 height 21
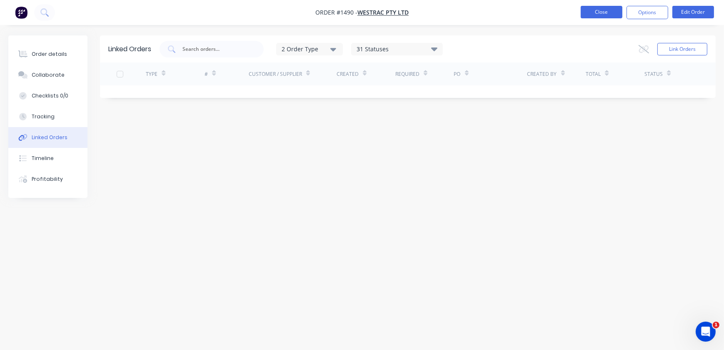
click at [590, 12] on button "Close" at bounding box center [602, 12] width 42 height 13
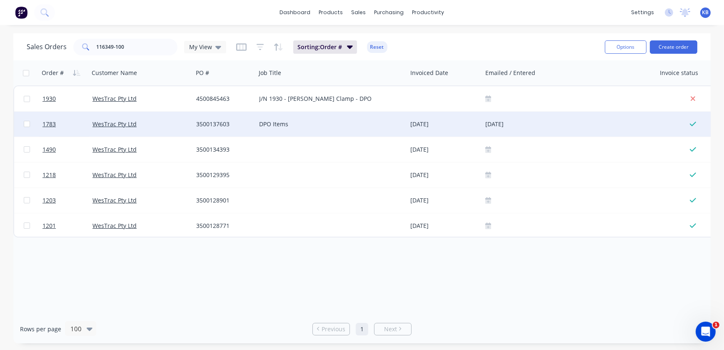
click at [38, 123] on div at bounding box center [26, 124] width 25 height 25
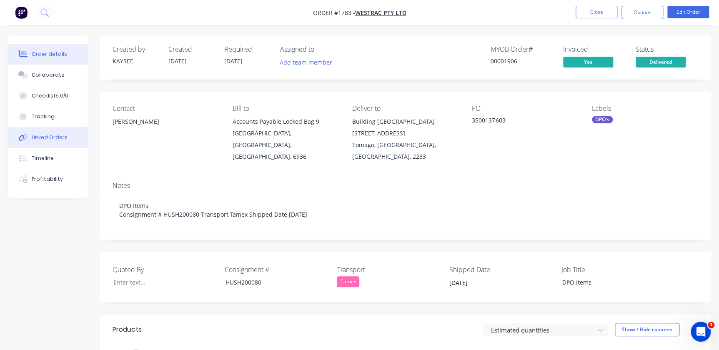
click at [38, 140] on div "Linked Orders" at bounding box center [50, 138] width 36 height 8
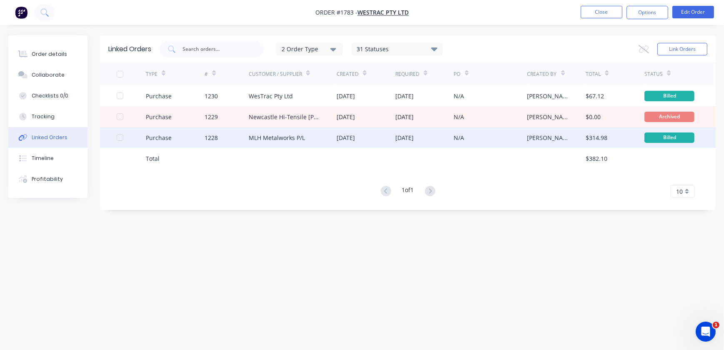
click at [381, 147] on div "[DATE]" at bounding box center [366, 137] width 59 height 21
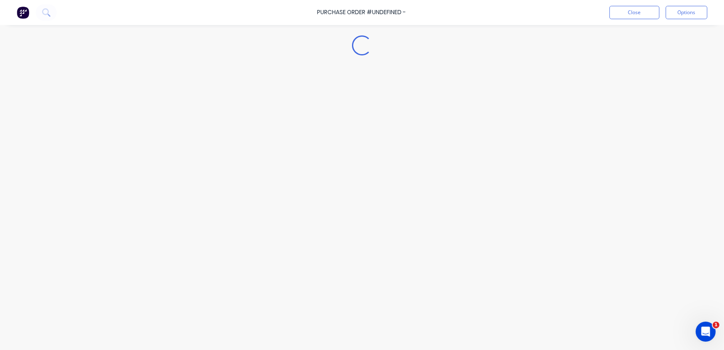
type textarea "x"
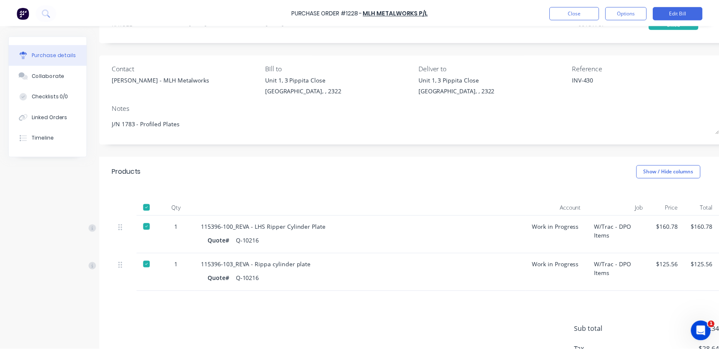
scroll to position [104, 0]
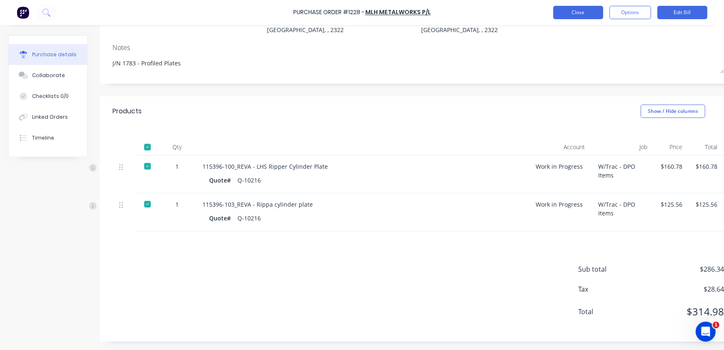
click at [581, 8] on button "Close" at bounding box center [579, 12] width 50 height 13
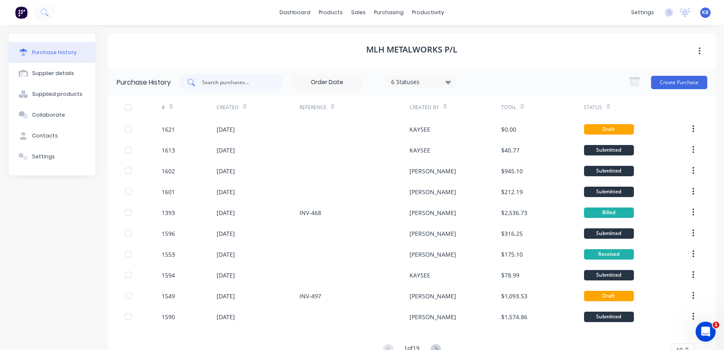
click at [218, 80] on input "text" at bounding box center [235, 82] width 69 height 8
paste input "116349-100"
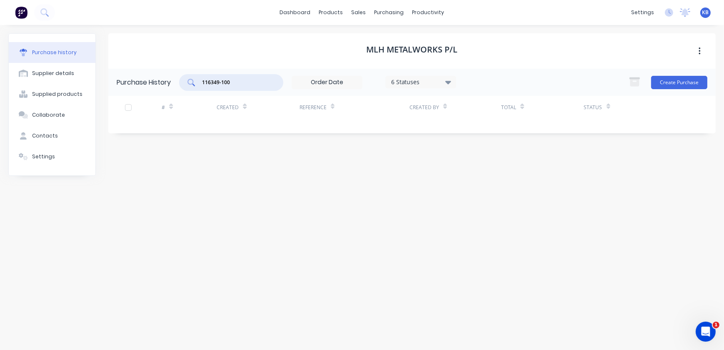
drag, startPoint x: 251, startPoint y: 80, endPoint x: 182, endPoint y: 77, distance: 69.3
click at [182, 77] on div "116349-100" at bounding box center [231, 82] width 104 height 17
type input "116349-100"
click at [274, 190] on div "MLH Metalworks P/L Purchase History 116349-100 6 Statuses 6 Statuses Create Pur…" at bounding box center [412, 183] width 608 height 300
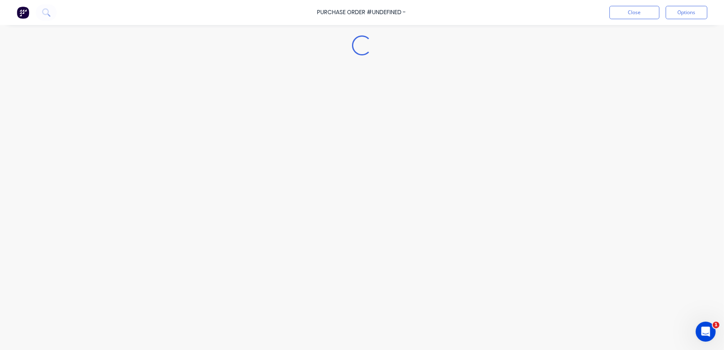
type textarea "x"
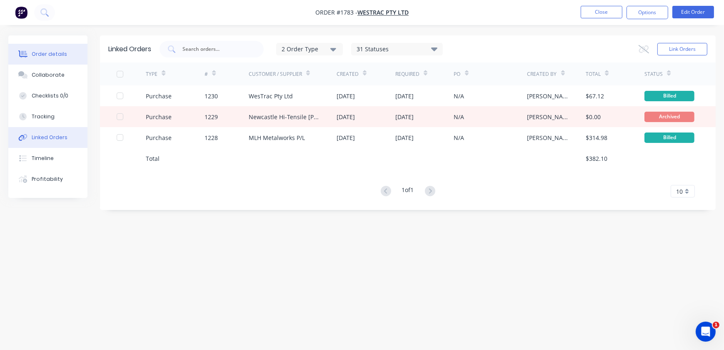
click at [56, 60] on button "Order details" at bounding box center [47, 54] width 79 height 21
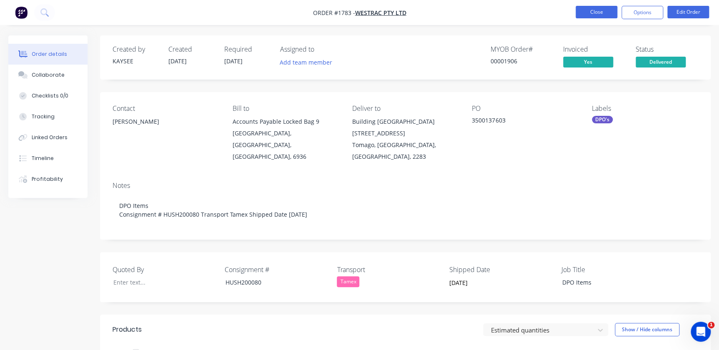
click at [579, 17] on button "Close" at bounding box center [597, 12] width 42 height 13
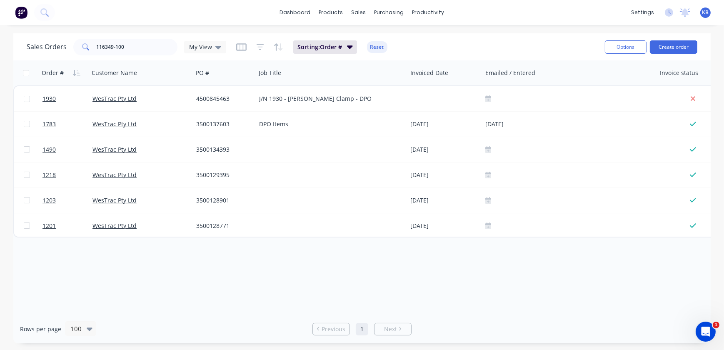
drag, startPoint x: 158, startPoint y: 38, endPoint x: 83, endPoint y: 45, distance: 75.8
click at [83, 45] on div "Sales Orders 116349-100 My View Sorting: Order # Reset" at bounding box center [313, 47] width 572 height 20
click at [117, 48] on input "116349-100" at bounding box center [137, 47] width 81 height 17
drag, startPoint x: 75, startPoint y: 44, endPoint x: -19, endPoint y: 37, distance: 94.5
click at [0, 37] on html "dashboard products sales purchasing productivity dashboard products Product Cat…" at bounding box center [362, 175] width 724 height 350
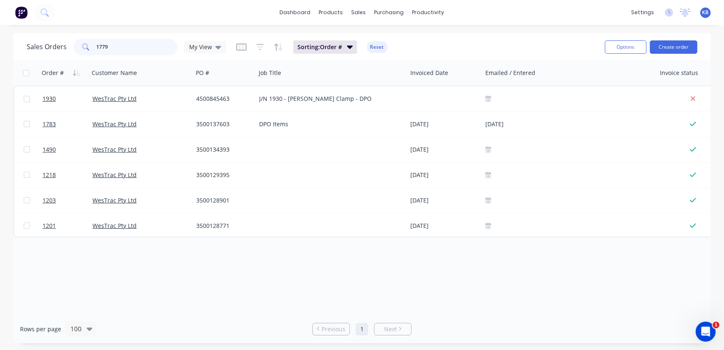
type input "1779"
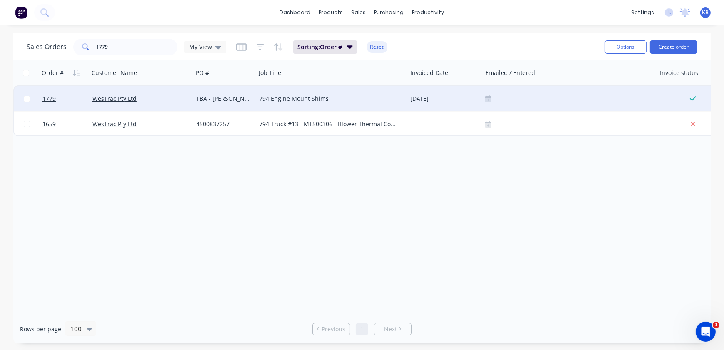
click at [35, 104] on div at bounding box center [26, 98] width 25 height 25
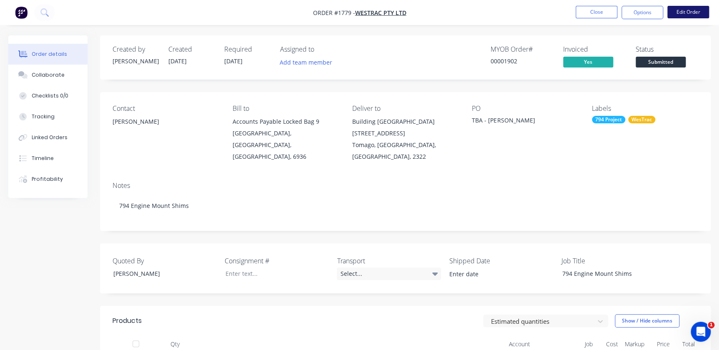
click at [699, 9] on button "Edit Order" at bounding box center [688, 12] width 42 height 13
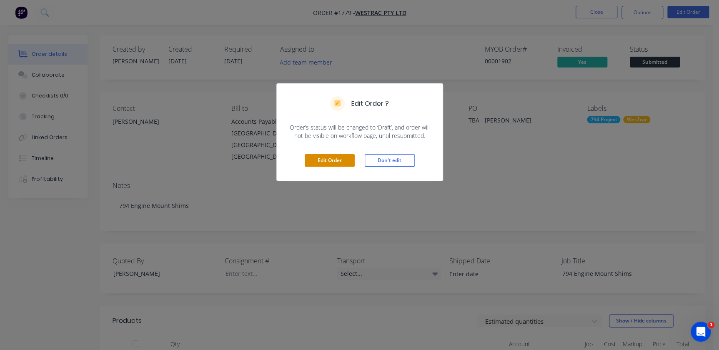
click at [314, 154] on button "Edit Order" at bounding box center [330, 160] width 50 height 13
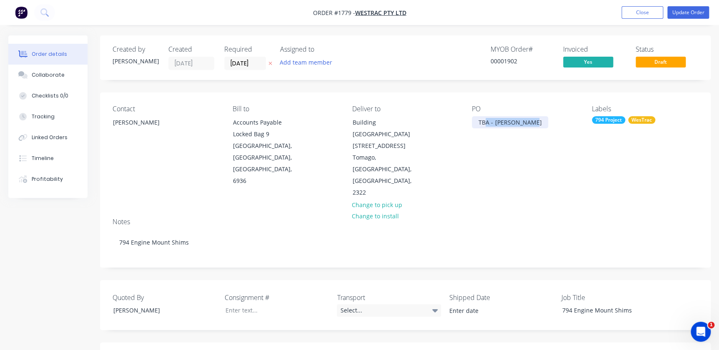
drag, startPoint x: 485, startPoint y: 123, endPoint x: 538, endPoint y: 123, distance: 53.4
click at [538, 123] on div "PO TBA - Wayne Porter" at bounding box center [525, 152] width 106 height 94
click at [536, 122] on div "TBA - Wayne Porter" at bounding box center [510, 122] width 76 height 12
drag, startPoint x: 536, startPoint y: 122, endPoint x: 412, endPoint y: 108, distance: 124.1
click at [412, 108] on div "Contact Wayne Porter Bill to Accounts Payable Locked Bag 9 MIDLAND, Western Aus…" at bounding box center [405, 152] width 611 height 119
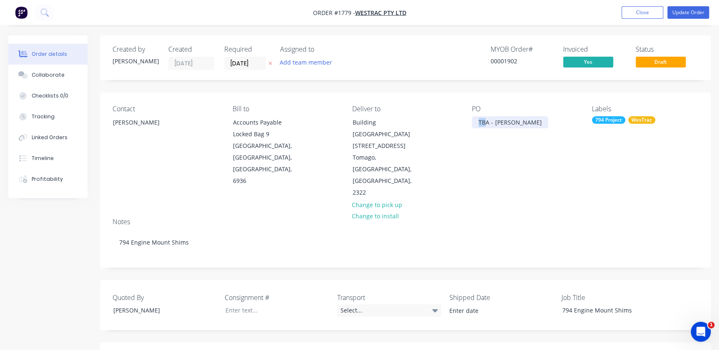
click at [479, 120] on div "TBA - Wayne Porter" at bounding box center [510, 122] width 76 height 12
drag, startPoint x: 479, startPoint y: 120, endPoint x: 554, endPoint y: 120, distance: 75.4
click at [556, 120] on div "PO TBA - Wayne Porter" at bounding box center [525, 152] width 106 height 94
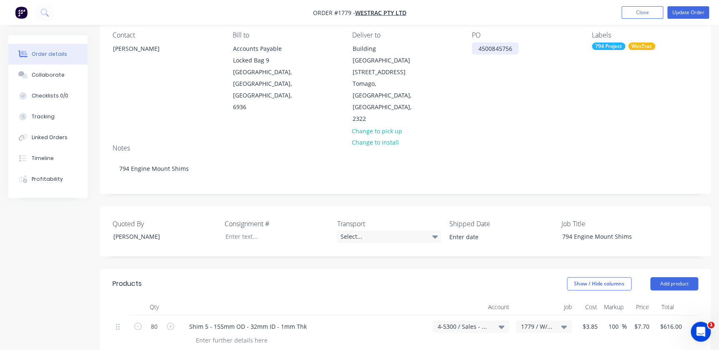
scroll to position [189, 0]
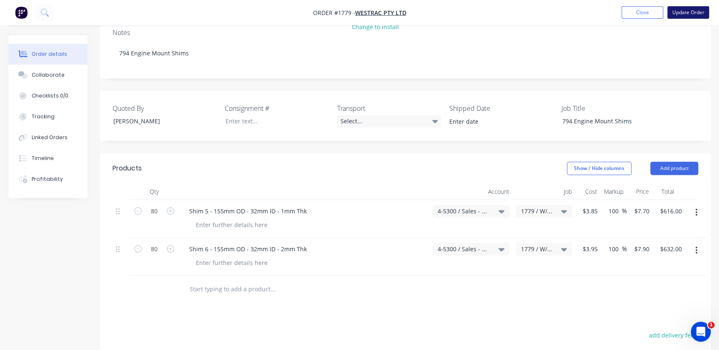
drag, startPoint x: 639, startPoint y: 16, endPoint x: 681, endPoint y: 12, distance: 41.9
click at [681, 12] on ul "Add product Close Update Order" at bounding box center [665, 12] width 108 height 13
click at [683, 11] on button "Update Order" at bounding box center [688, 12] width 42 height 13
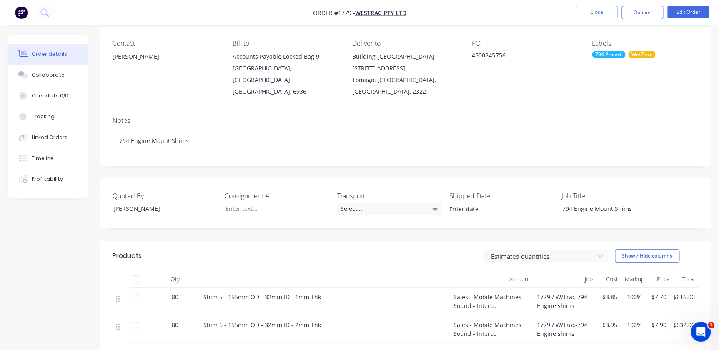
scroll to position [0, 0]
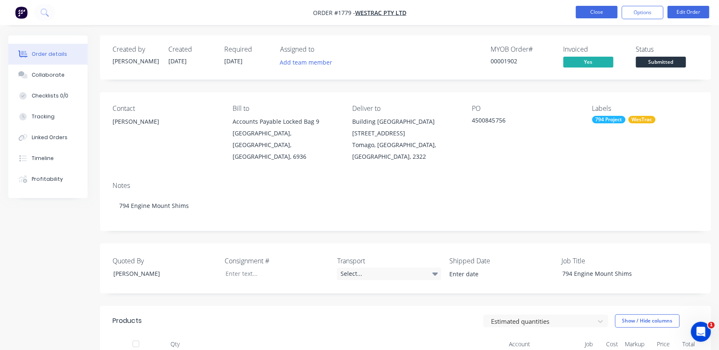
click at [602, 14] on button "Close" at bounding box center [597, 12] width 42 height 13
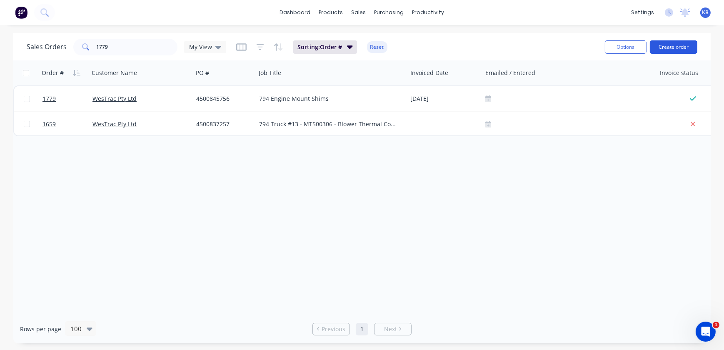
click at [669, 42] on button "Create order" at bounding box center [674, 46] width 48 height 13
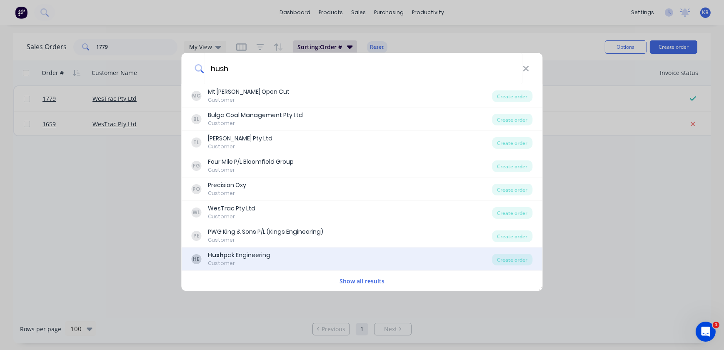
type input "hush"
click at [217, 269] on div "HE Hush pak Engineering Customer Create order" at bounding box center [362, 259] width 361 height 23
click at [229, 270] on div "HE Hush pak Engineering Customer Create order" at bounding box center [362, 259] width 361 height 23
click at [234, 261] on div "Customer" at bounding box center [239, 264] width 63 height 8
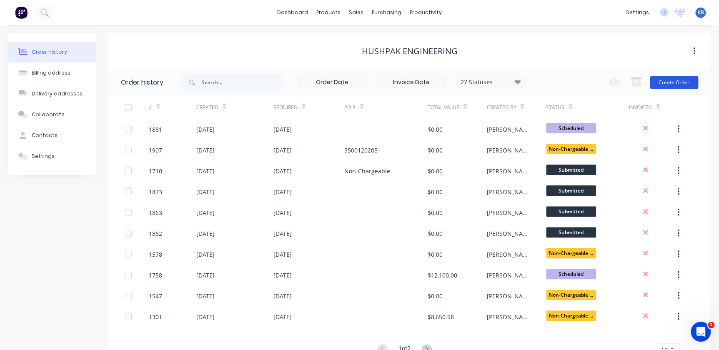
click at [675, 85] on button "Create Order" at bounding box center [674, 82] width 48 height 13
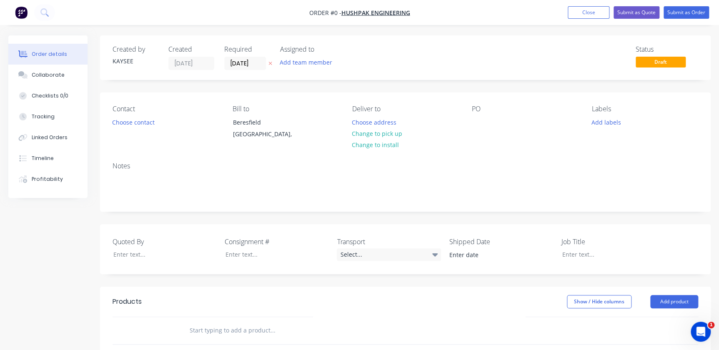
click at [142, 211] on div "Notes" at bounding box center [405, 183] width 611 height 56
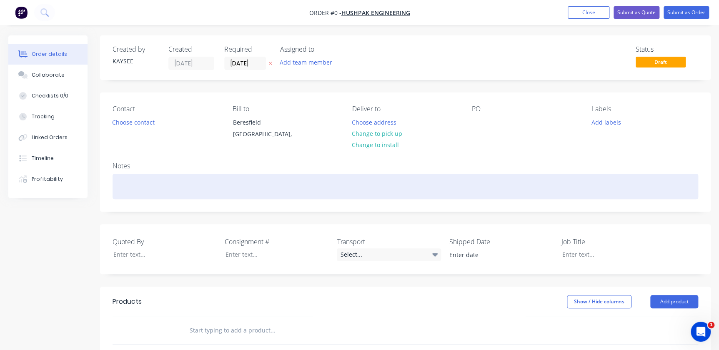
click at [143, 198] on div at bounding box center [406, 186] width 586 height 25
click at [170, 195] on div at bounding box center [406, 186] width 586 height 25
paste div
click at [118, 187] on div "6250 Exhaust fixes" at bounding box center [406, 186] width 586 height 25
click at [168, 195] on div "6250 Exhaust fixes" at bounding box center [406, 186] width 586 height 25
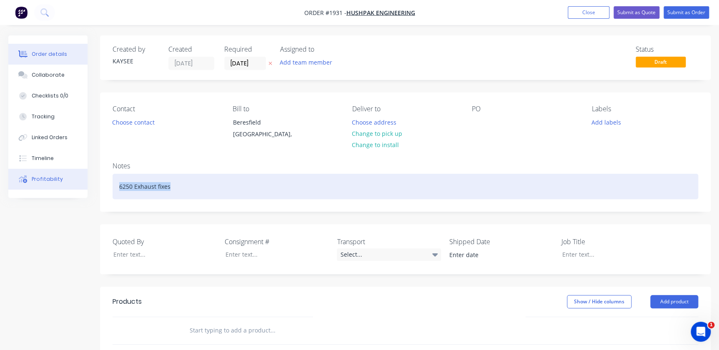
drag, startPoint x: 207, startPoint y: 180, endPoint x: 77, endPoint y: 169, distance: 130.6
click at [77, 169] on div "Order details Collaborate Checklists 0/0 Tracking Linked Orders Timeline Profit…" at bounding box center [359, 296] width 719 height 522
copy div "6250 Exhaust fixes"
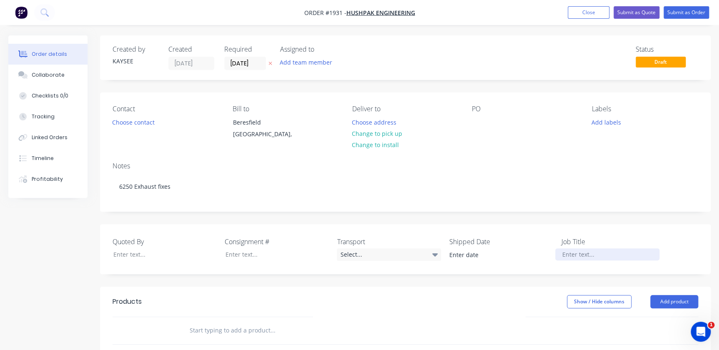
click at [627, 255] on div at bounding box center [607, 254] width 104 height 12
paste div
click at [134, 123] on button "Choose contact" at bounding box center [133, 121] width 51 height 11
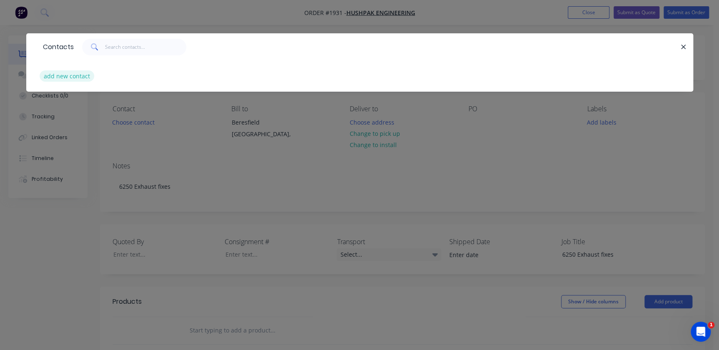
click at [90, 73] on button "add new contact" at bounding box center [67, 75] width 55 height 11
select select "AU"
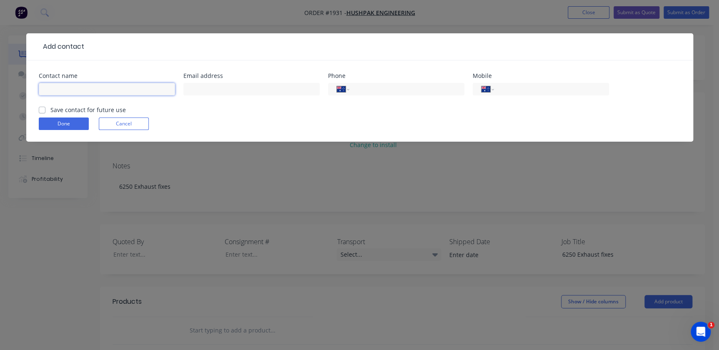
click at [83, 88] on input "text" at bounding box center [107, 89] width 136 height 13
type input "Matt Bailey - Westrac"
click at [50, 112] on label "Save contact for future use" at bounding box center [87, 109] width 75 height 9
click at [40, 112] on input "Save contact for future use" at bounding box center [42, 109] width 7 height 8
checkbox input "true"
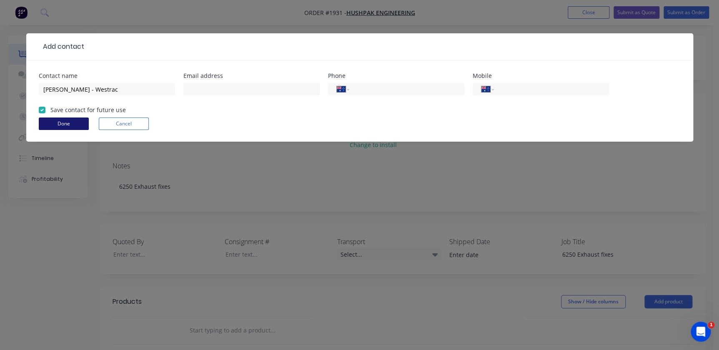
click at [49, 122] on button "Done" at bounding box center [64, 124] width 50 height 13
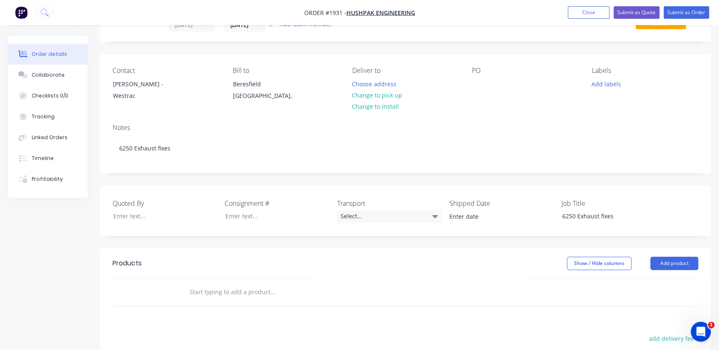
scroll to position [75, 0]
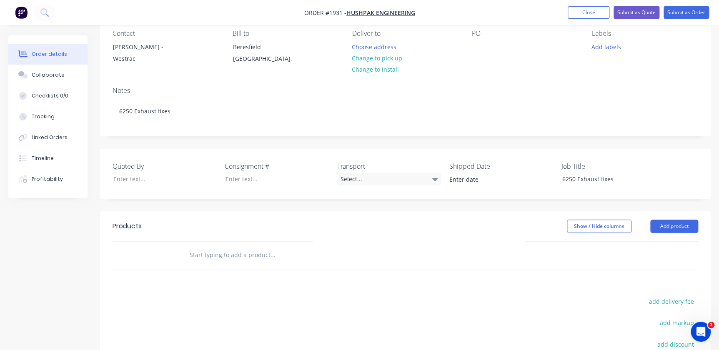
click at [214, 258] on input "text" at bounding box center [272, 255] width 167 height 17
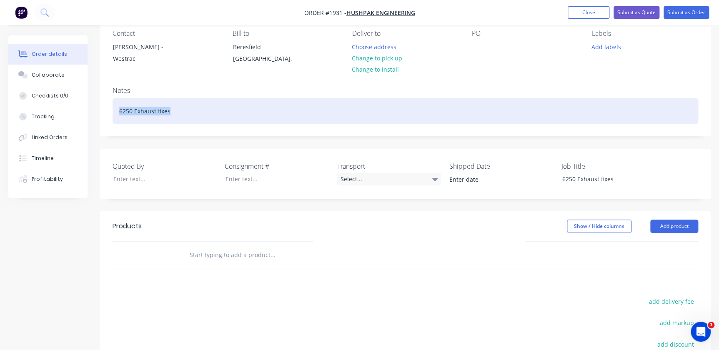
drag, startPoint x: 176, startPoint y: 105, endPoint x: 100, endPoint y: 106, distance: 75.9
click at [100, 106] on div "Notes 6250 Exhaust fixes" at bounding box center [405, 108] width 611 height 56
copy div "6250 Exhaust fixes"
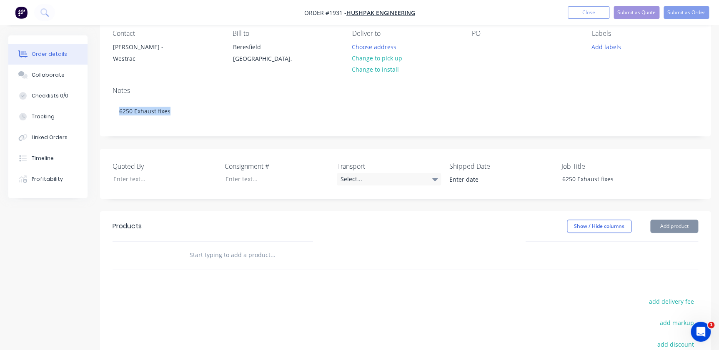
click at [237, 265] on div at bounding box center [329, 255] width 300 height 27
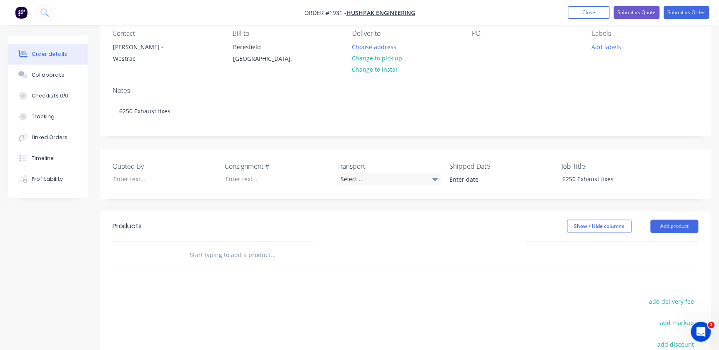
click at [238, 254] on input "text" at bounding box center [272, 255] width 167 height 17
paste input "6250 Exhaust fixes"
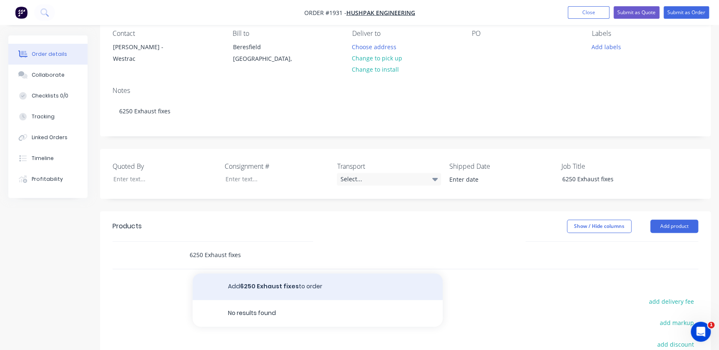
type input "6250 Exhaust fixes"
click at [267, 283] on button "Add 6250 Exhaust fixes to order" at bounding box center [318, 286] width 250 height 27
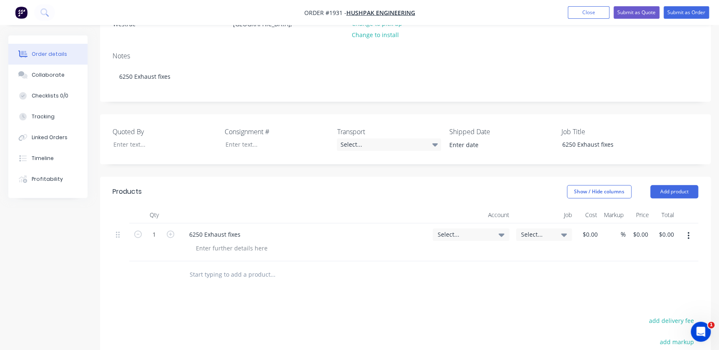
scroll to position [151, 0]
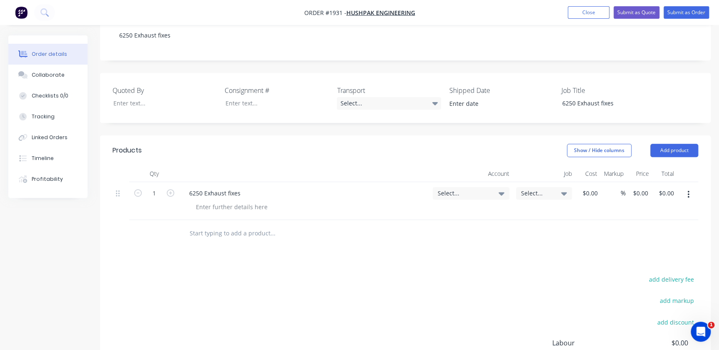
click at [221, 222] on div at bounding box center [329, 233] width 300 height 27
drag, startPoint x: 217, startPoint y: 236, endPoint x: 226, endPoint y: 228, distance: 12.1
click at [217, 236] on input "text" at bounding box center [272, 233] width 167 height 17
click at [677, 152] on button "Add product" at bounding box center [674, 150] width 48 height 13
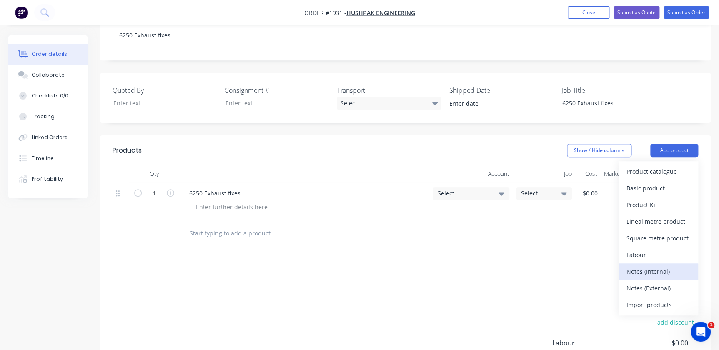
drag, startPoint x: 641, startPoint y: 286, endPoint x: 641, endPoint y: 272, distance: 14.6
click at [641, 272] on div "Product catalogue Basic product Product Kit Lineal metre product Square metre p…" at bounding box center [658, 238] width 79 height 154
click at [641, 272] on div "Notes (Internal)" at bounding box center [658, 272] width 64 height 12
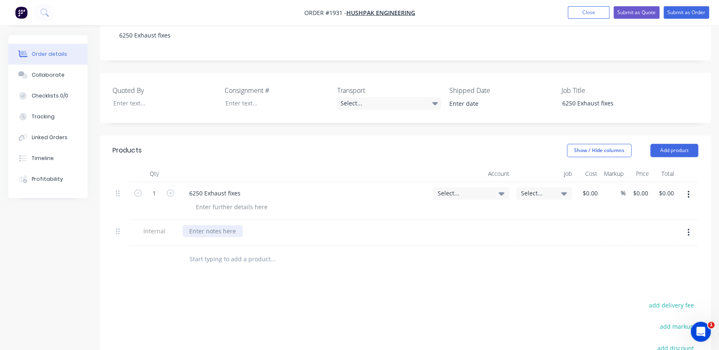
drag, startPoint x: 205, startPoint y: 256, endPoint x: 203, endPoint y: 236, distance: 20.2
click at [206, 255] on input "text" at bounding box center [272, 259] width 167 height 17
click at [203, 235] on div at bounding box center [213, 231] width 60 height 12
click at [225, 223] on div at bounding box center [304, 233] width 250 height 26
click at [222, 229] on div at bounding box center [213, 231] width 60 height 12
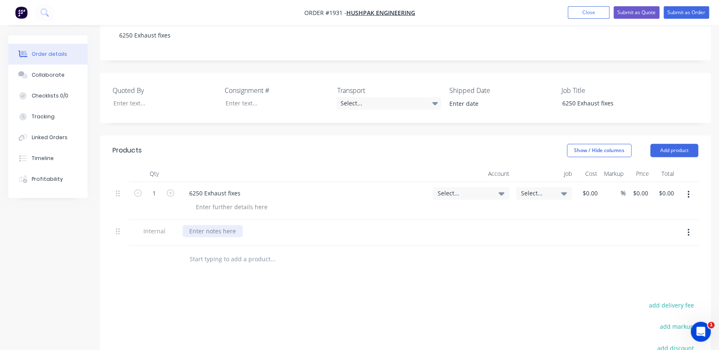
paste div
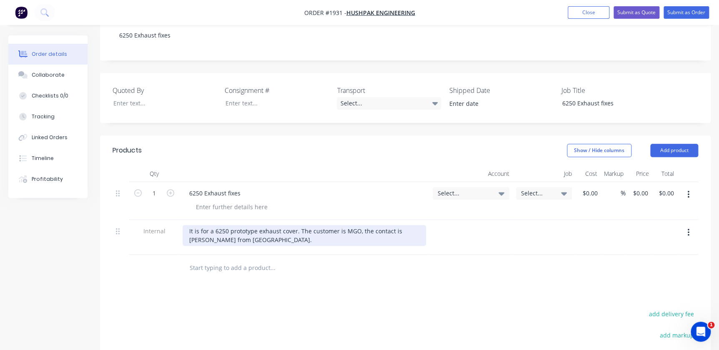
click at [191, 233] on div "It is for a 6250 prototype exhaust cover. The customer is MGO, the contact is M…" at bounding box center [304, 235] width 243 height 21
drag, startPoint x: 213, startPoint y: 233, endPoint x: 172, endPoint y: 233, distance: 40.4
click at [172, 233] on div "Internal It is for a 6250 prototype exhaust cover. The customer is MGO, the con…" at bounding box center [406, 237] width 586 height 35
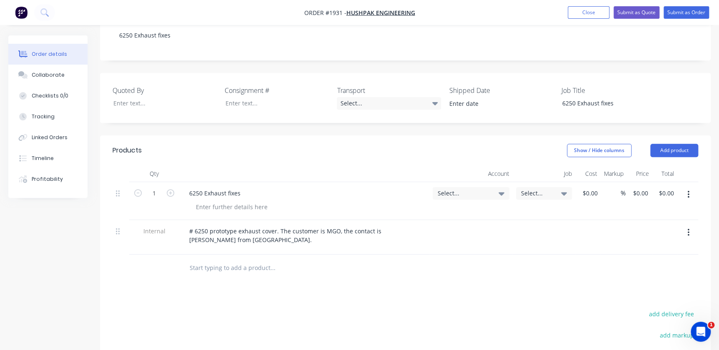
click at [308, 281] on div "Products Show / Hide columns Add product Qty Account Job Cost Markup Price Tota…" at bounding box center [405, 308] width 611 height 346
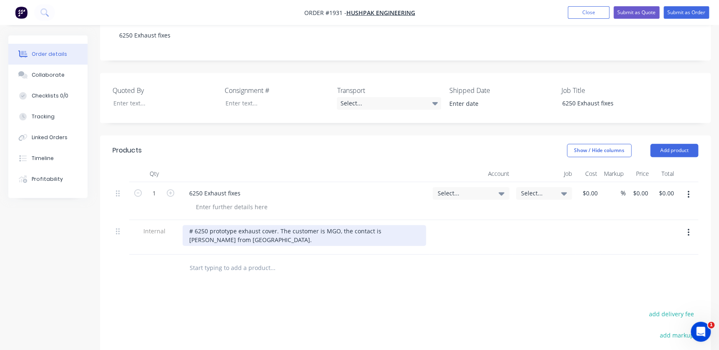
click at [242, 233] on div "# 6250 prototype exhaust cover. The customer is MGO, the contact is Matt Bailey…" at bounding box center [304, 235] width 243 height 21
click at [265, 229] on div "# 6250 prototype Exhaust cover. The customer is MGO, the contact is Matt Bailey…" at bounding box center [304, 235] width 243 height 21
drag, startPoint x: 279, startPoint y: 235, endPoint x: 194, endPoint y: 233, distance: 84.7
click at [194, 233] on div "# 6250 prototype Exhaust Cover. The customer is MGO, the contact is Matt Bailey…" at bounding box center [304, 235] width 243 height 21
drag, startPoint x: 294, startPoint y: 238, endPoint x: 277, endPoint y: 231, distance: 18.3
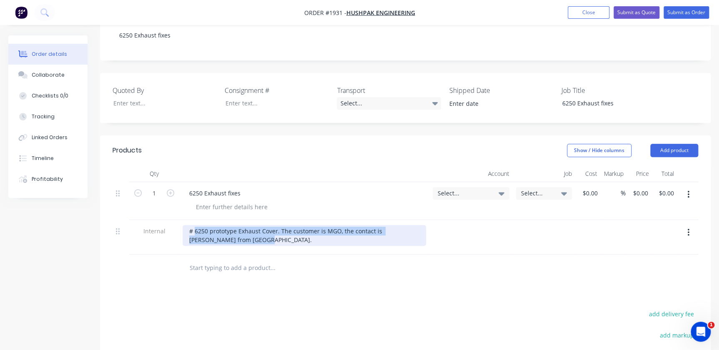
click at [293, 238] on div "# 6250 prototype Exhaust Cover. The customer is MGO, the contact is Matt Bailey…" at bounding box center [304, 235] width 243 height 21
click at [275, 231] on div "# 6250 prototype Exhaust Cover. The customer is MGO, the contact is Matt Bailey…" at bounding box center [304, 235] width 243 height 21
drag, startPoint x: 276, startPoint y: 231, endPoint x: 194, endPoint y: 229, distance: 81.3
click at [194, 229] on div "# 6250 prototype Exhaust Cover. The customer is MGO, the contact is Matt Bailey…" at bounding box center [304, 235] width 243 height 21
copy div "6250 prototype Exhaust Cover"
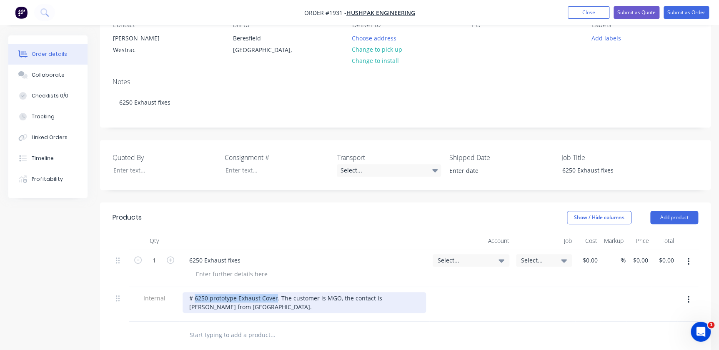
scroll to position [0, 0]
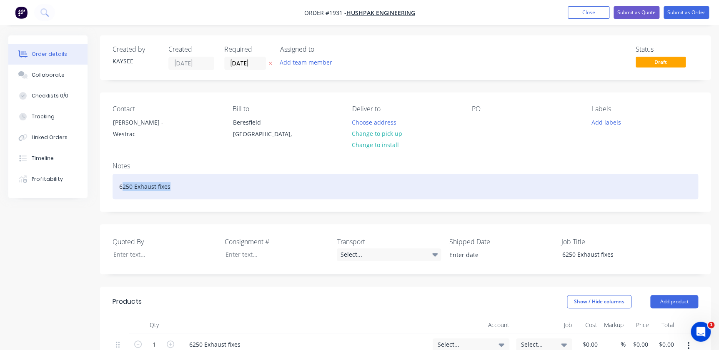
drag, startPoint x: 171, startPoint y: 188, endPoint x: 123, endPoint y: 190, distance: 48.4
click at [123, 190] on div "6250 Exhaust fixes" at bounding box center [406, 186] width 586 height 25
click at [123, 188] on div "66250 prototype Exhaust Cover" at bounding box center [406, 186] width 586 height 25
drag, startPoint x: 227, startPoint y: 177, endPoint x: 48, endPoint y: 173, distance: 179.3
click at [48, 173] on div "Order details Collaborate Checklists 0/0 Tracking Linked Orders Timeline Profit…" at bounding box center [359, 340] width 719 height 610
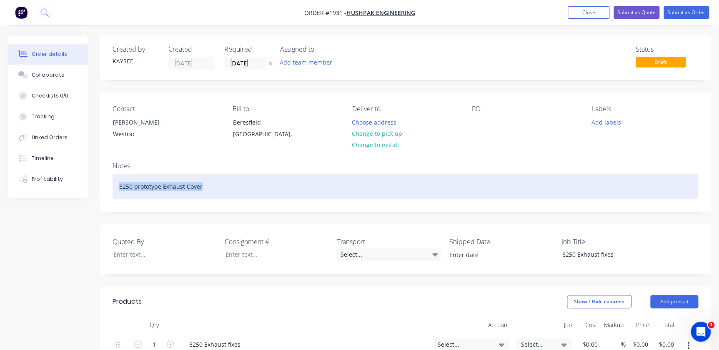
copy div "6250 prototype Exhaust Cover"
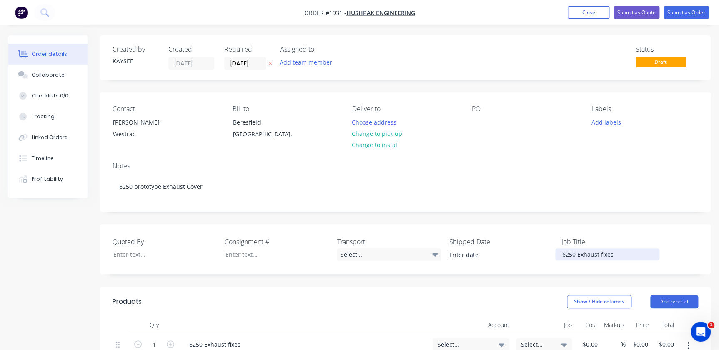
click at [617, 253] on div "6250 Exhaust fixes" at bounding box center [607, 254] width 104 height 12
drag, startPoint x: 619, startPoint y: 253, endPoint x: 493, endPoint y: 247, distance: 126.1
click at [493, 247] on div "Quoted By Consignment # Transport Select... Shipped Date Job Title 6250 Exhaust…" at bounding box center [405, 249] width 611 height 50
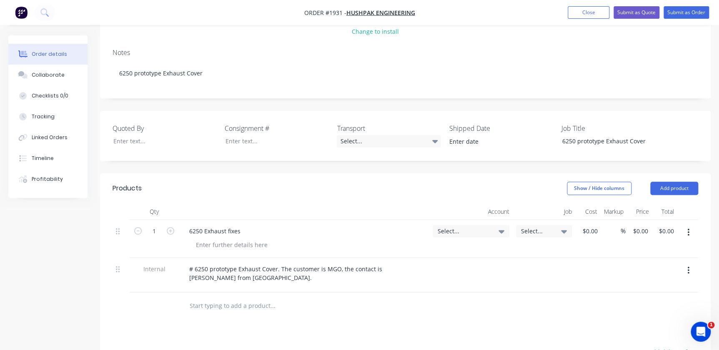
click at [181, 269] on div "# 6250 prototype Exhaust Cover. The customer is MGO, the contact is Matt Bailey…" at bounding box center [304, 275] width 250 height 35
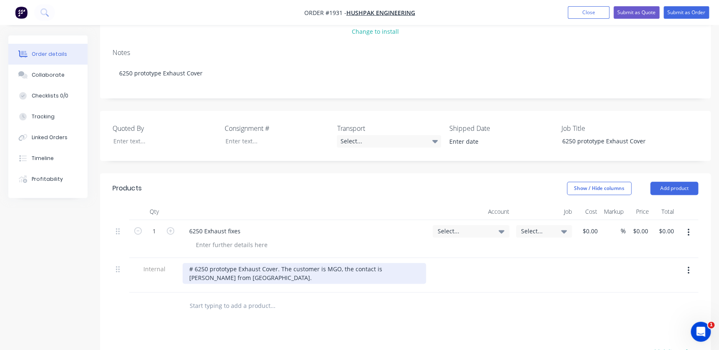
click at [198, 265] on div "# 6250 prototype Exhaust Cover. The customer is MGO, the contact is Matt Bailey…" at bounding box center [304, 273] width 243 height 21
click at [195, 268] on div "# 6250 prototype Exhaust Cover. The customer is MGO, the contact is Matt Bailey…" at bounding box center [304, 273] width 243 height 21
click at [195, 271] on div "# 6250 prototype Exhaust Cover. The customer is MGO, the contact is Matt Bailey…" at bounding box center [304, 273] width 243 height 21
click at [195, 272] on div "# 6250 prototype Exhaust Cover. The customer is MGO, the contact is Matt Bailey…" at bounding box center [304, 273] width 243 height 21
click at [195, 267] on div "# 6250 prototype Exhaust Cover. The customer is MGO, the contact is Matt Bailey…" at bounding box center [304, 273] width 243 height 21
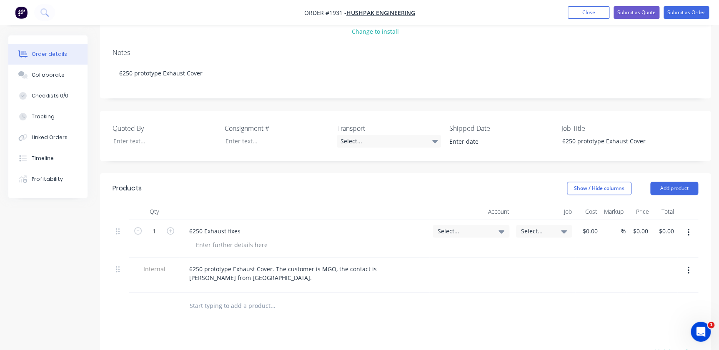
click at [182, 278] on div "6250 prototype Exhaust Cover. The customer is MGO, the contact is Matt Bailey f…" at bounding box center [304, 275] width 250 height 35
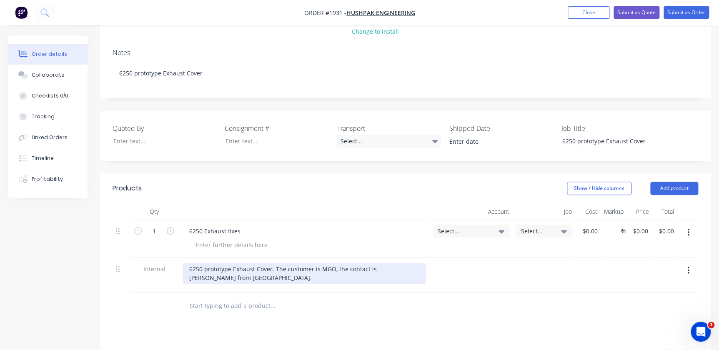
click at [192, 271] on div "6250 prototype Exhaust Cover. The customer is MGO, the contact is Matt Bailey f…" at bounding box center [304, 273] width 243 height 21
click at [188, 269] on div "6250 prototype Exhaust Cover. The customer is MGO, the contact is Matt Bailey f…" at bounding box center [304, 273] width 243 height 21
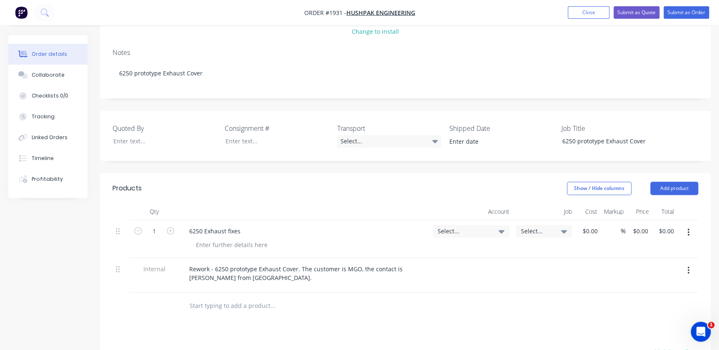
click at [484, 236] on div "Select..." at bounding box center [471, 231] width 77 height 13
click at [479, 254] on input at bounding box center [457, 256] width 85 height 17
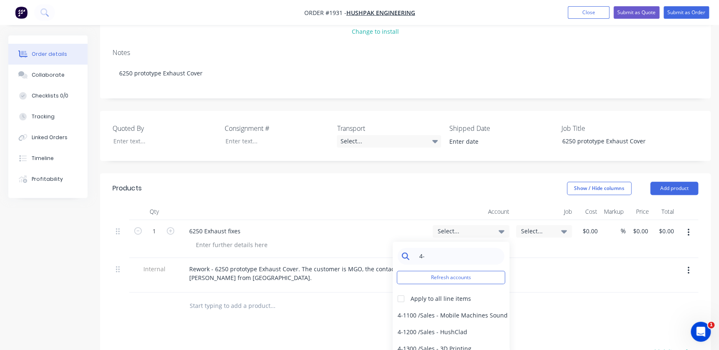
type input "4"
type input "4-5300"
click at [398, 296] on div at bounding box center [401, 299] width 17 height 17
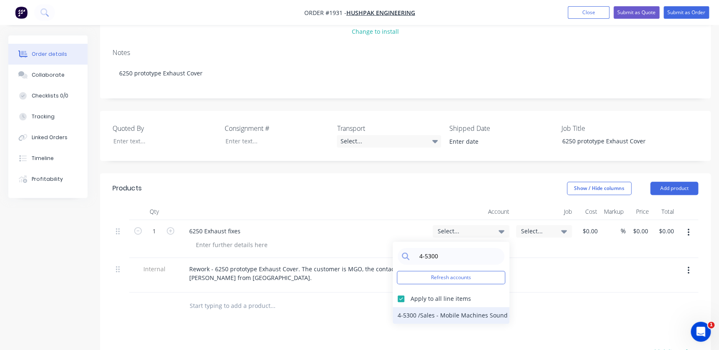
click at [413, 313] on div "4-5300 / Sales - Mobile Machines Sound - Interco" at bounding box center [451, 315] width 117 height 17
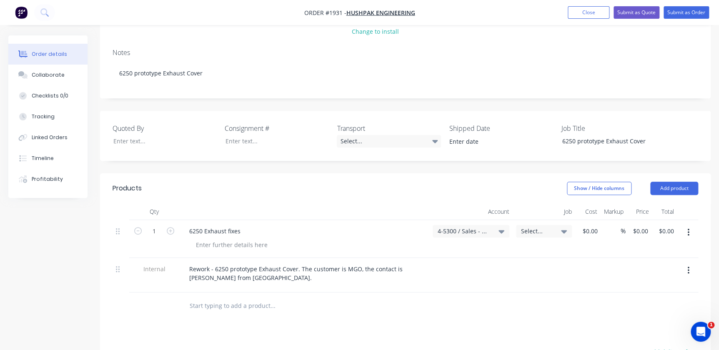
click at [533, 225] on div "Select..." at bounding box center [544, 231] width 56 height 13
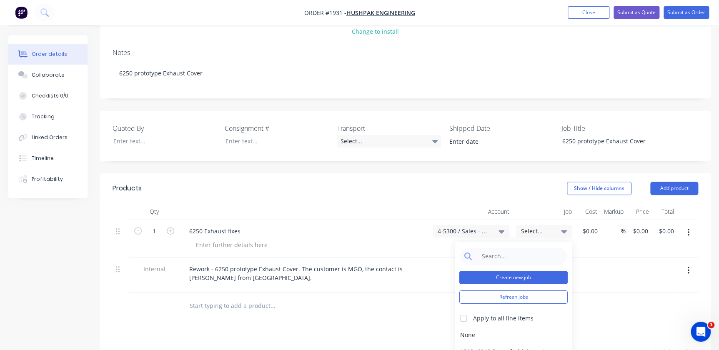
click at [514, 271] on button "Create new job" at bounding box center [513, 277] width 108 height 13
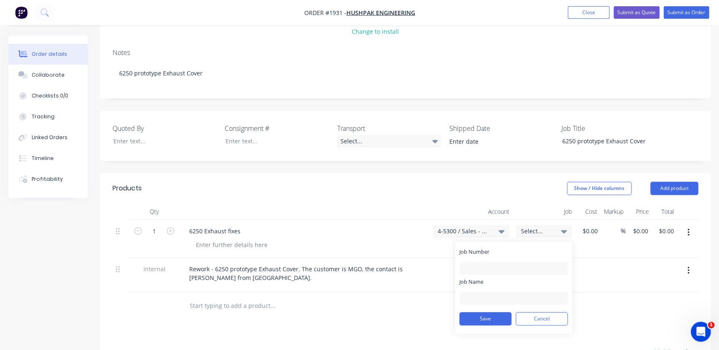
click at [511, 258] on div "Job Number" at bounding box center [513, 261] width 108 height 27
click at [509, 261] on div "Job Number" at bounding box center [513, 261] width 108 height 27
click at [493, 266] on input "Job Number" at bounding box center [513, 268] width 108 height 13
type input "1931"
type input "W/Trac - Rework 6250 Exhaust"
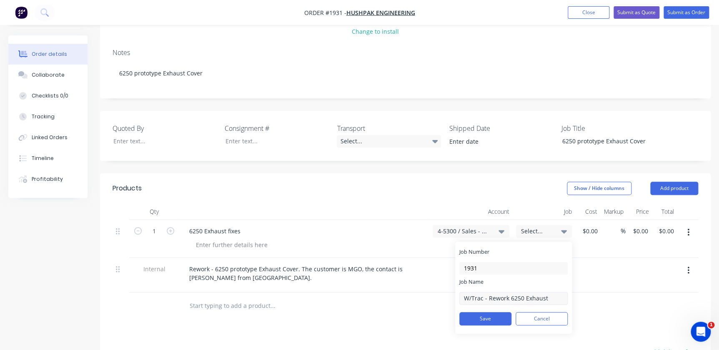
drag, startPoint x: 487, startPoint y: 314, endPoint x: 547, endPoint y: 301, distance: 61.5
click at [538, 302] on form "Job Number 1931 Job Name W/Trac - Rework 6250 Exhaust Save Cancel" at bounding box center [513, 289] width 108 height 82
drag, startPoint x: 551, startPoint y: 300, endPoint x: 419, endPoint y: 301, distance: 131.3
click at [420, 301] on div "Qty Account Job Cost Markup Price Total 1 6250 Exhaust fixes 4-5300 / Sales - M…" at bounding box center [405, 261] width 611 height 116
click at [474, 319] on button "Save" at bounding box center [485, 318] width 52 height 13
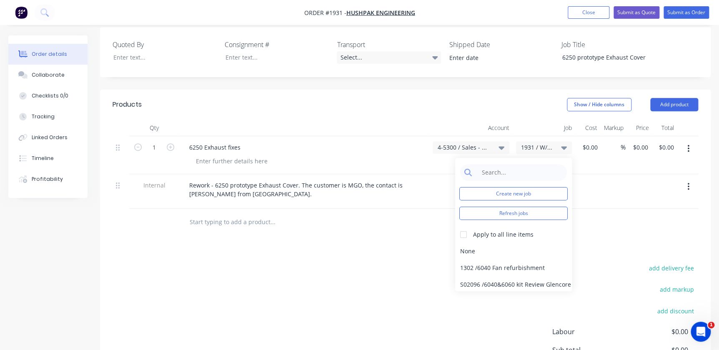
scroll to position [227, 0]
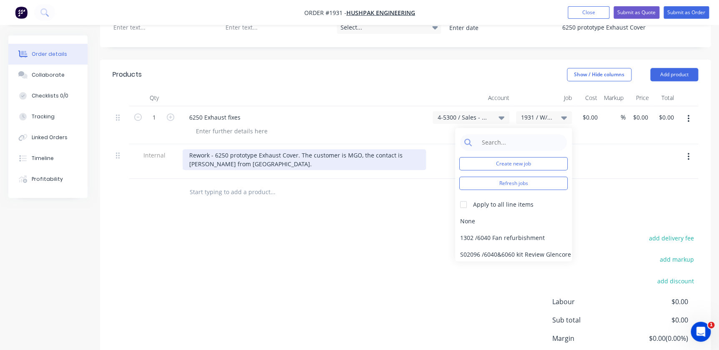
click at [272, 162] on div "Rework - 6250 prototype Exhaust Cover. The customer is MGO, the contact is Matt…" at bounding box center [304, 159] width 243 height 21
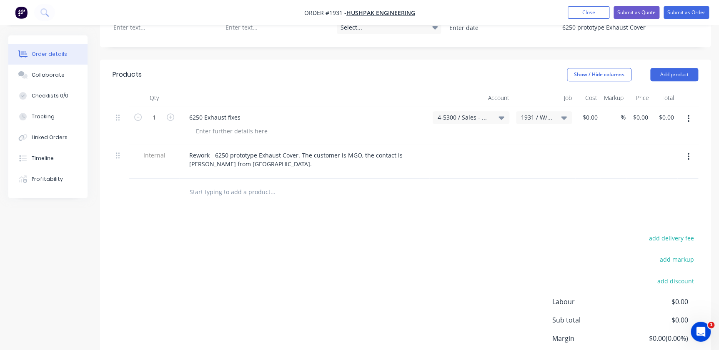
click at [256, 242] on div "add delivery fee add markup add discount Labour $0.00 Sub total $0.00 Margin $0…" at bounding box center [406, 313] width 586 height 161
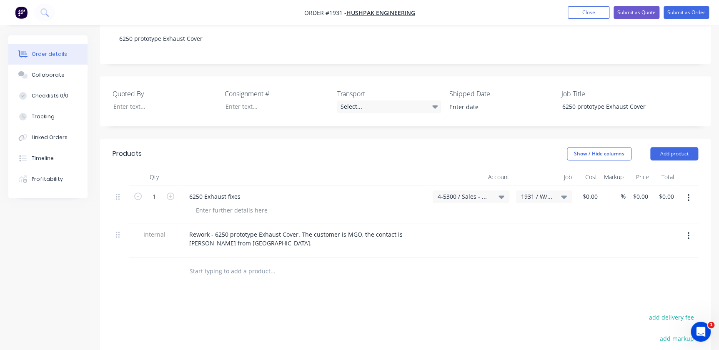
scroll to position [189, 0]
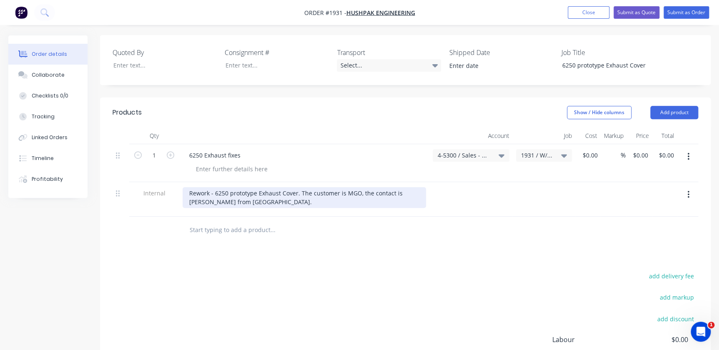
click at [266, 198] on div "Rework - 6250 prototype Exhaust Cover. The customer is MGO, the contact is Matt…" at bounding box center [304, 197] width 243 height 21
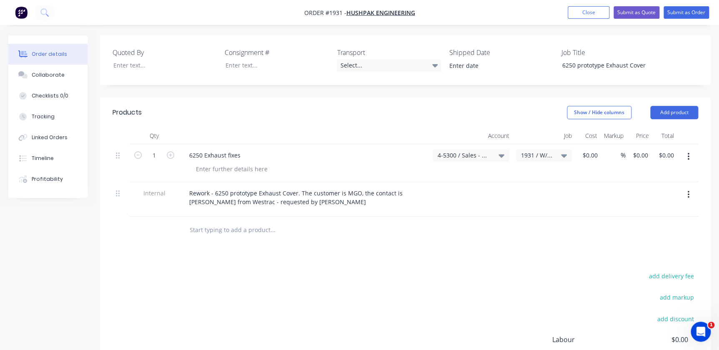
click at [288, 231] on input "text" at bounding box center [272, 230] width 167 height 17
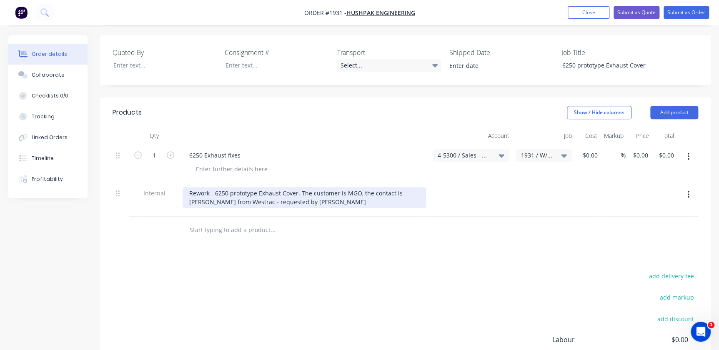
click at [269, 202] on div "Rework - 6250 prototype Exhaust Cover. The customer is MGO, the contact is Matt…" at bounding box center [304, 197] width 243 height 21
click at [307, 202] on div "Rework - 6250 prototype Exhaust Cover. The customer is MGO, the contact is Matt…" at bounding box center [304, 197] width 243 height 21
drag, startPoint x: 309, startPoint y: 200, endPoint x: 249, endPoint y: 202, distance: 60.0
click at [249, 202] on div "Rework - 6250 prototype Exhaust Cover. The customer is MGO, the contact is Matt…" at bounding box center [304, 197] width 243 height 21
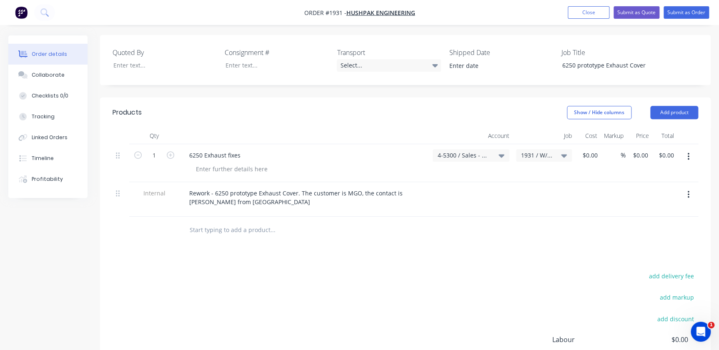
click at [344, 238] on div at bounding box center [329, 230] width 300 height 27
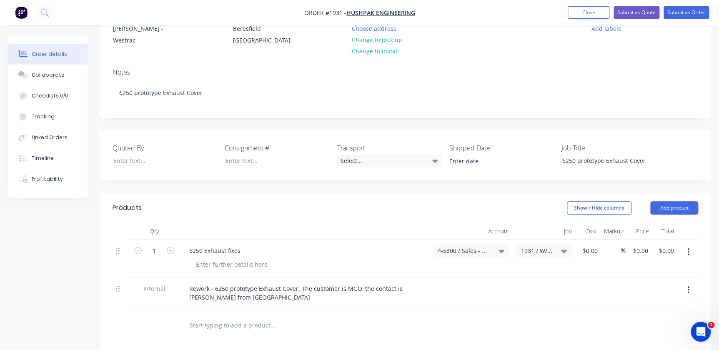
scroll to position [0, 0]
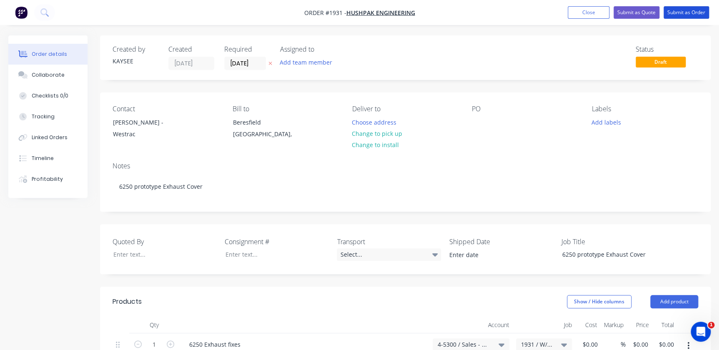
drag, startPoint x: 675, startPoint y: 17, endPoint x: 620, endPoint y: 108, distance: 106.6
click at [621, 108] on div "Order #1931 - Hushpak Engineering Add product Close Submit as Quote Submit as O…" at bounding box center [359, 323] width 719 height 646
click at [609, 121] on button "Add labels" at bounding box center [606, 121] width 38 height 11
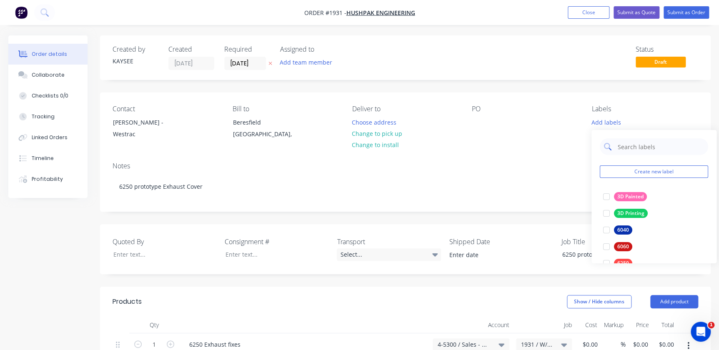
click at [624, 143] on input "text" at bounding box center [660, 146] width 87 height 17
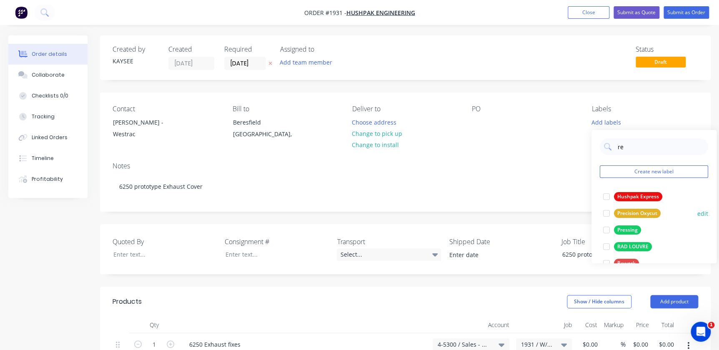
type input "rew"
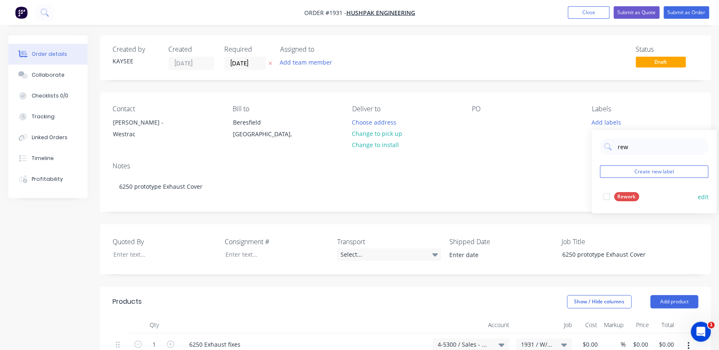
click at [601, 199] on div at bounding box center [606, 196] width 17 height 17
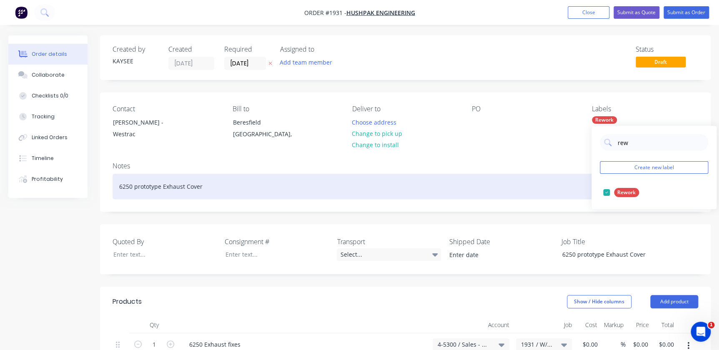
click at [541, 182] on div "6250 prototype Exhaust Cover" at bounding box center [406, 186] width 586 height 25
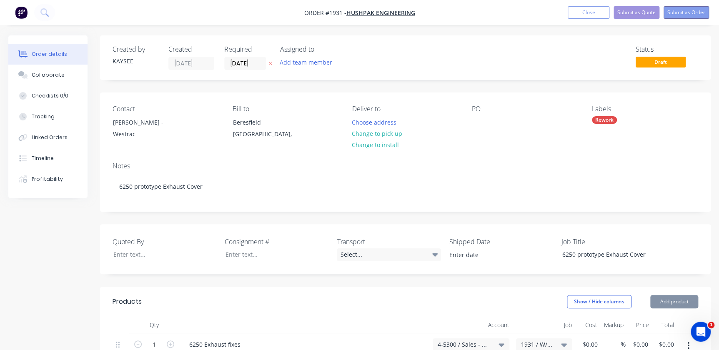
click at [681, 13] on button "Submit as Order" at bounding box center [686, 12] width 45 height 13
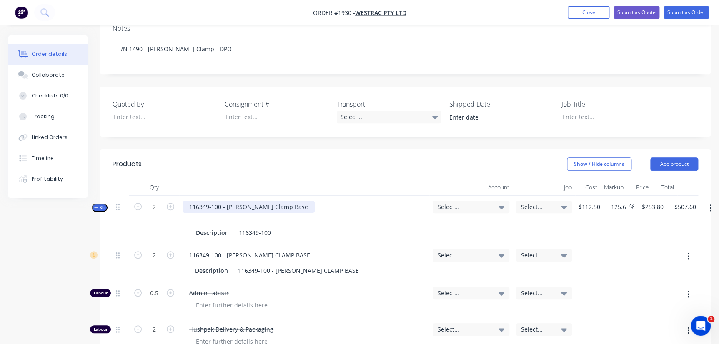
scroll to position [227, 0]
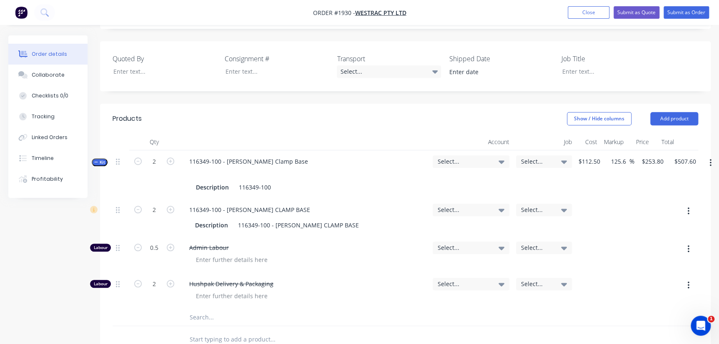
click at [97, 159] on span "Kit" at bounding box center [99, 162] width 11 height 6
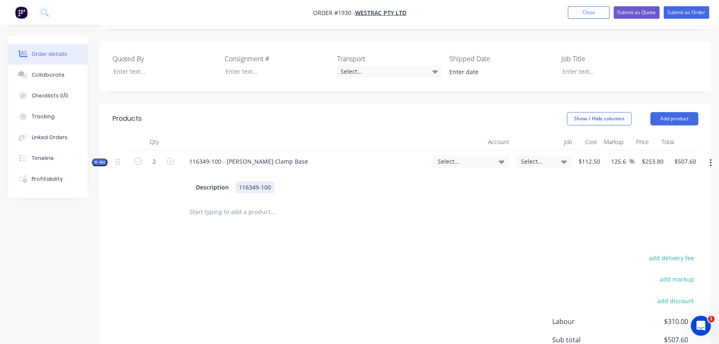
click at [376, 173] on div "116349-100 - [PERSON_NAME] Clamp Base Description 116349-100" at bounding box center [304, 174] width 250 height 48
click at [509, 150] on div "Select..." at bounding box center [470, 174] width 83 height 48
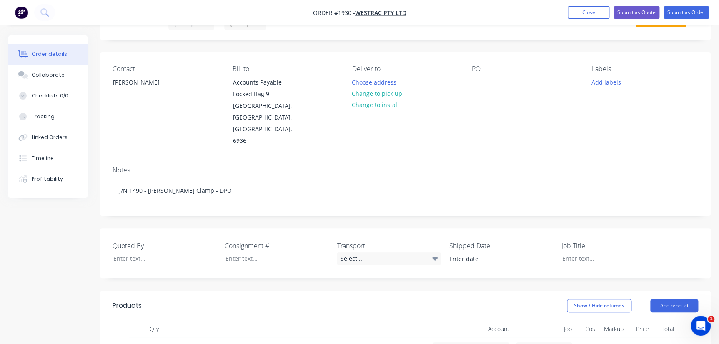
scroll to position [38, 0]
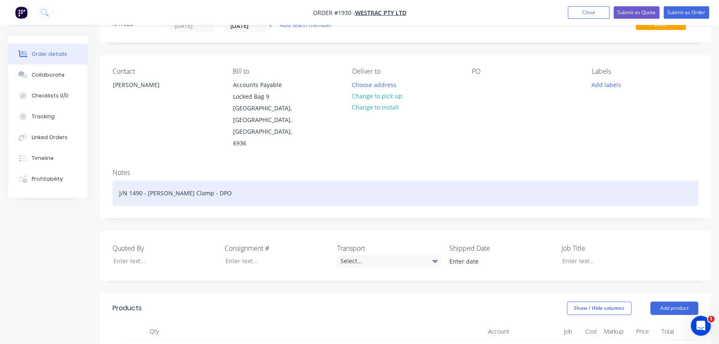
click at [140, 180] on div "J/N 1490 - [PERSON_NAME] Clamp - DPO" at bounding box center [406, 192] width 586 height 25
click at [223, 180] on div "J/N 1930 - [PERSON_NAME] Clamp - DPO" at bounding box center [406, 192] width 586 height 25
drag, startPoint x: 246, startPoint y: 173, endPoint x: 12, endPoint y: 163, distance: 234.4
click at [12, 163] on div "Order details Collaborate Checklists 0/0 Tracking Linked Orders Timeline Profit…" at bounding box center [359, 313] width 719 height 630
copy div "J/N 1930 - [PERSON_NAME] Clamp - DPO"
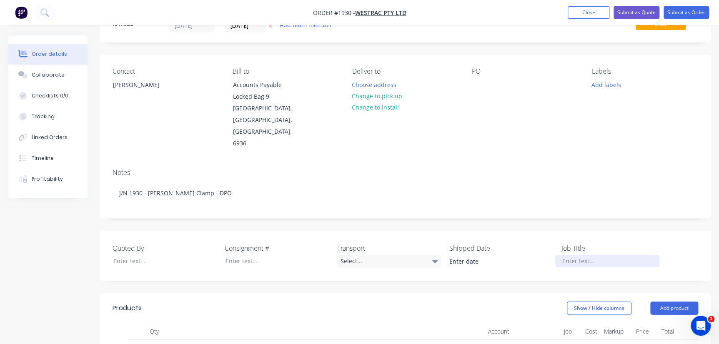
click at [605, 255] on div at bounding box center [607, 261] width 104 height 12
paste div
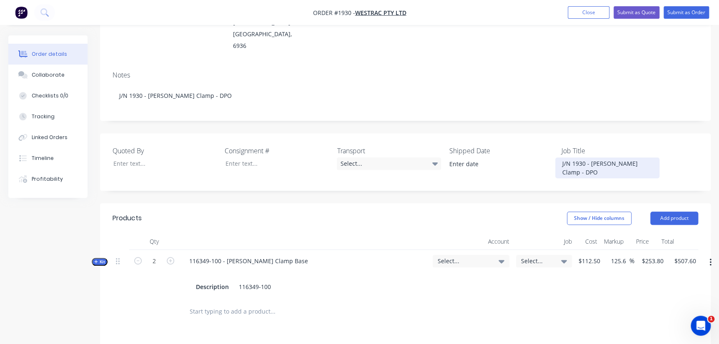
scroll to position [151, 0]
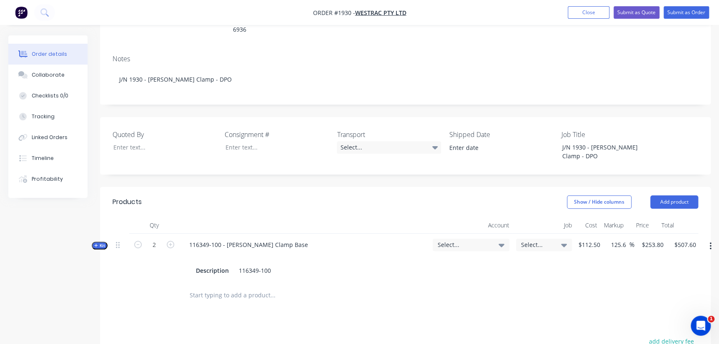
click at [442, 241] on span "Select..." at bounding box center [464, 245] width 53 height 9
click at [453, 262] on input at bounding box center [457, 270] width 85 height 17
type input "4"
type input "w"
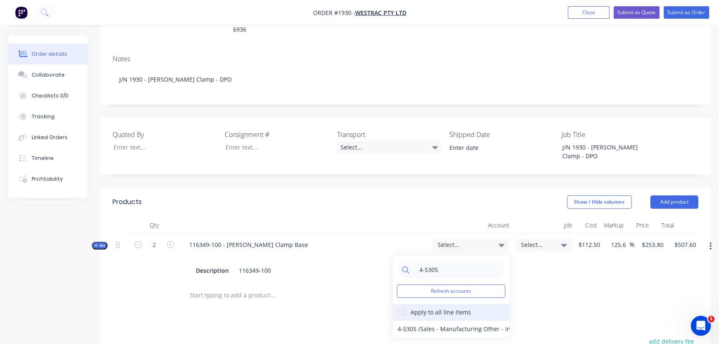
type input "4-5305"
click at [414, 308] on div "Apply to all line items" at bounding box center [441, 312] width 60 height 9
click at [399, 304] on div at bounding box center [401, 312] width 17 height 17
click at [411, 321] on div "4-5305 / Sales - Manufacturing Other - Interco" at bounding box center [451, 329] width 117 height 17
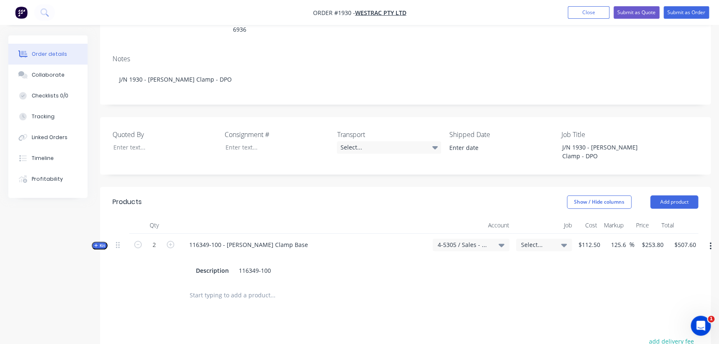
click at [531, 241] on span "Select..." at bounding box center [537, 245] width 32 height 9
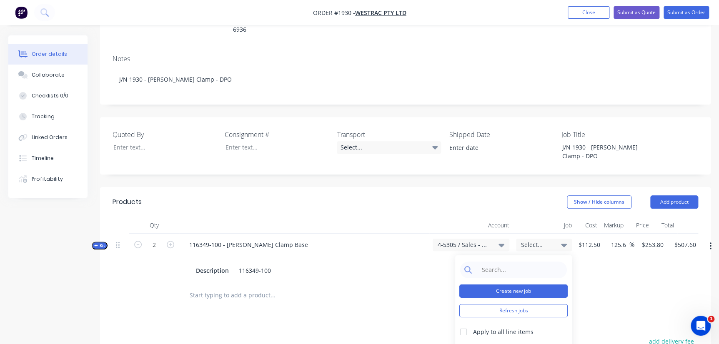
click at [526, 285] on button "Create new job" at bounding box center [513, 291] width 108 height 13
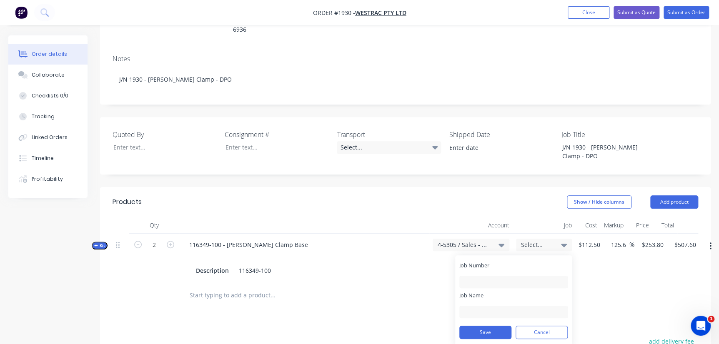
click at [519, 262] on div "Job Number" at bounding box center [513, 275] width 108 height 27
drag, startPoint x: 514, startPoint y: 252, endPoint x: 508, endPoint y: 254, distance: 6.7
click at [514, 276] on input "Job Number" at bounding box center [513, 282] width 108 height 13
type input "1930"
type input "W/Trac - DPO Items"
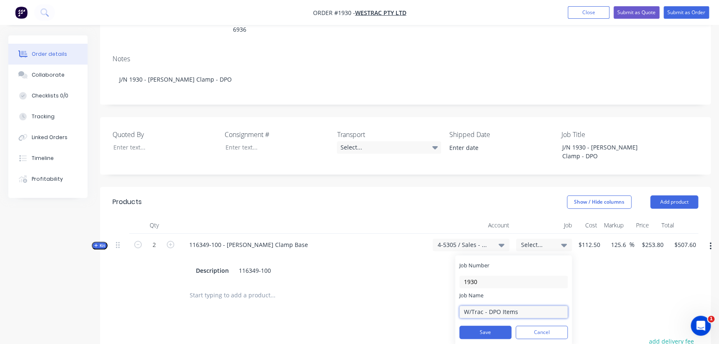
drag, startPoint x: 519, startPoint y: 283, endPoint x: 489, endPoint y: 285, distance: 30.1
click at [489, 306] on input "W/Trac - DPO Items" at bounding box center [513, 312] width 108 height 13
click at [499, 326] on button "Save" at bounding box center [485, 332] width 52 height 13
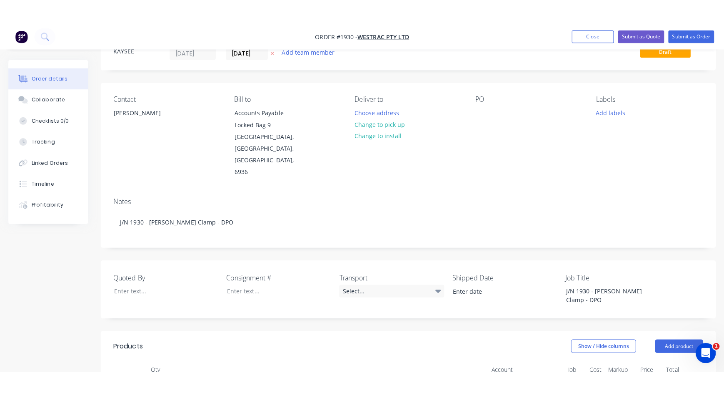
scroll to position [0, 0]
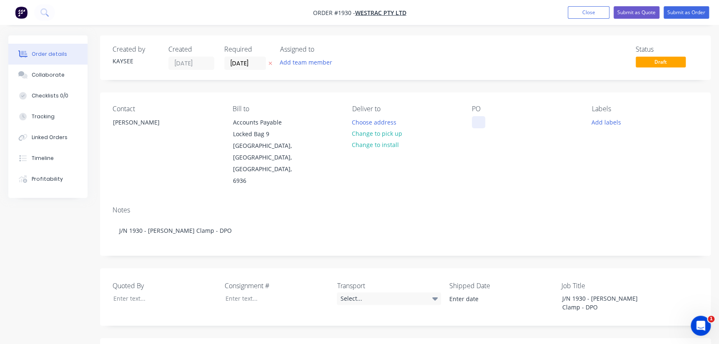
click at [476, 121] on div at bounding box center [478, 122] width 13 height 12
click at [609, 129] on div "Labels Add labels" at bounding box center [645, 146] width 106 height 82
click at [609, 123] on button "Add labels" at bounding box center [606, 121] width 38 height 11
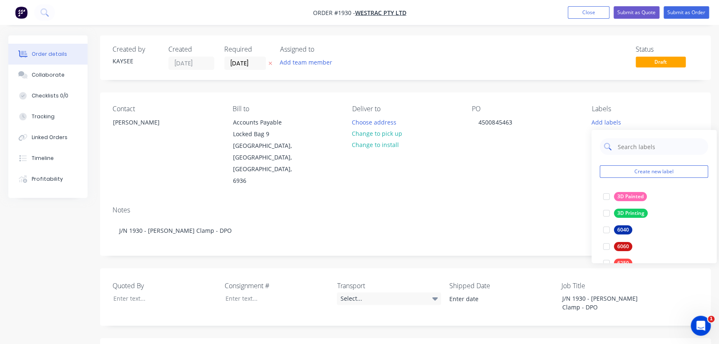
click at [615, 140] on div at bounding box center [654, 146] width 108 height 17
click at [621, 147] on input "text" at bounding box center [660, 146] width 87 height 17
type input "s"
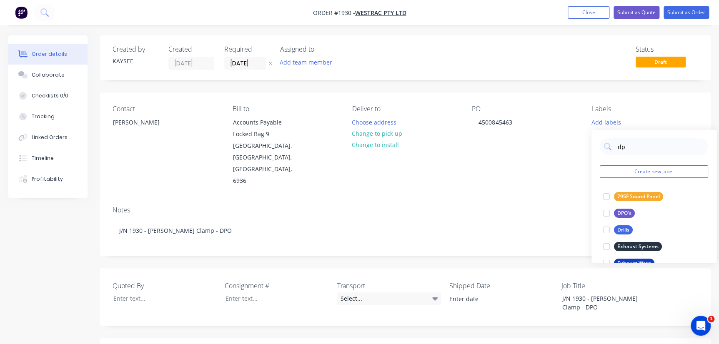
type input "dpo"
click at [606, 202] on div at bounding box center [606, 196] width 17 height 17
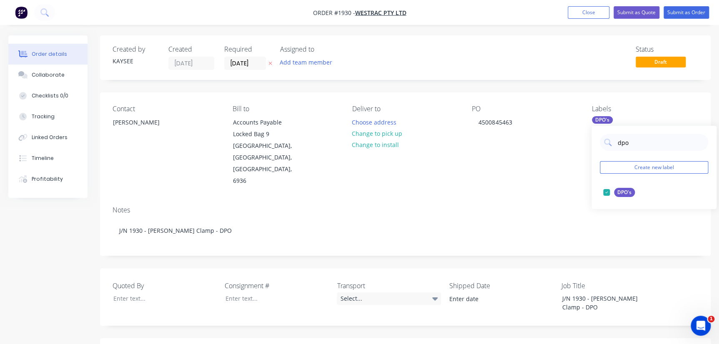
click at [469, 206] on div "Notes" at bounding box center [406, 210] width 586 height 8
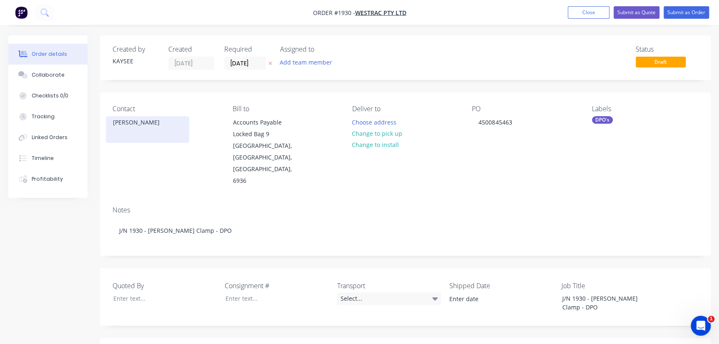
click at [138, 124] on div "[PERSON_NAME]" at bounding box center [147, 123] width 69 height 12
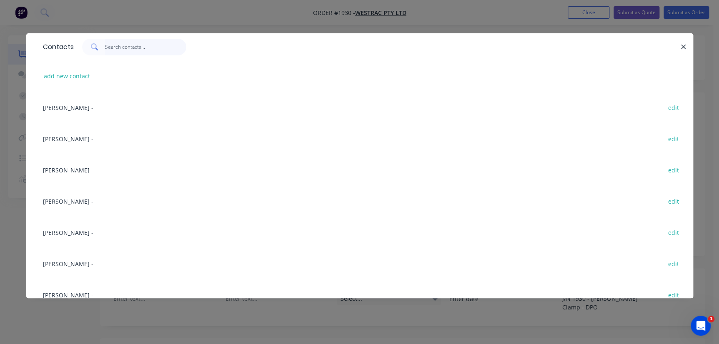
click at [151, 46] on input "text" at bounding box center [145, 47] width 81 height 17
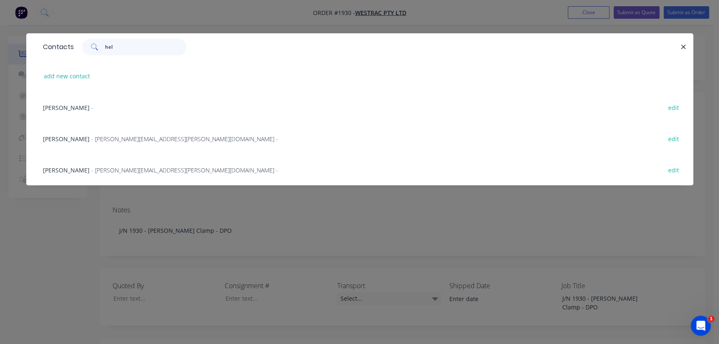
type input "hel"
click at [73, 105] on span "[PERSON_NAME]" at bounding box center [66, 108] width 47 height 8
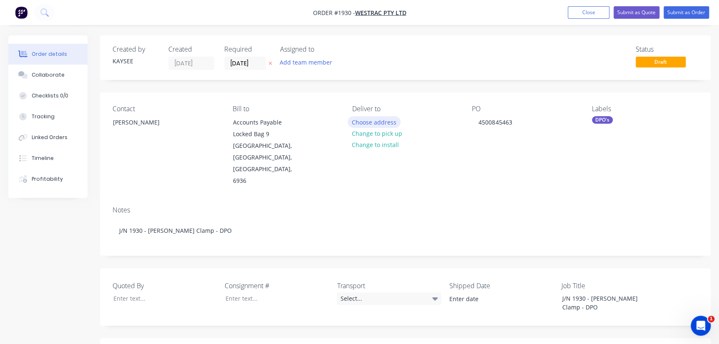
click at [383, 121] on button "Choose address" at bounding box center [374, 121] width 53 height 11
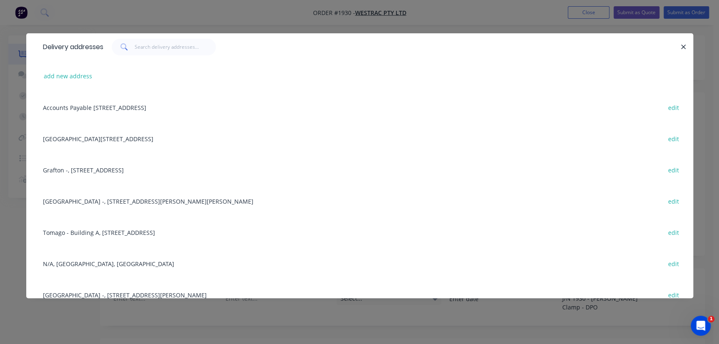
click at [116, 142] on div "[GEOGRAPHIC_DATA][STREET_ADDRESS][GEOGRAPHIC_DATA] edit" at bounding box center [360, 138] width 642 height 31
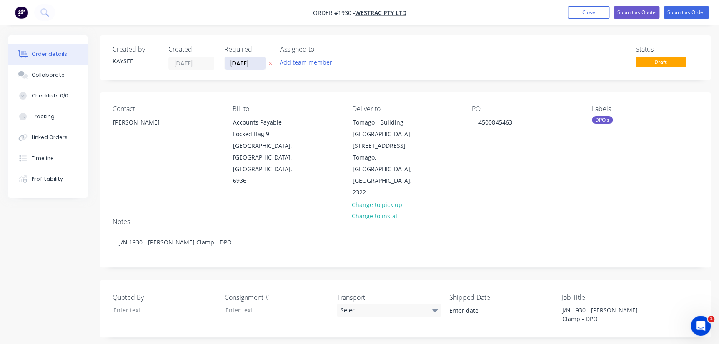
click at [264, 68] on input "[DATE]" at bounding box center [245, 63] width 41 height 13
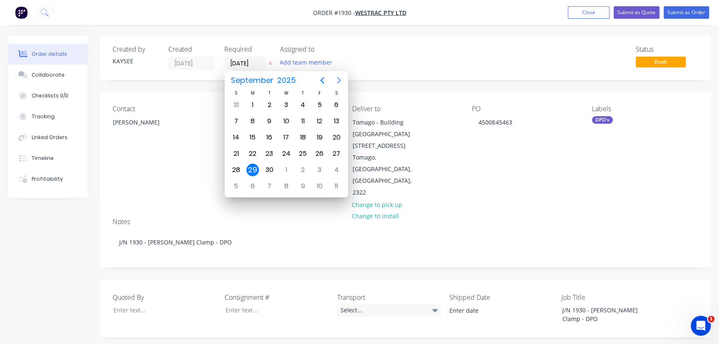
click at [337, 77] on icon "Next page" at bounding box center [339, 80] width 4 height 7
click at [313, 163] on div "28" at bounding box center [319, 170] width 17 height 16
type input "[DATE]"
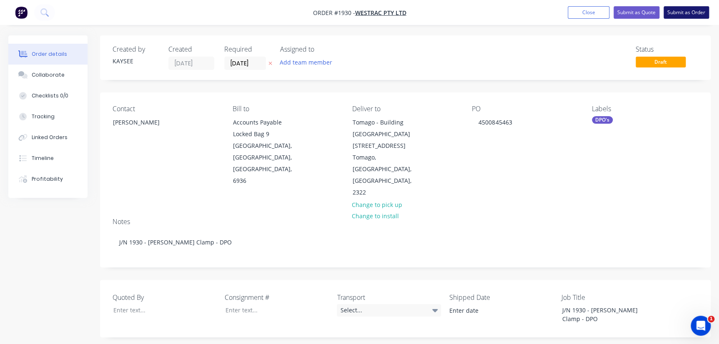
click at [678, 12] on button "Submit as Order" at bounding box center [686, 12] width 45 height 13
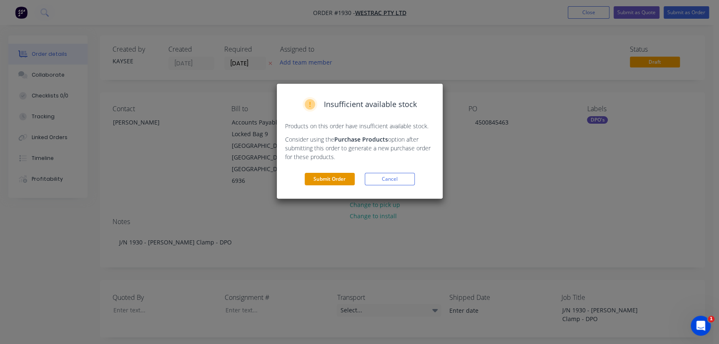
click at [316, 178] on button "Submit Order" at bounding box center [330, 179] width 50 height 13
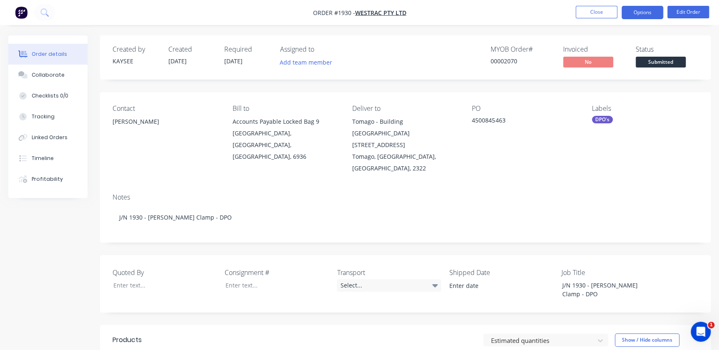
click at [638, 14] on button "Options" at bounding box center [642, 12] width 42 height 13
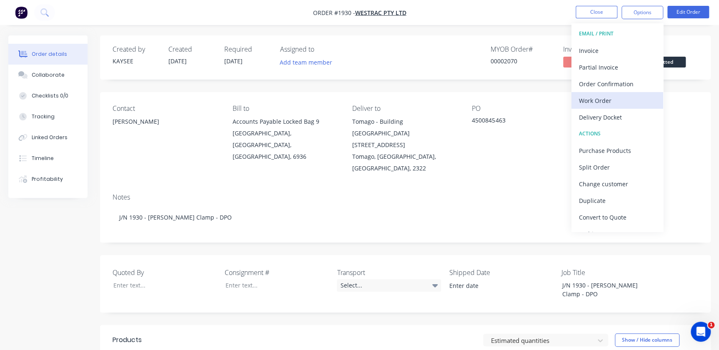
click at [608, 98] on div "Work Order" at bounding box center [617, 101] width 77 height 12
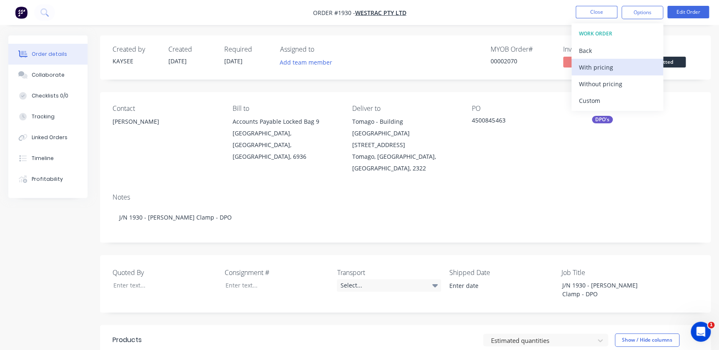
click at [604, 70] on div "With pricing" at bounding box center [617, 67] width 77 height 12
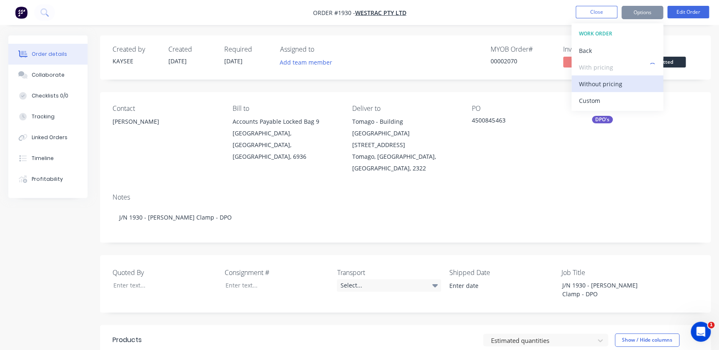
click at [603, 79] on div "Without pricing" at bounding box center [617, 84] width 77 height 12
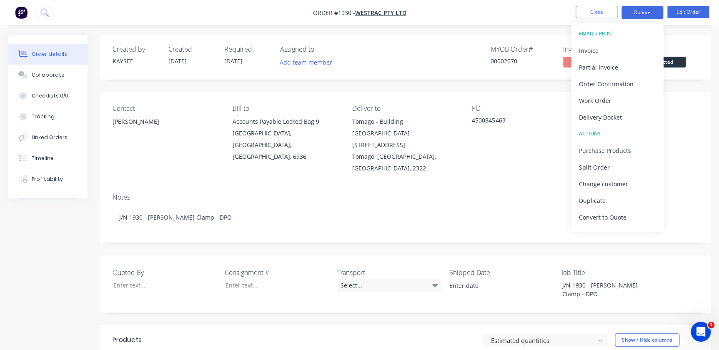
click at [654, 10] on button "Options" at bounding box center [642, 12] width 42 height 13
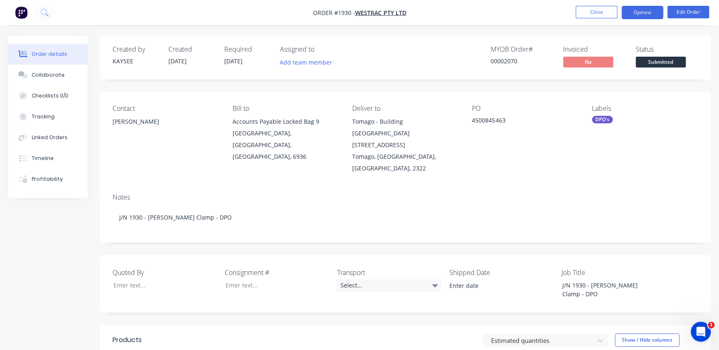
click at [643, 15] on button "Options" at bounding box center [642, 12] width 42 height 13
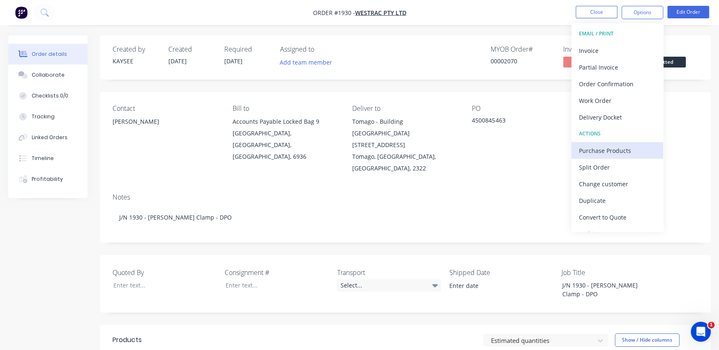
click at [601, 150] on div "Purchase Products" at bounding box center [617, 151] width 77 height 12
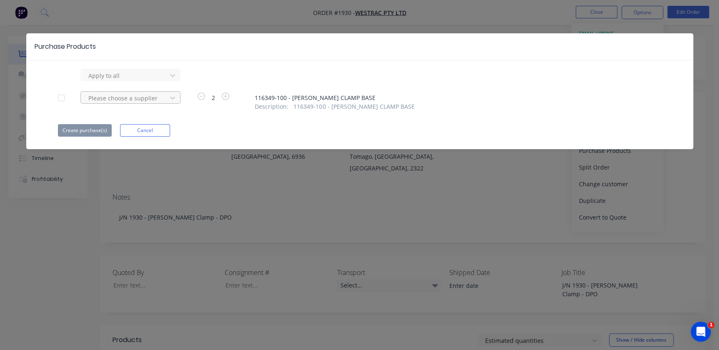
click at [99, 98] on div at bounding box center [125, 98] width 75 height 10
type input "ml"
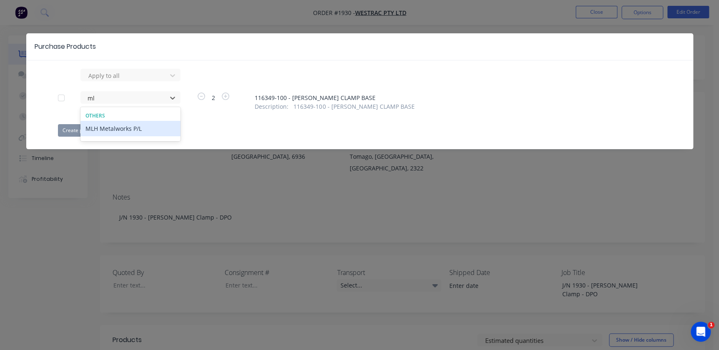
drag, startPoint x: 110, startPoint y: 135, endPoint x: 105, endPoint y: 126, distance: 10.3
click at [110, 134] on div "MLH Metalworks P/L" at bounding box center [130, 128] width 100 height 15
drag, startPoint x: 73, startPoint y: 121, endPoint x: 75, endPoint y: 127, distance: 6.2
click at [75, 127] on div "Apply to all MLH Metalworks P/L 2 116349-100 - [PERSON_NAME] CLAMP BASE Descrip…" at bounding box center [359, 103] width 667 height 68
click at [75, 127] on button "Create purchase(s)" at bounding box center [85, 130] width 54 height 13
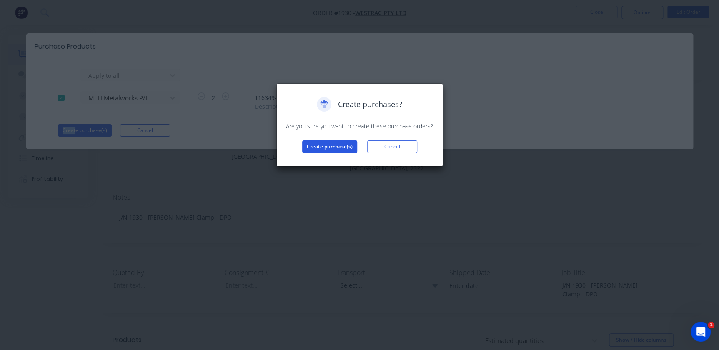
click at [306, 147] on button "Create purchase(s)" at bounding box center [329, 146] width 55 height 13
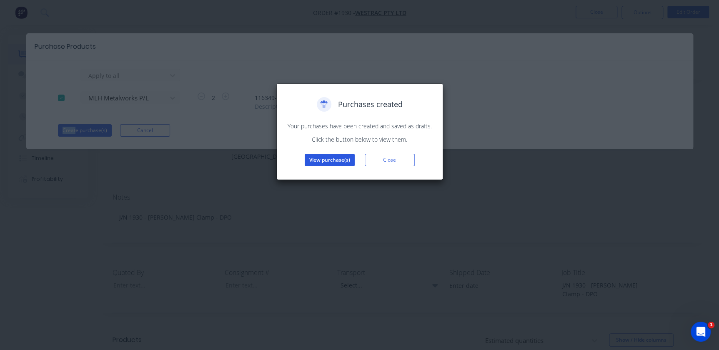
click at [325, 163] on button "View purchase(s)" at bounding box center [330, 160] width 50 height 13
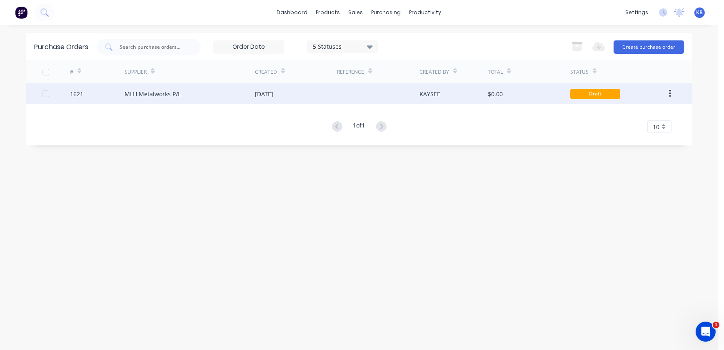
click at [170, 93] on div "MLH Metalworks P/L" at bounding box center [153, 94] width 56 height 9
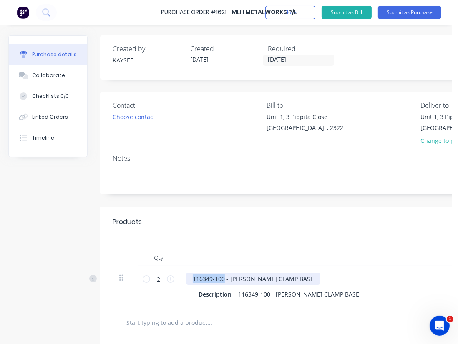
drag, startPoint x: 225, startPoint y: 280, endPoint x: 128, endPoint y: 275, distance: 96.8
click at [128, 275] on div "2 2 116349-100 - [PERSON_NAME] CLAMP BASE Description 116349-100 - [PERSON_NAME…" at bounding box center [417, 286] width 609 height 41
copy div "116349-100"
